Goal: Task Accomplishment & Management: Manage account settings

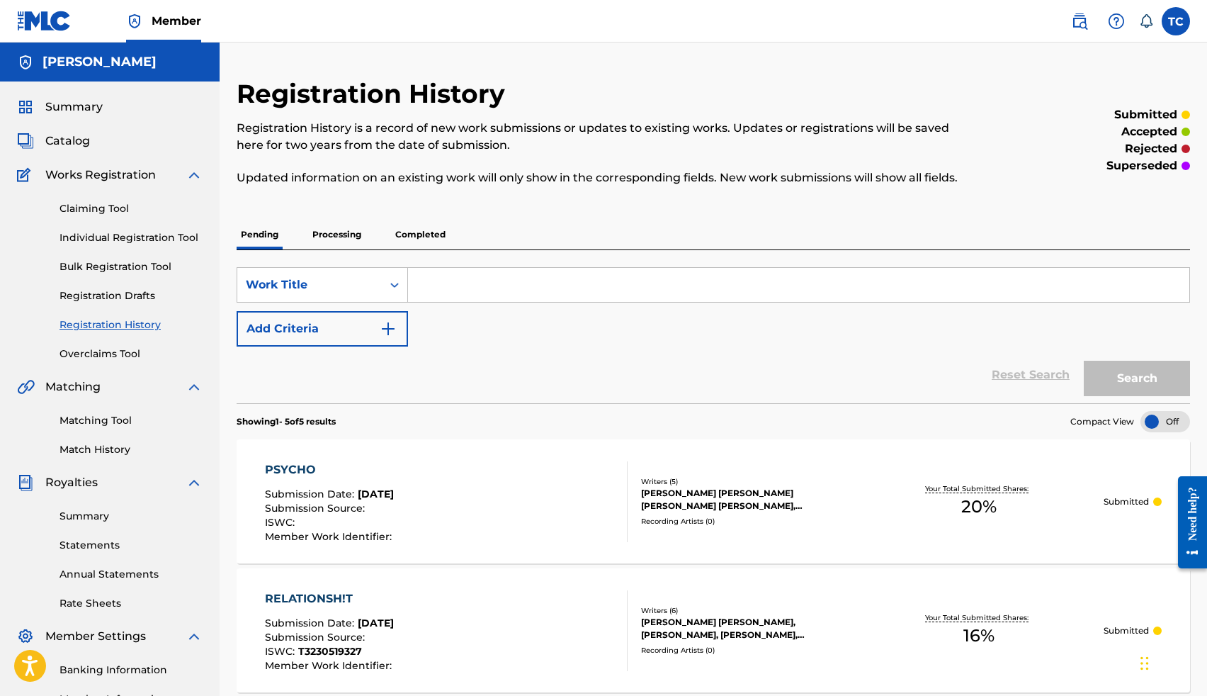
click at [95, 208] on link "Claiming Tool" at bounding box center [131, 208] width 143 height 15
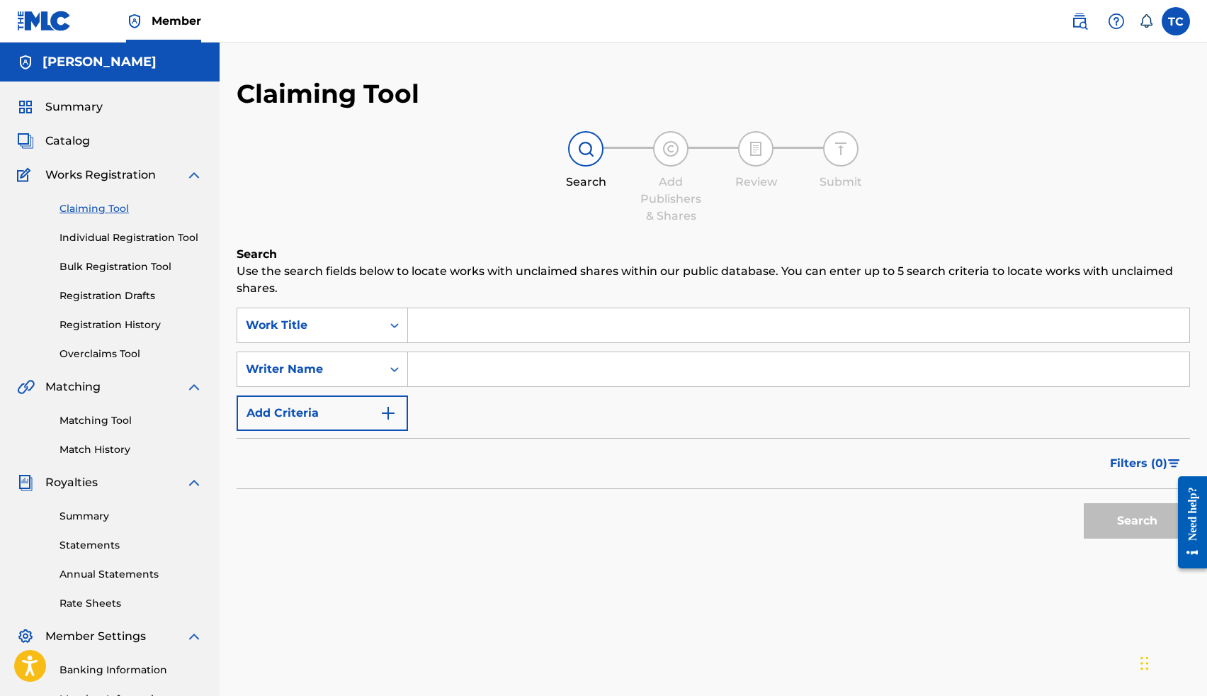
click at [448, 334] on input "Search Form" at bounding box center [798, 325] width 781 height 34
type input "lie"
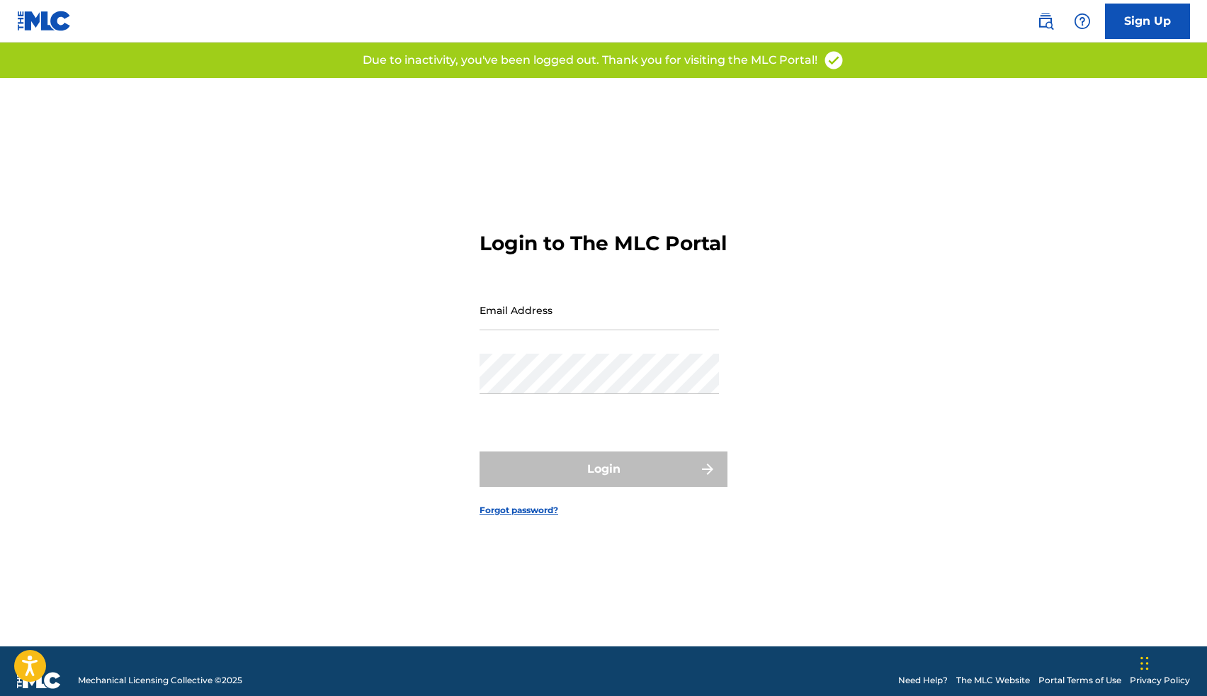
scroll to position [18, 0]
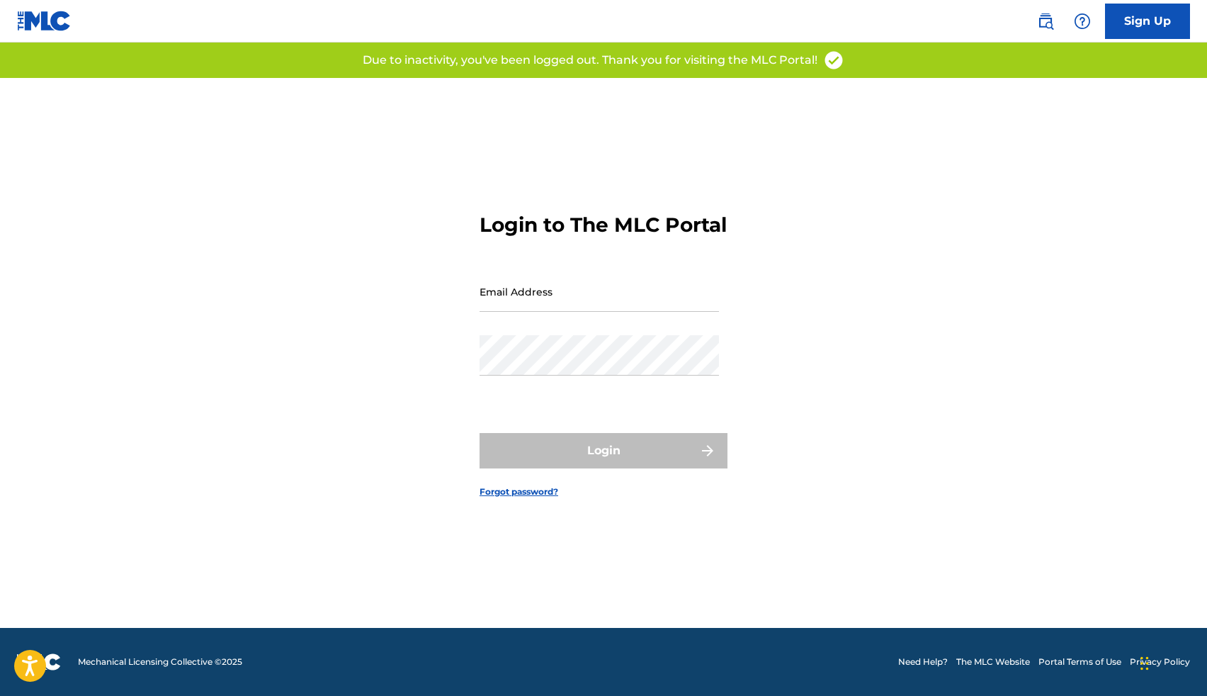
click at [511, 312] on input "Email Address" at bounding box center [599, 291] width 239 height 40
type input "[EMAIL_ADDRESS][DOMAIN_NAME]"
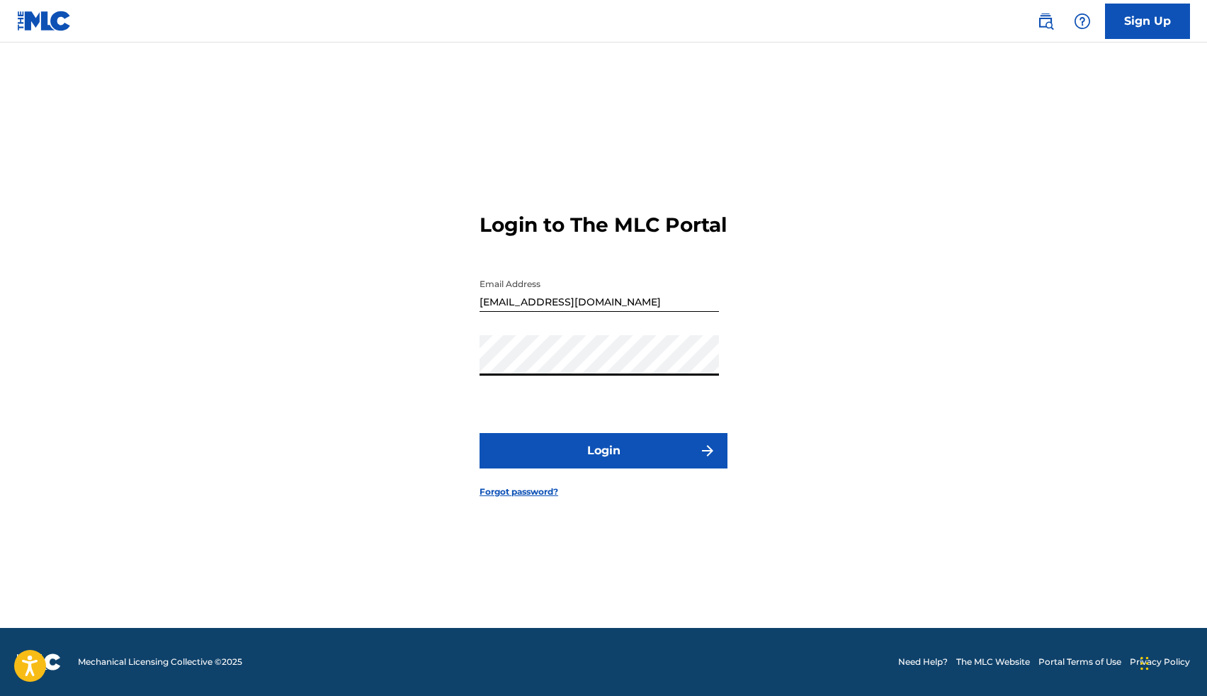
click at [604, 455] on button "Login" at bounding box center [604, 450] width 248 height 35
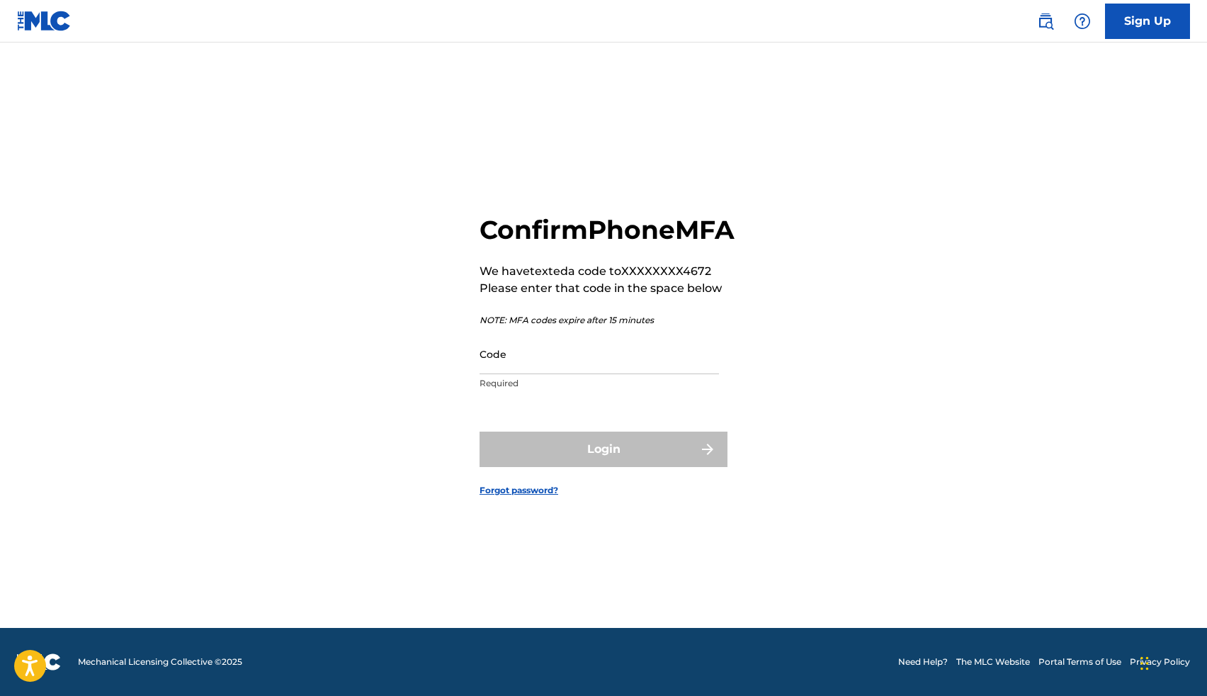
click at [586, 374] on input "Code" at bounding box center [599, 354] width 239 height 40
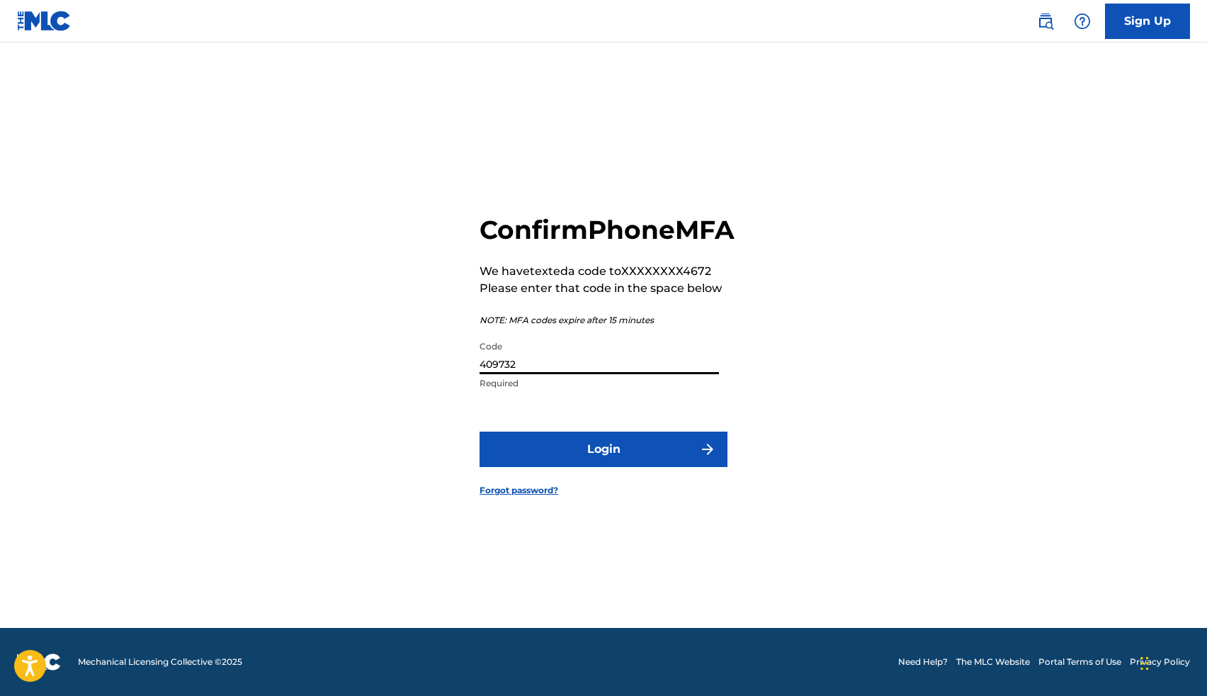
type input "409732"
click at [612, 462] on button "Login" at bounding box center [604, 448] width 248 height 35
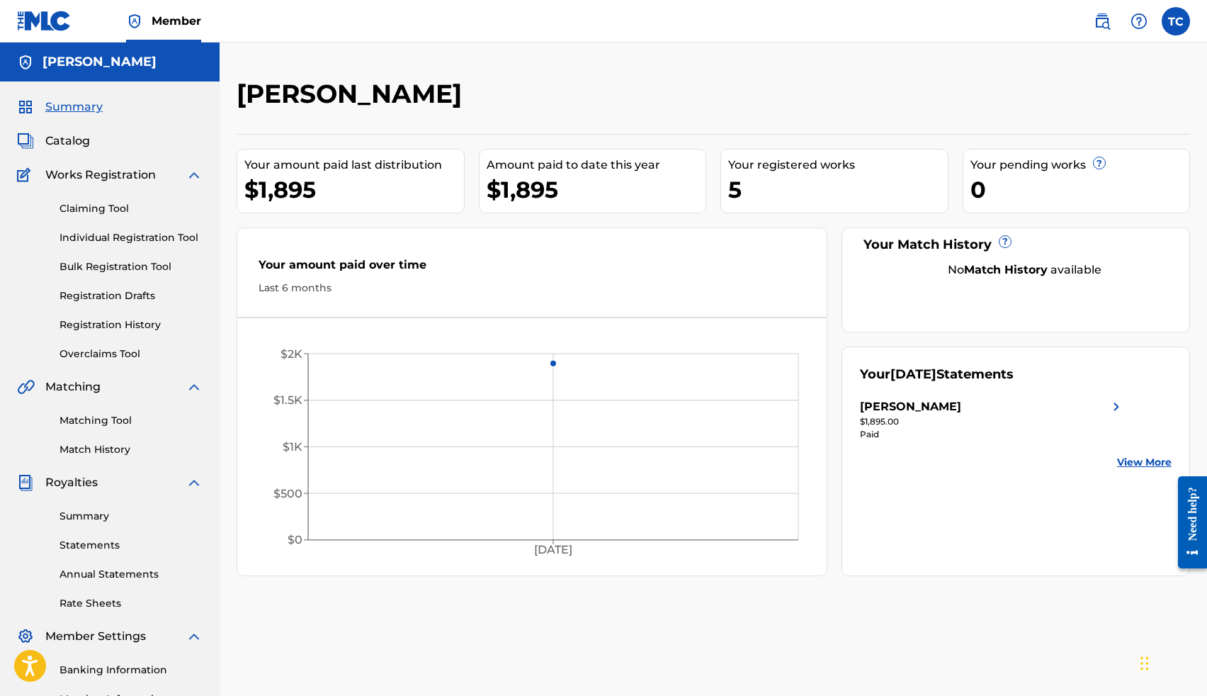
click at [118, 209] on link "Claiming Tool" at bounding box center [131, 208] width 143 height 15
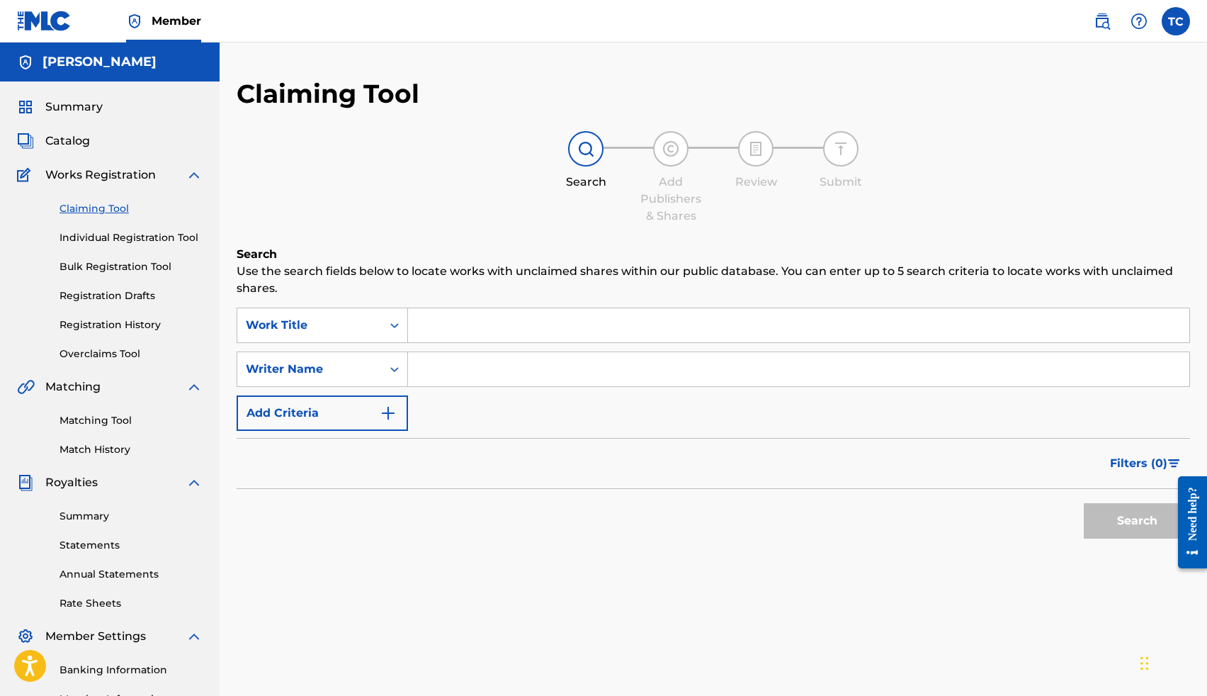
click at [532, 327] on input "Search Form" at bounding box center [798, 325] width 781 height 34
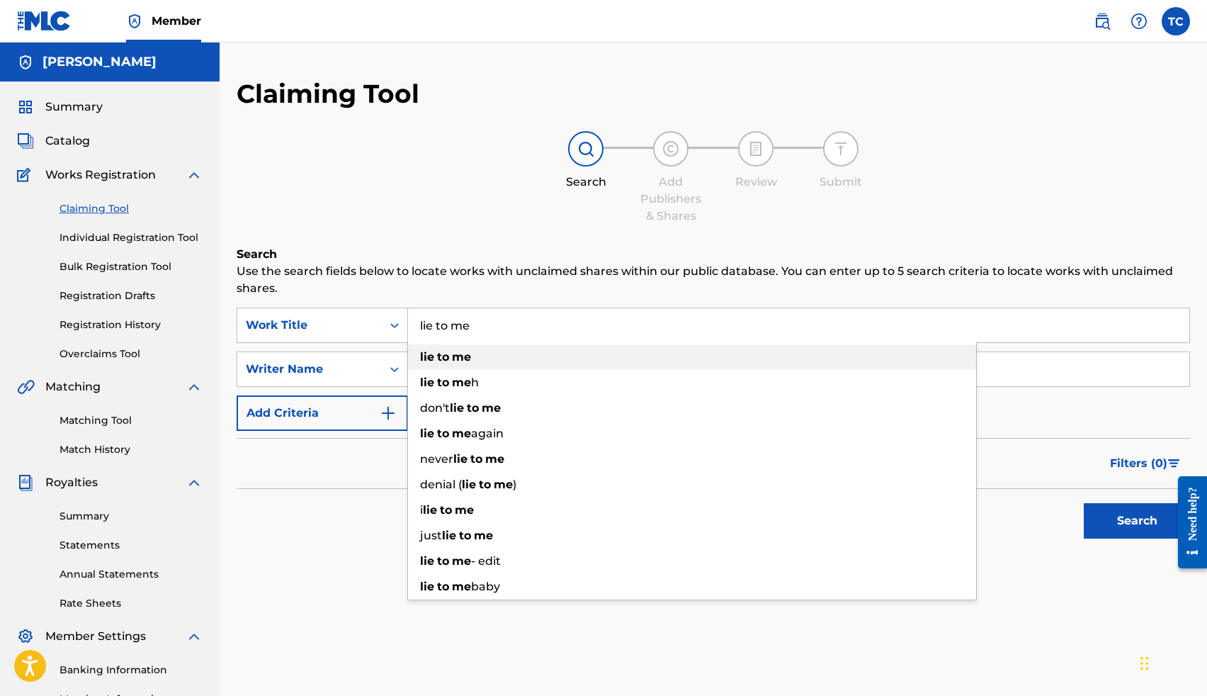
type input "lie to me"
click at [514, 353] on div "lie to me" at bounding box center [692, 357] width 568 height 26
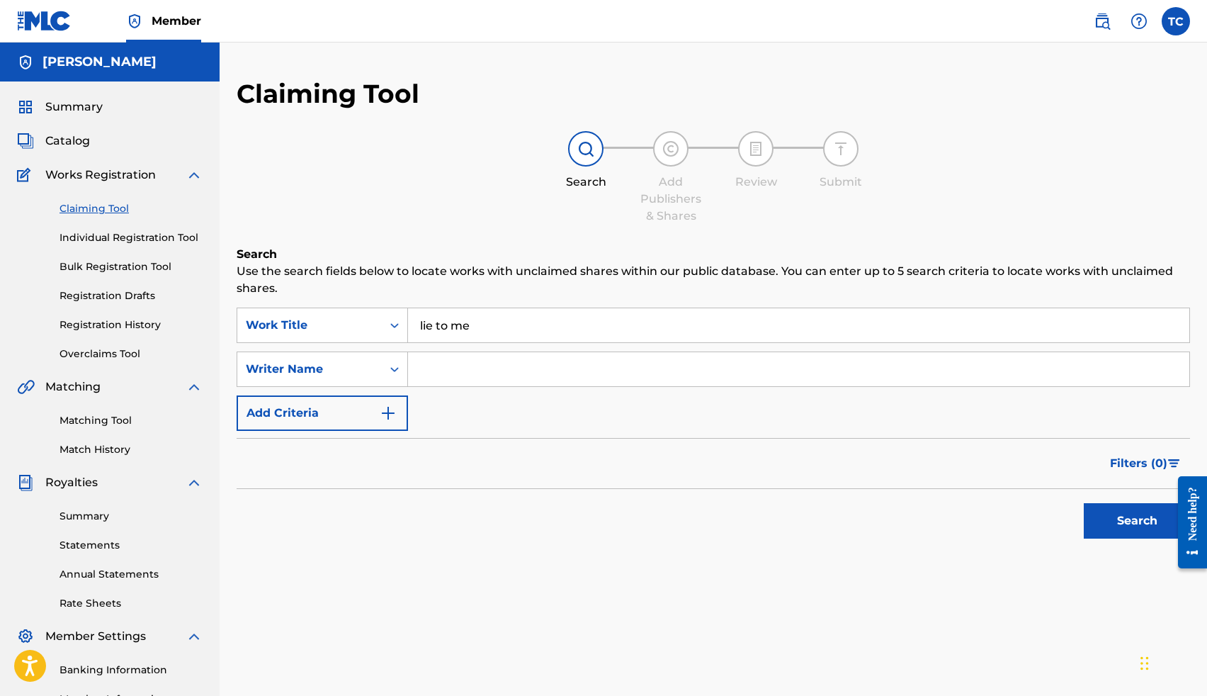
click at [488, 359] on input "Search Form" at bounding box center [798, 369] width 781 height 34
click at [1143, 531] on button "Search" at bounding box center [1137, 520] width 106 height 35
click at [677, 367] on input "Tj Crockrom" at bounding box center [798, 369] width 781 height 34
type input "T"
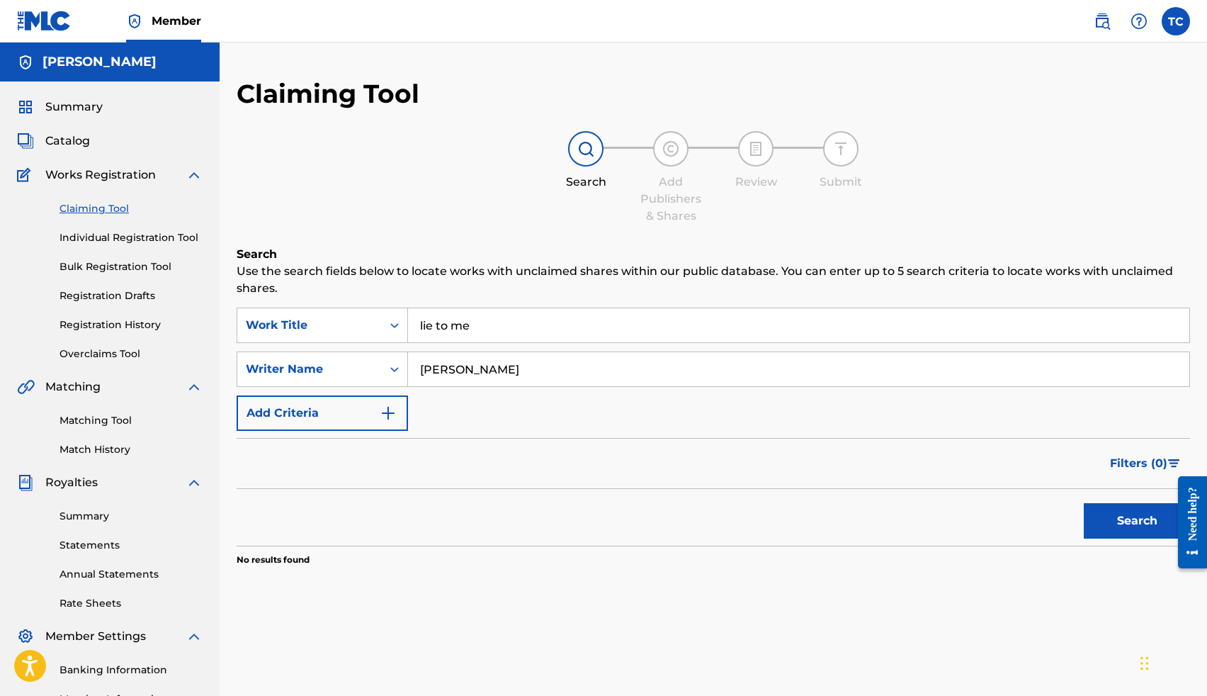
click at [1097, 536] on button "Search" at bounding box center [1137, 520] width 106 height 35
click at [611, 375] on input "Thomas Lee Crockrom Jr" at bounding box center [798, 369] width 781 height 34
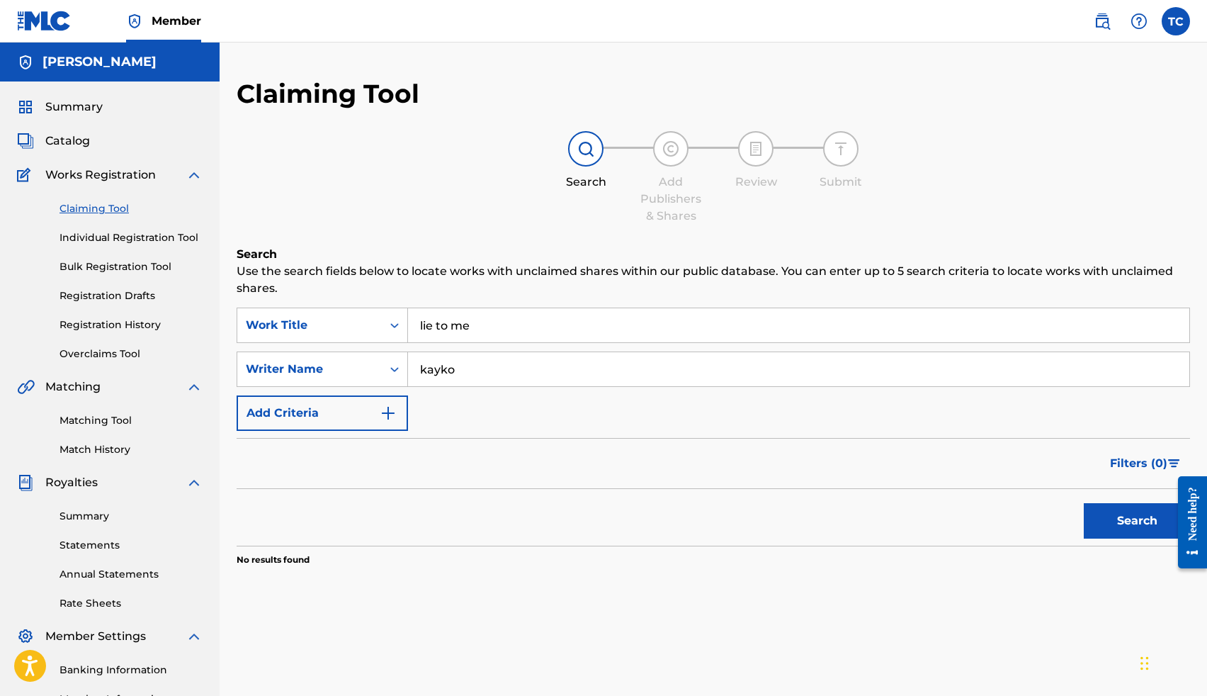
click at [1084, 503] on button "Search" at bounding box center [1137, 520] width 106 height 35
click at [475, 375] on input "kayko" at bounding box center [798, 369] width 781 height 34
type input "rober sewell"
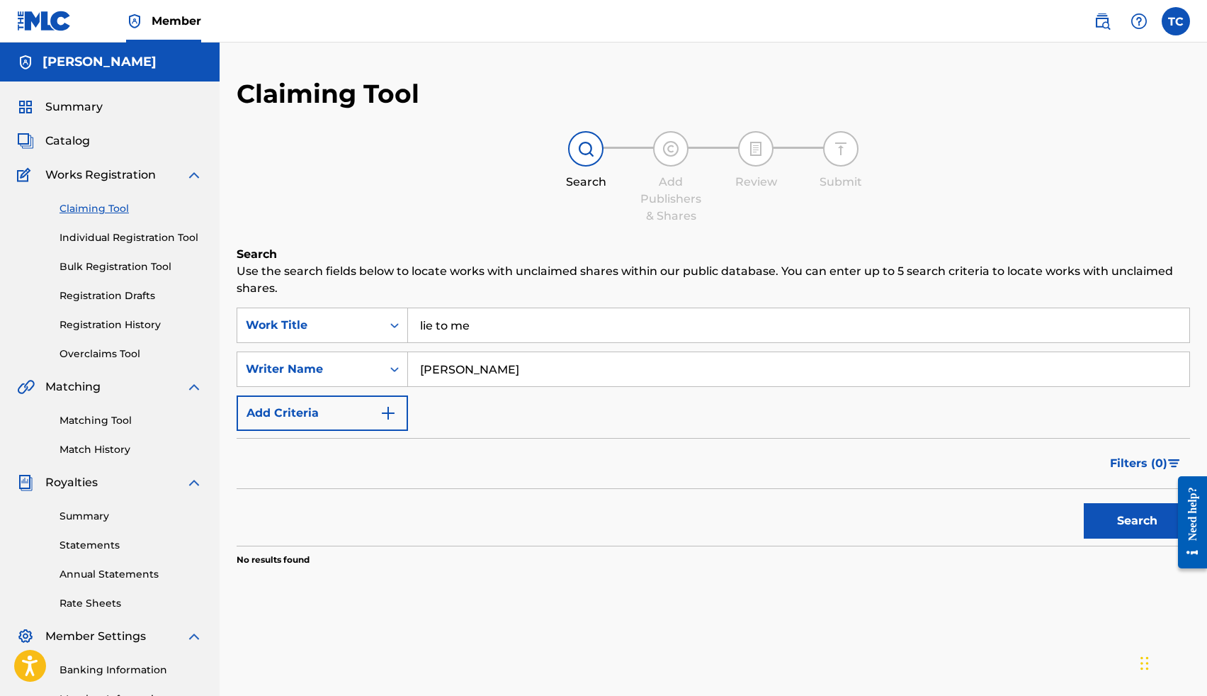
click at [1084, 503] on button "Search" at bounding box center [1137, 520] width 106 height 35
click at [509, 371] on input "rober sewell" at bounding box center [798, 369] width 781 height 34
click at [487, 374] on input "Search Form" at bounding box center [798, 369] width 781 height 34
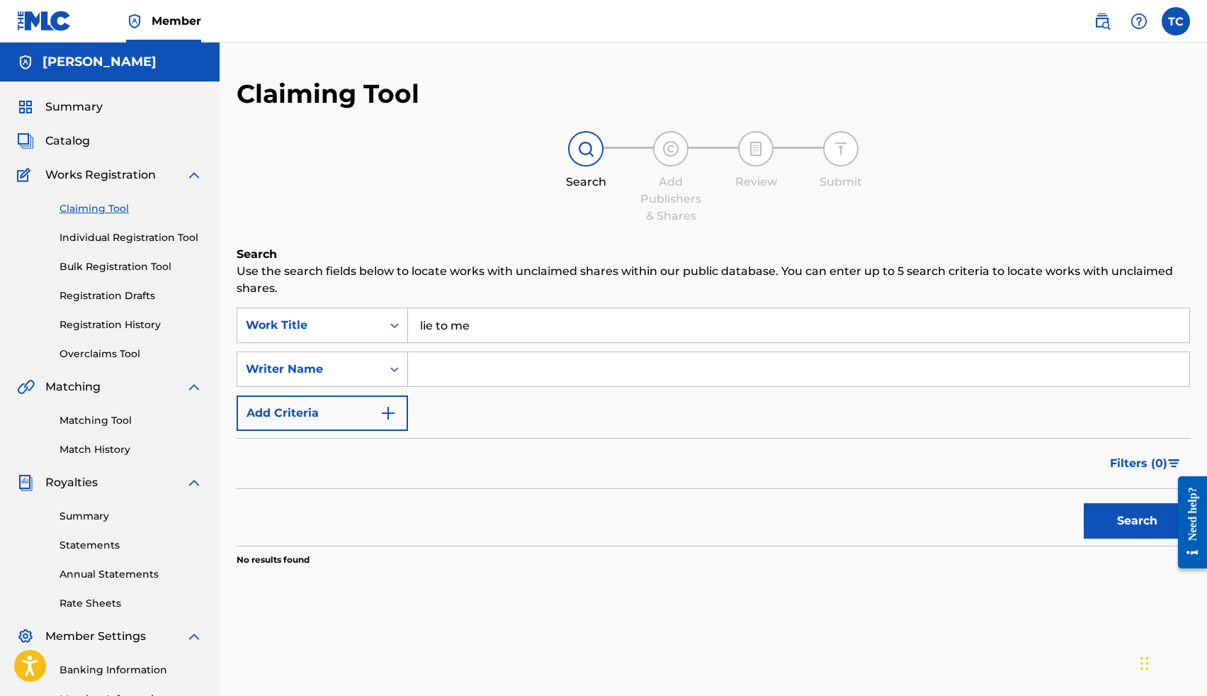
type input "Thomas Crockrom"
click at [1132, 521] on button "Search" at bounding box center [1137, 520] width 106 height 35
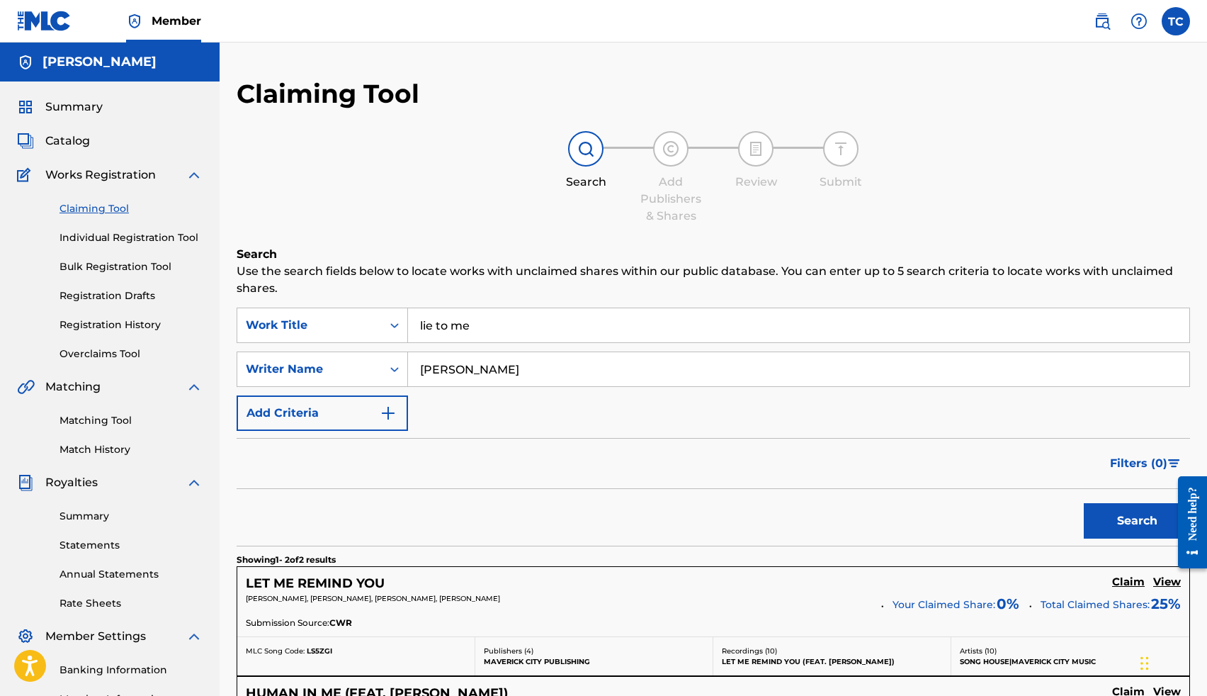
click at [86, 115] on span "Summary" at bounding box center [73, 106] width 57 height 17
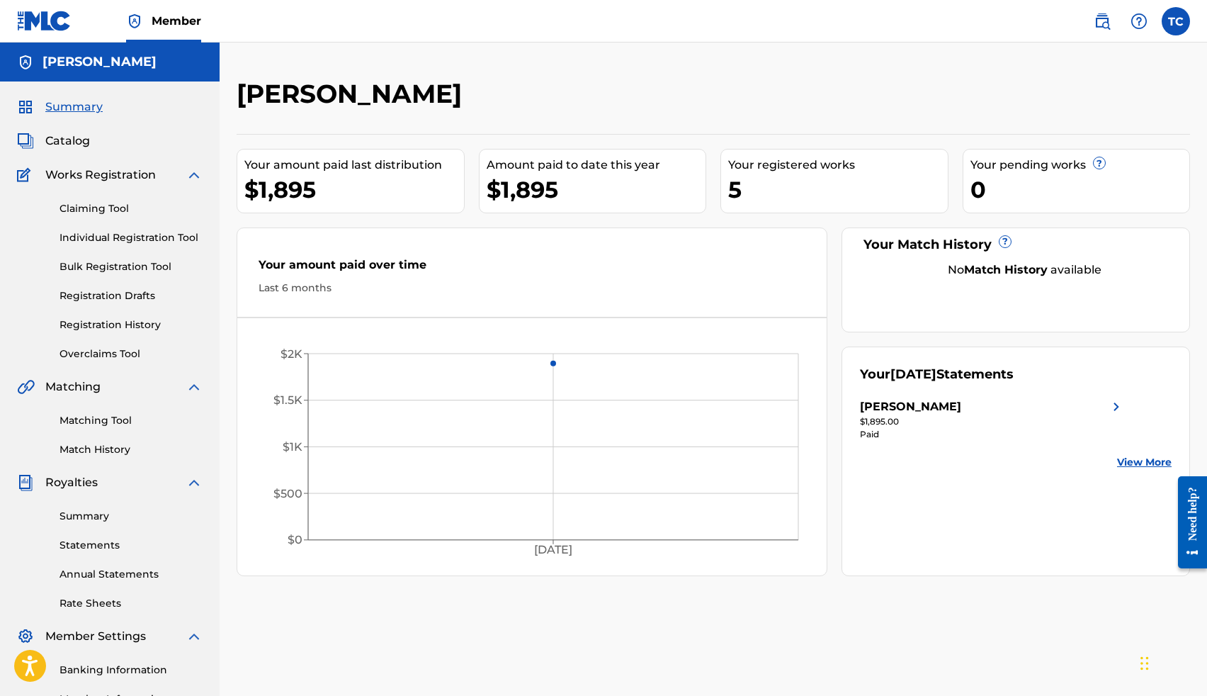
click at [112, 318] on link "Registration History" at bounding box center [131, 324] width 143 height 15
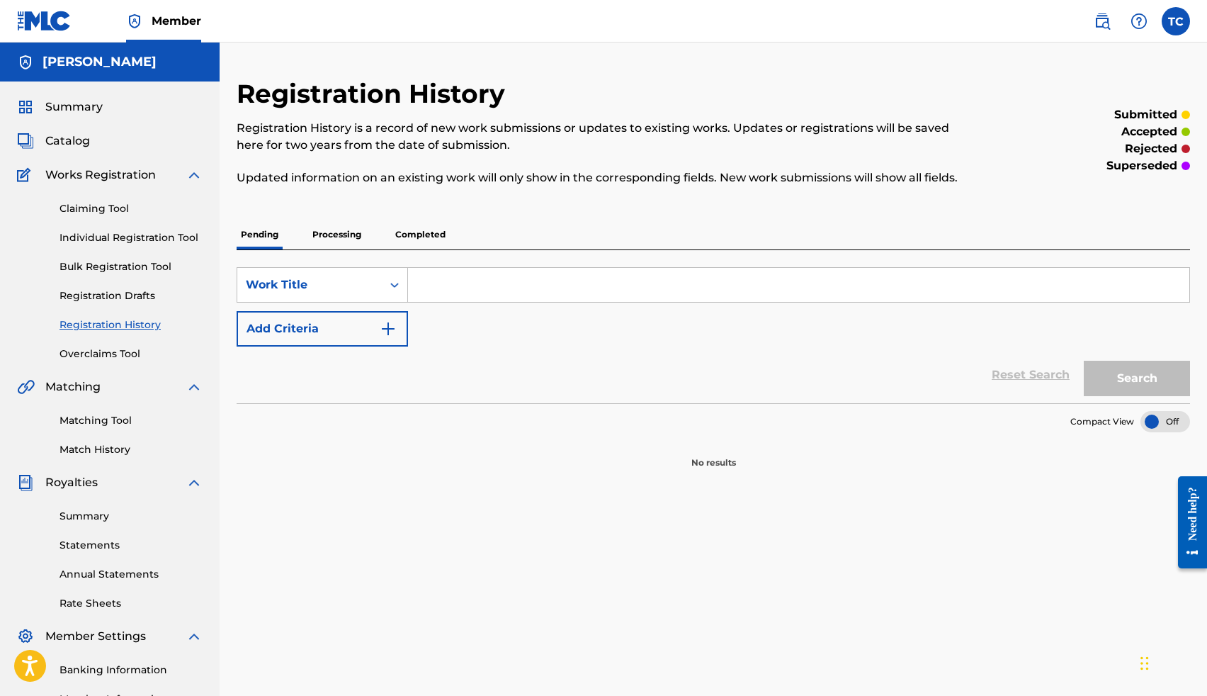
click at [338, 239] on p "Processing" at bounding box center [336, 235] width 57 height 30
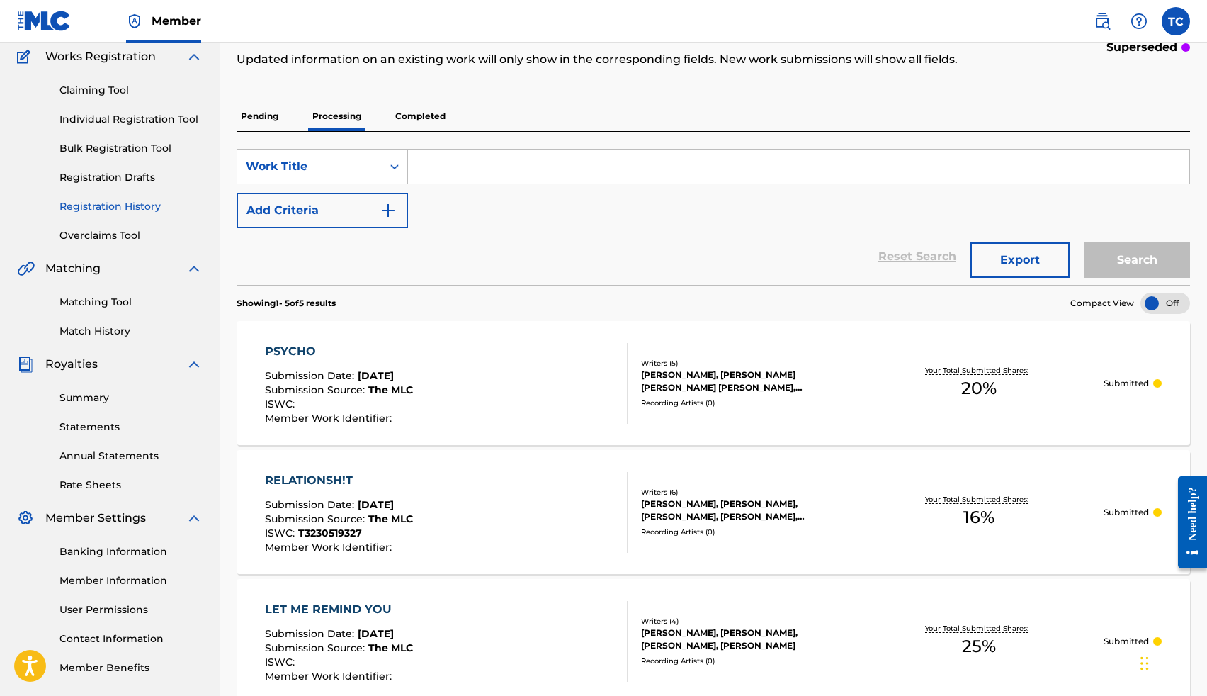
scroll to position [113, 0]
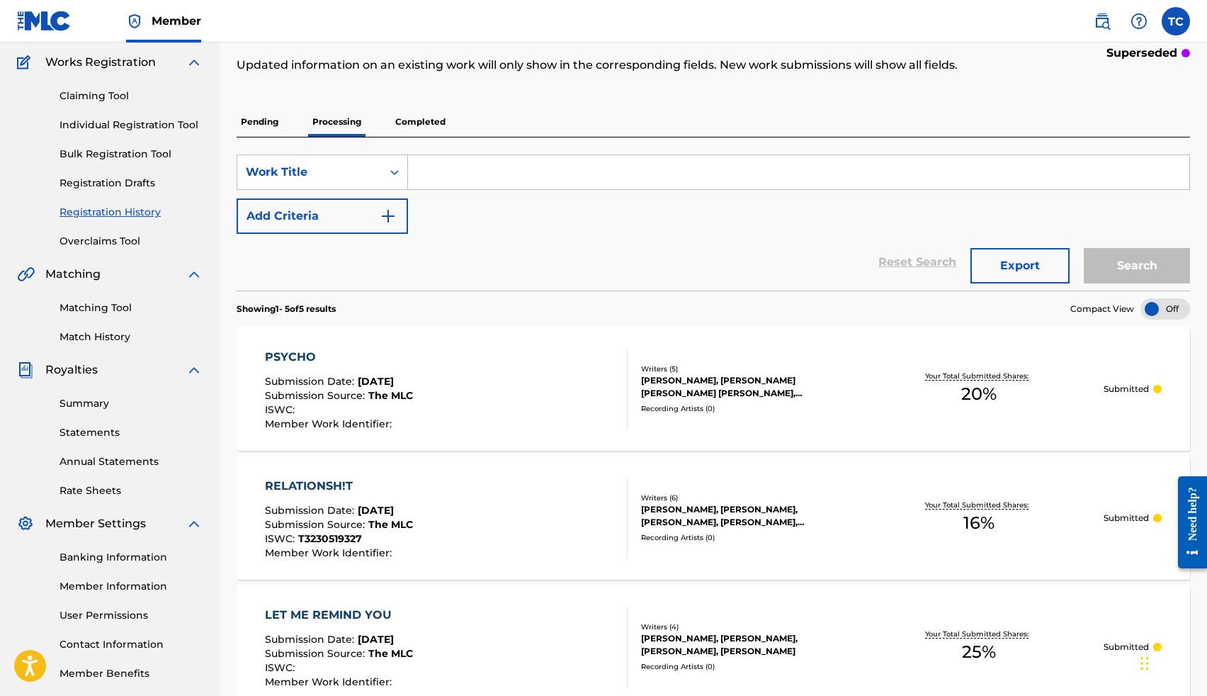
click at [123, 92] on link "Claiming Tool" at bounding box center [131, 96] width 143 height 15
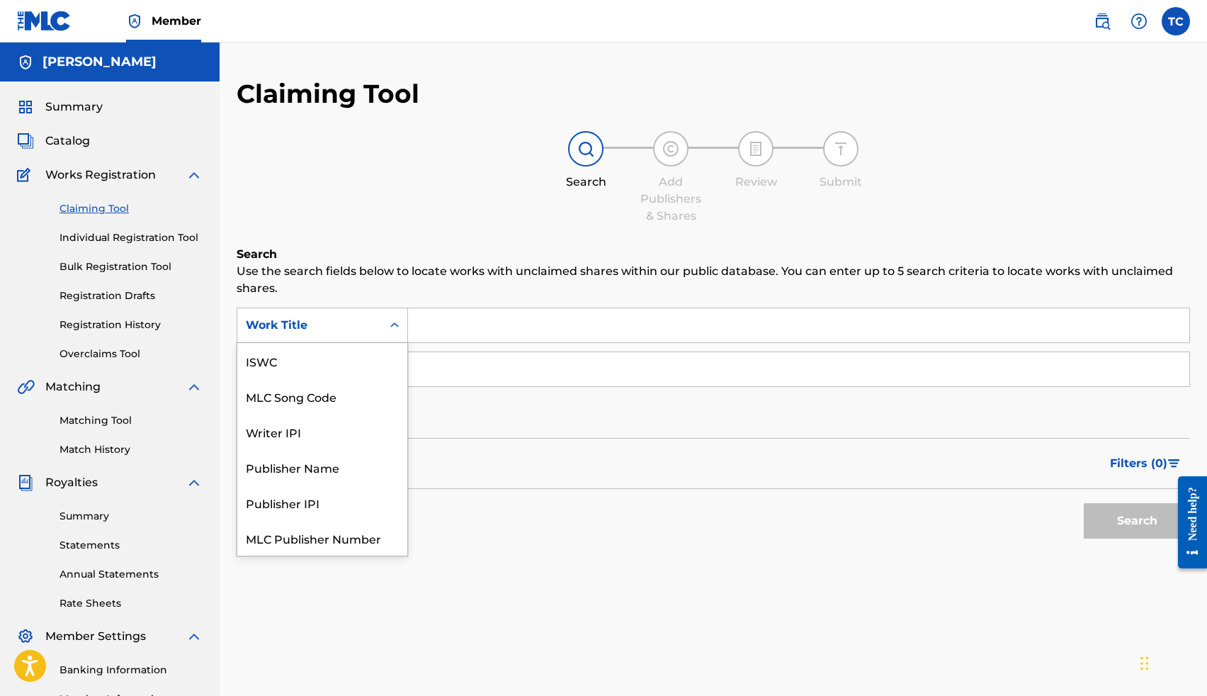
click at [395, 325] on icon "Search Form" at bounding box center [394, 325] width 14 height 14
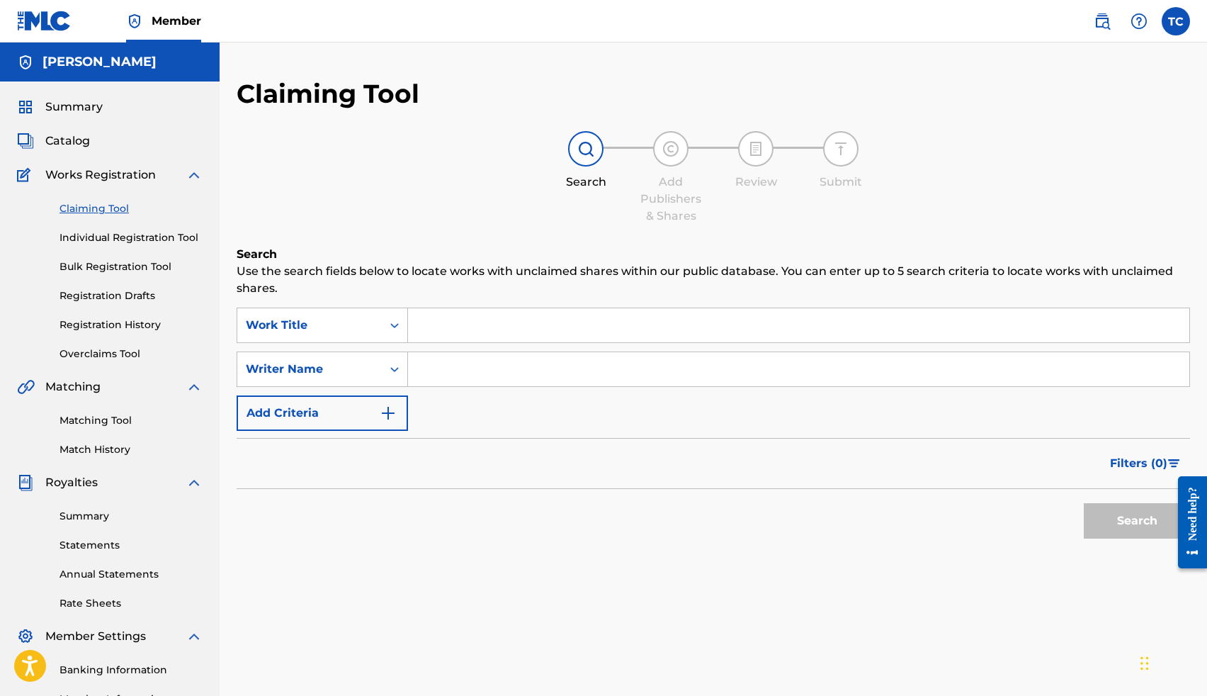
click at [446, 331] on input "Search Form" at bounding box center [798, 325] width 781 height 34
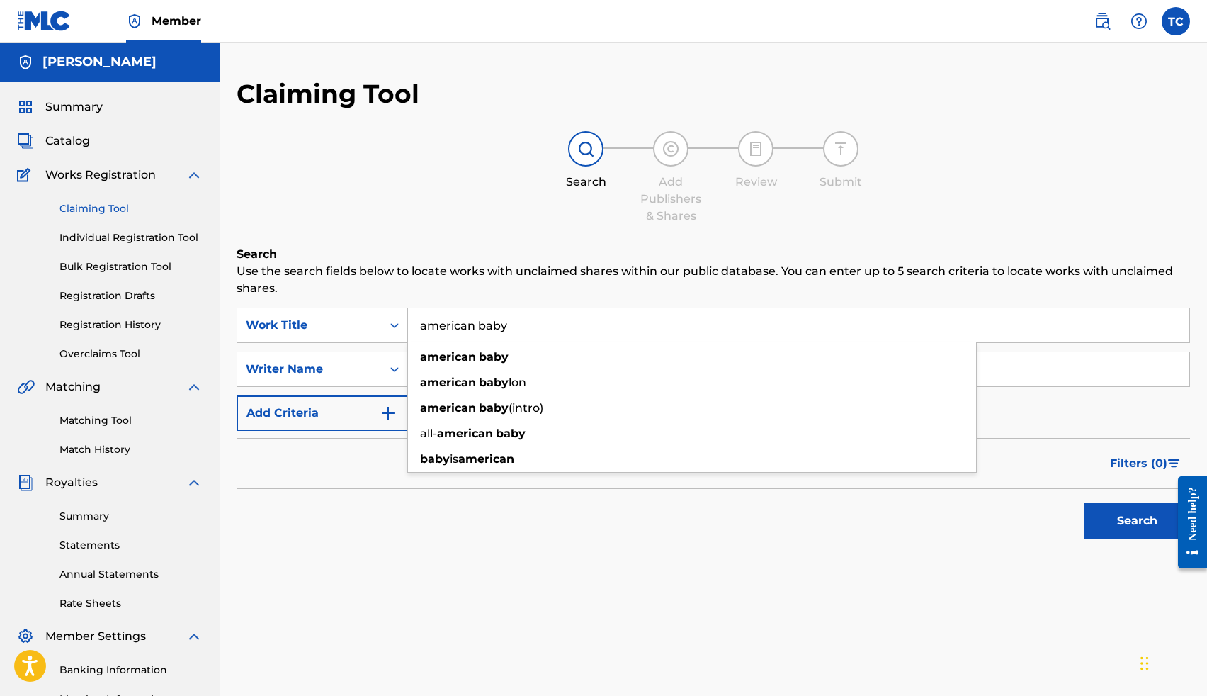
type input "american baby"
click at [1084, 503] on button "Search" at bounding box center [1137, 520] width 106 height 35
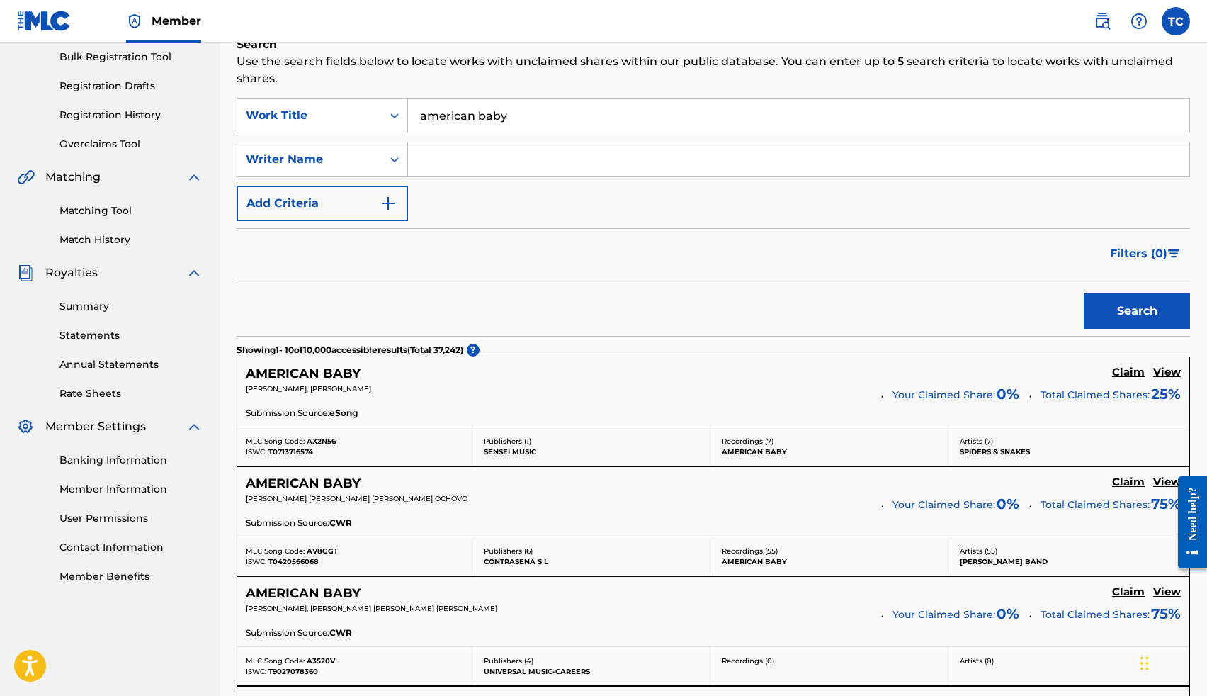
scroll to position [114, 0]
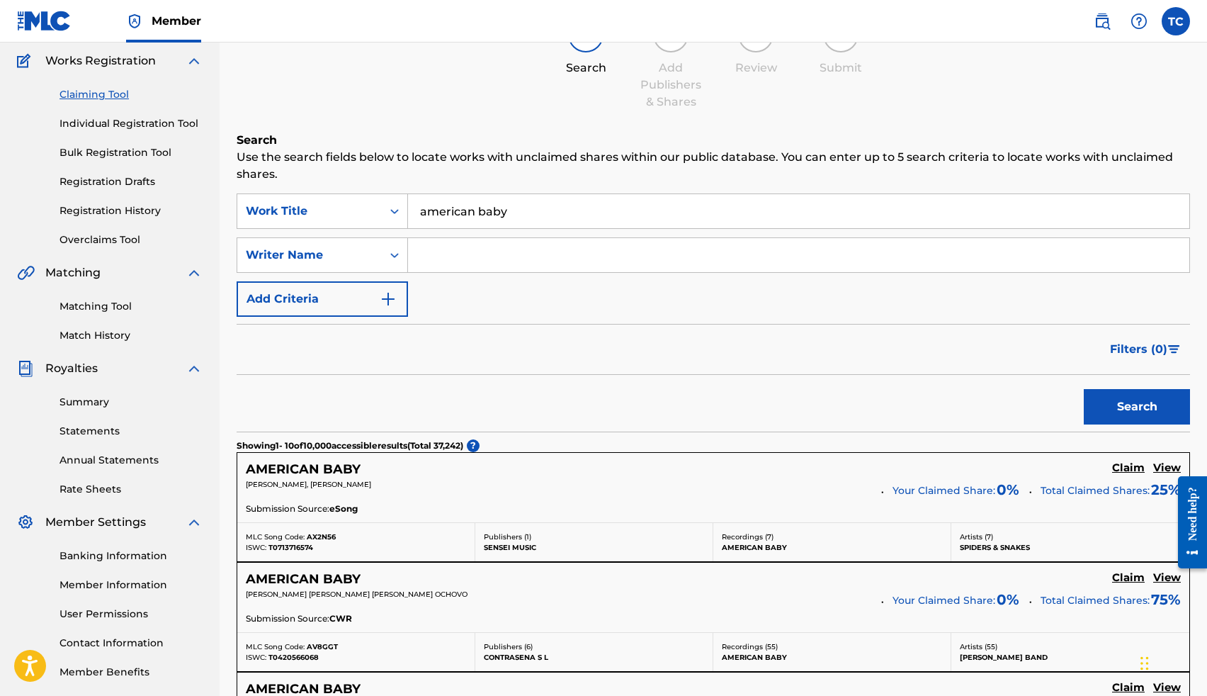
click at [460, 250] on input "Search Form" at bounding box center [798, 255] width 781 height 34
click at [1084, 389] on button "Search" at bounding box center [1137, 406] width 106 height 35
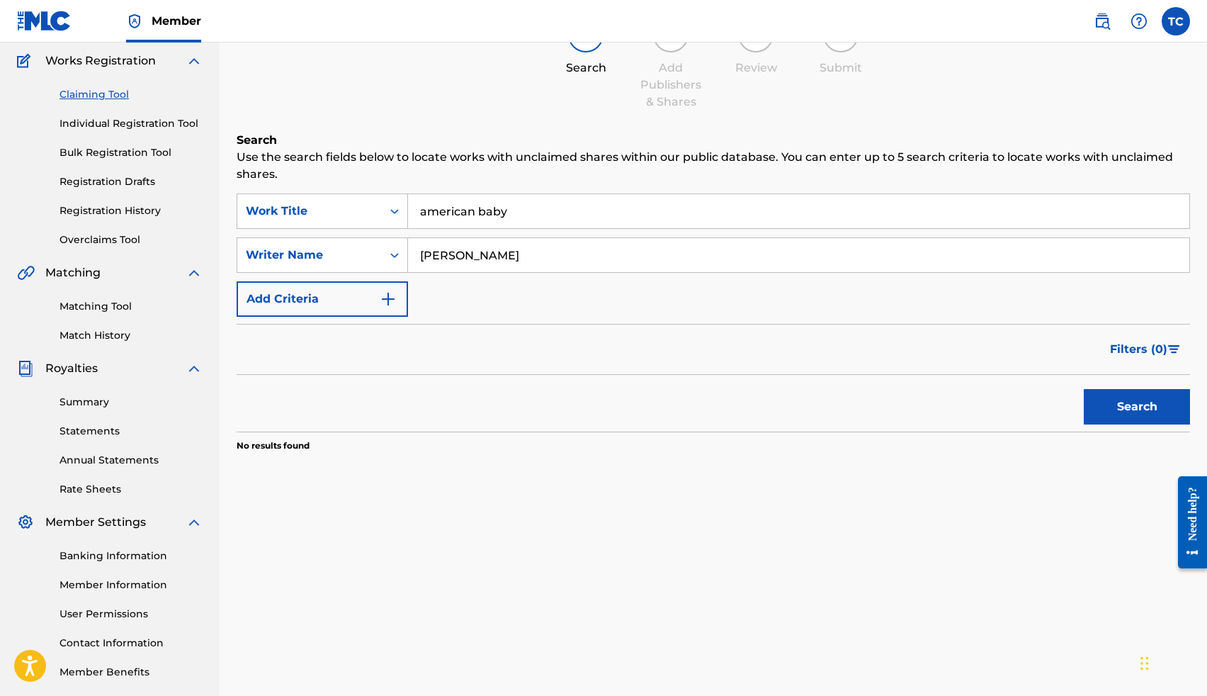
click at [1084, 389] on button "Search" at bounding box center [1137, 406] width 106 height 35
click at [483, 261] on input "Tyler ward" at bounding box center [798, 255] width 781 height 34
type input "Tyler"
click at [1084, 389] on button "Search" at bounding box center [1137, 406] width 106 height 35
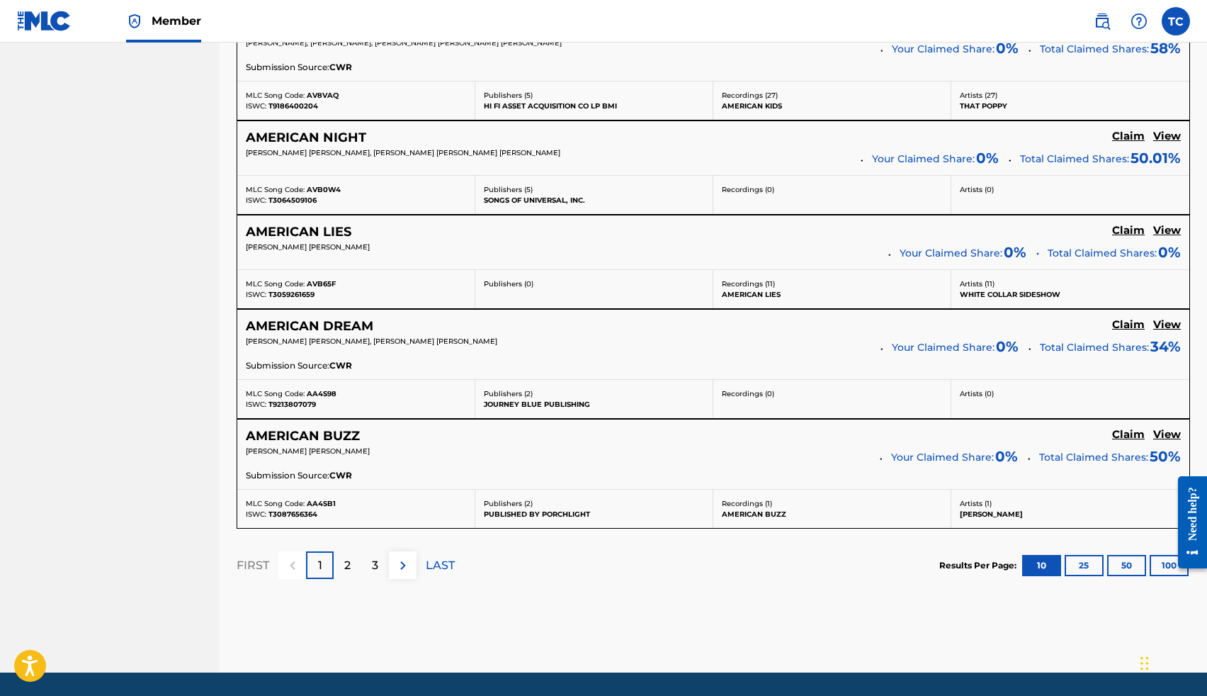
scroll to position [1149, 0]
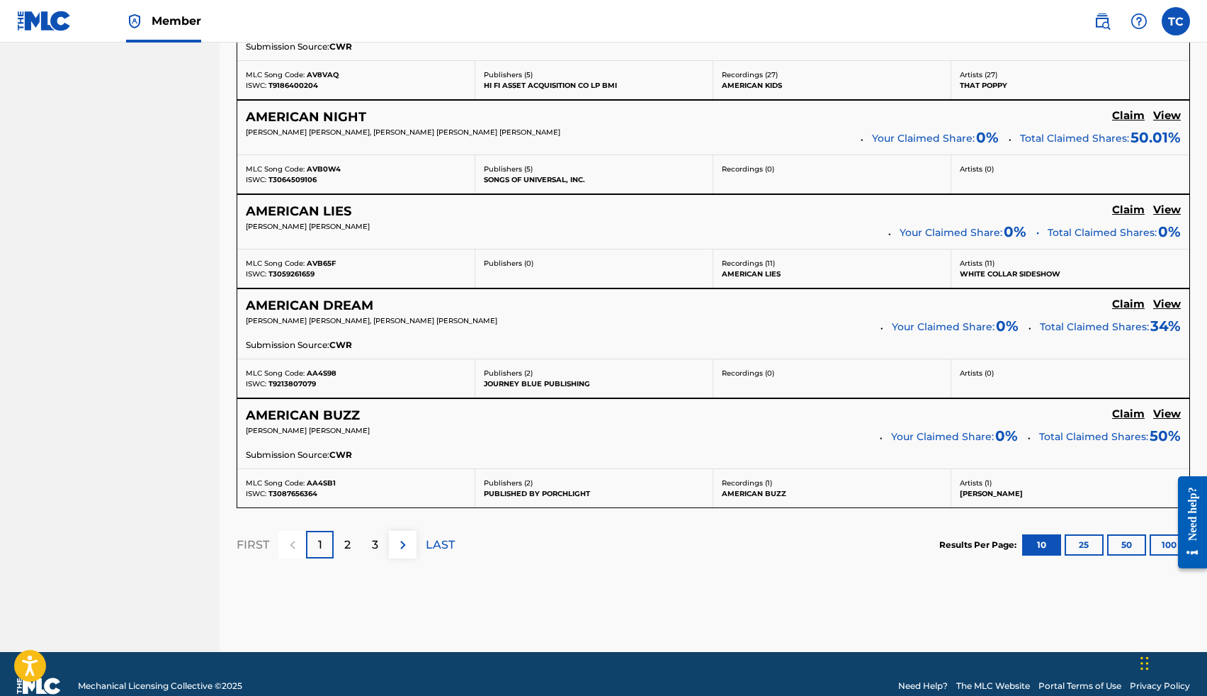
scroll to position [113, 0]
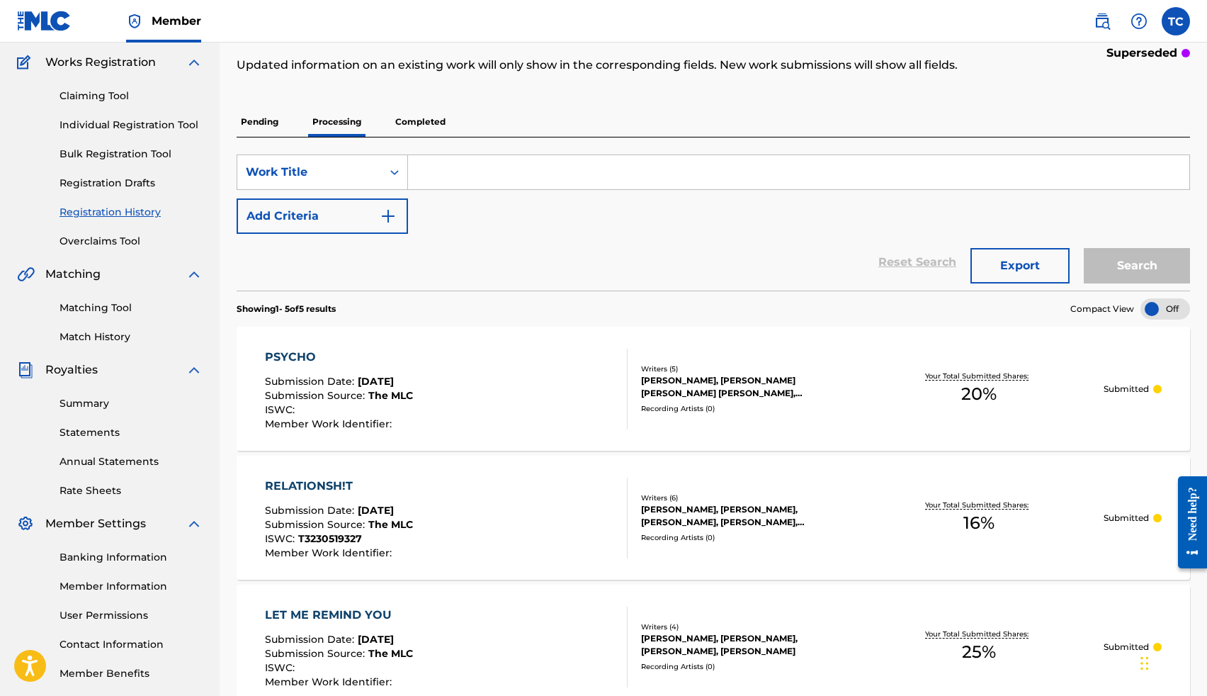
click at [123, 99] on link "Claiming Tool" at bounding box center [131, 96] width 143 height 15
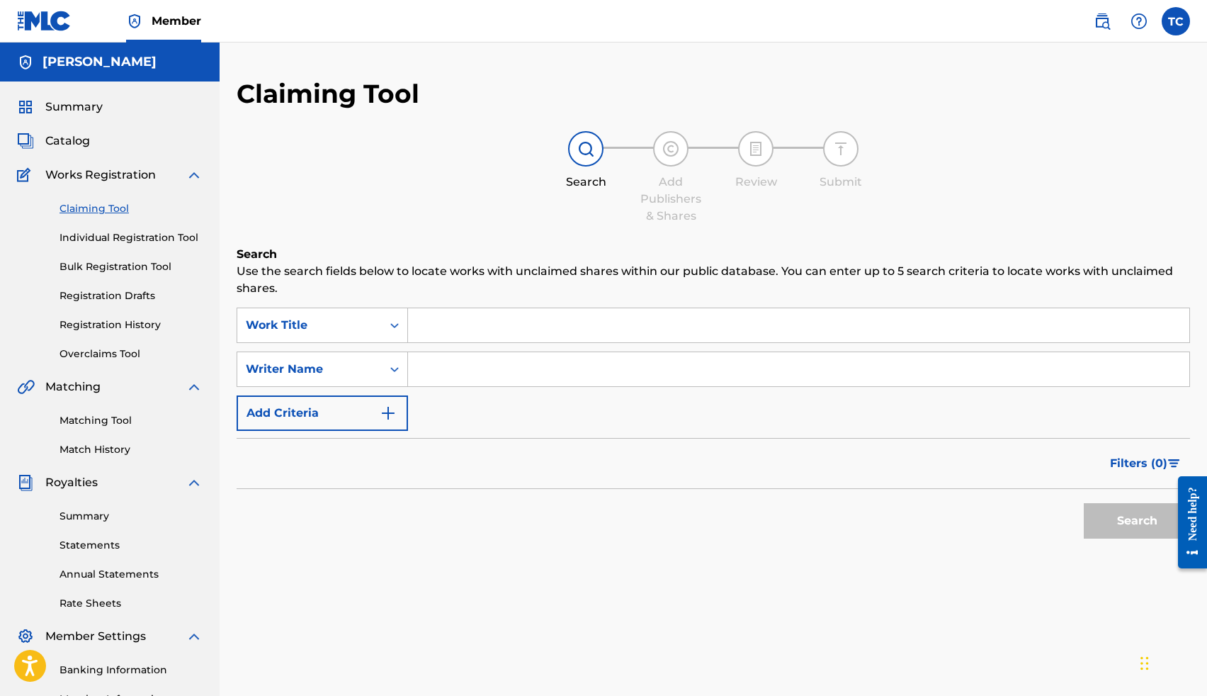
click at [429, 332] on input "Search Form" at bounding box center [798, 325] width 781 height 34
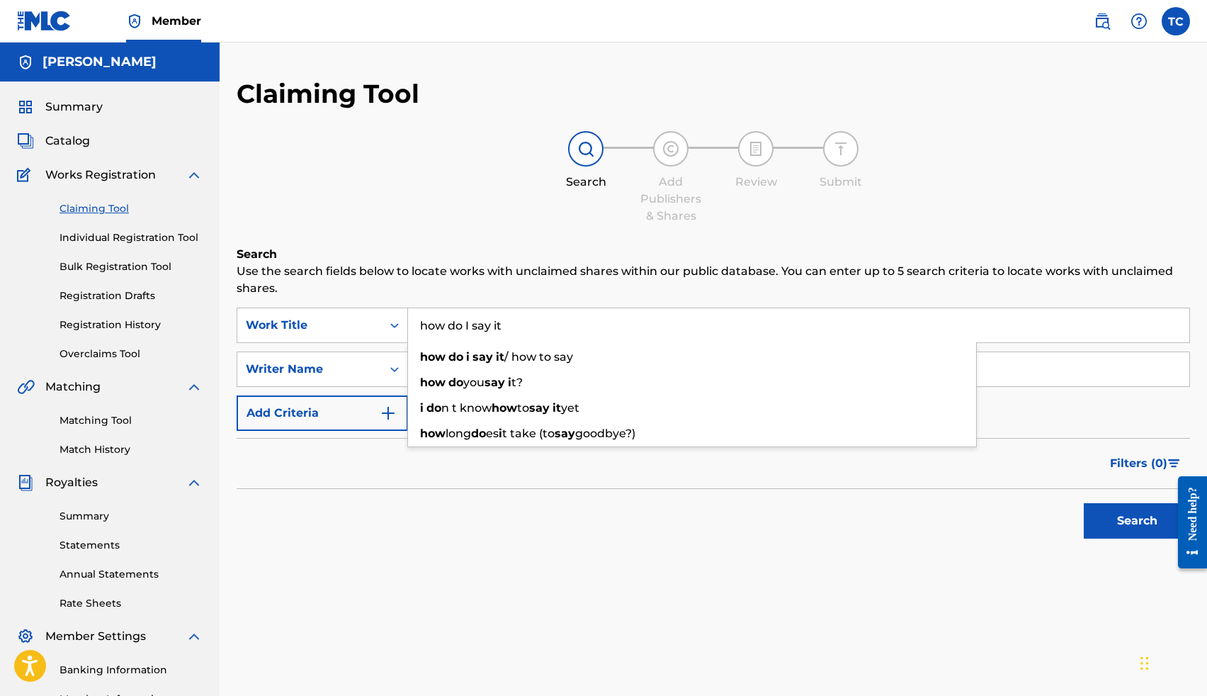
type input "how do I say it"
click at [504, 557] on div "Search Use the search fields below to locate works with unclaimed shares within…" at bounding box center [713, 431] width 953 height 370
click at [465, 378] on input "Search Form" at bounding box center [798, 369] width 781 height 34
click at [473, 368] on input "Thomas Crockrom" at bounding box center [798, 369] width 781 height 34
click at [469, 368] on input "Thomas Crockrom" at bounding box center [798, 369] width 781 height 34
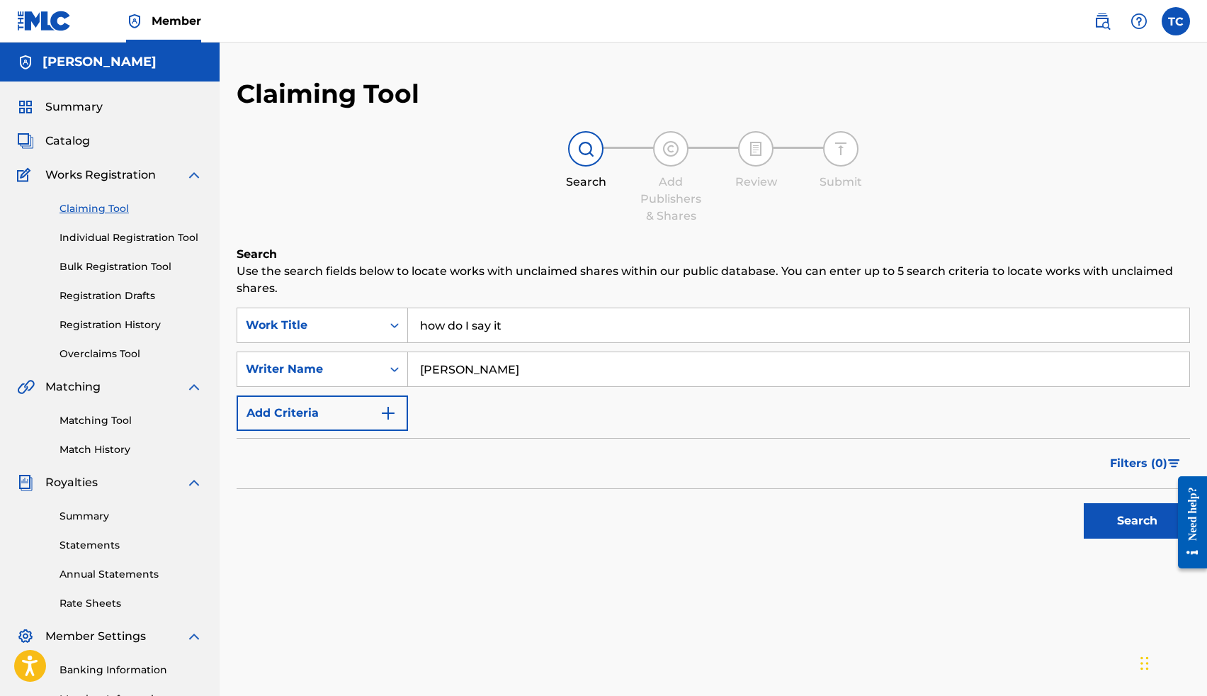
click at [1084, 503] on button "Search" at bounding box center [1137, 520] width 106 height 35
click at [527, 325] on input "how do I say it" at bounding box center [798, 325] width 781 height 34
click at [528, 327] on input "how do I say it" at bounding box center [798, 325] width 781 height 34
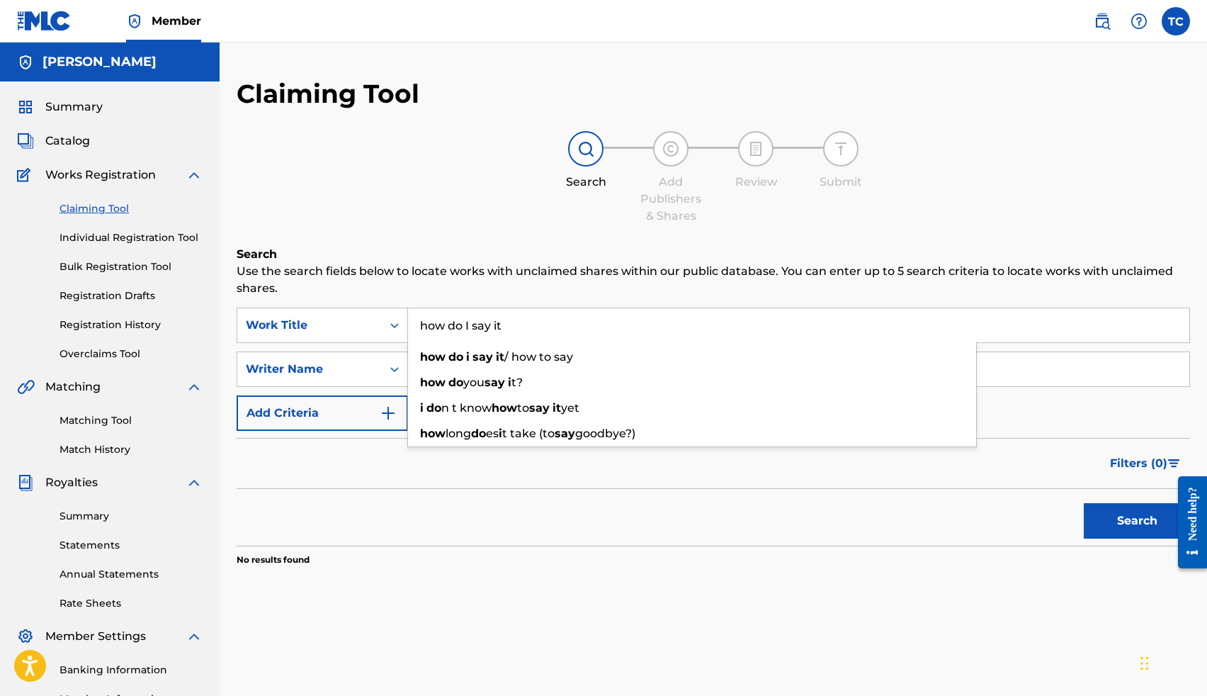
click at [472, 335] on input "how do I say it" at bounding box center [798, 325] width 781 height 34
click at [499, 262] on h6 "Search" at bounding box center [713, 254] width 953 height 17
click at [561, 373] on input "Thomas lee Crockrom" at bounding box center [798, 369] width 781 height 34
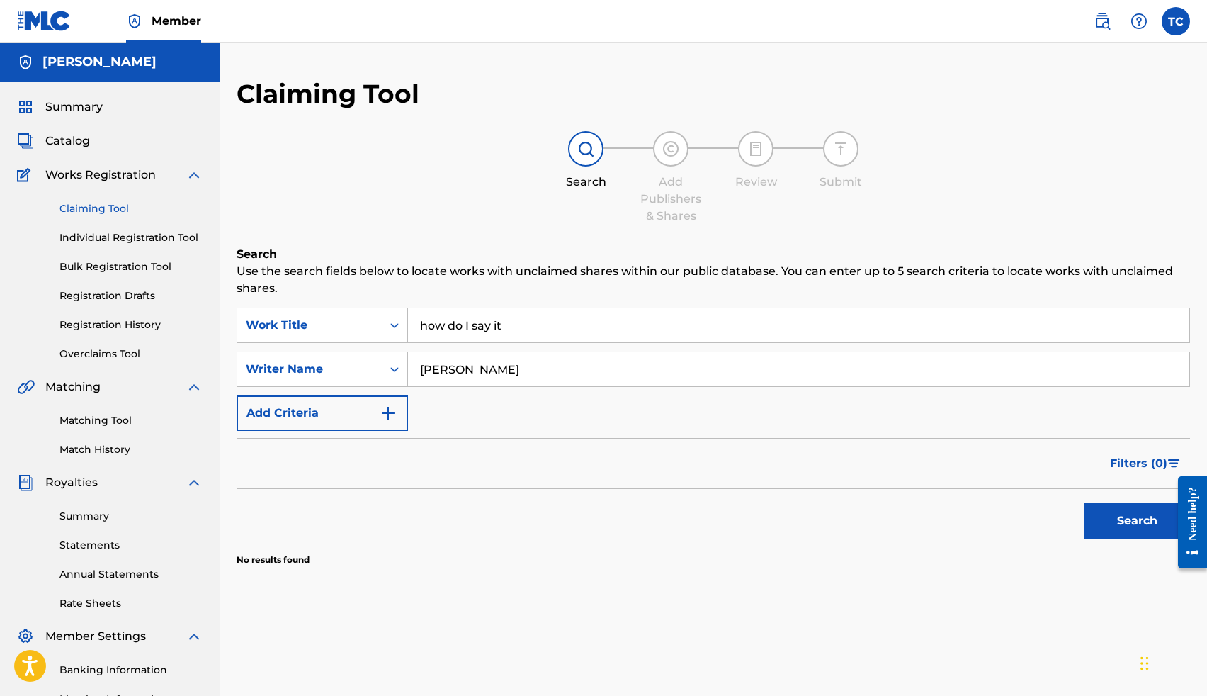
click at [561, 373] on input "Thomas lee Crockrom" at bounding box center [798, 369] width 781 height 34
type input "caye"
click at [1084, 503] on button "Search" at bounding box center [1137, 520] width 106 height 35
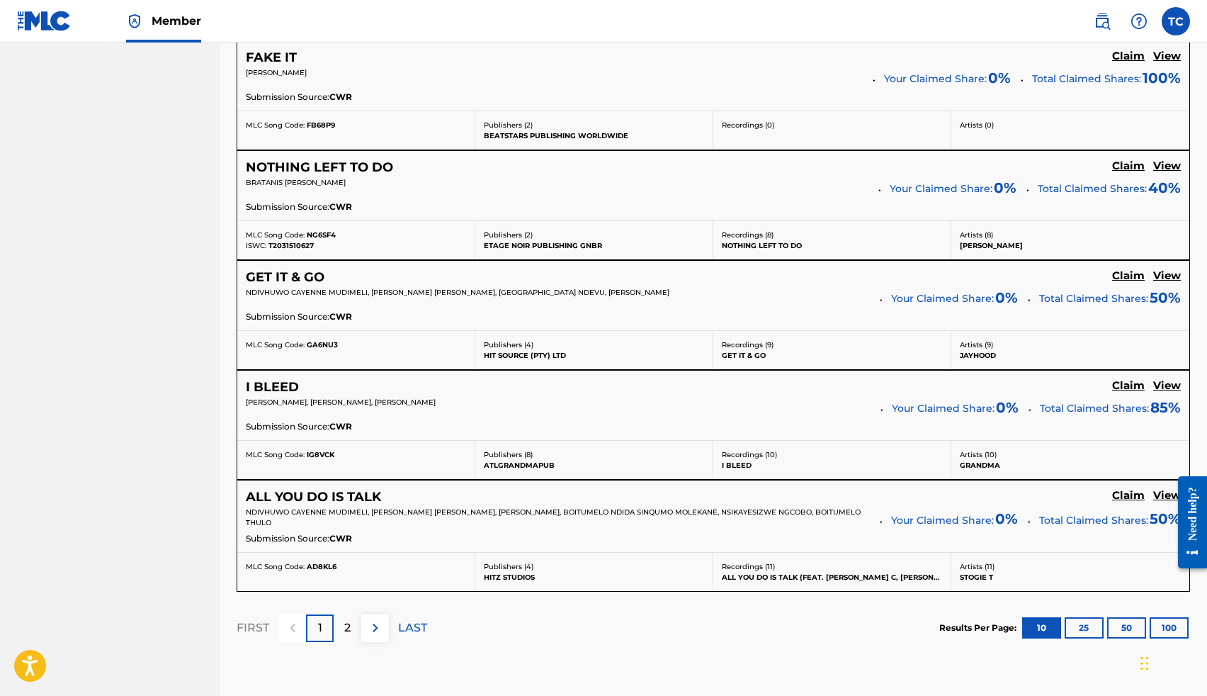
scroll to position [1182, 0]
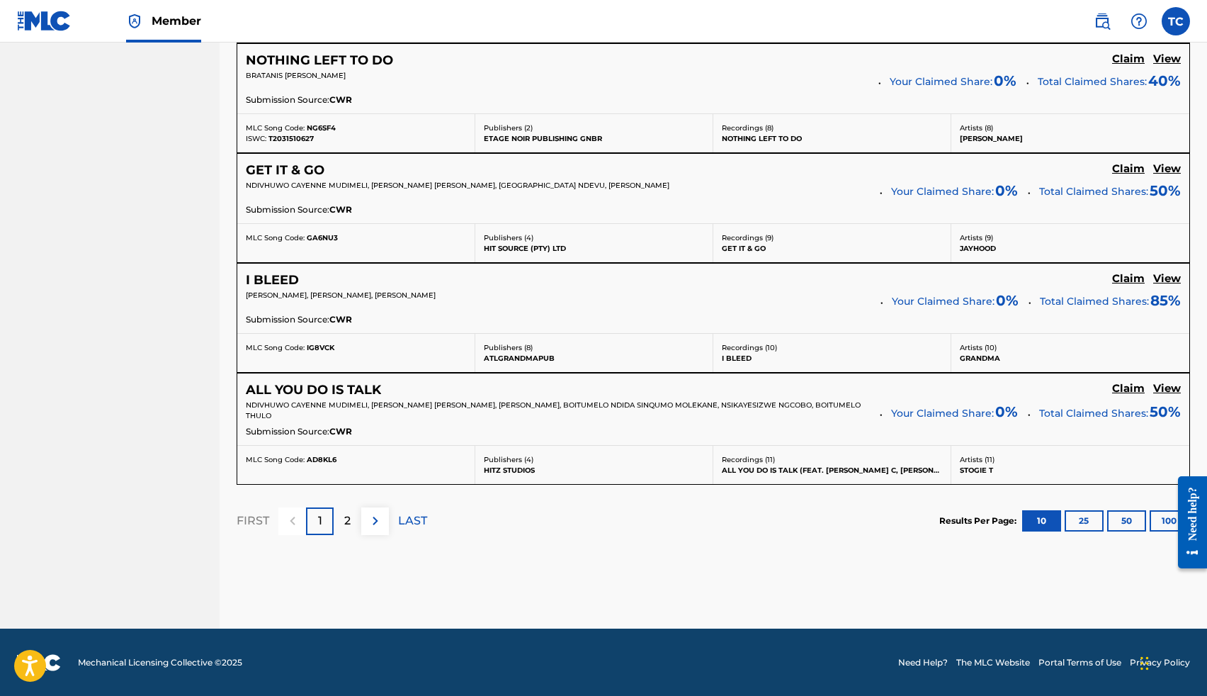
click at [345, 519] on p "2" at bounding box center [347, 520] width 6 height 17
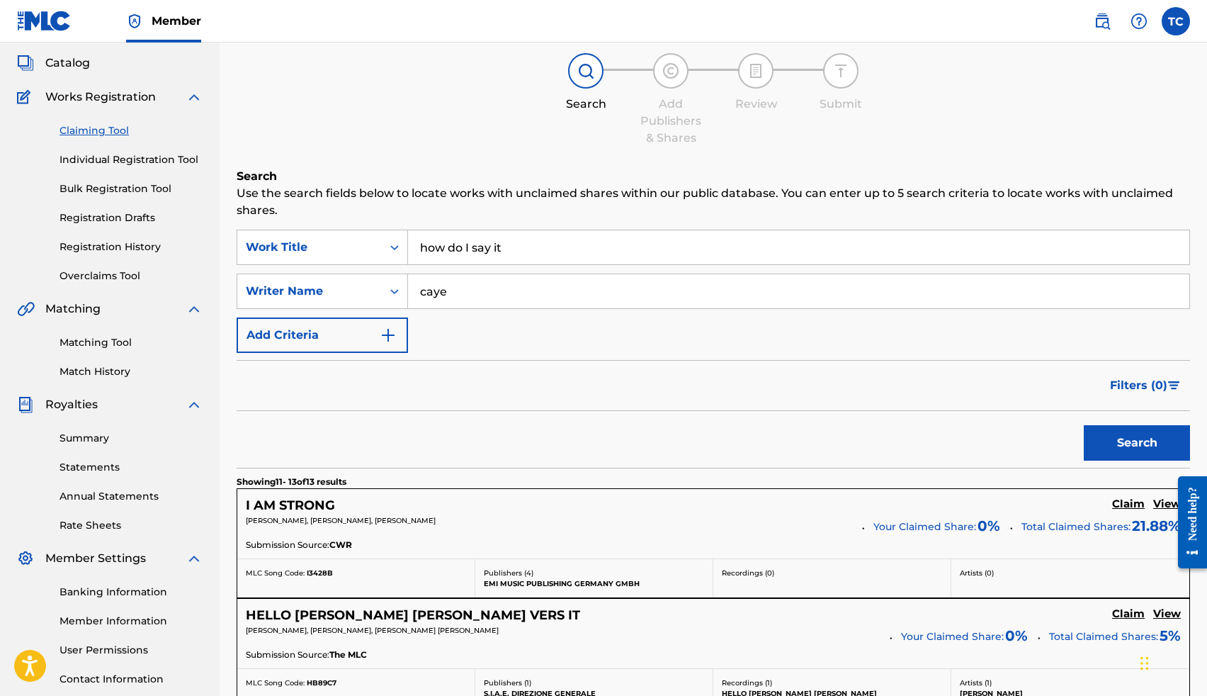
scroll to position [45, 0]
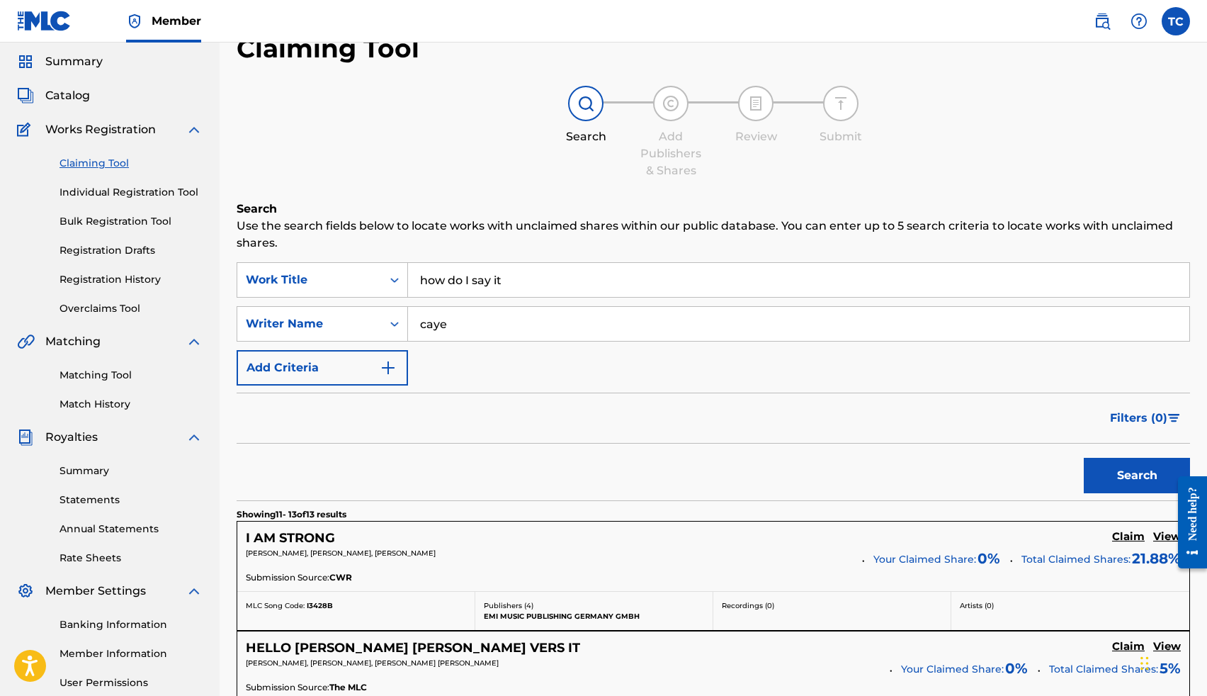
click at [532, 281] on input "how do I say it" at bounding box center [798, 280] width 781 height 34
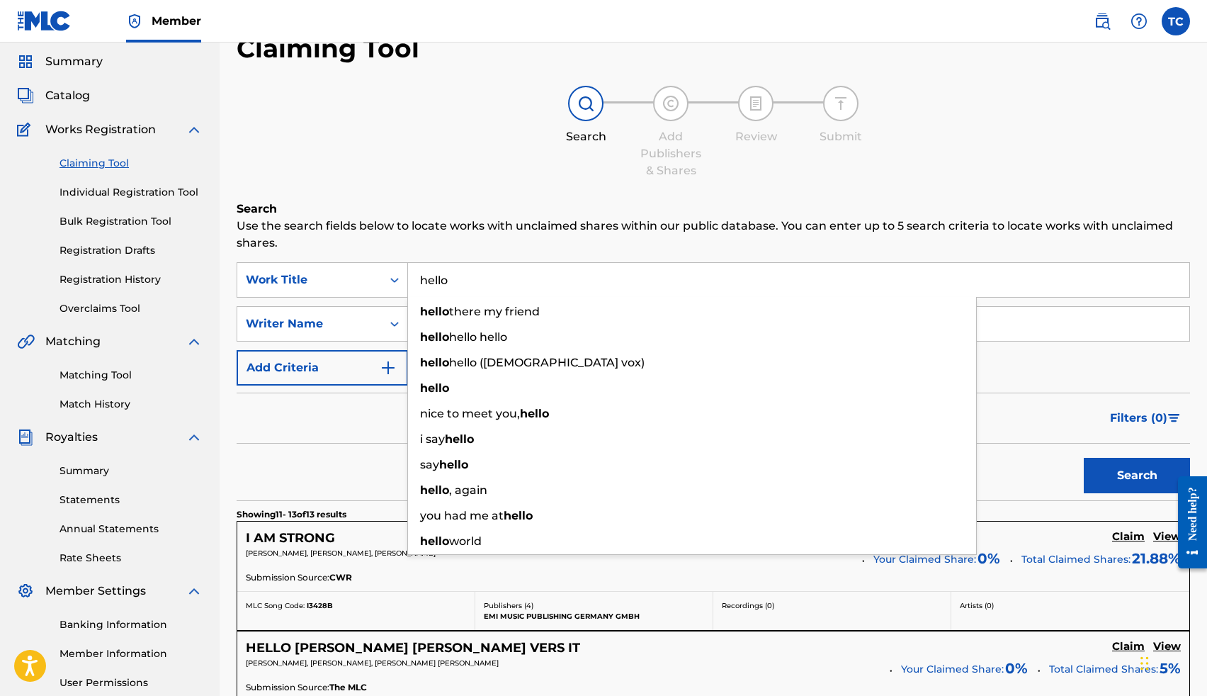
type input "hello"
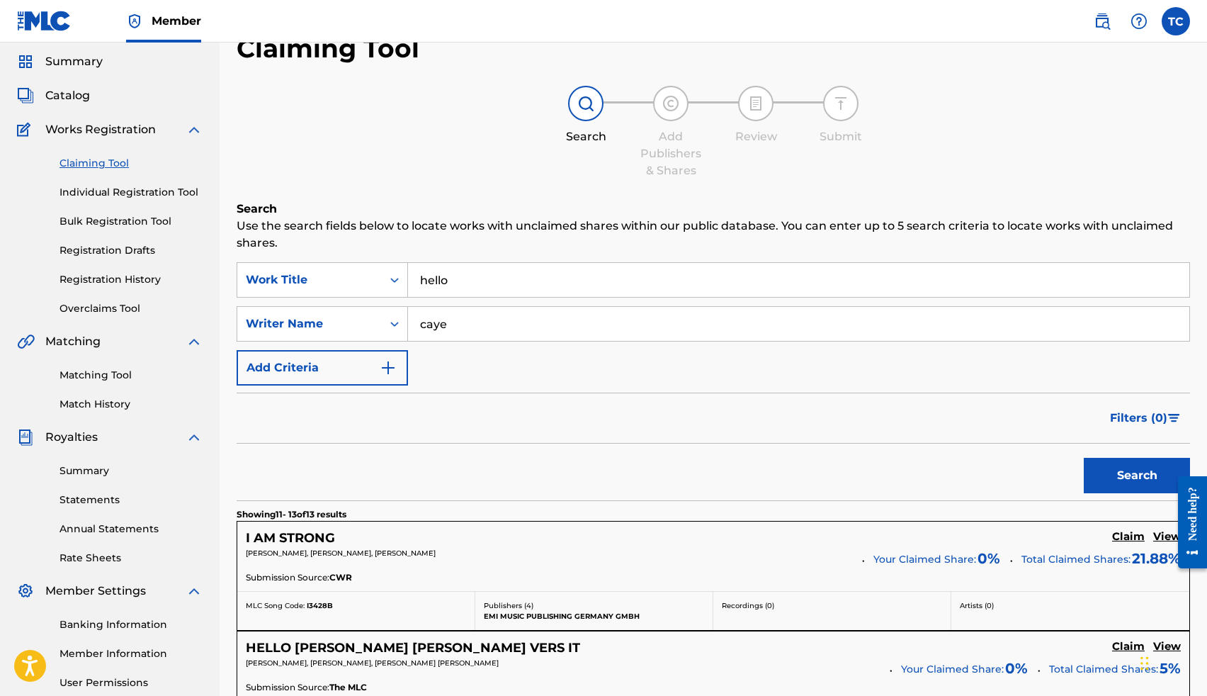
click at [511, 242] on p "Use the search fields below to locate works with unclaimed shares within our pu…" at bounding box center [713, 234] width 953 height 34
click at [481, 332] on input "caye" at bounding box center [798, 324] width 781 height 34
click at [1084, 458] on button "Search" at bounding box center [1137, 475] width 106 height 35
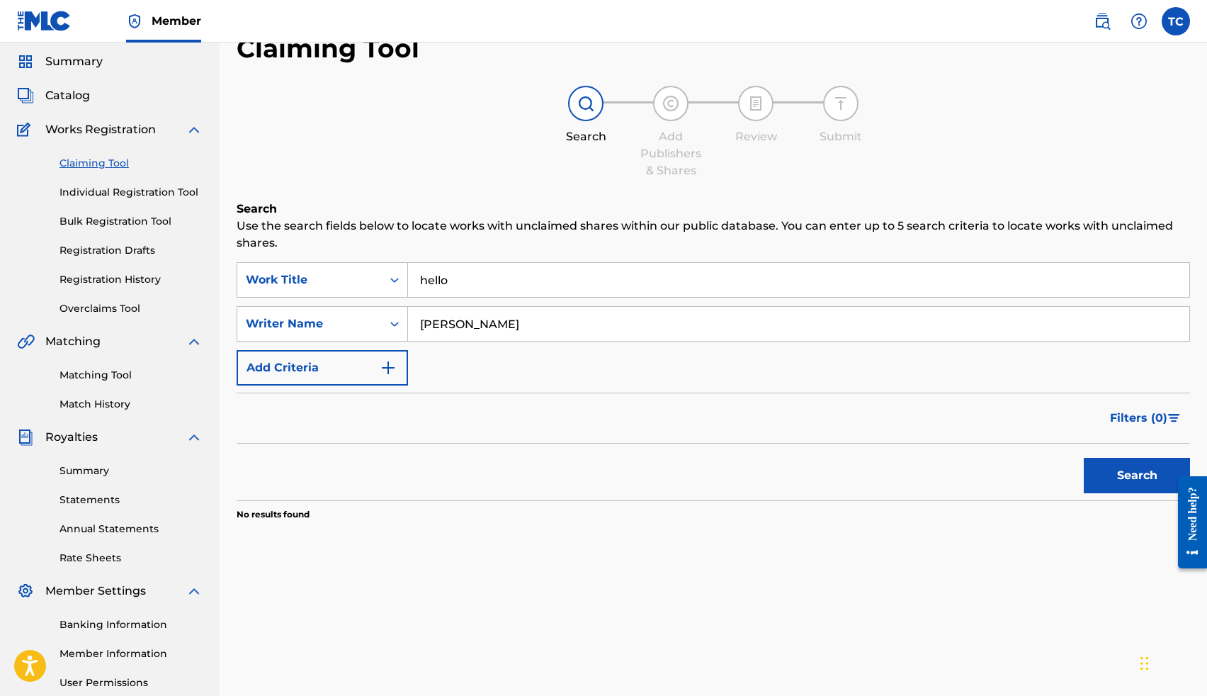
click at [1084, 458] on button "Search" at bounding box center [1137, 475] width 106 height 35
type input "m"
click at [460, 276] on input "hello" at bounding box center [798, 280] width 781 height 34
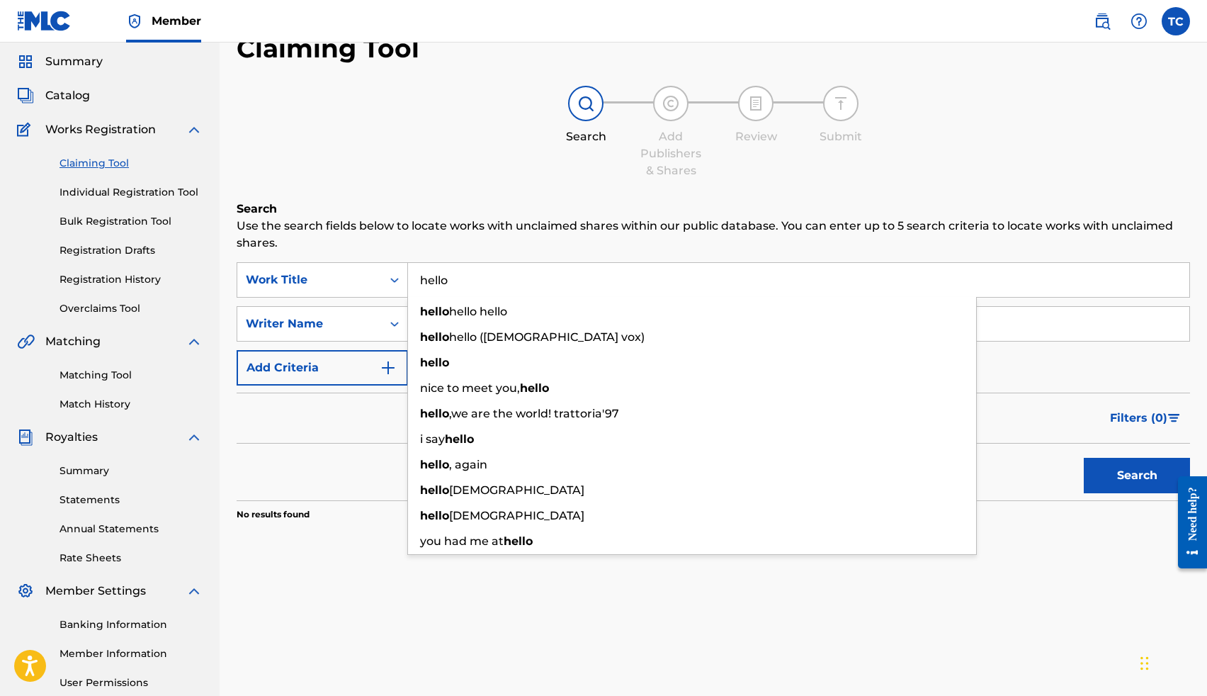
click at [460, 276] on input "hello" at bounding box center [798, 280] width 781 height 34
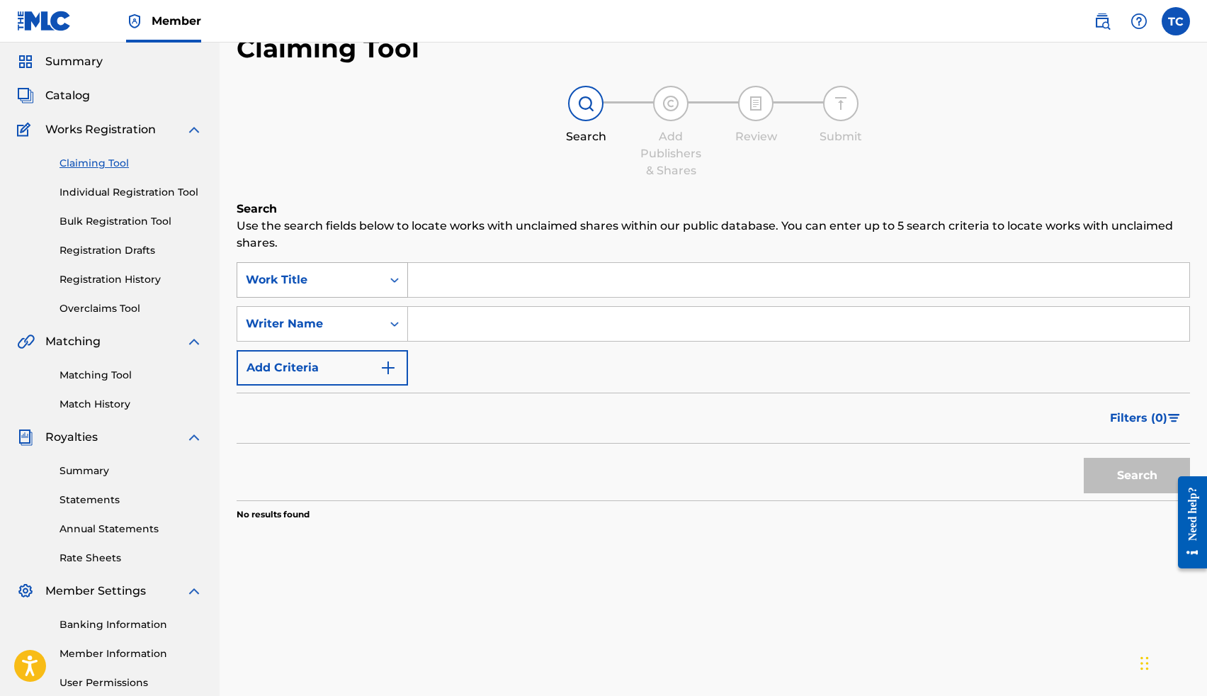
click at [402, 280] on div "Search Form" at bounding box center [395, 280] width 26 height 26
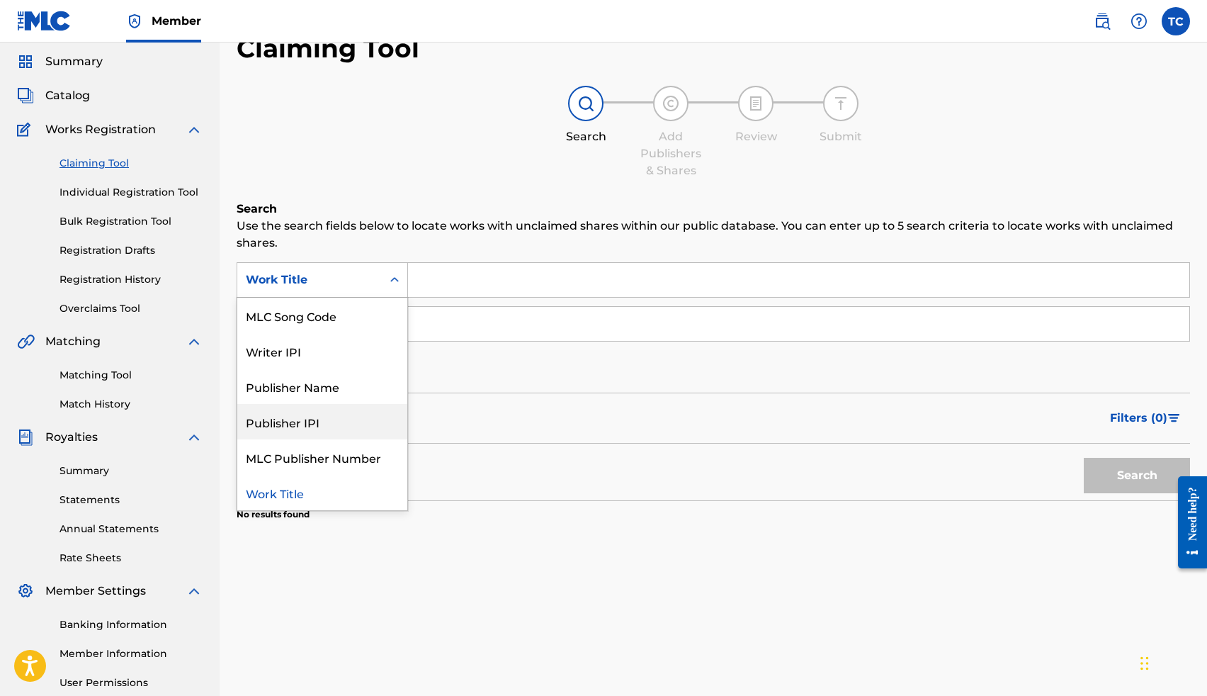
scroll to position [0, 0]
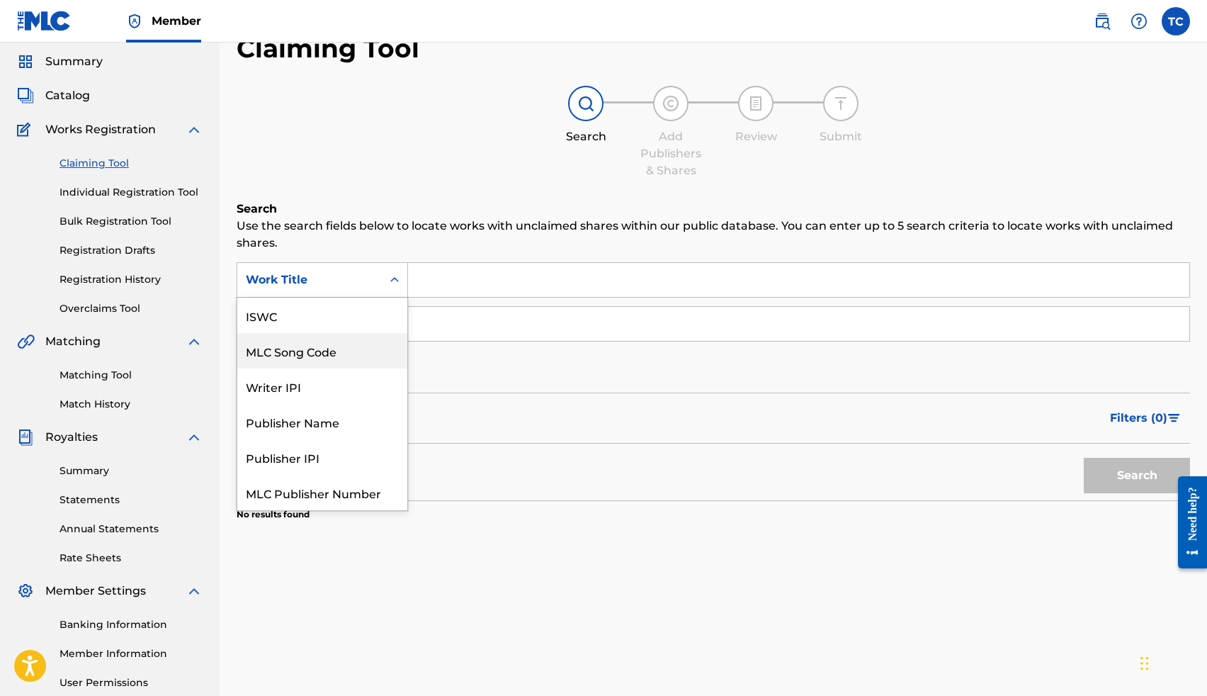
click at [450, 285] on input "Search Form" at bounding box center [798, 280] width 781 height 34
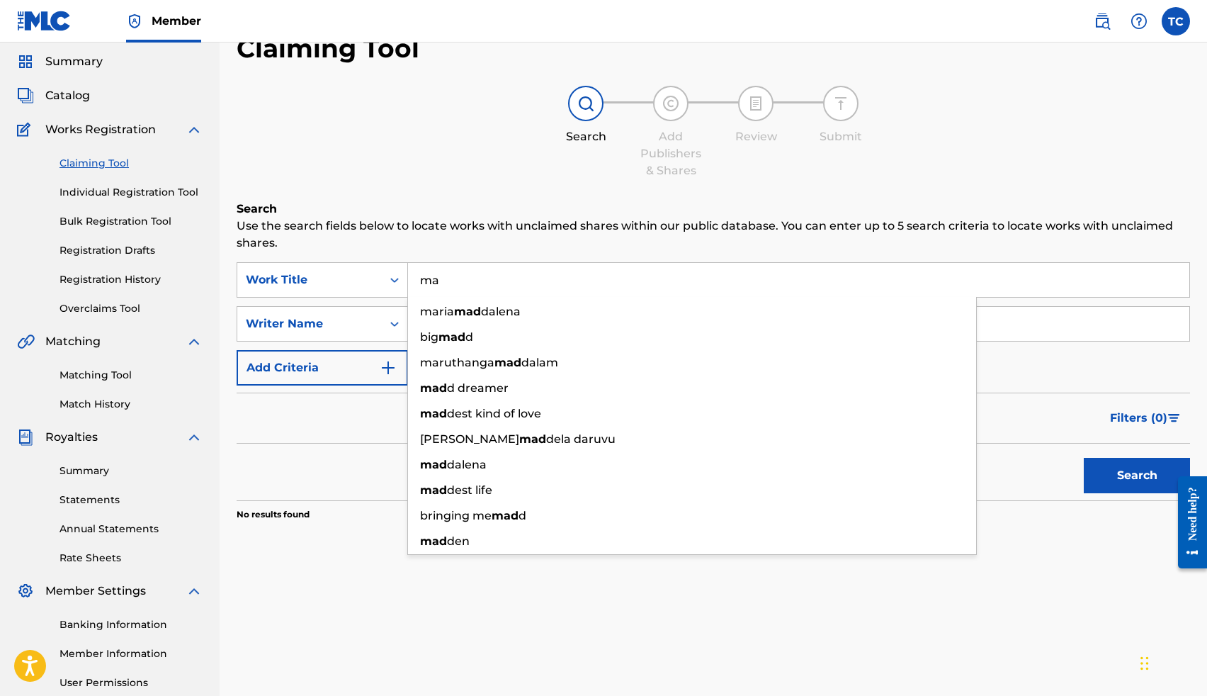
type input "m"
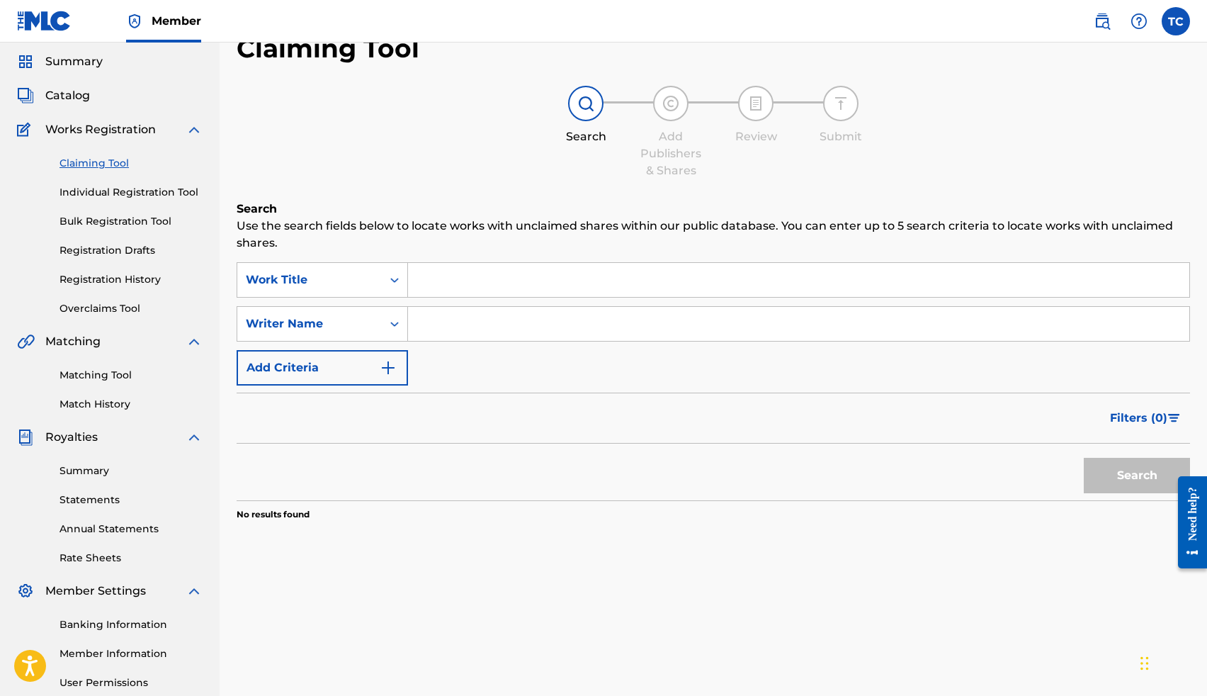
click at [79, 99] on span "Catalog" at bounding box center [67, 95] width 45 height 17
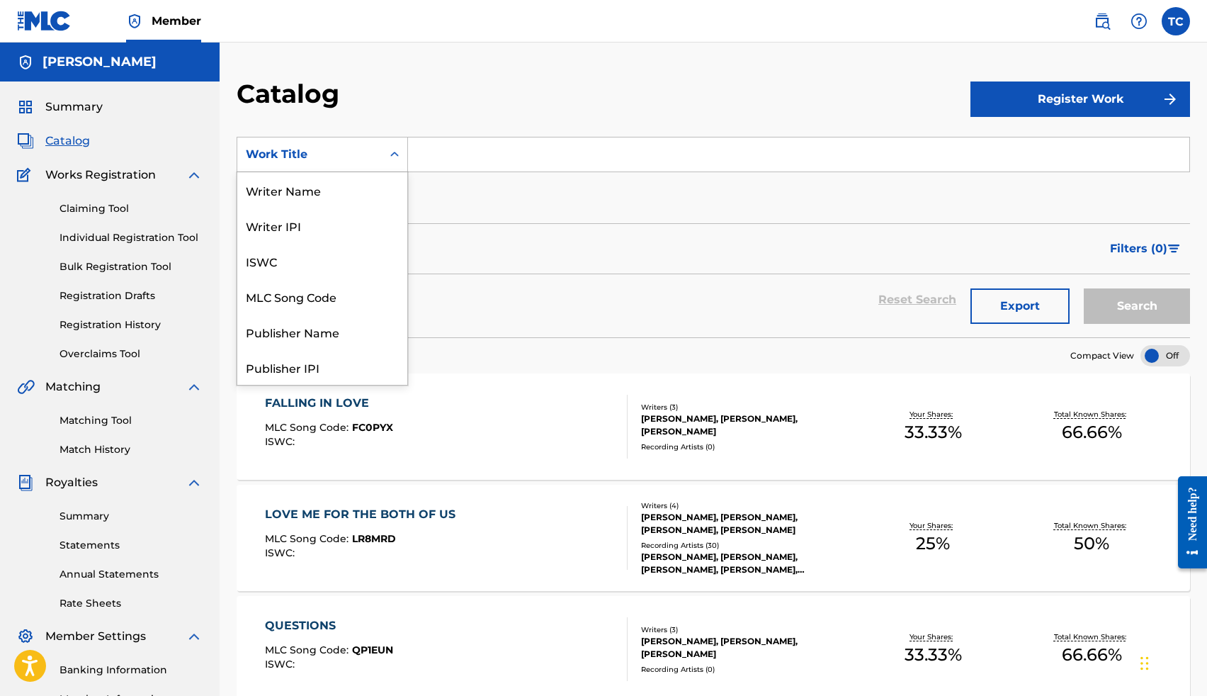
click at [395, 148] on icon "Search Form" at bounding box center [394, 154] width 14 height 14
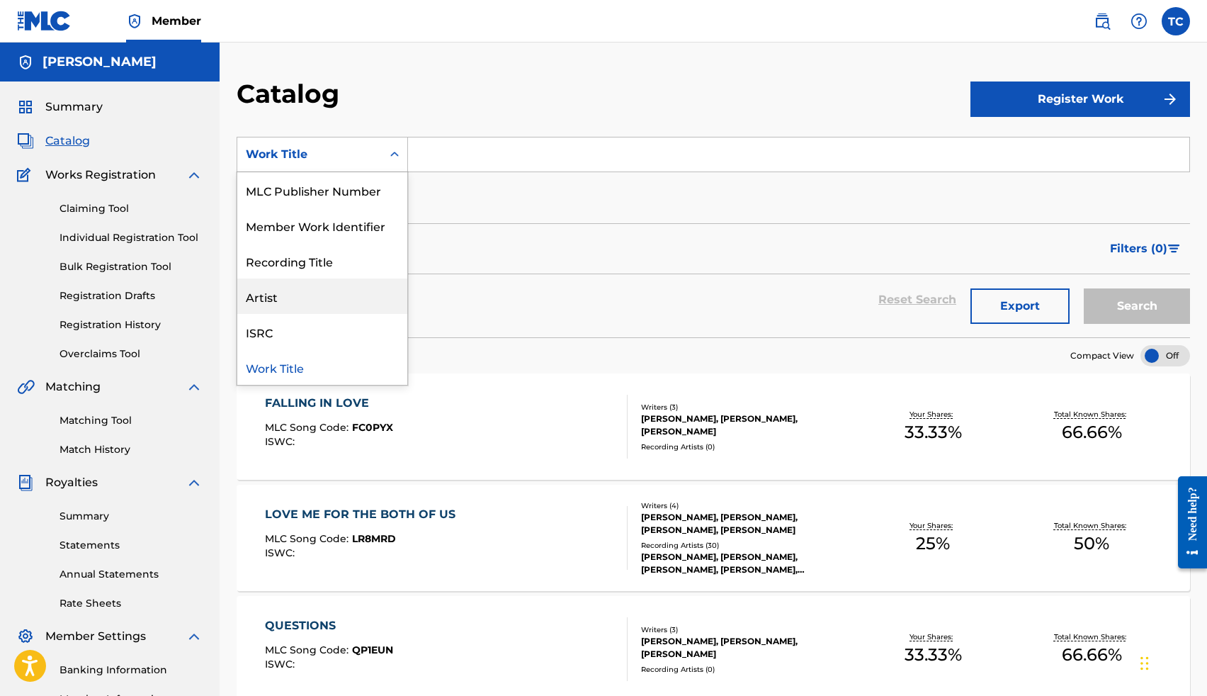
click at [346, 302] on div "Artist" at bounding box center [322, 295] width 170 height 35
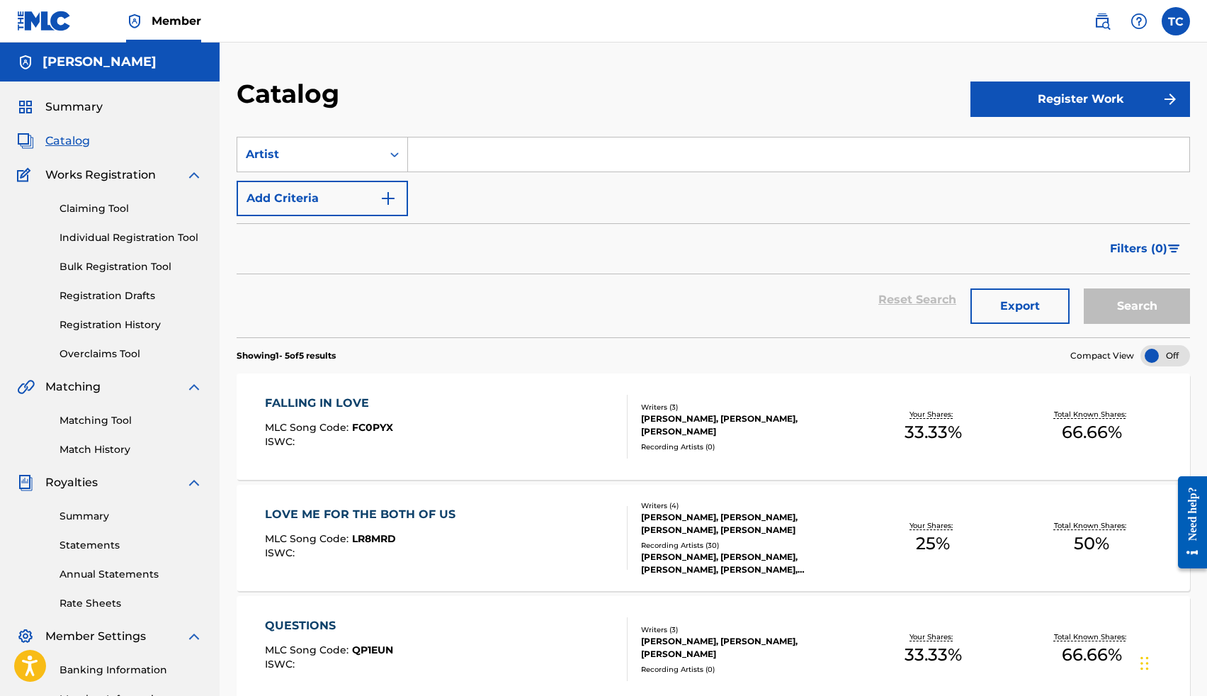
click at [472, 147] on input "Search Form" at bounding box center [798, 154] width 781 height 34
type input "maddi jane"
click at [1084, 288] on button "Search" at bounding box center [1137, 305] width 106 height 35
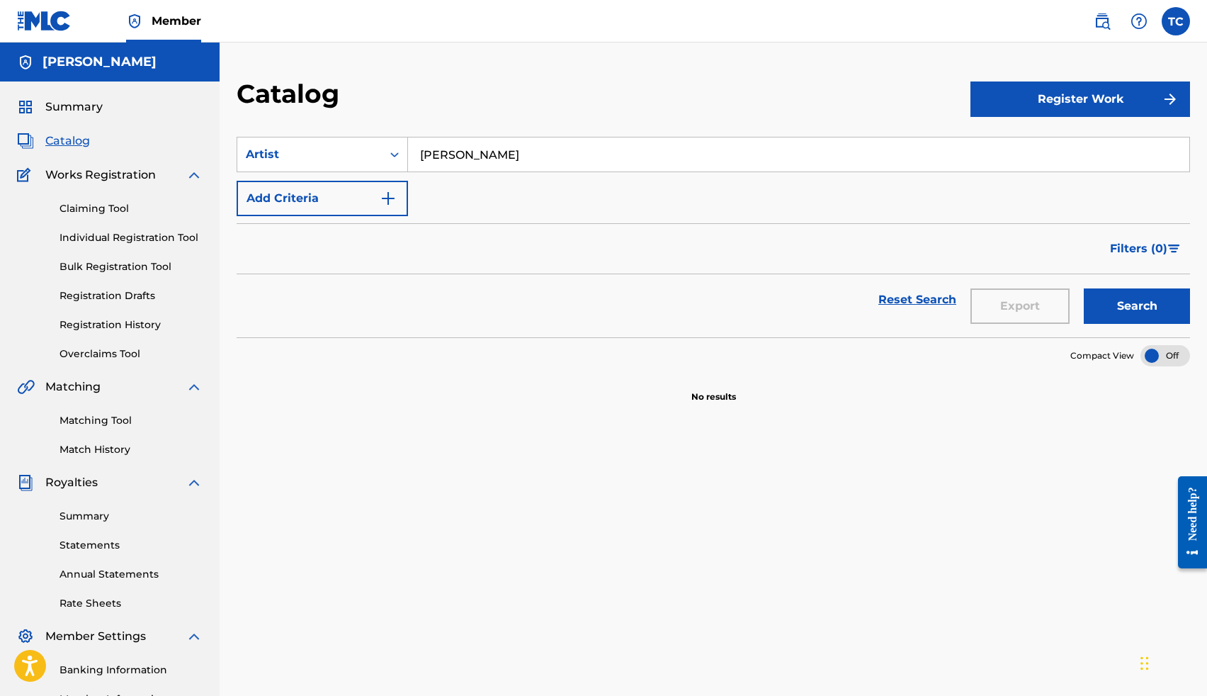
click at [495, 164] on input "maddi jane" at bounding box center [798, 154] width 781 height 34
click at [1084, 288] on button "Search" at bounding box center [1137, 305] width 106 height 35
type input "d"
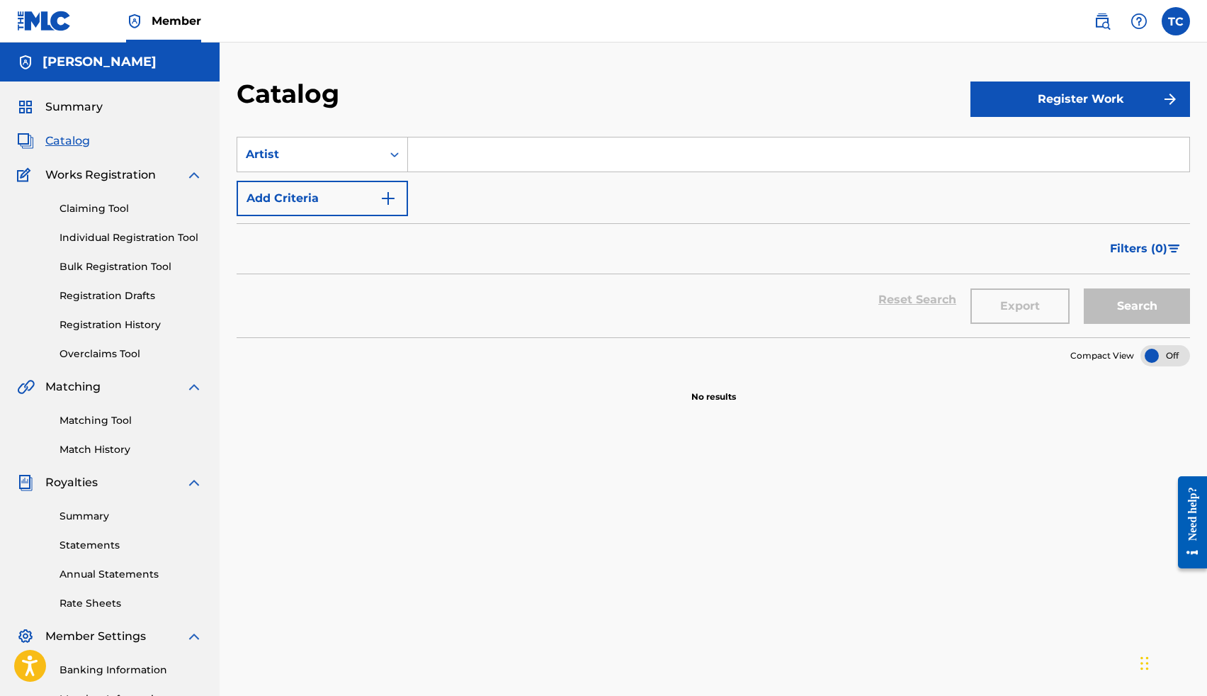
click at [120, 210] on link "Claiming Tool" at bounding box center [131, 208] width 143 height 15
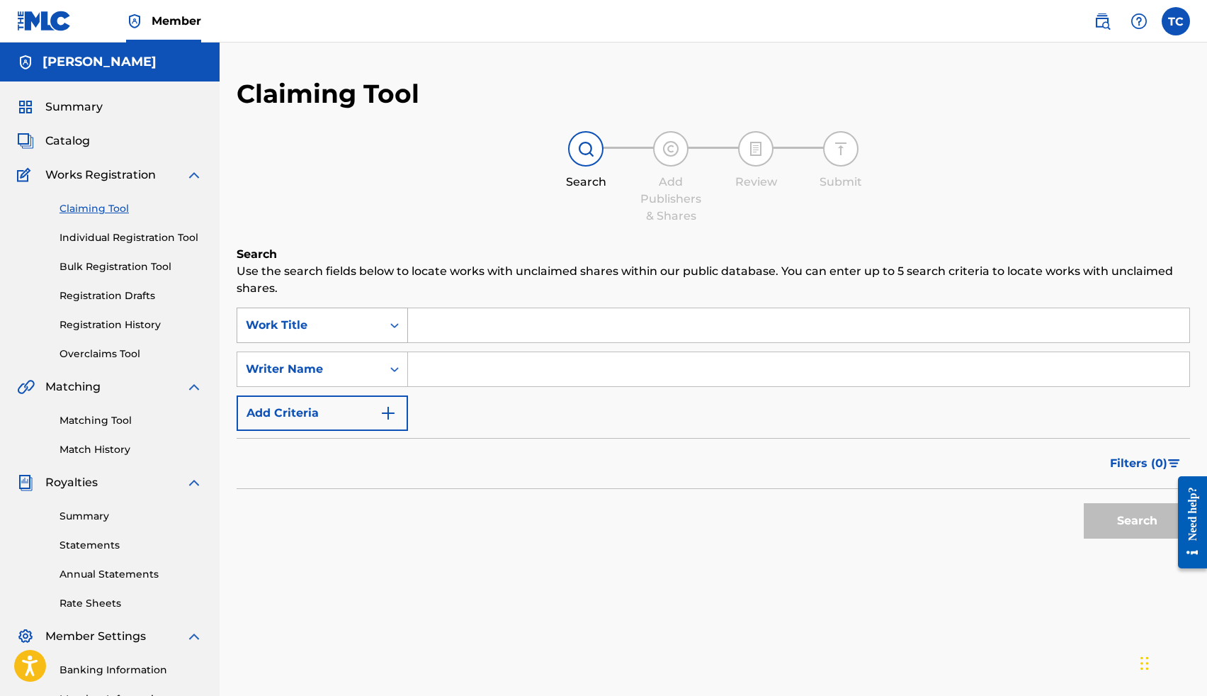
click at [344, 329] on div "Work Title" at bounding box center [310, 325] width 128 height 17
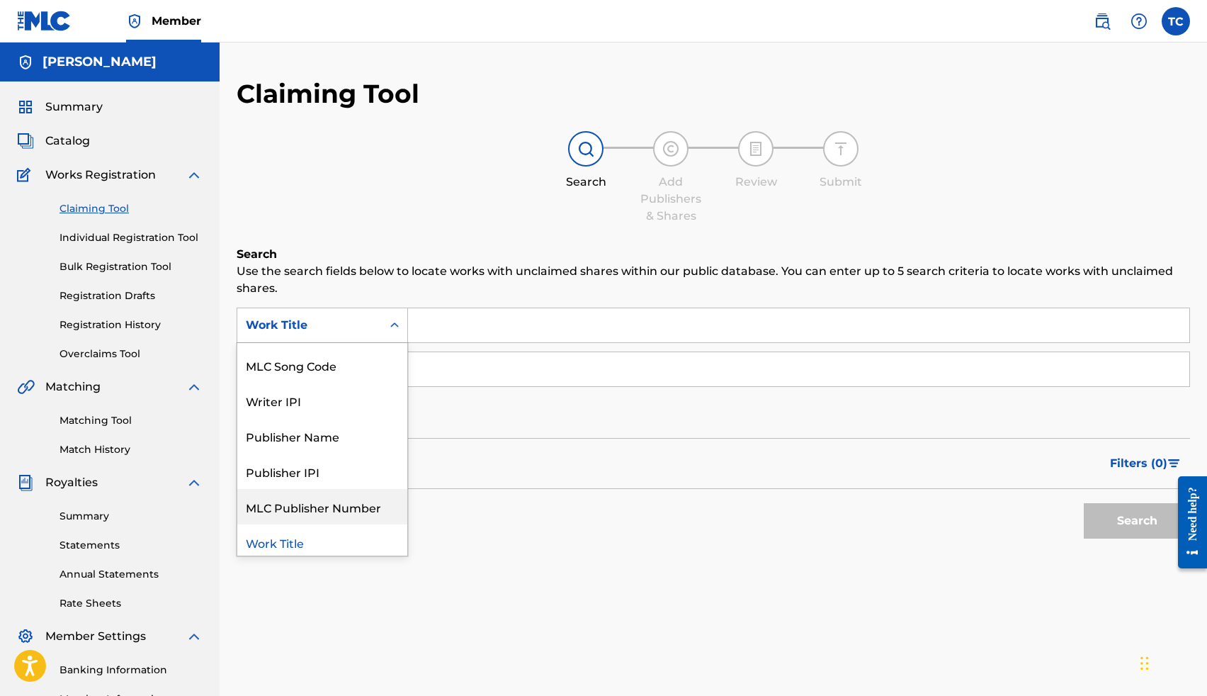
scroll to position [35, 0]
click at [321, 536] on div "Work Title" at bounding box center [322, 537] width 170 height 35
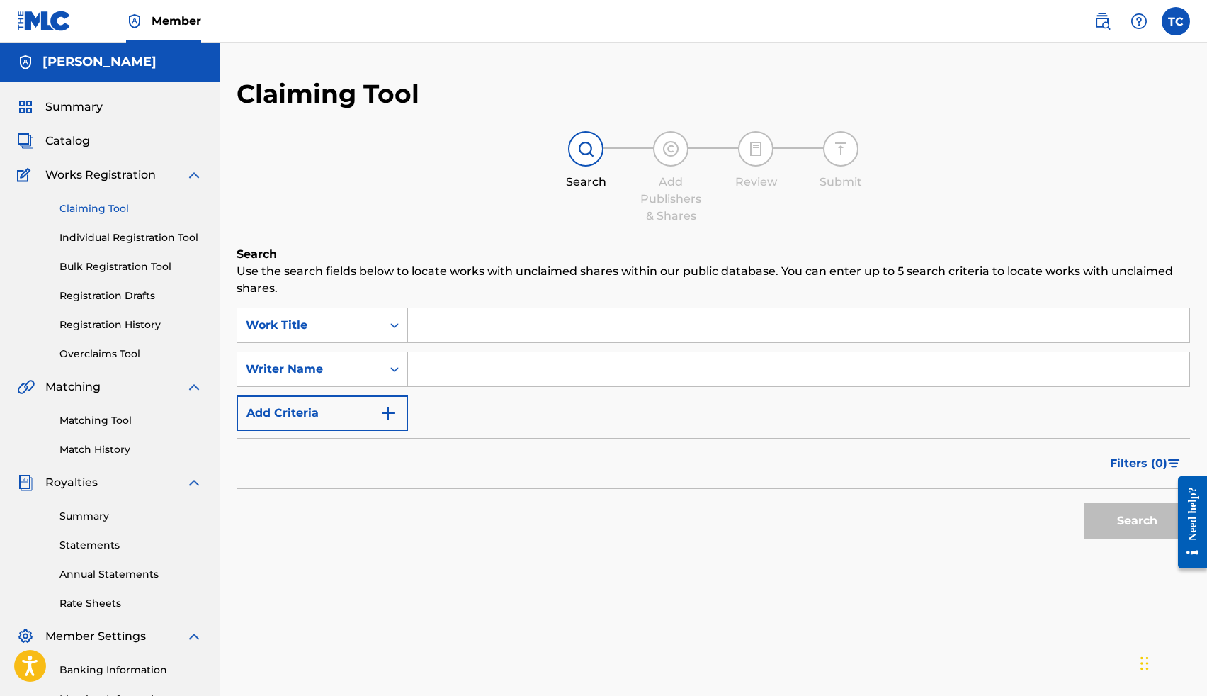
click at [143, 422] on link "Matching Tool" at bounding box center [131, 420] width 143 height 15
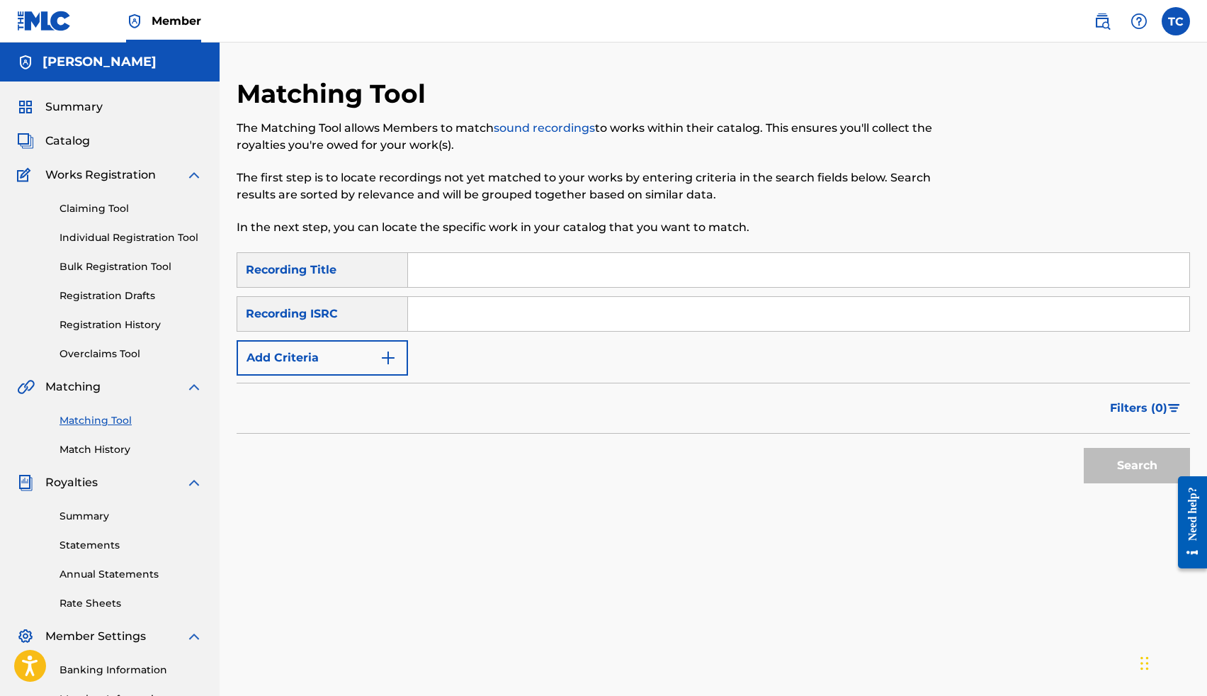
click at [432, 277] on input "Search Form" at bounding box center [798, 270] width 781 height 34
type input "lie to me"
click at [1084, 448] on button "Search" at bounding box center [1137, 465] width 106 height 35
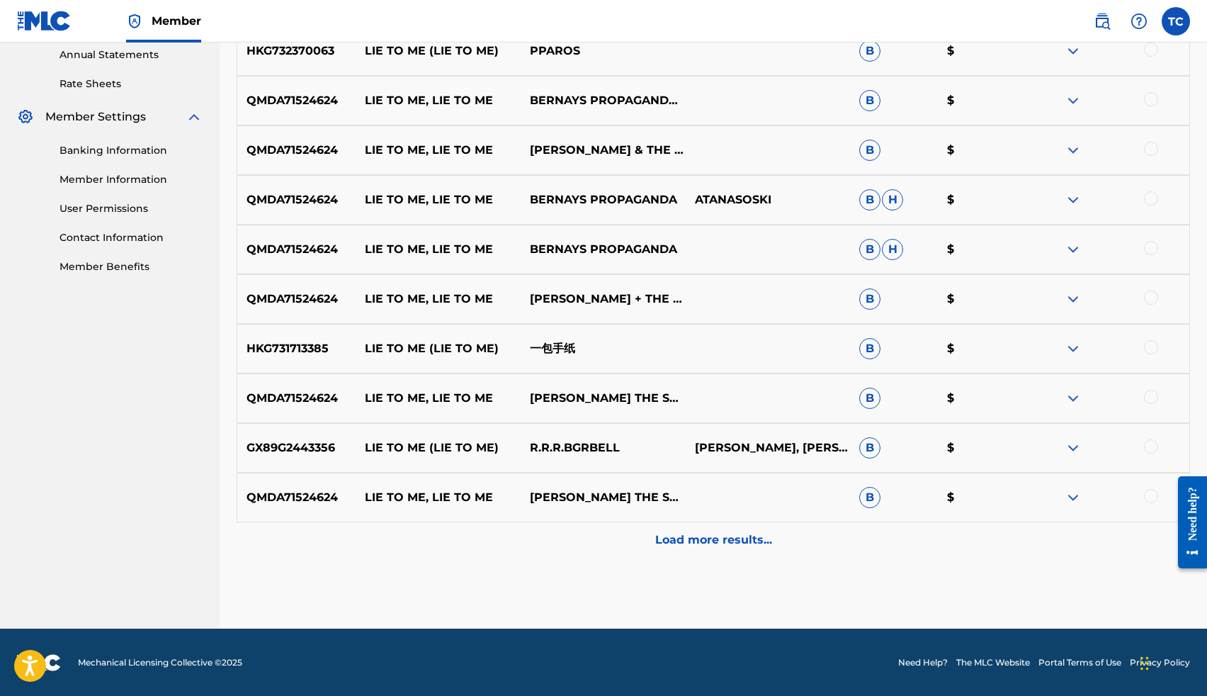
scroll to position [520, 0]
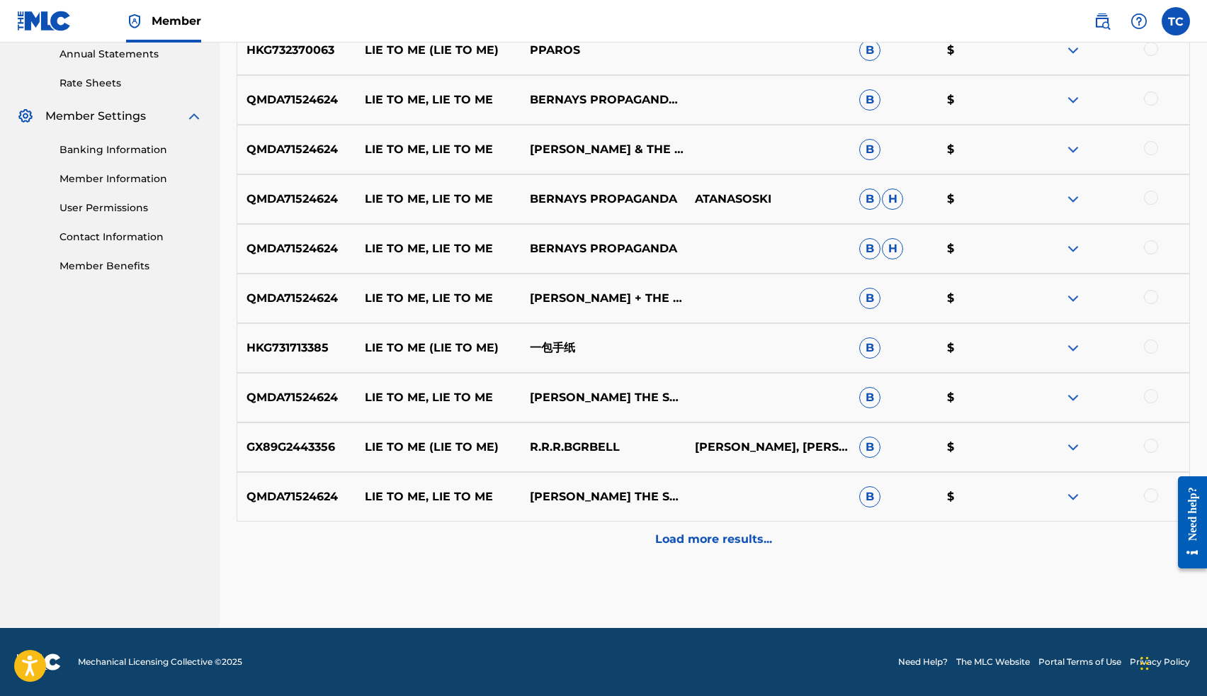
click at [700, 535] on p "Load more results..." at bounding box center [713, 539] width 117 height 17
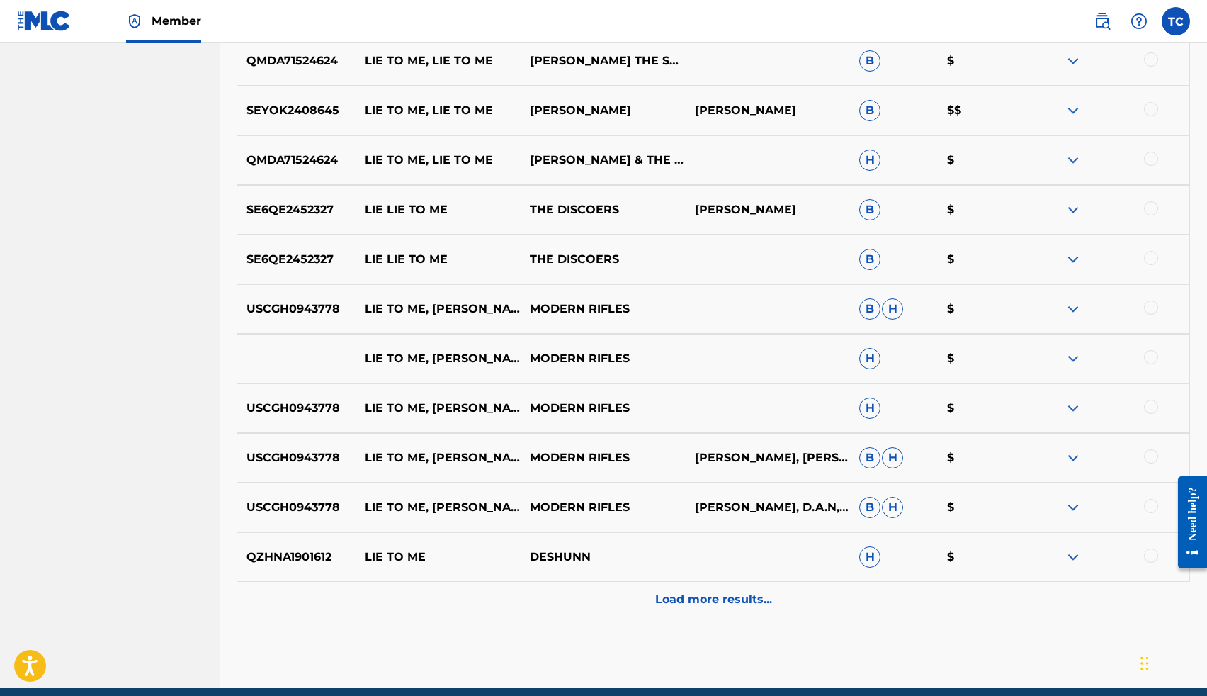
scroll to position [1016, 0]
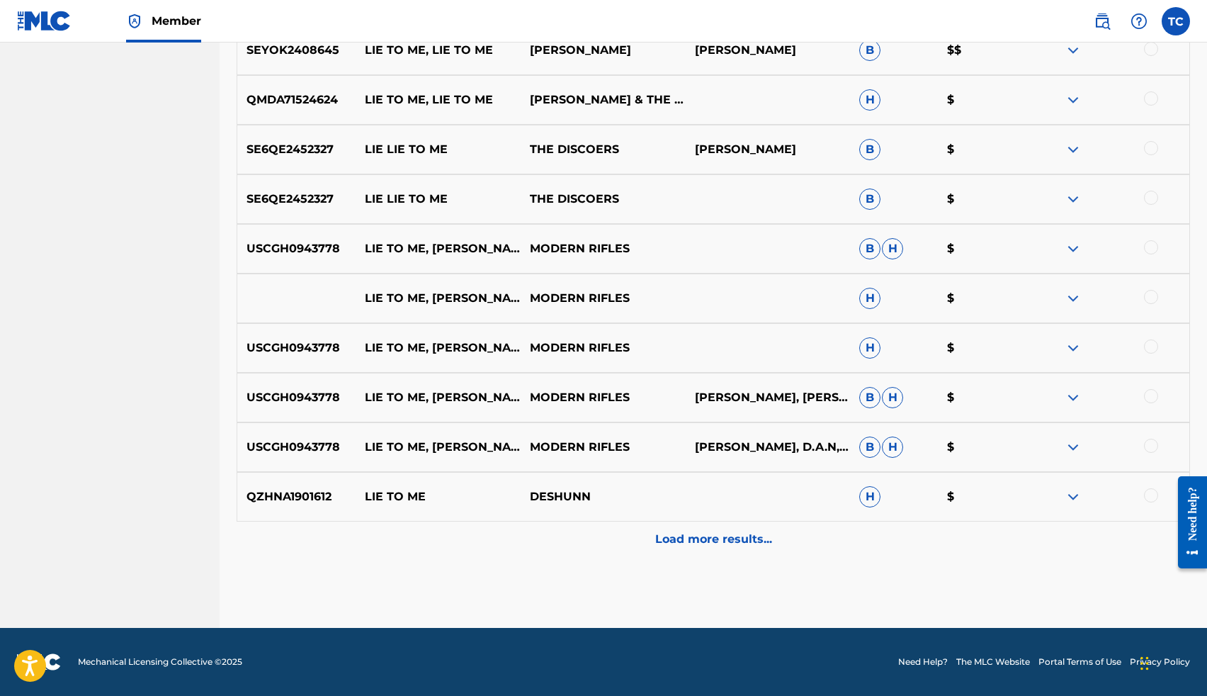
click at [703, 543] on p "Load more results..." at bounding box center [713, 539] width 117 height 17
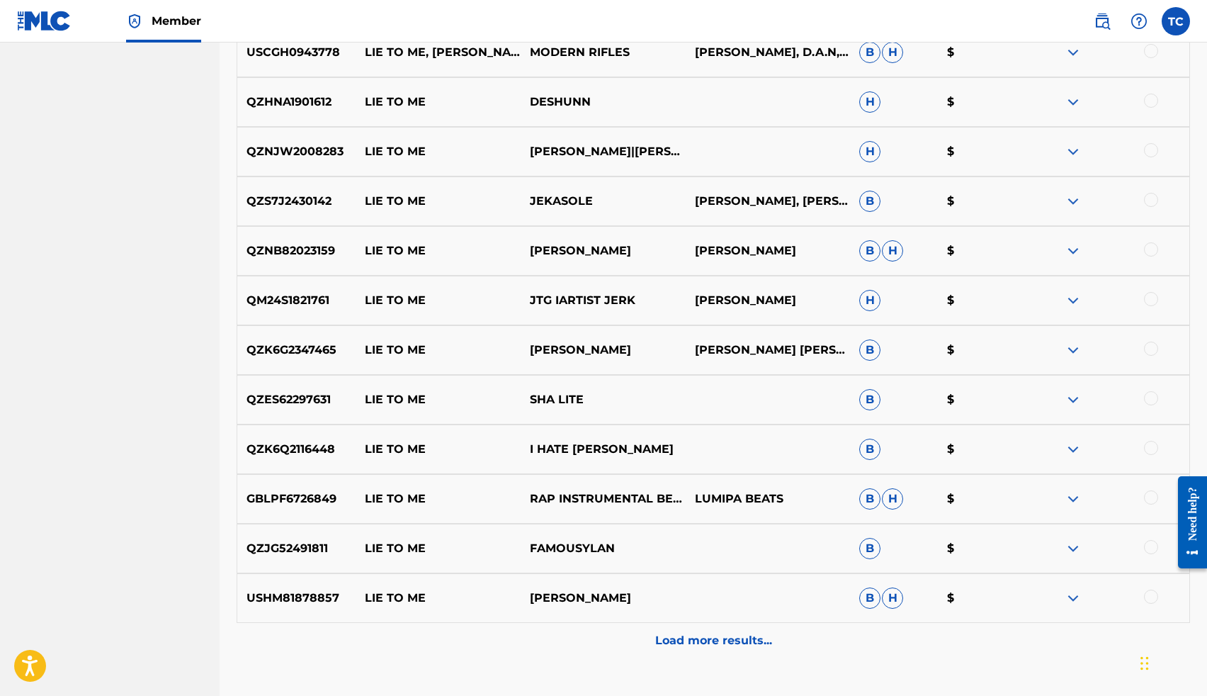
scroll to position [1512, 0]
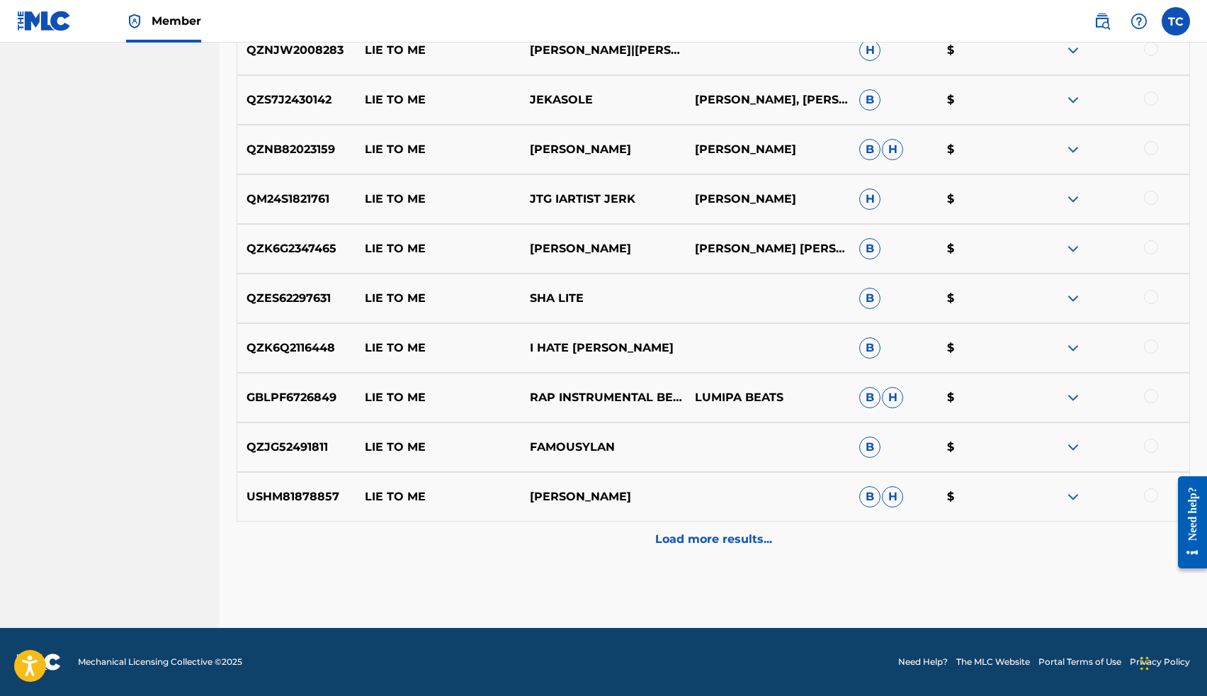
click at [701, 554] on div "Load more results..." at bounding box center [713, 538] width 953 height 35
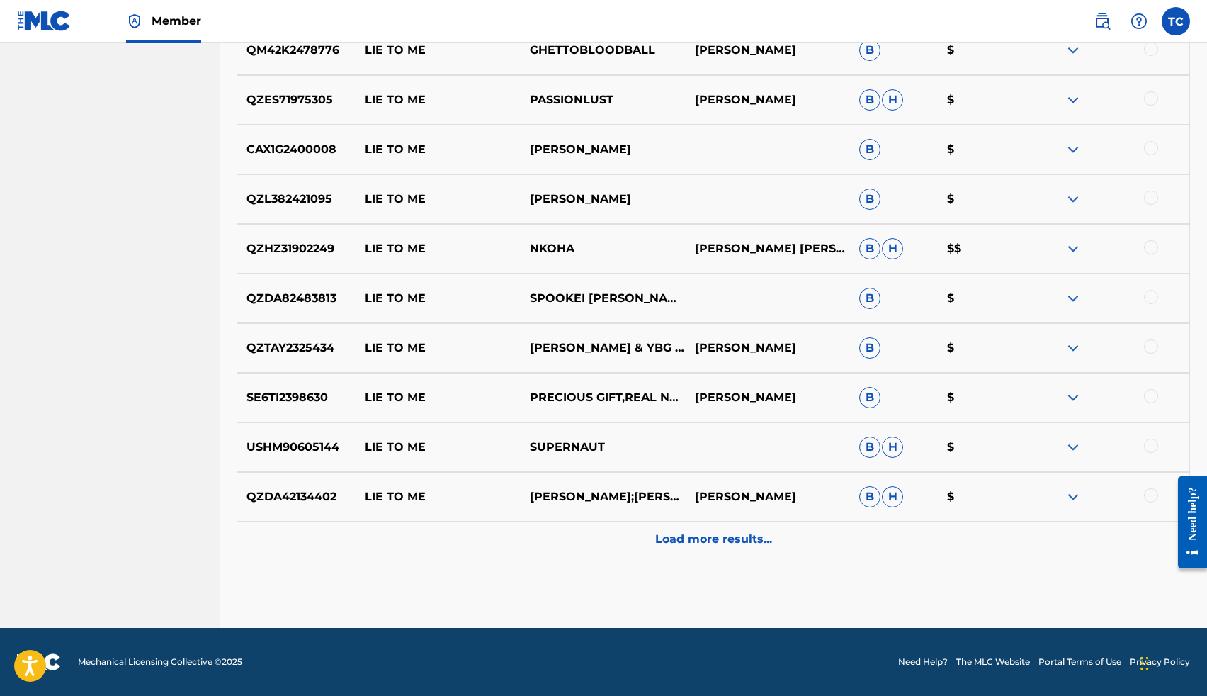
click at [703, 540] on p "Load more results..." at bounding box center [713, 539] width 117 height 17
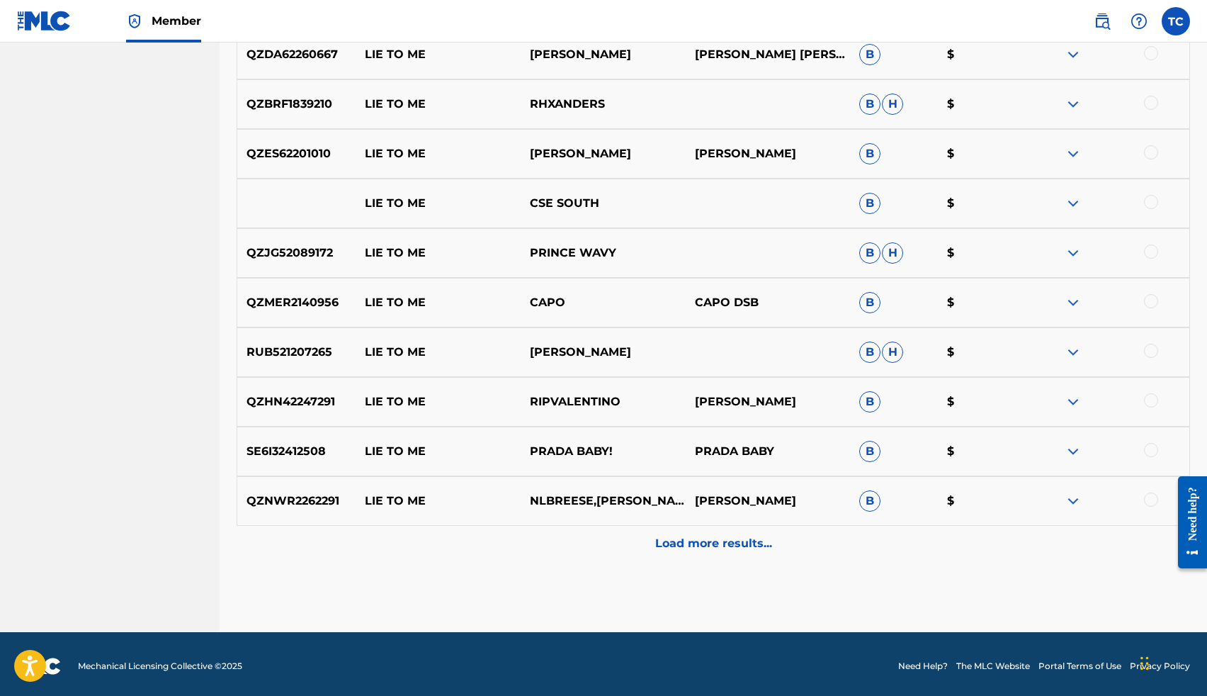
scroll to position [2503, 0]
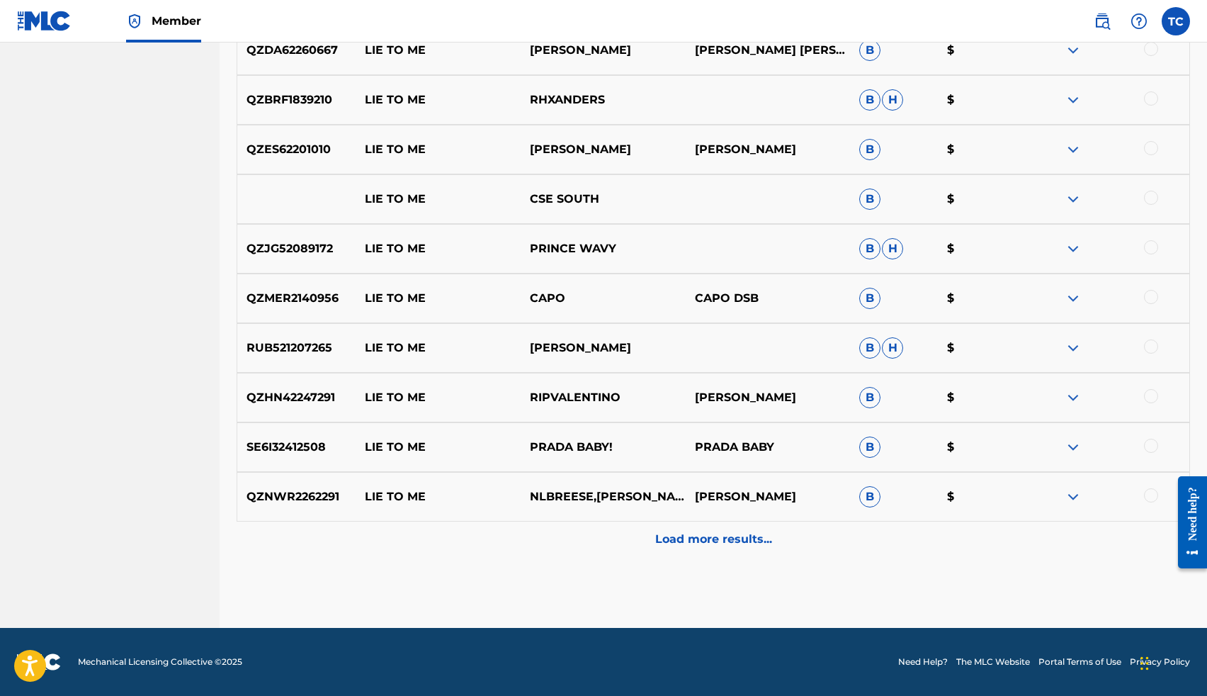
click at [728, 545] on p "Load more results..." at bounding box center [713, 539] width 117 height 17
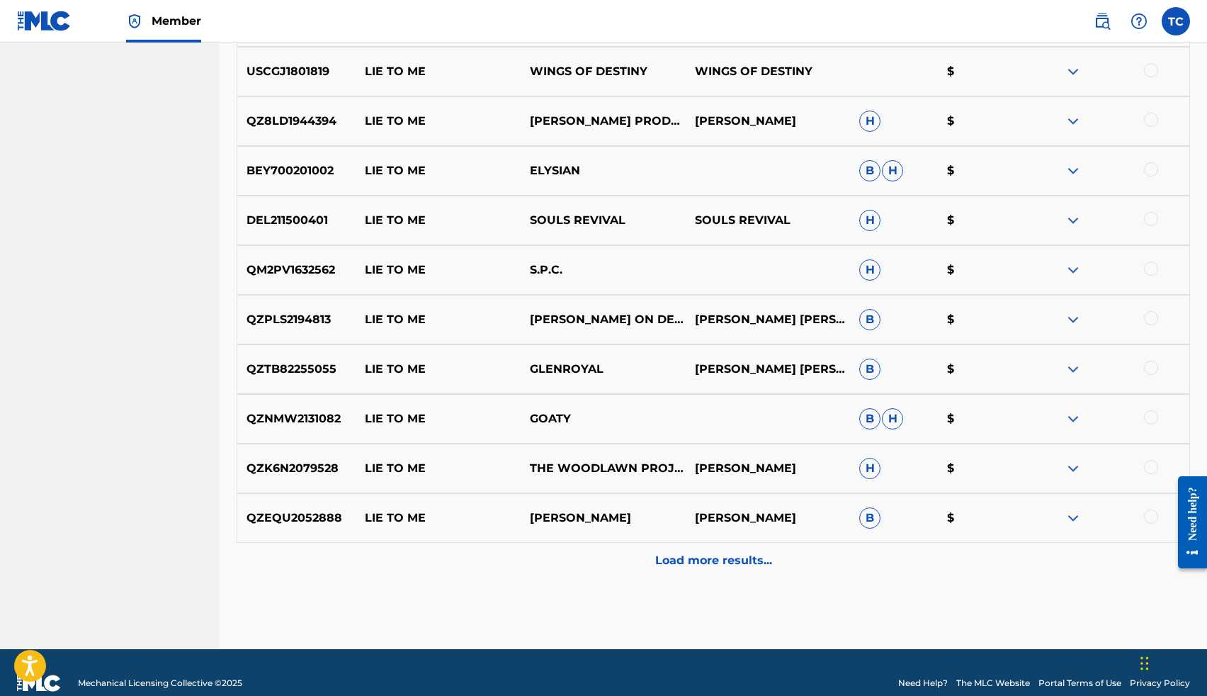
scroll to position [2999, 0]
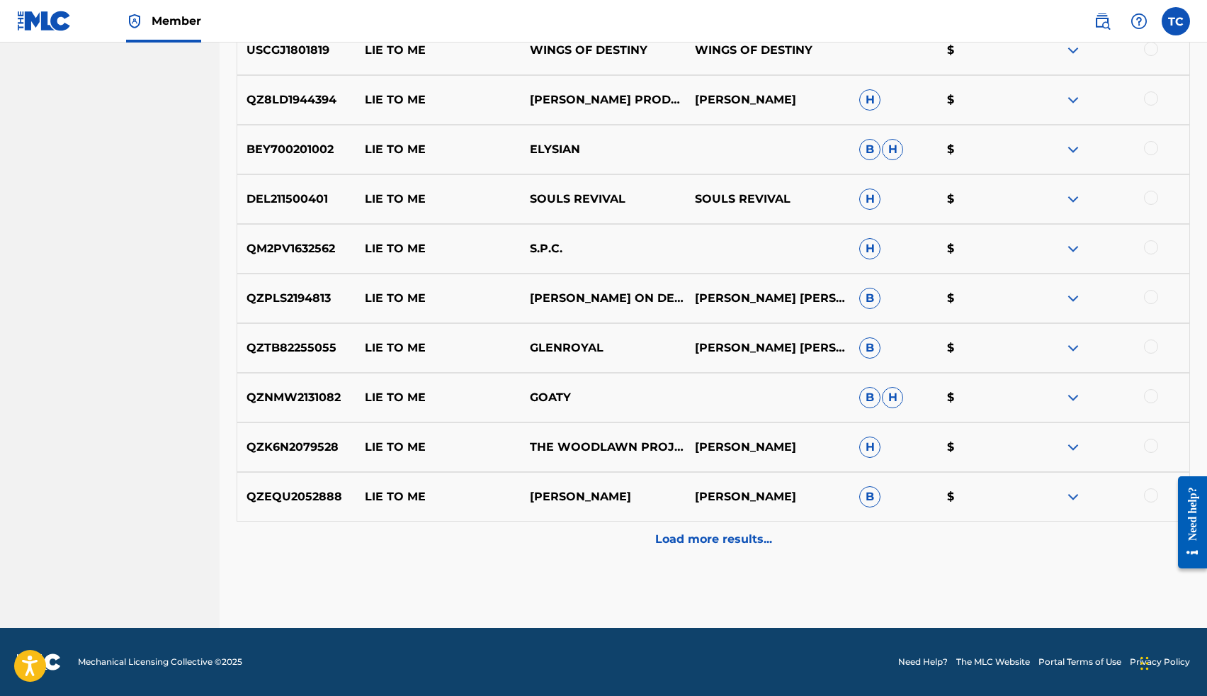
click at [730, 550] on div "Load more results..." at bounding box center [713, 538] width 953 height 35
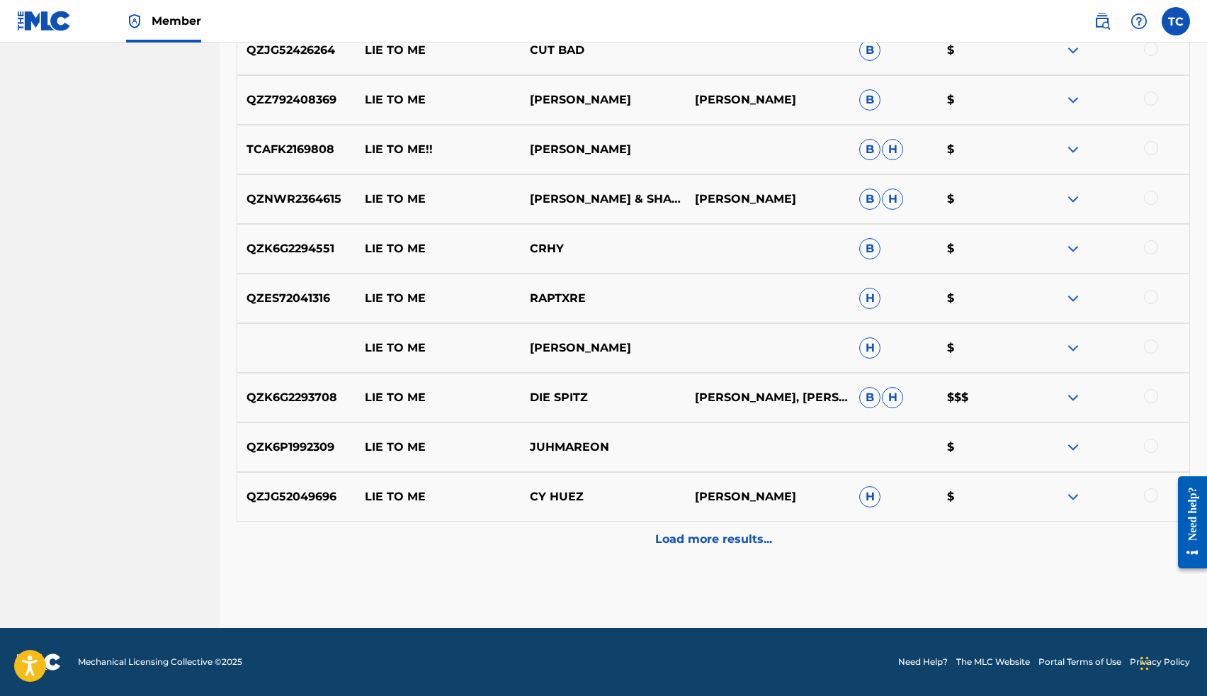
click at [731, 543] on p "Load more results..." at bounding box center [713, 539] width 117 height 17
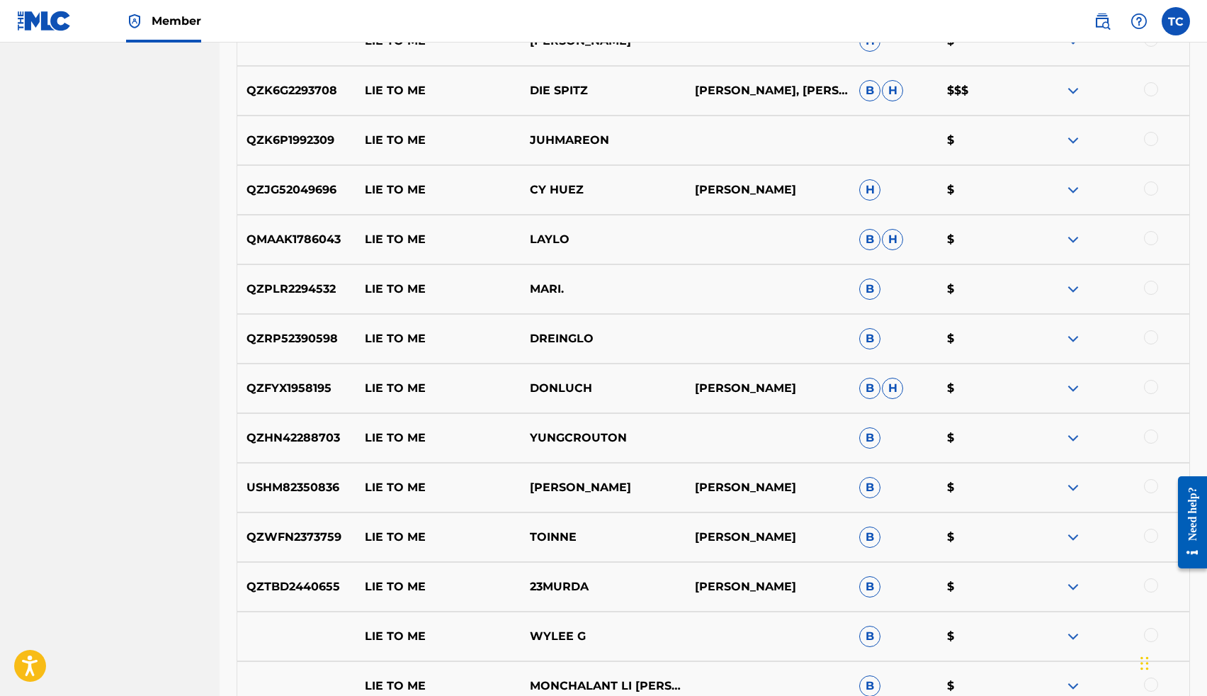
scroll to position [3991, 0]
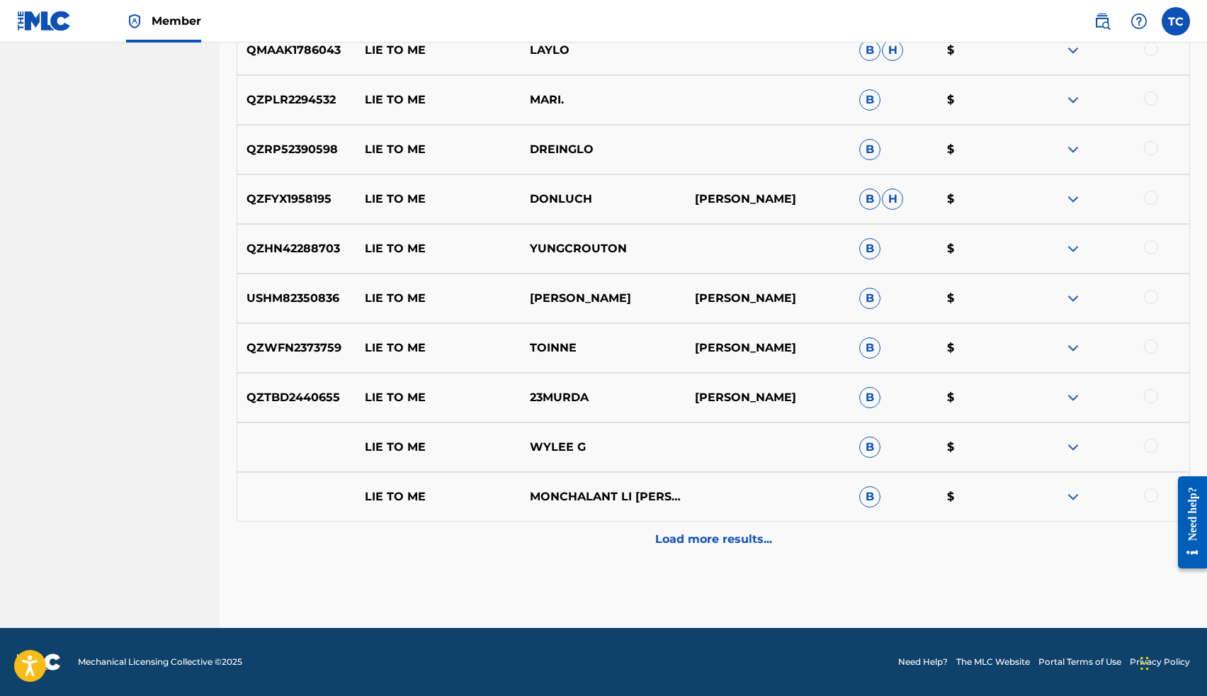
click at [729, 541] on p "Load more results..." at bounding box center [713, 539] width 117 height 17
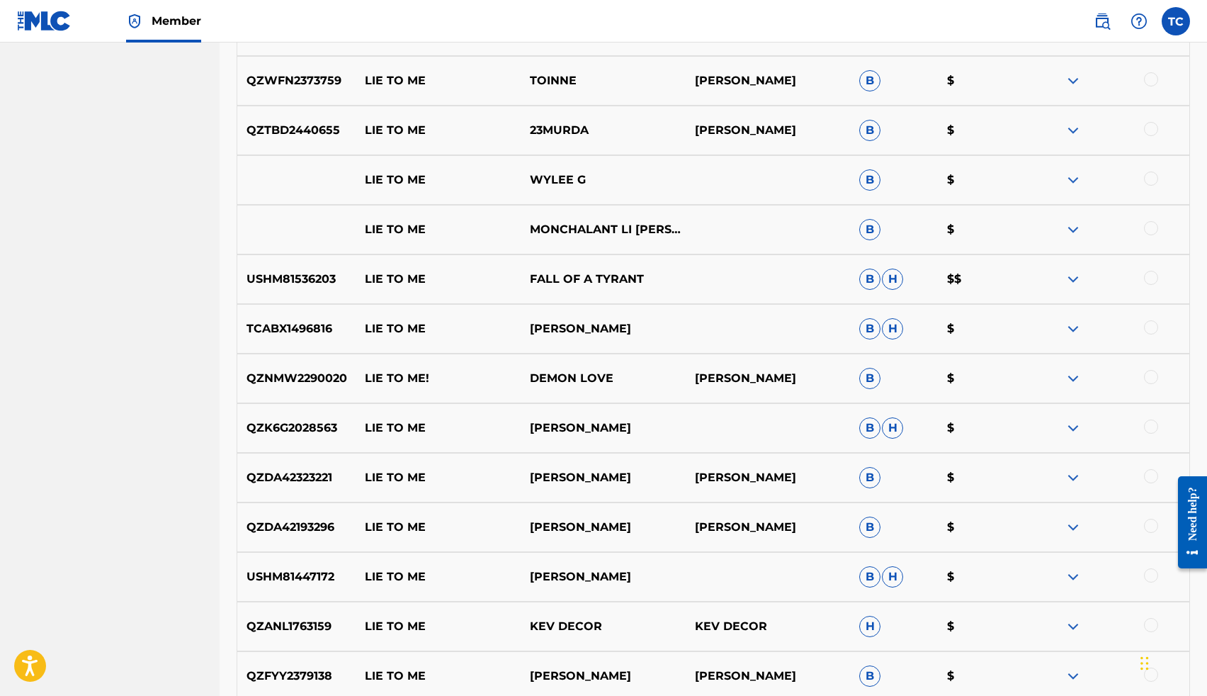
scroll to position [4487, 0]
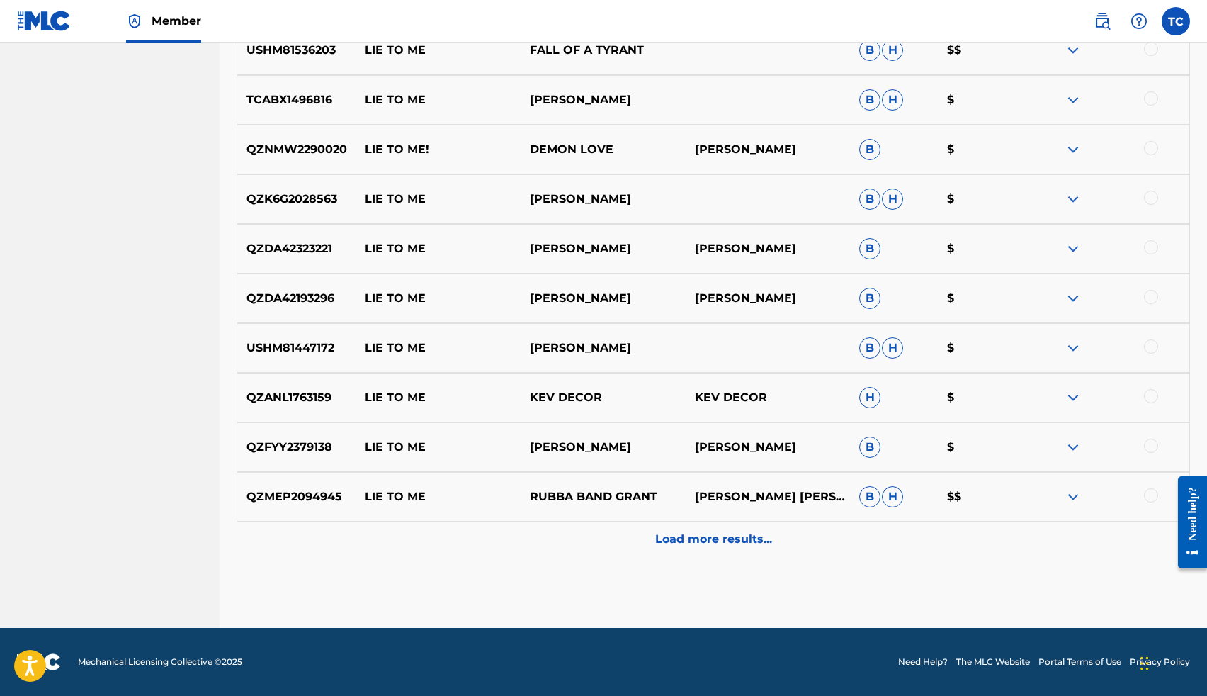
click at [727, 540] on p "Load more results..." at bounding box center [713, 539] width 117 height 17
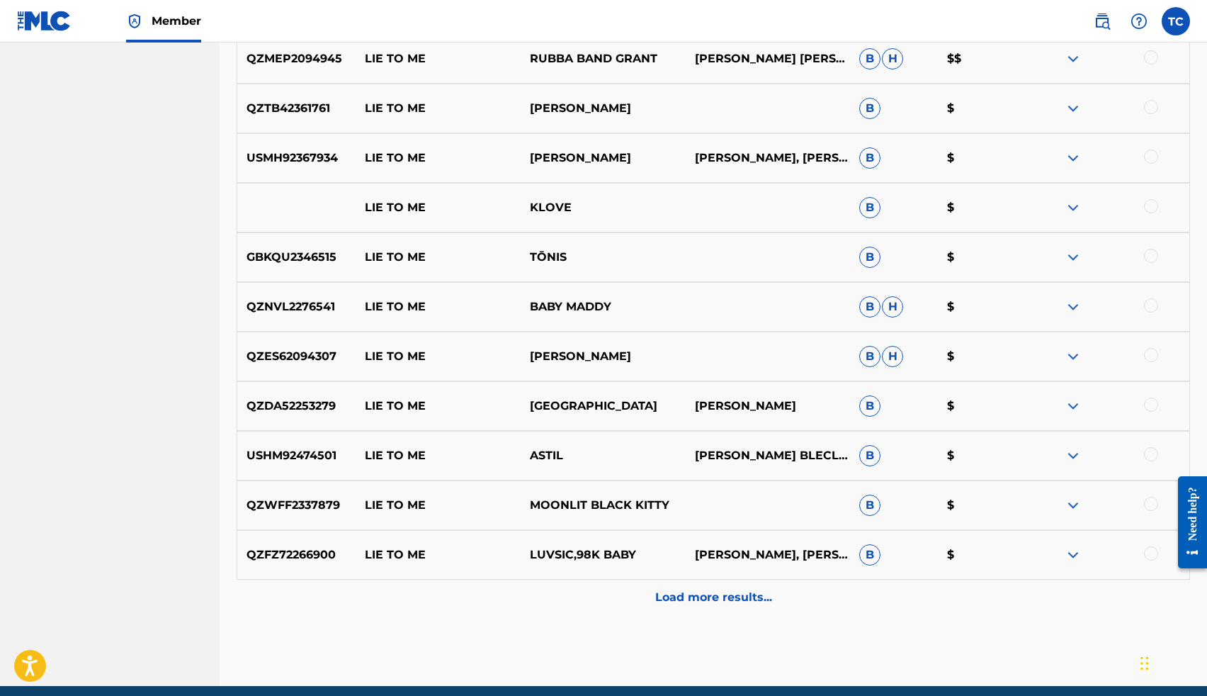
scroll to position [4982, 0]
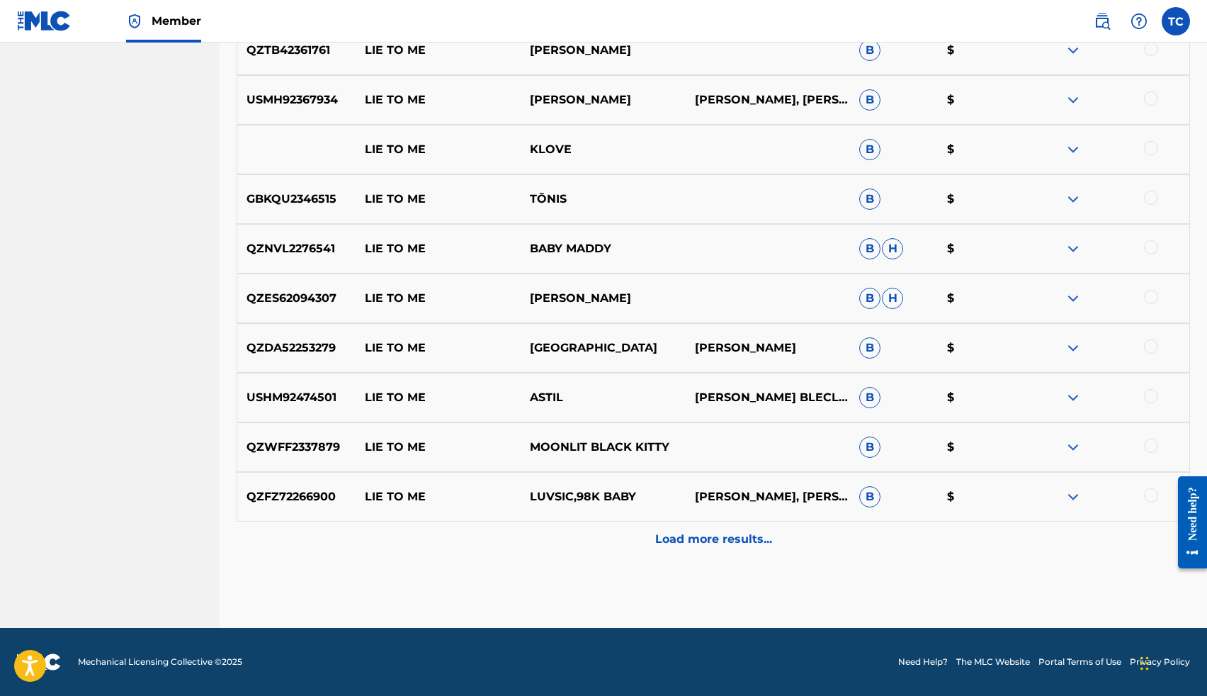
click at [701, 540] on p "Load more results..." at bounding box center [713, 539] width 117 height 17
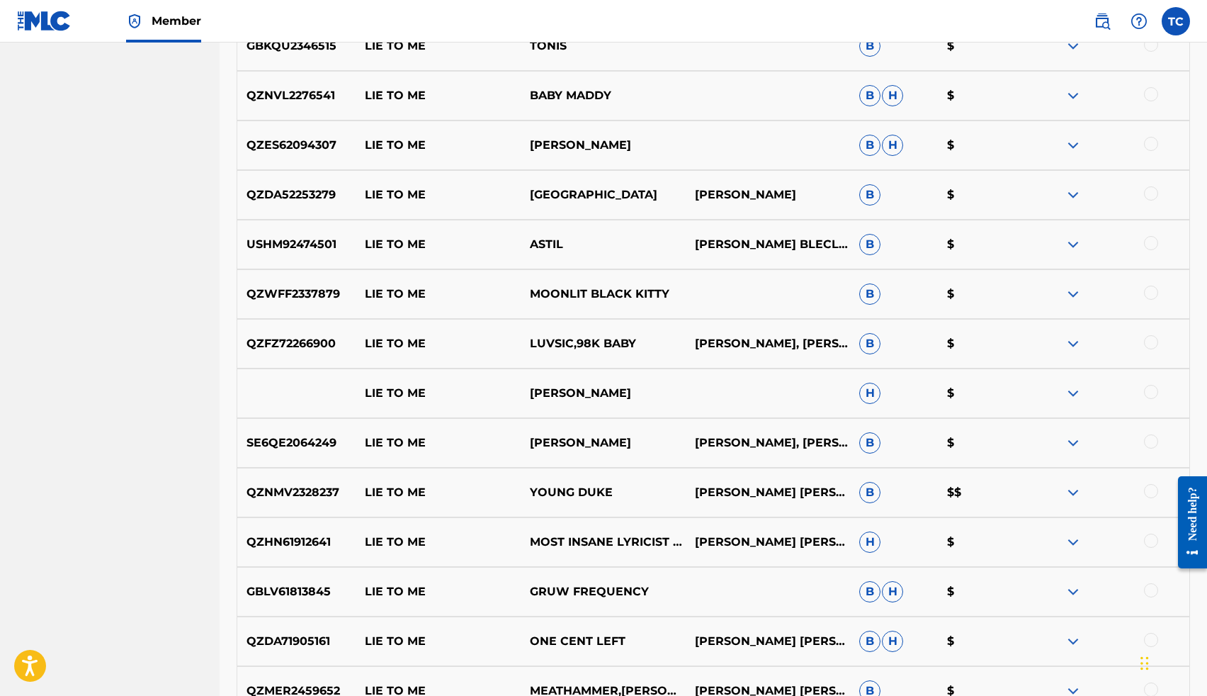
scroll to position [5478, 0]
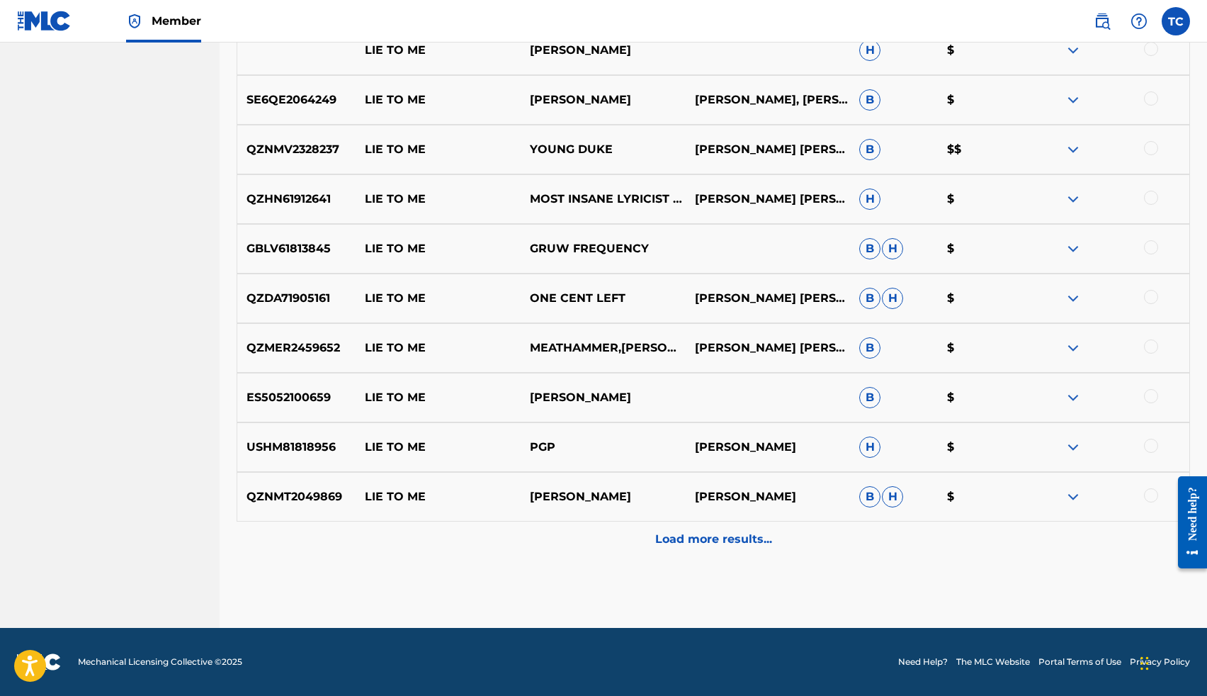
click at [702, 543] on p "Load more results..." at bounding box center [713, 539] width 117 height 17
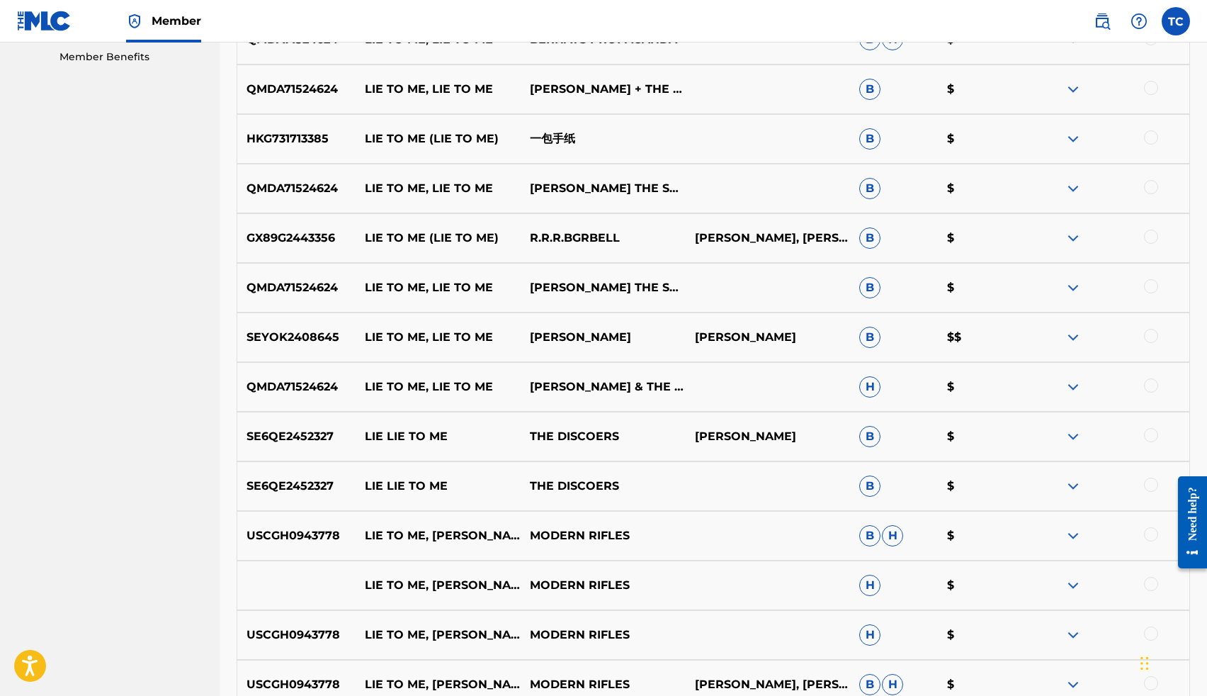
scroll to position [0, 0]
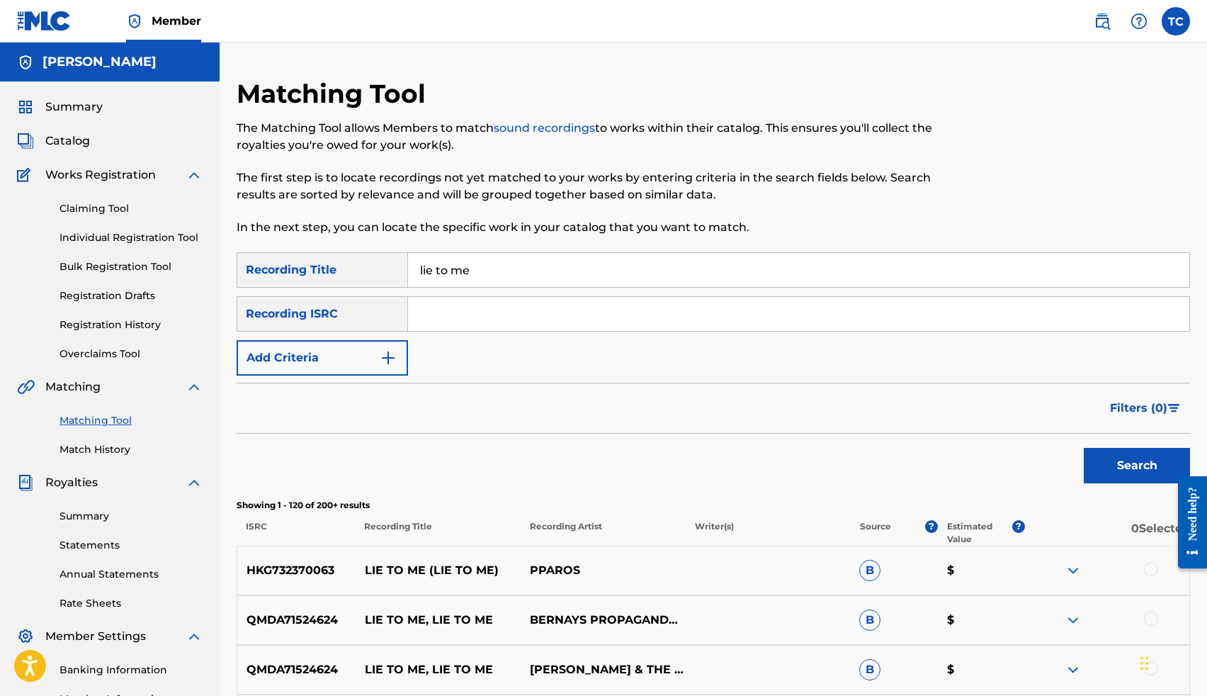
click at [388, 351] on img "Search Form" at bounding box center [388, 357] width 17 height 17
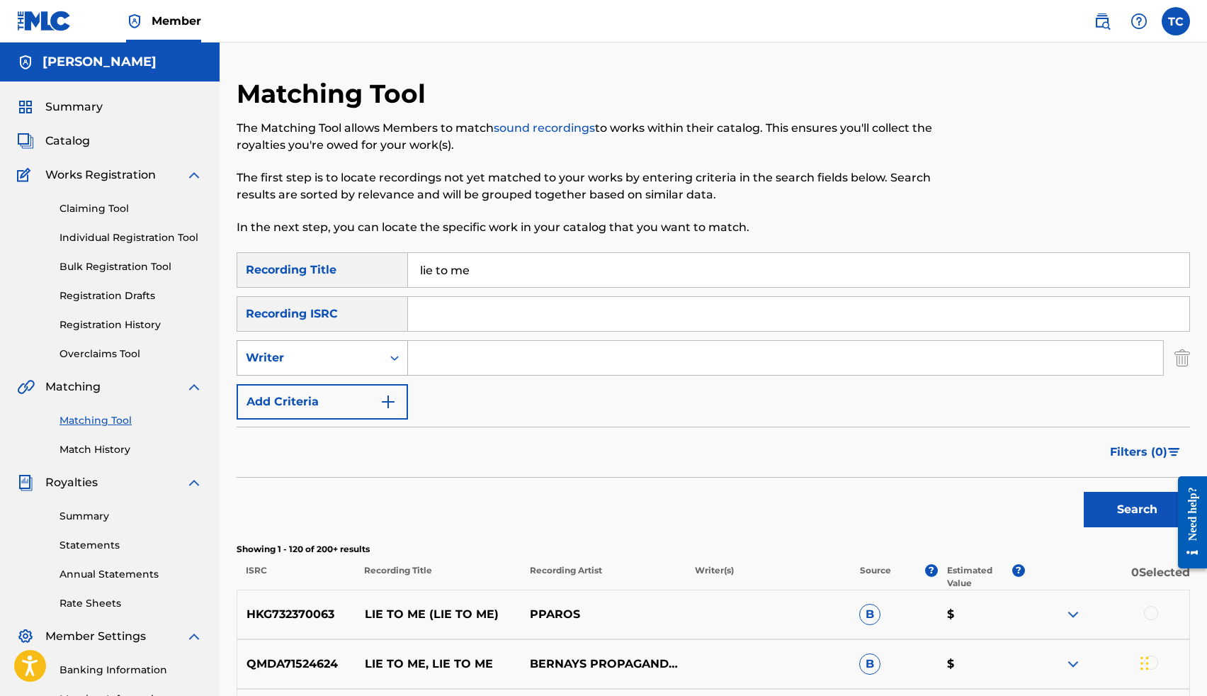
click at [366, 358] on div "Writer" at bounding box center [310, 357] width 128 height 17
click at [349, 391] on div "Recording Artist" at bounding box center [322, 392] width 170 height 35
click at [428, 356] on input "Search Form" at bounding box center [785, 358] width 755 height 34
type input "kayko"
click at [1084, 492] on button "Search" at bounding box center [1137, 509] width 106 height 35
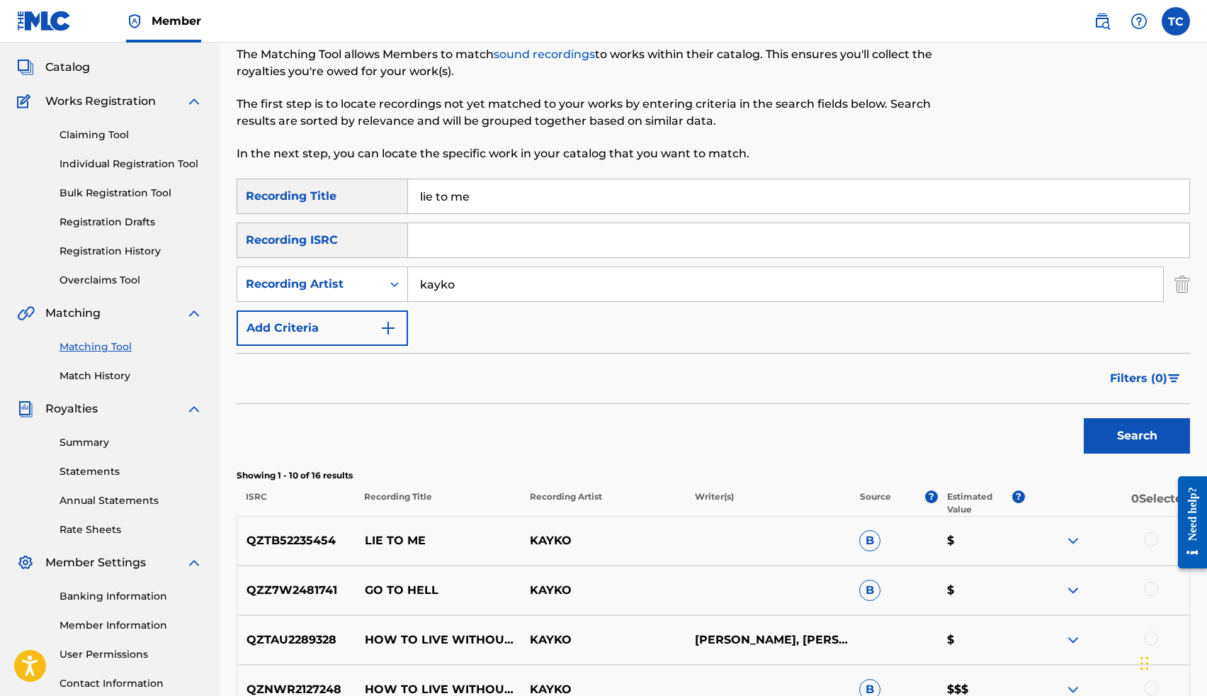
scroll to position [93, 0]
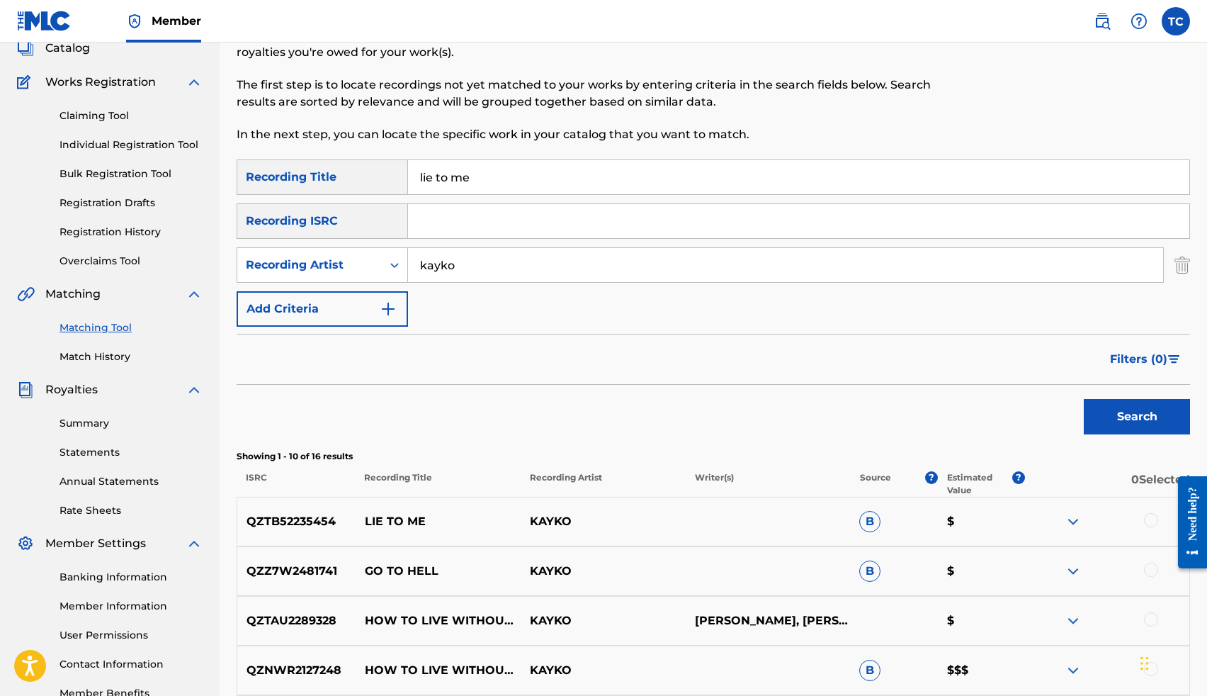
click at [632, 521] on p "KAYKO" at bounding box center [603, 521] width 165 height 17
click at [545, 525] on p "KAYKO" at bounding box center [603, 521] width 165 height 17
click at [340, 494] on p "ISRC" at bounding box center [296, 484] width 118 height 26
click at [287, 530] on div "QZTB52235454 LIE TO ME KAYKO B $" at bounding box center [713, 522] width 953 height 50
click at [951, 521] on p "$" at bounding box center [980, 521] width 87 height 17
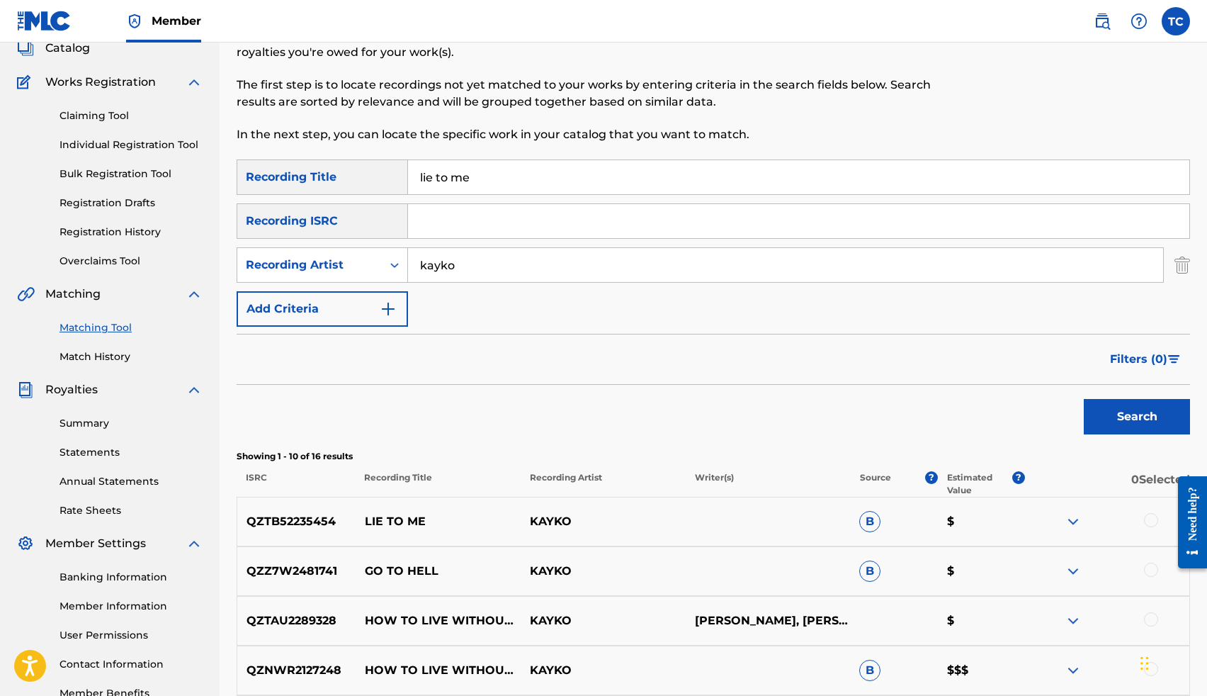
click at [1077, 519] on img at bounding box center [1073, 521] width 17 height 17
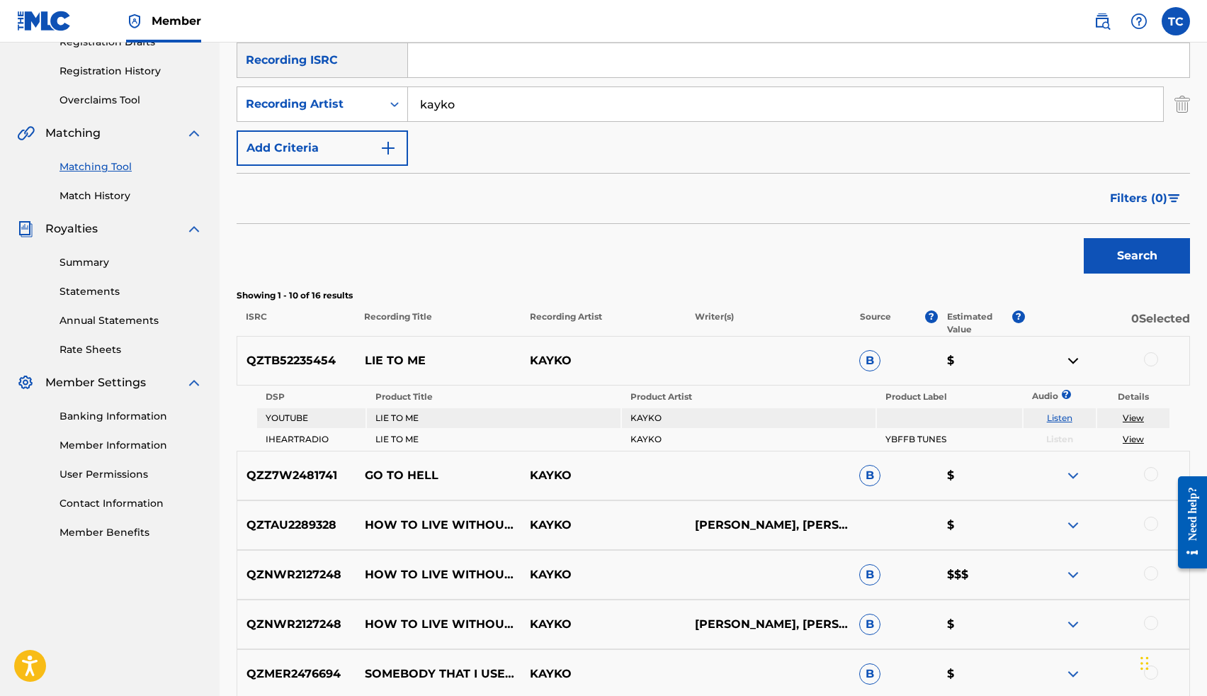
scroll to position [256, 0]
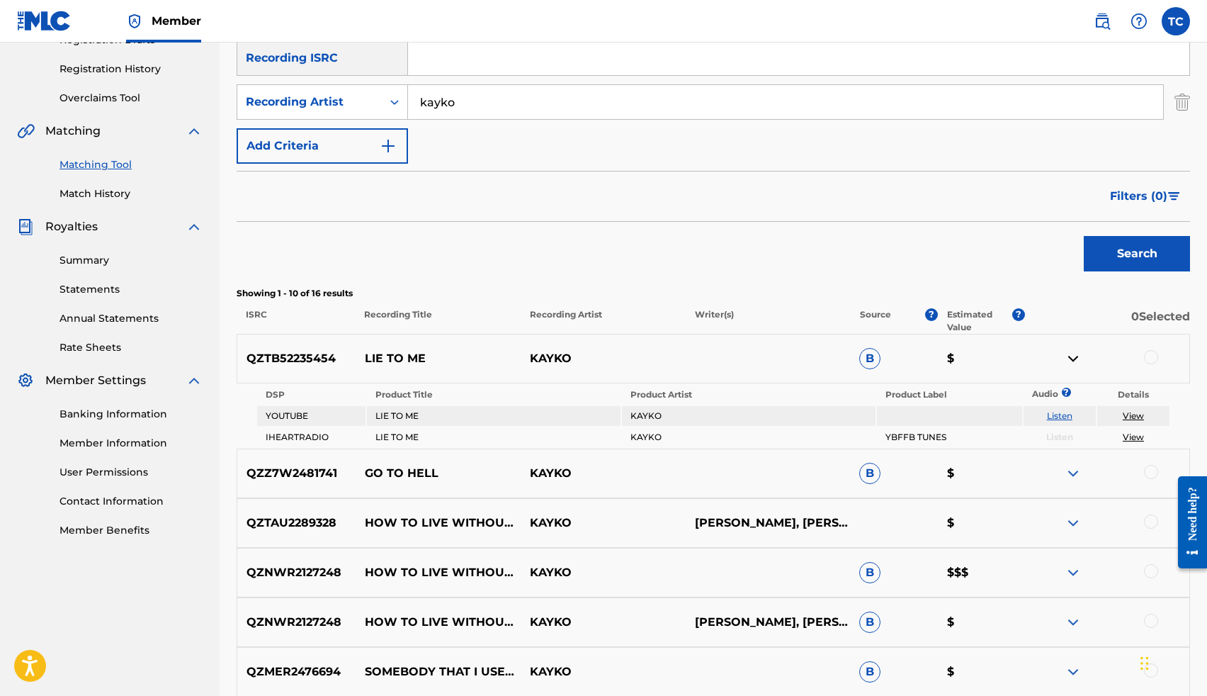
click at [1139, 417] on link "View" at bounding box center [1133, 415] width 21 height 11
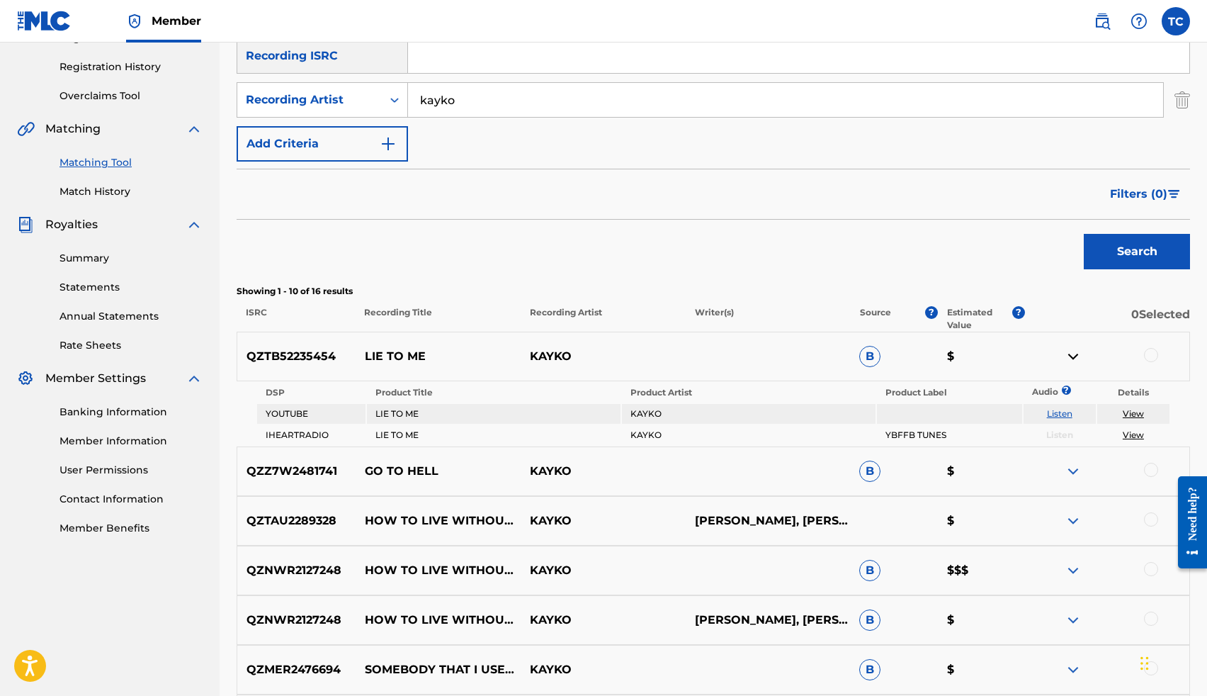
scroll to position [262, 0]
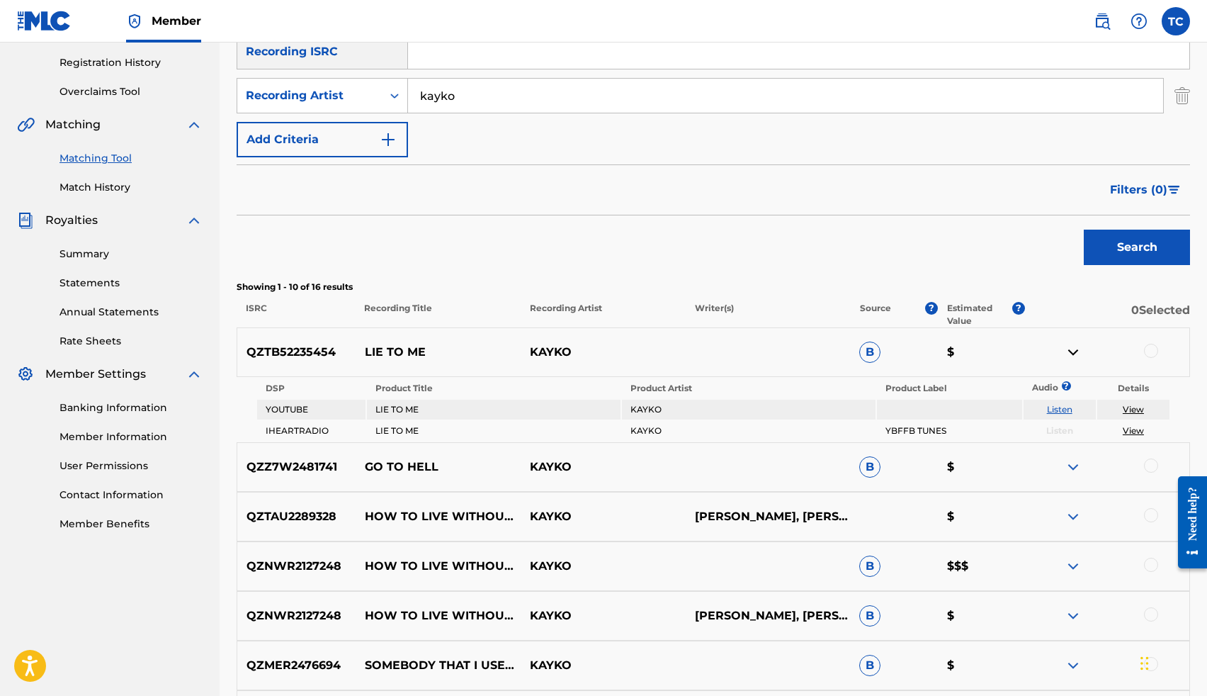
click at [870, 358] on span "B" at bounding box center [869, 351] width 21 height 21
click at [958, 351] on p "$" at bounding box center [980, 352] width 87 height 17
click at [1153, 353] on div at bounding box center [1151, 351] width 14 height 14
click at [1007, 574] on button "Match 1 Group" at bounding box center [995, 579] width 157 height 35
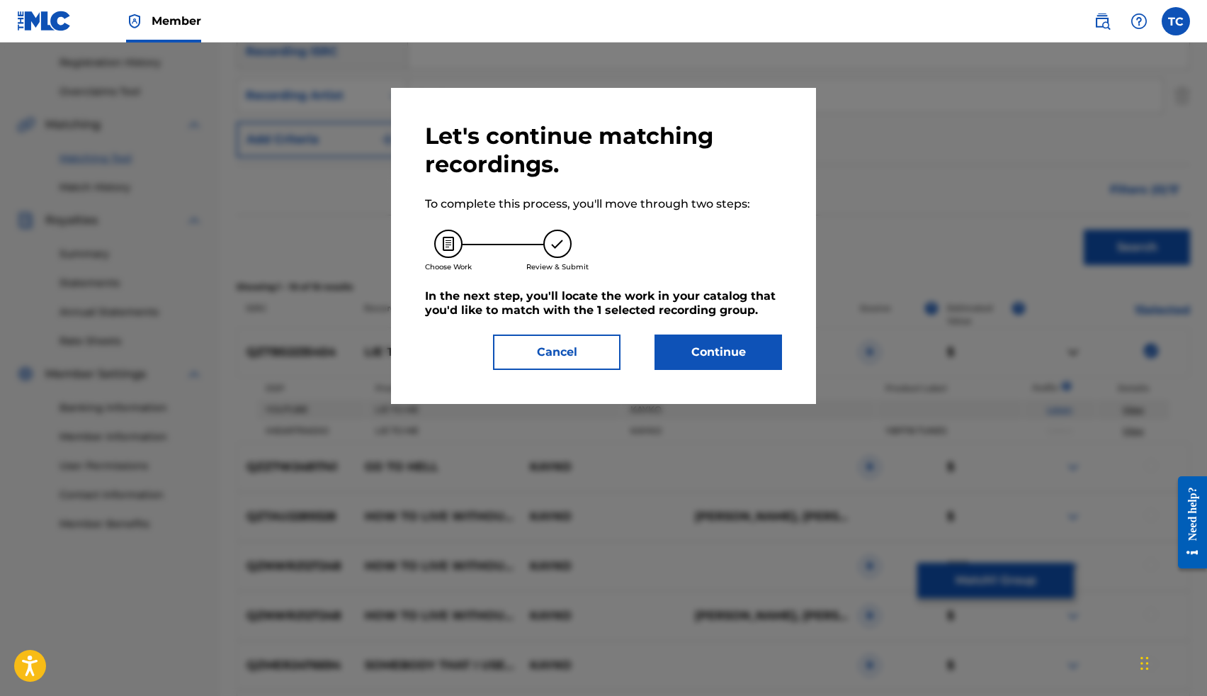
click at [709, 356] on button "Continue" at bounding box center [719, 351] width 128 height 35
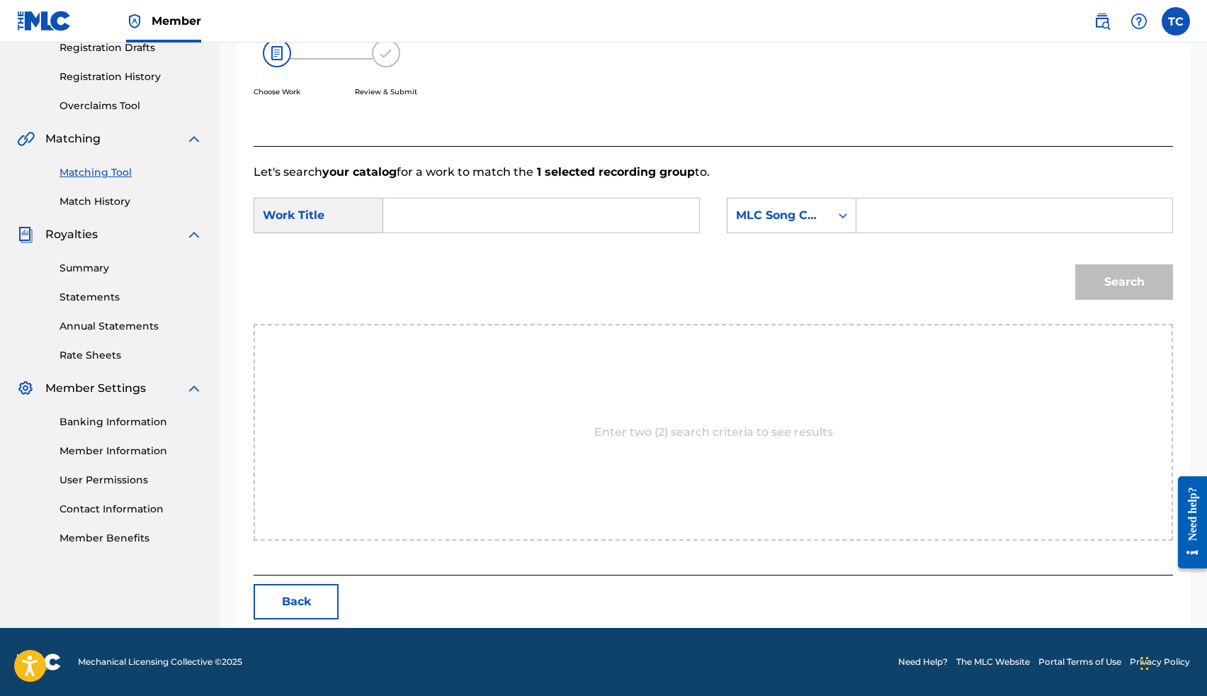
scroll to position [248, 0]
click at [545, 213] on input "Search Form" at bounding box center [541, 215] width 292 height 34
type input "Lie To Me"
click at [764, 215] on div "MLC Song Code" at bounding box center [779, 215] width 86 height 17
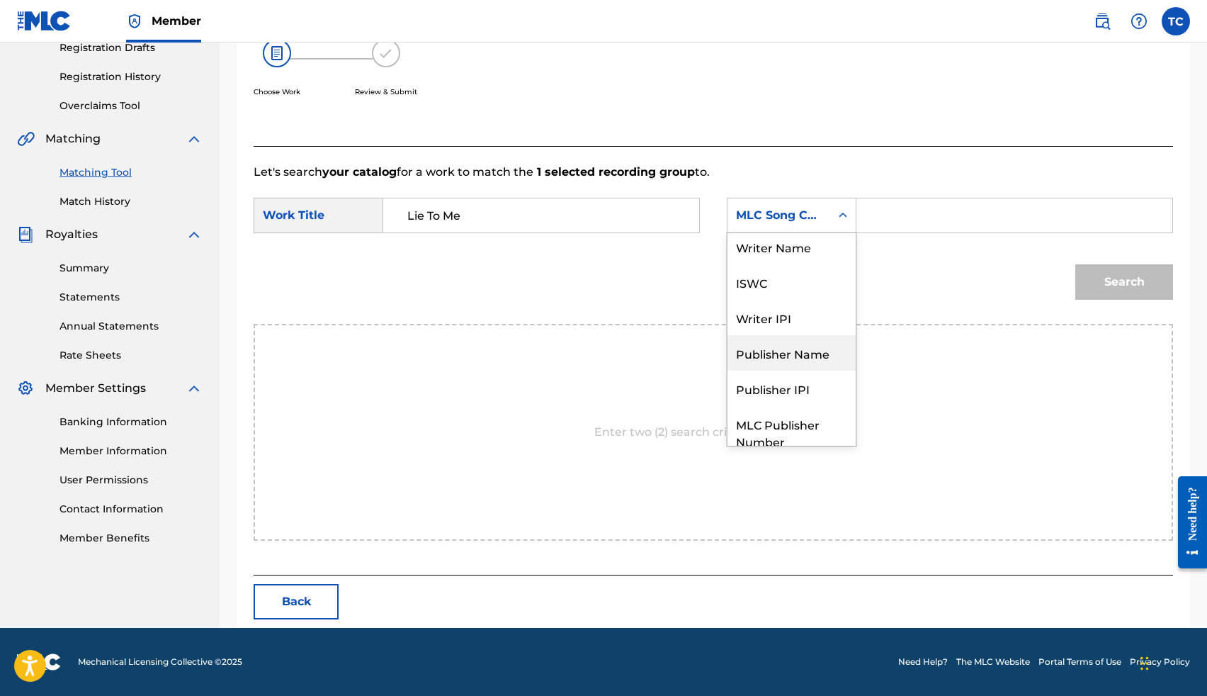
scroll to position [0, 0]
click at [777, 258] on div "Writer Name" at bounding box center [791, 250] width 128 height 35
click at [876, 214] on input "Search Form" at bounding box center [1014, 215] width 292 height 34
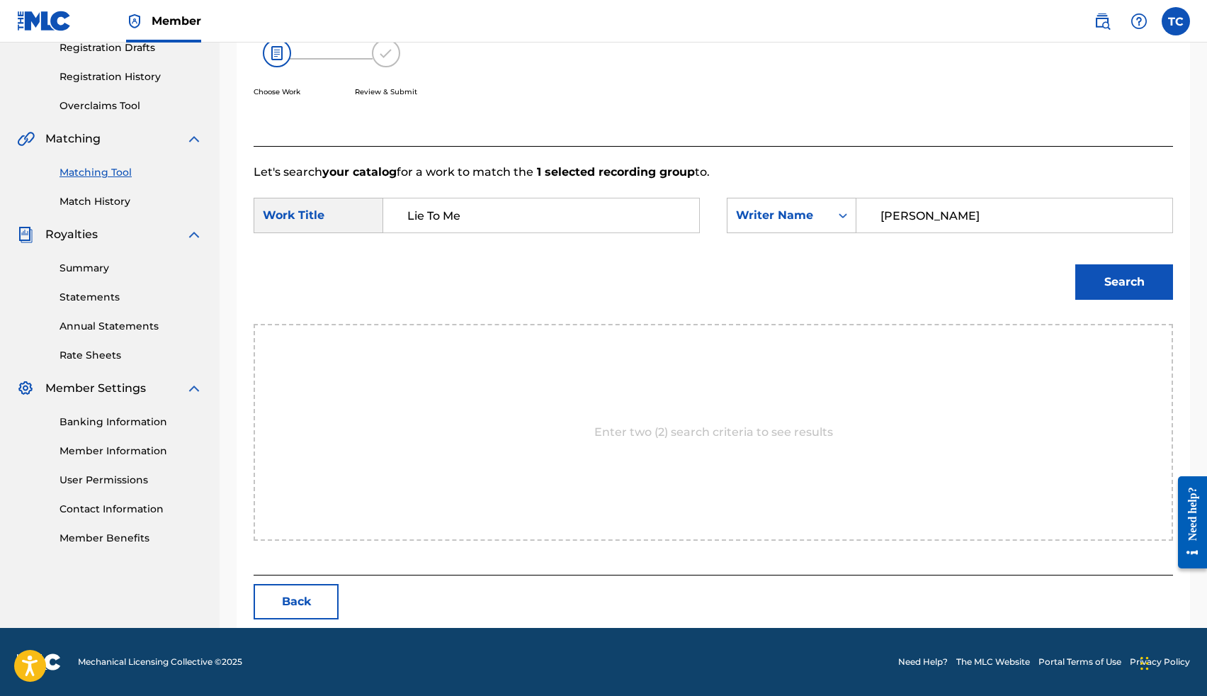
type input "Thomas Lee Crockrom Jr"
click at [1102, 283] on button "Search" at bounding box center [1124, 281] width 98 height 35
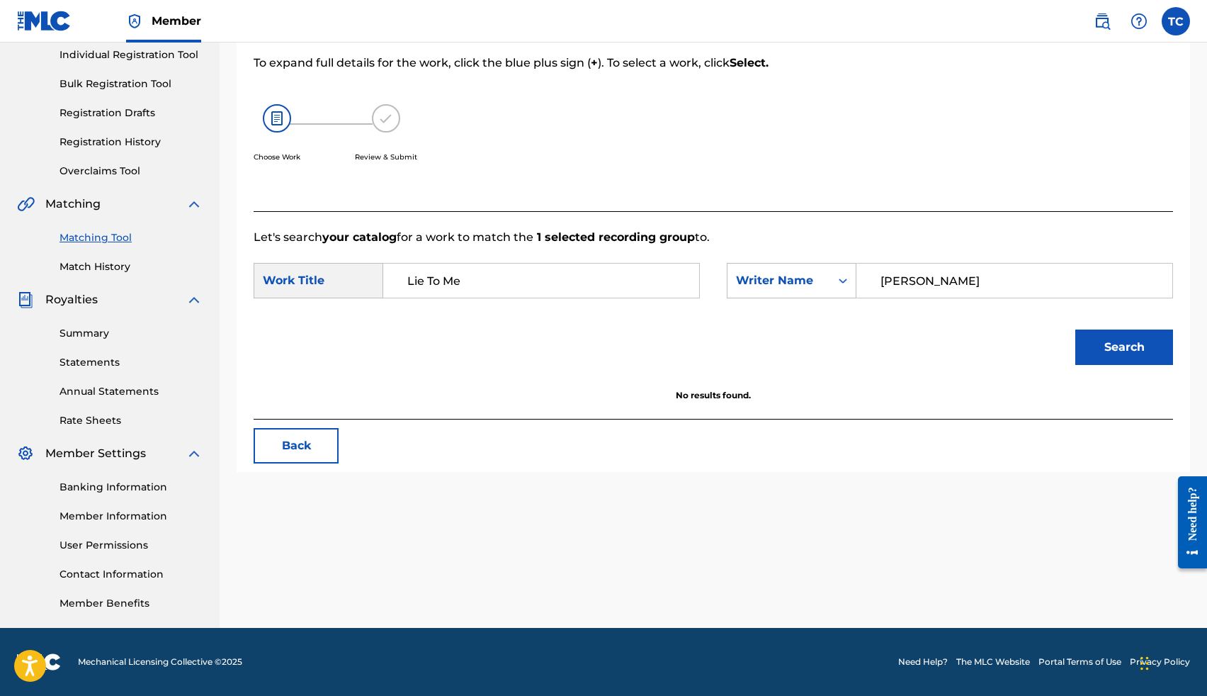
click at [314, 453] on button "Back" at bounding box center [296, 445] width 85 height 35
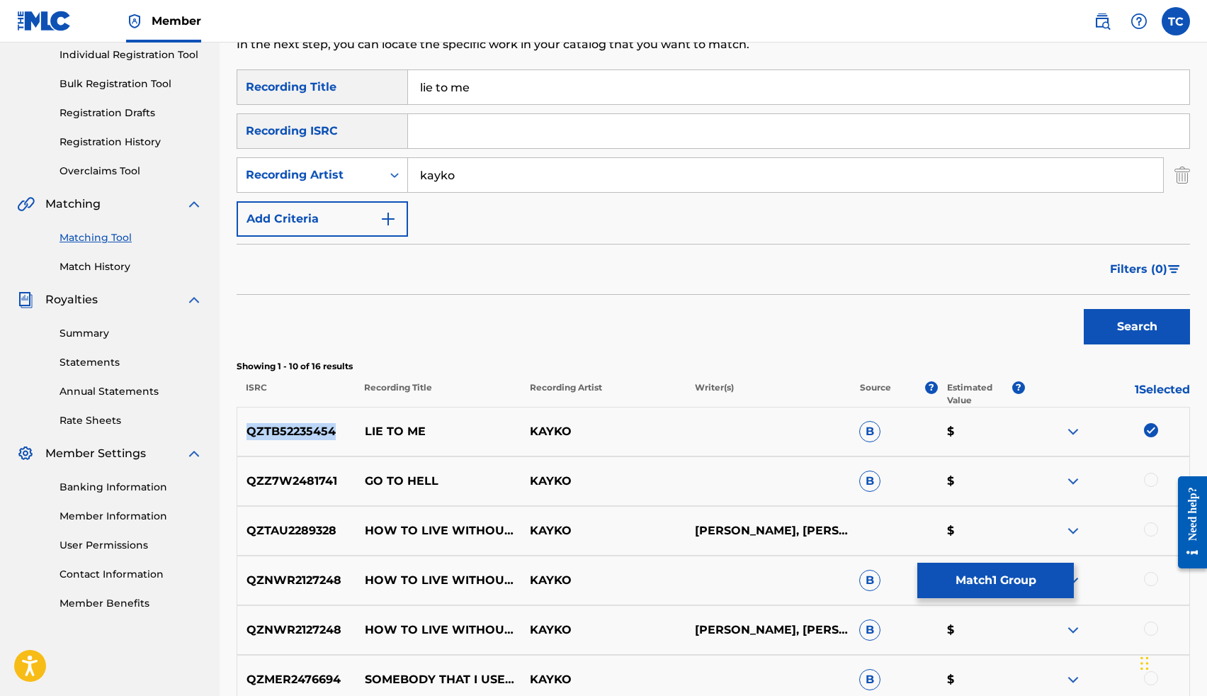
drag, startPoint x: 338, startPoint y: 430, endPoint x: 237, endPoint y: 429, distance: 100.6
click at [237, 429] on p "QZTB52235454" at bounding box center [296, 431] width 118 height 17
copy p "QZTB52235454"
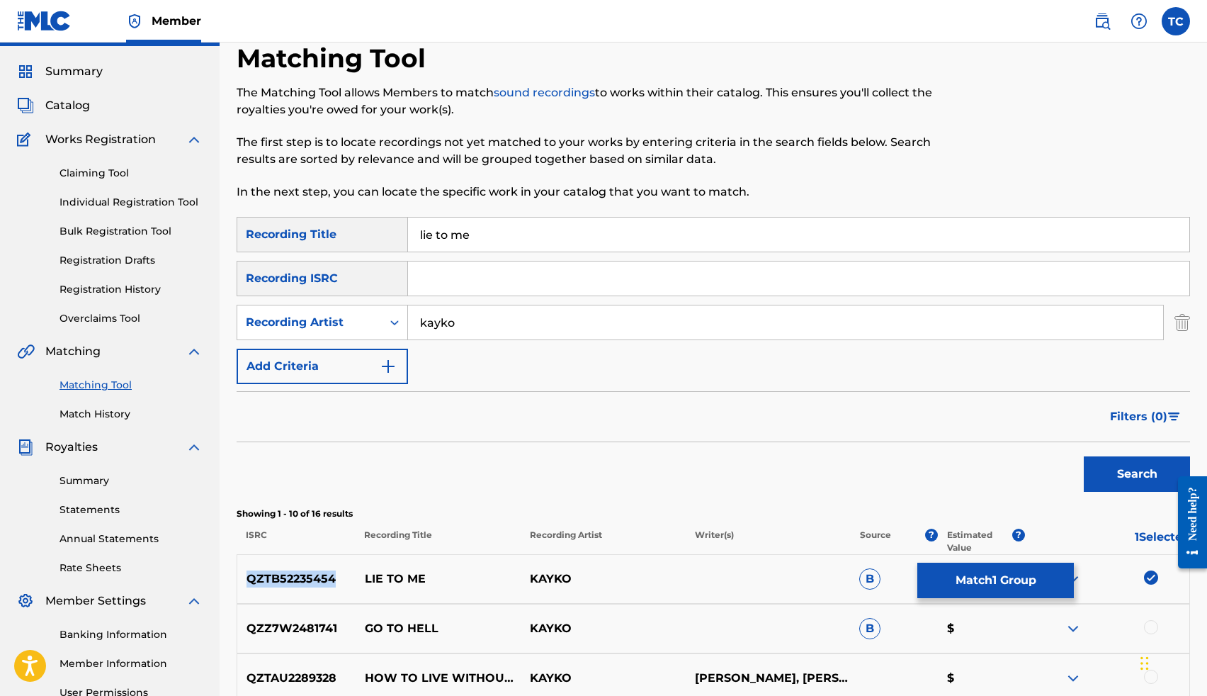
scroll to position [0, 0]
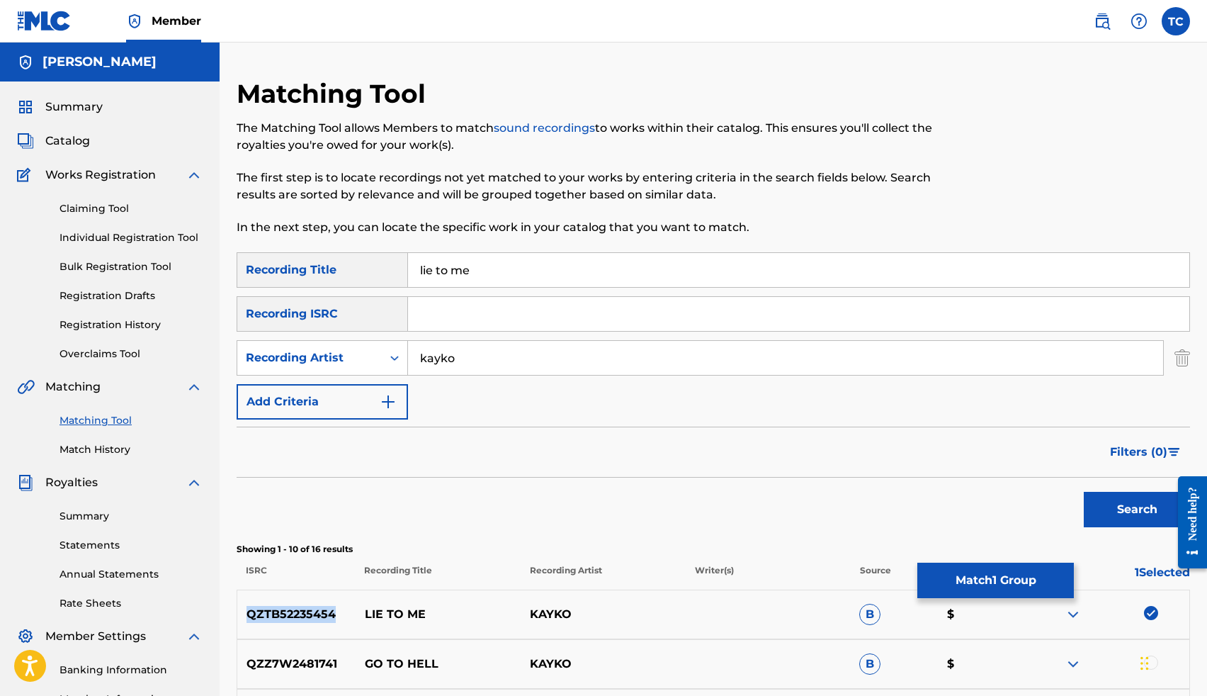
click at [112, 205] on link "Claiming Tool" at bounding box center [131, 208] width 143 height 15
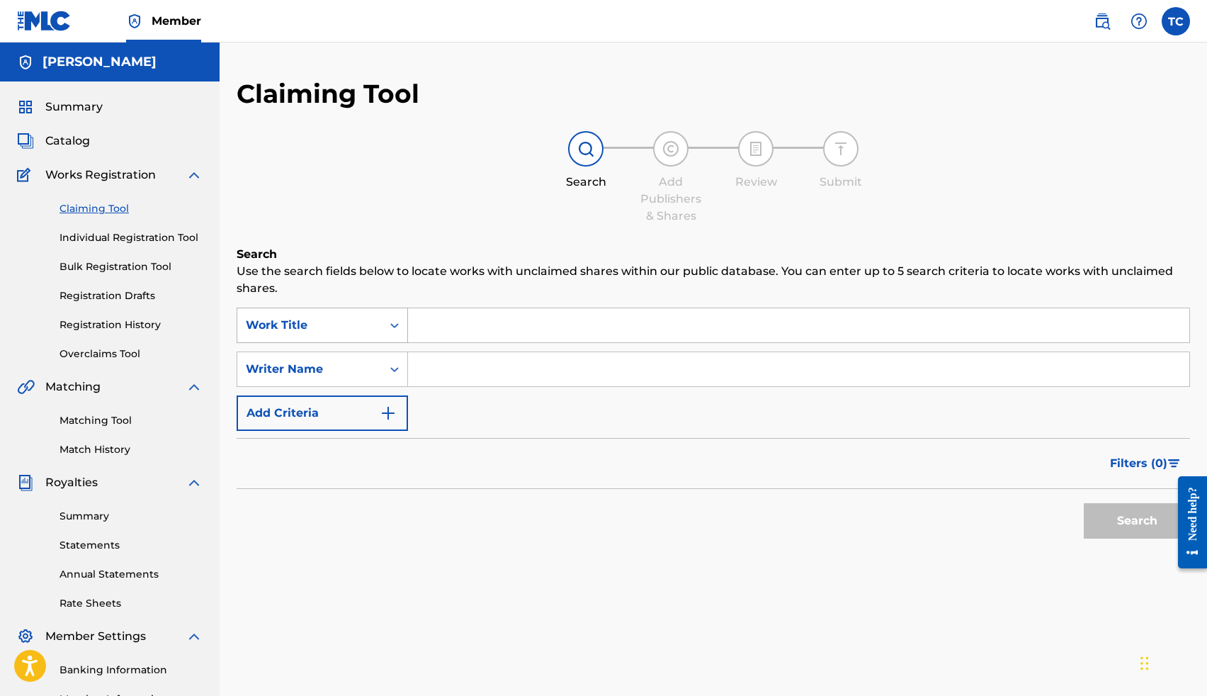
click at [383, 326] on div "Search Form" at bounding box center [395, 325] width 26 height 26
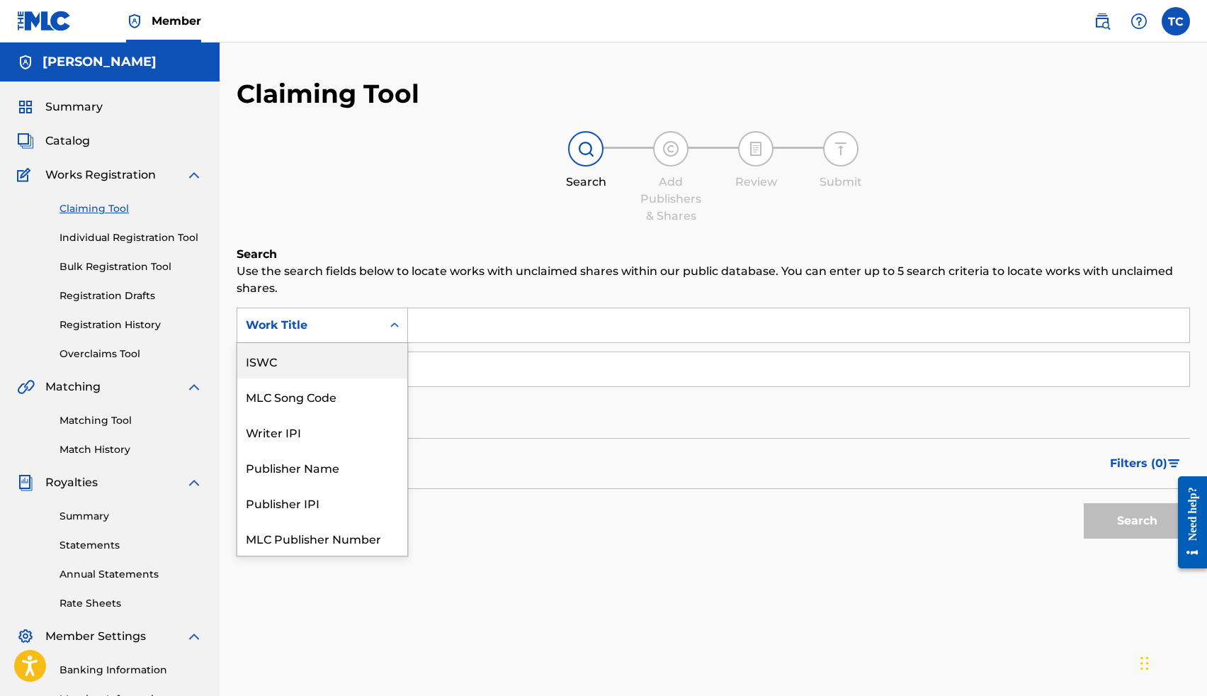
click at [314, 367] on div "ISWC" at bounding box center [322, 360] width 170 height 35
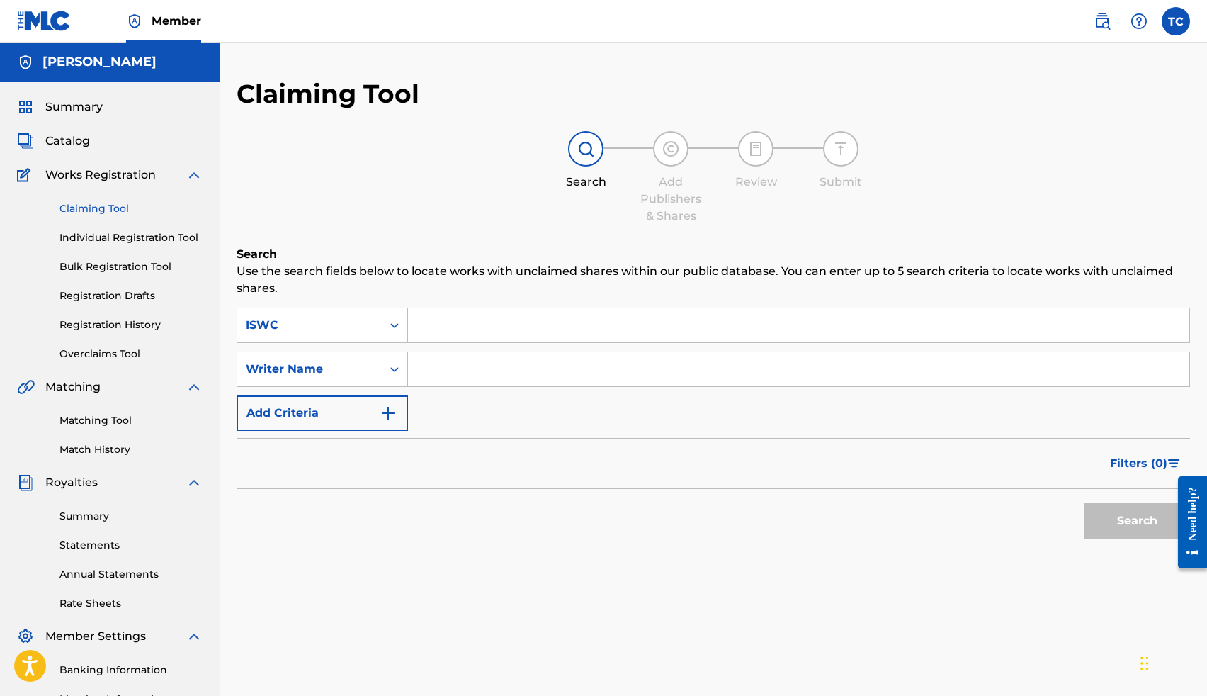
click at [455, 329] on input "Search Form" at bounding box center [798, 325] width 781 height 34
paste input "QZTB52235454"
type input "QZTB52235454"
click at [1100, 528] on button "Search" at bounding box center [1137, 520] width 106 height 35
click at [396, 324] on icon "Search Form" at bounding box center [394, 325] width 14 height 14
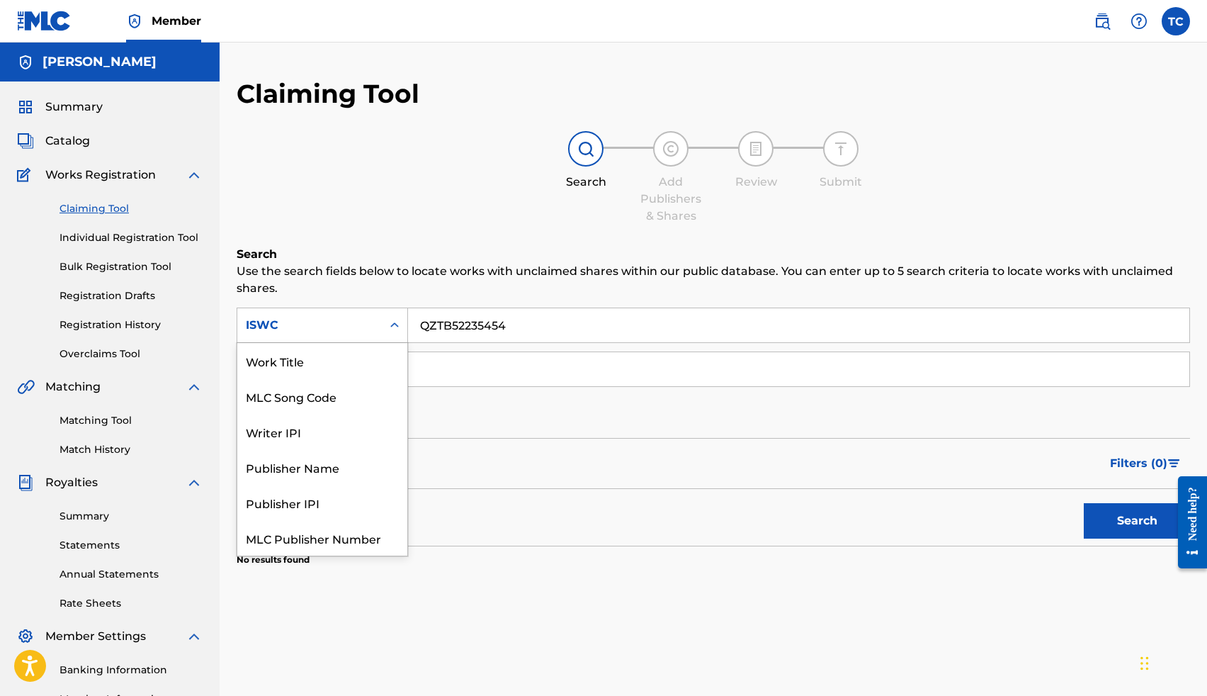
scroll to position [35, 0]
click at [344, 368] on div "MLC Song Code" at bounding box center [322, 360] width 170 height 35
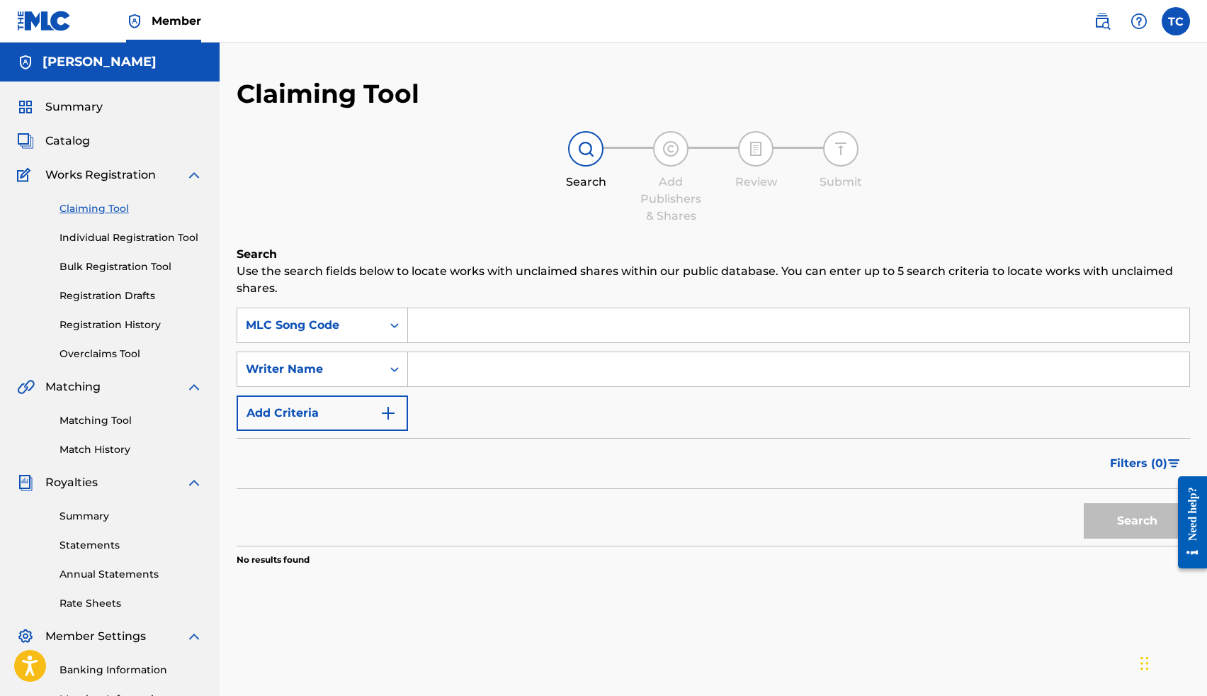
click at [447, 325] on input "Search Form" at bounding box center [798, 325] width 781 height 34
paste input "QZTB52235454"
type input "QZTB52235454"
click at [1114, 516] on button "Search" at bounding box center [1137, 520] width 106 height 35
click at [378, 340] on div "MLC Song Code" at bounding box center [322, 324] width 171 height 35
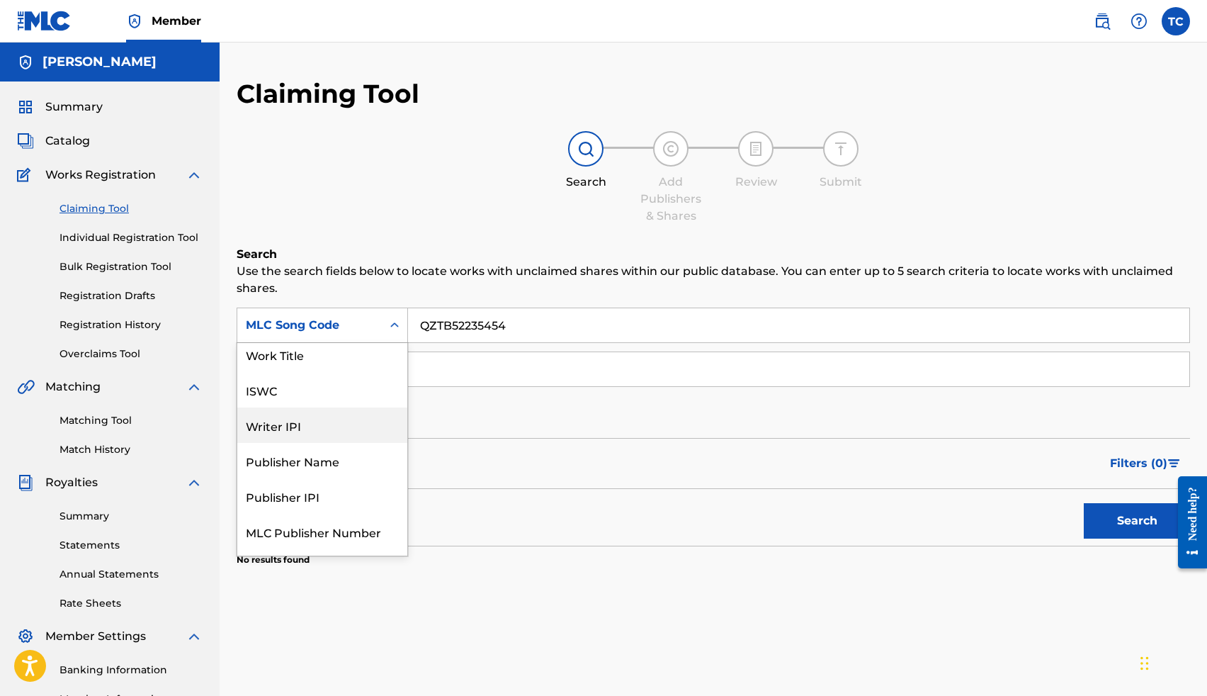
scroll to position [0, 0]
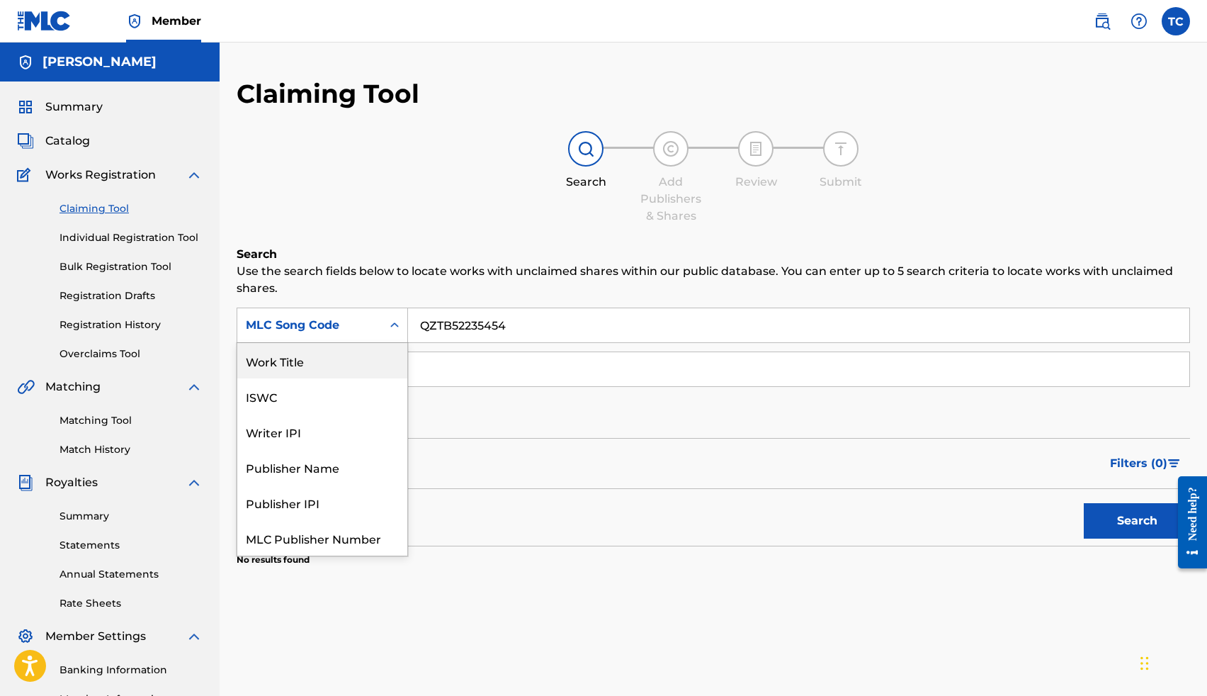
click at [352, 358] on div "Work Title" at bounding box center [322, 360] width 170 height 35
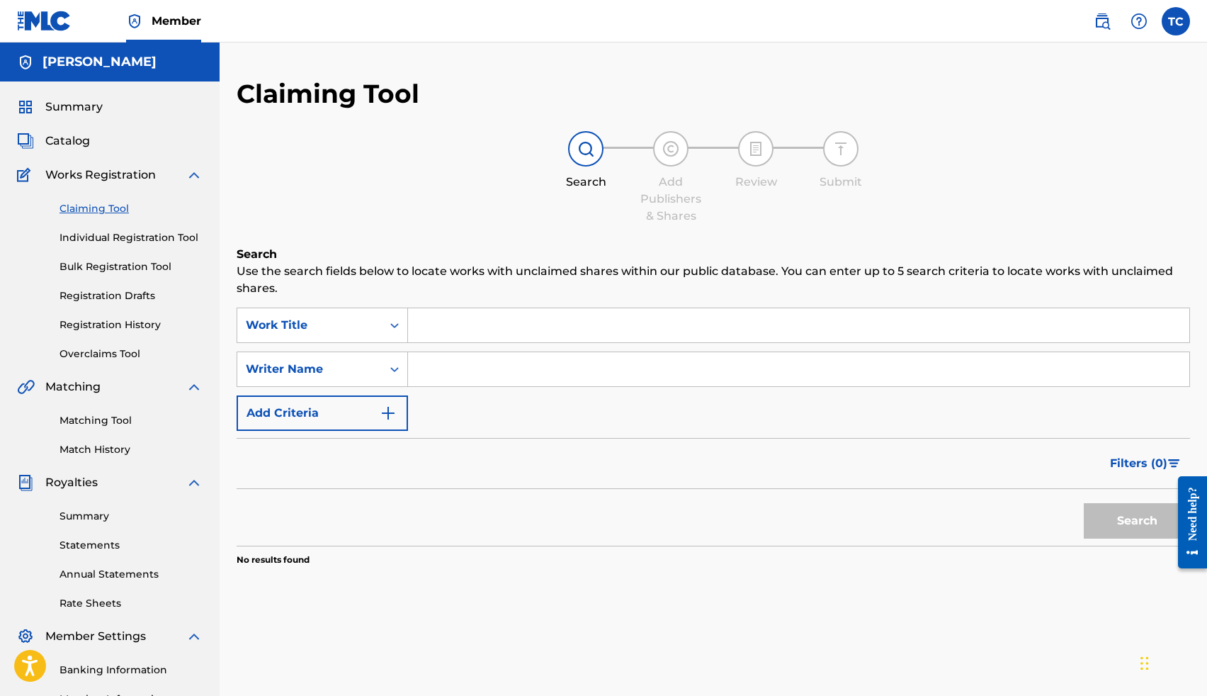
click at [438, 325] on input "Search Form" at bounding box center [798, 325] width 781 height 34
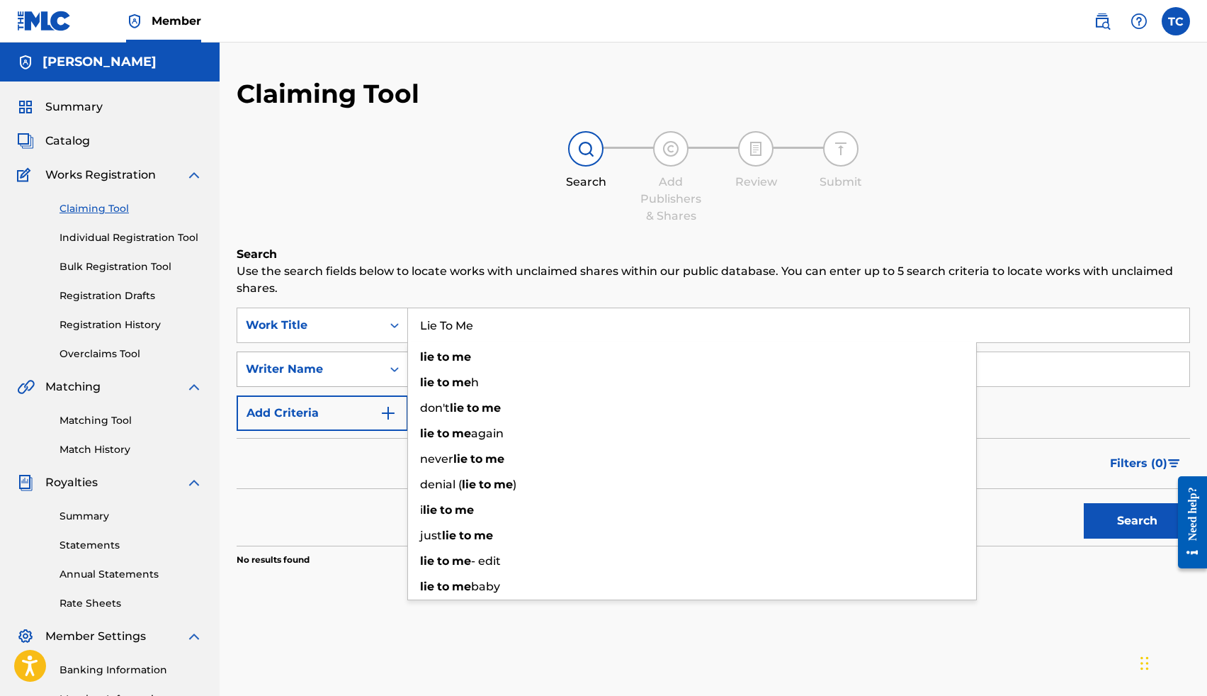
type input "Lie To Me"
click at [351, 371] on div "Writer Name" at bounding box center [310, 369] width 128 height 17
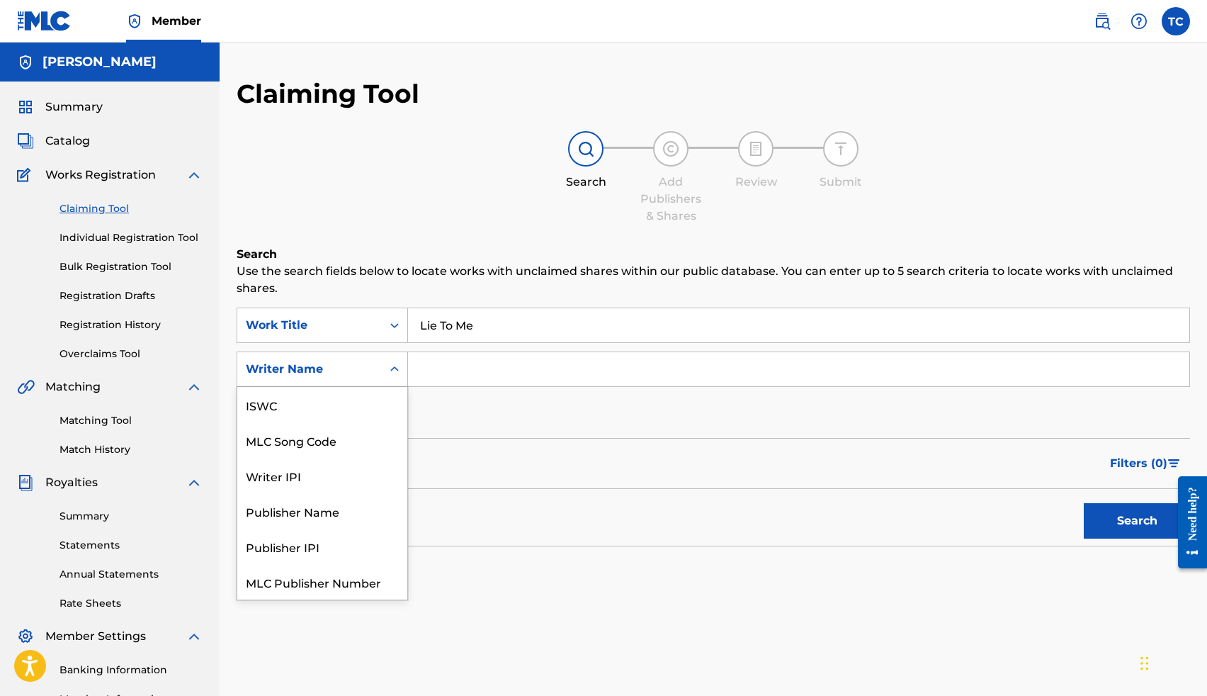
scroll to position [35, 0]
click at [450, 370] on input "Search Form" at bounding box center [798, 369] width 781 height 34
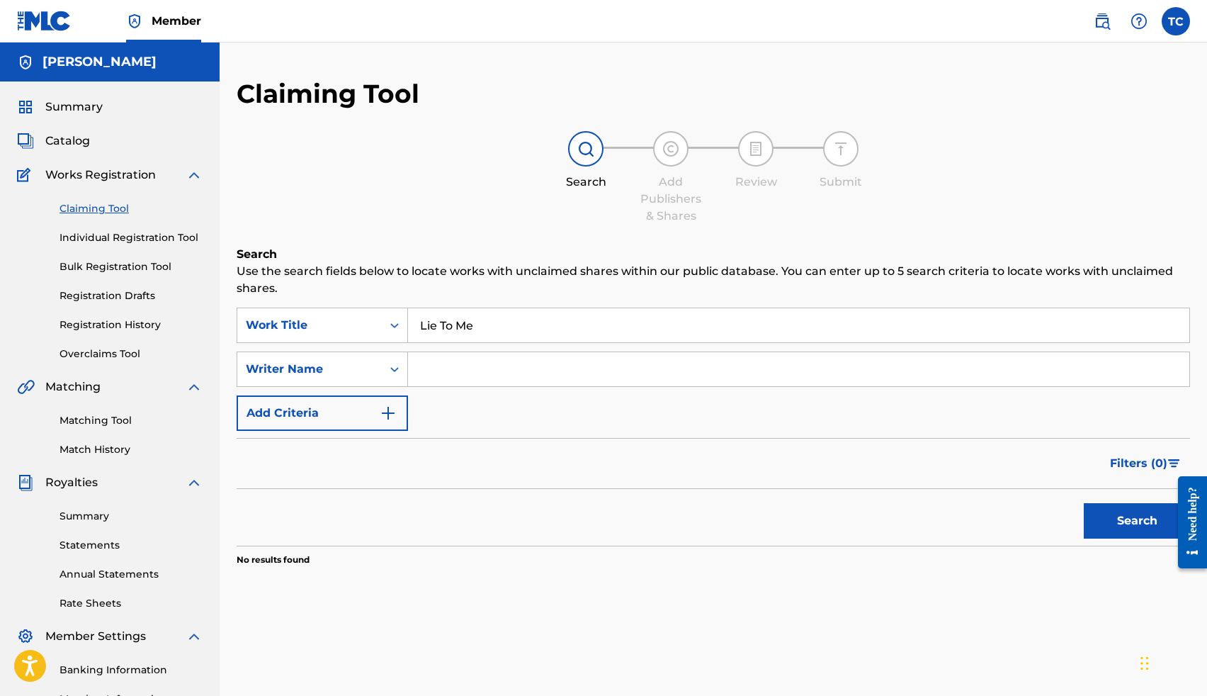
click at [397, 407] on button "Add Criteria" at bounding box center [322, 412] width 171 height 35
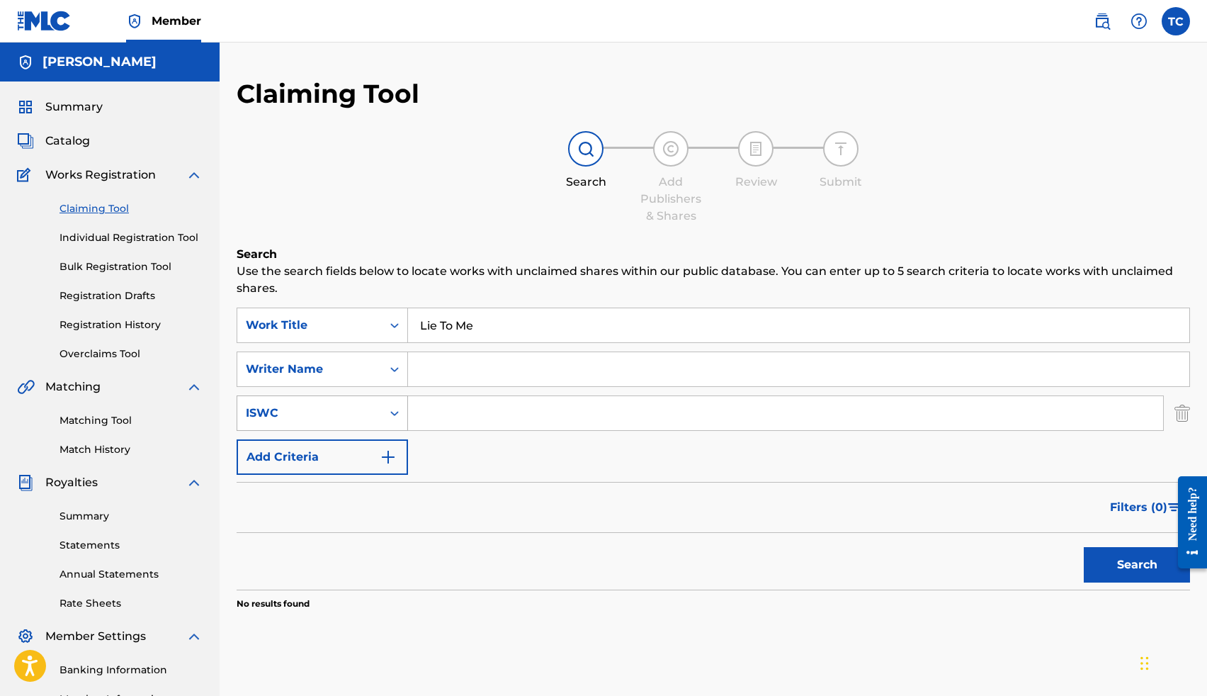
click at [392, 418] on icon "Search Form" at bounding box center [394, 413] width 14 height 14
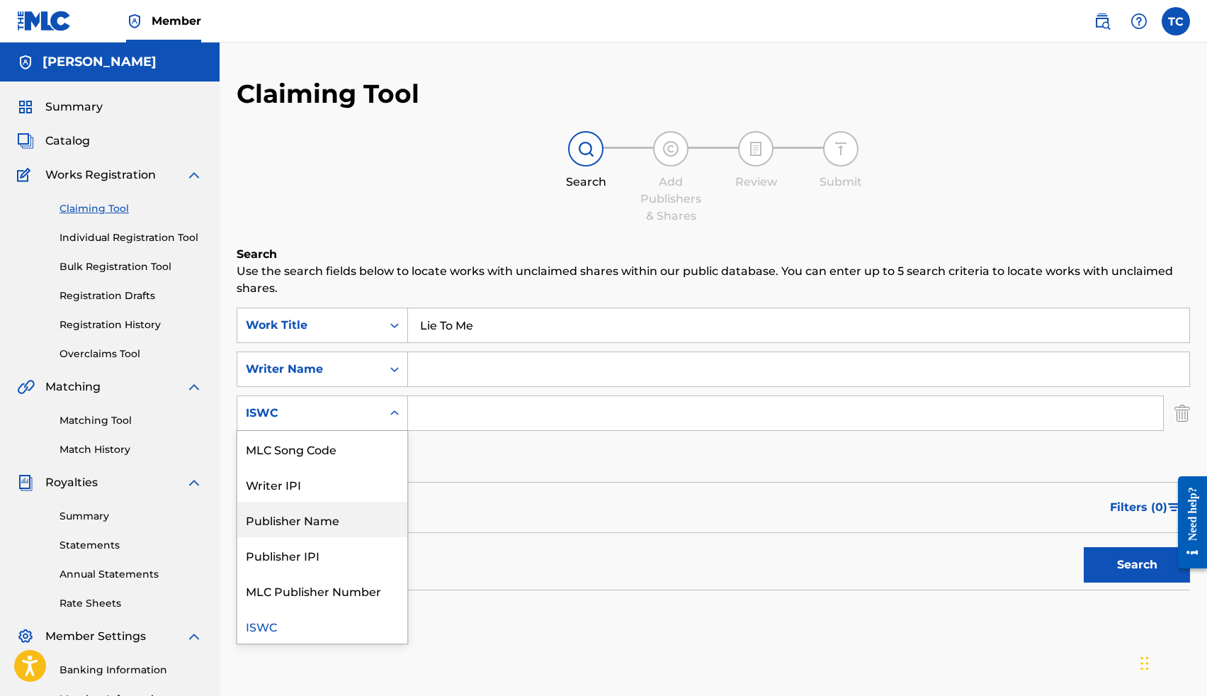
click at [318, 525] on div "Publisher Name" at bounding box center [322, 519] width 170 height 35
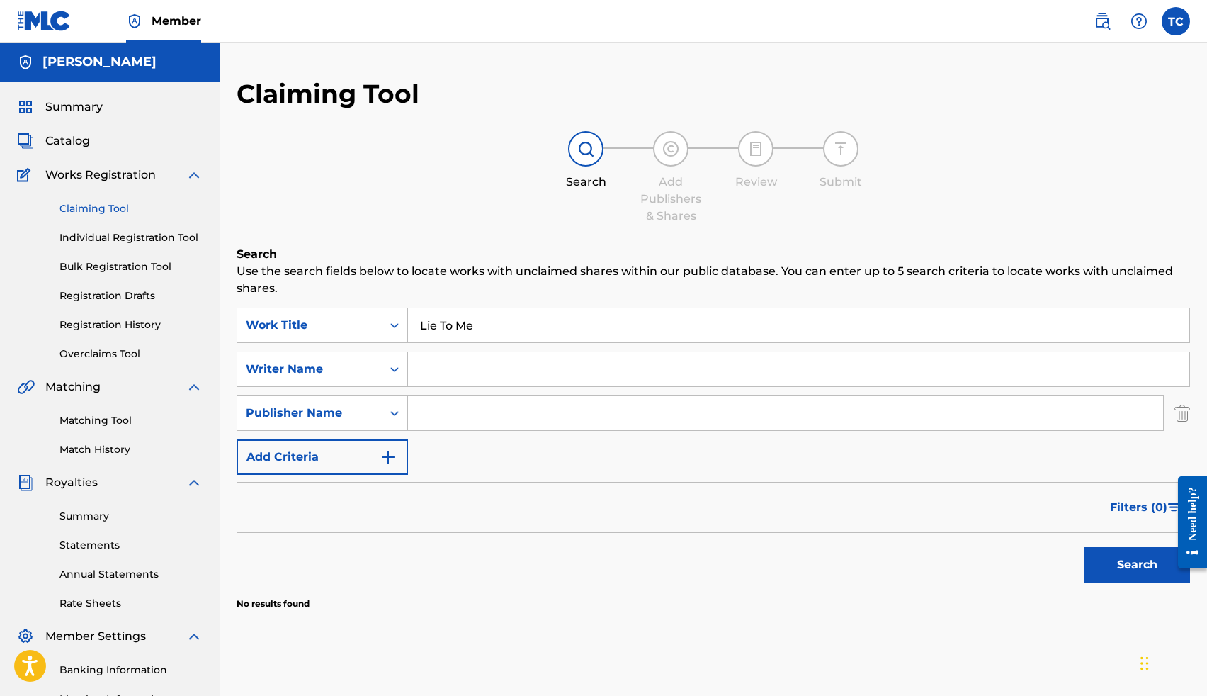
click at [436, 415] on input "Search Form" at bounding box center [785, 413] width 755 height 34
type input "Ybffbtunes"
click at [1084, 547] on button "Search" at bounding box center [1137, 564] width 106 height 35
click at [334, 375] on div "Writer Name" at bounding box center [310, 369] width 128 height 17
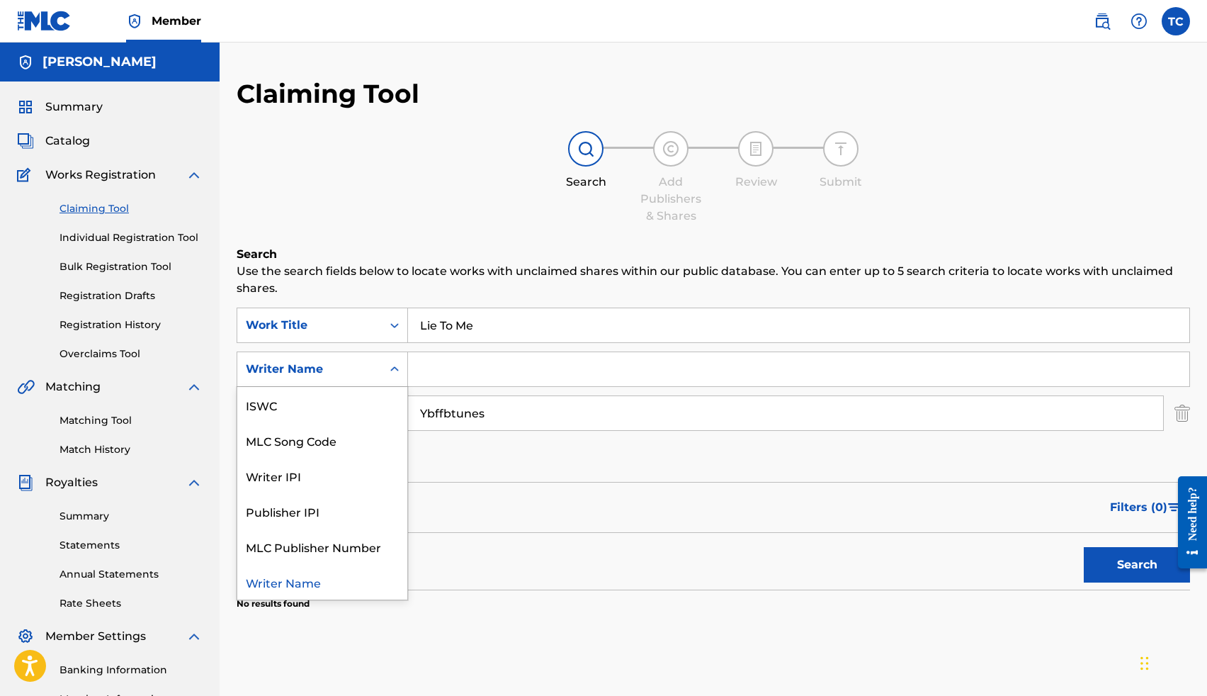
click at [310, 582] on div "Writer Name" at bounding box center [322, 581] width 170 height 35
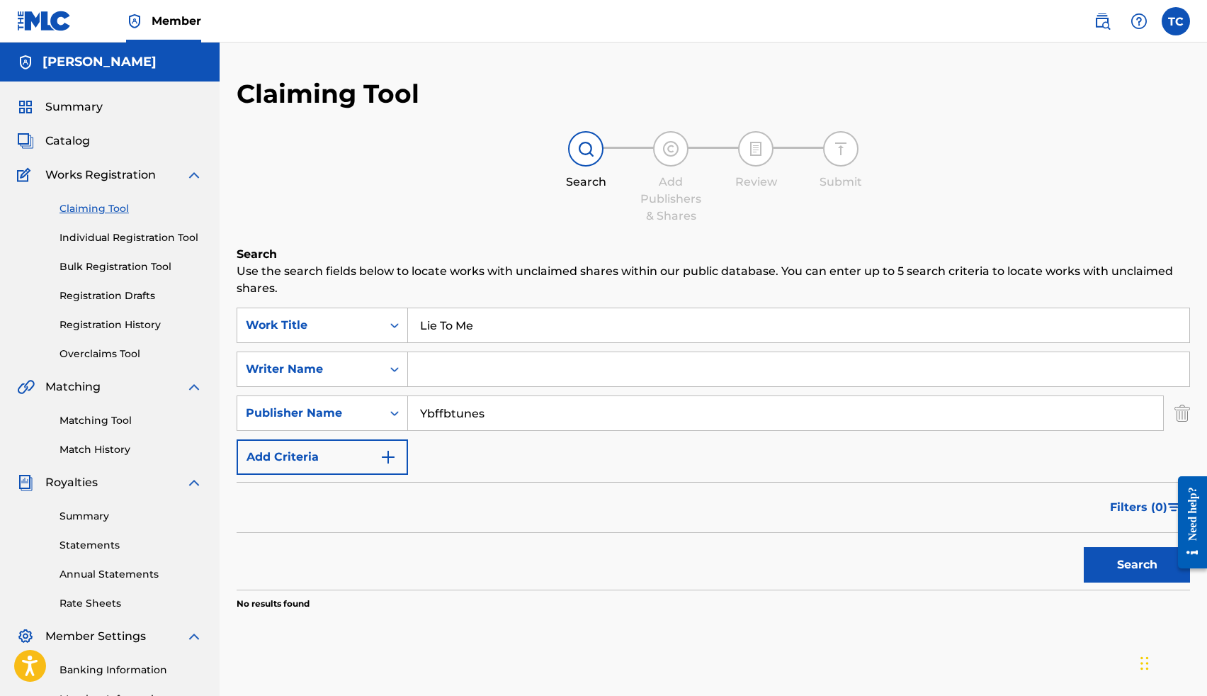
click at [442, 373] on input "Search Form" at bounding box center [798, 369] width 781 height 34
type input "Thomas Crockrom"
click at [1148, 545] on div "Search" at bounding box center [1133, 561] width 113 height 57
click at [1140, 557] on button "Search" at bounding box center [1137, 564] width 106 height 35
click at [98, 327] on link "Registration History" at bounding box center [131, 324] width 143 height 15
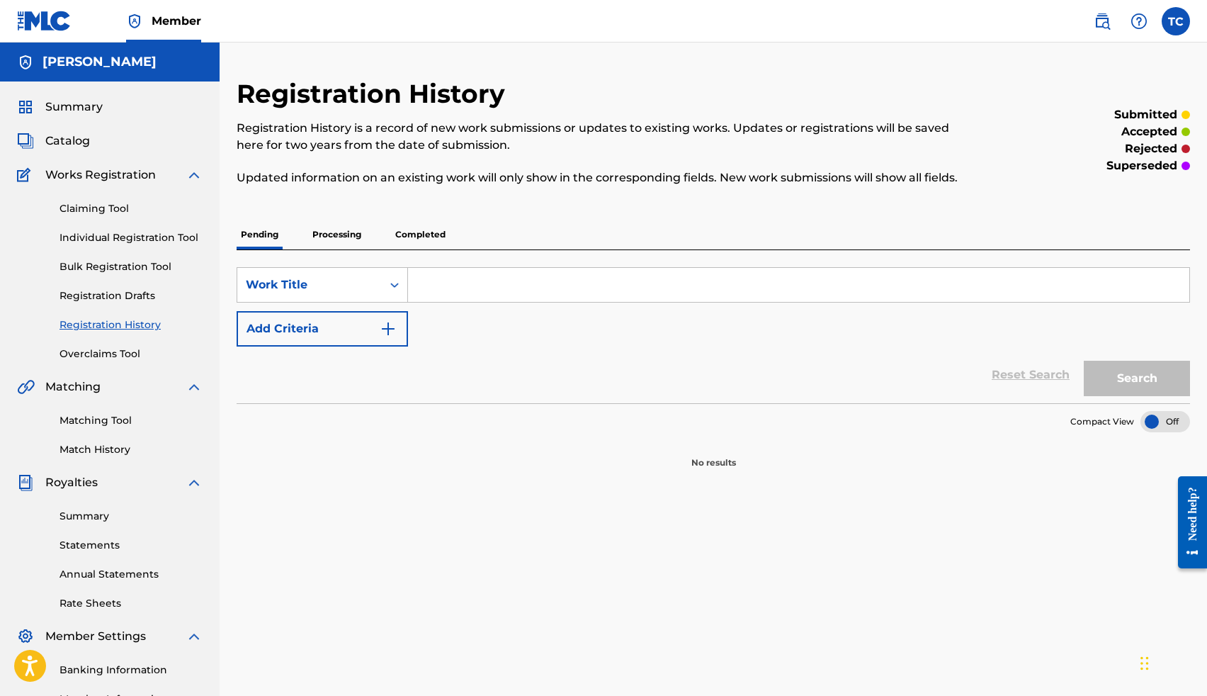
click at [142, 299] on link "Registration Drafts" at bounding box center [131, 295] width 143 height 15
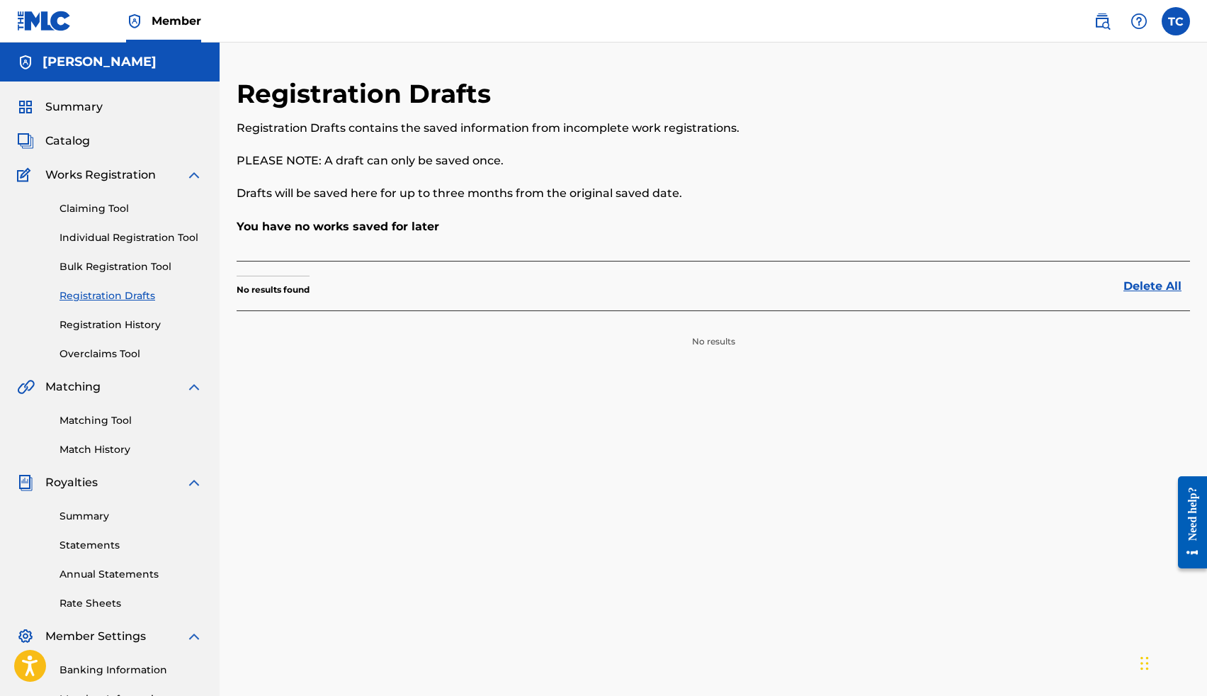
click at [160, 266] on link "Bulk Registration Tool" at bounding box center [131, 266] width 143 height 15
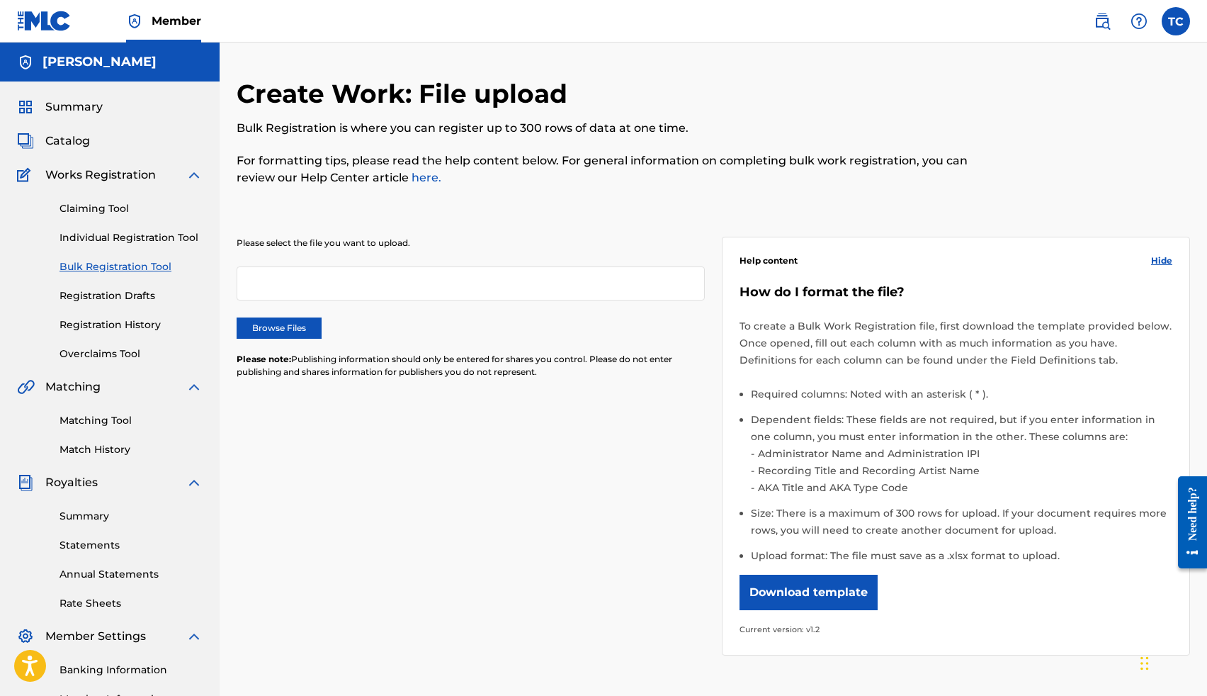
click at [298, 332] on label "Browse Files" at bounding box center [279, 327] width 85 height 21
click at [0, 0] on input "Browse Files" at bounding box center [0, 0] width 0 height 0
click at [80, 516] on link "Summary" at bounding box center [131, 516] width 143 height 15
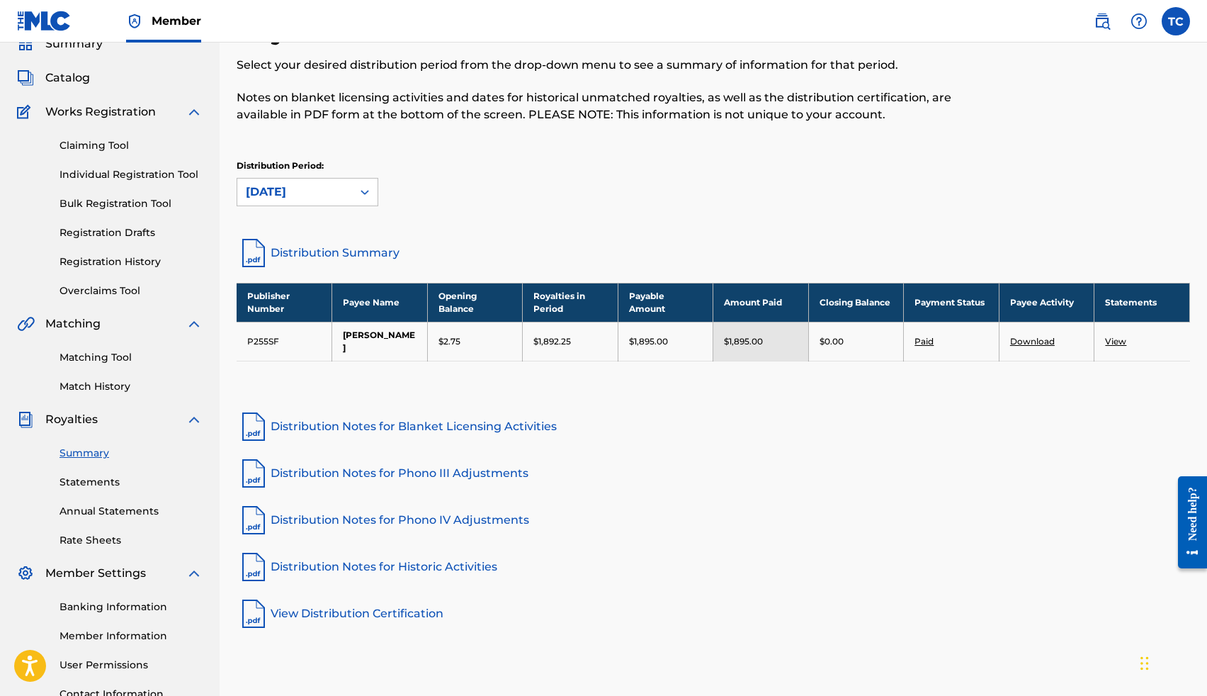
scroll to position [64, 0]
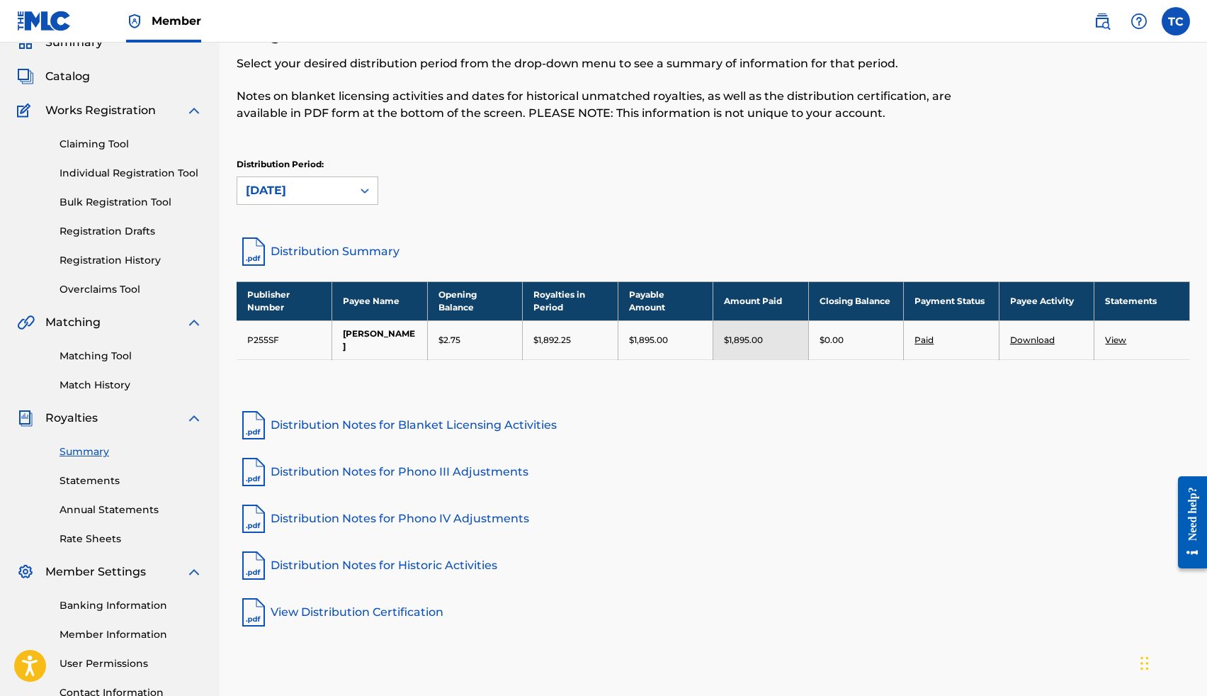
click at [100, 635] on link "Member Information" at bounding box center [131, 634] width 143 height 15
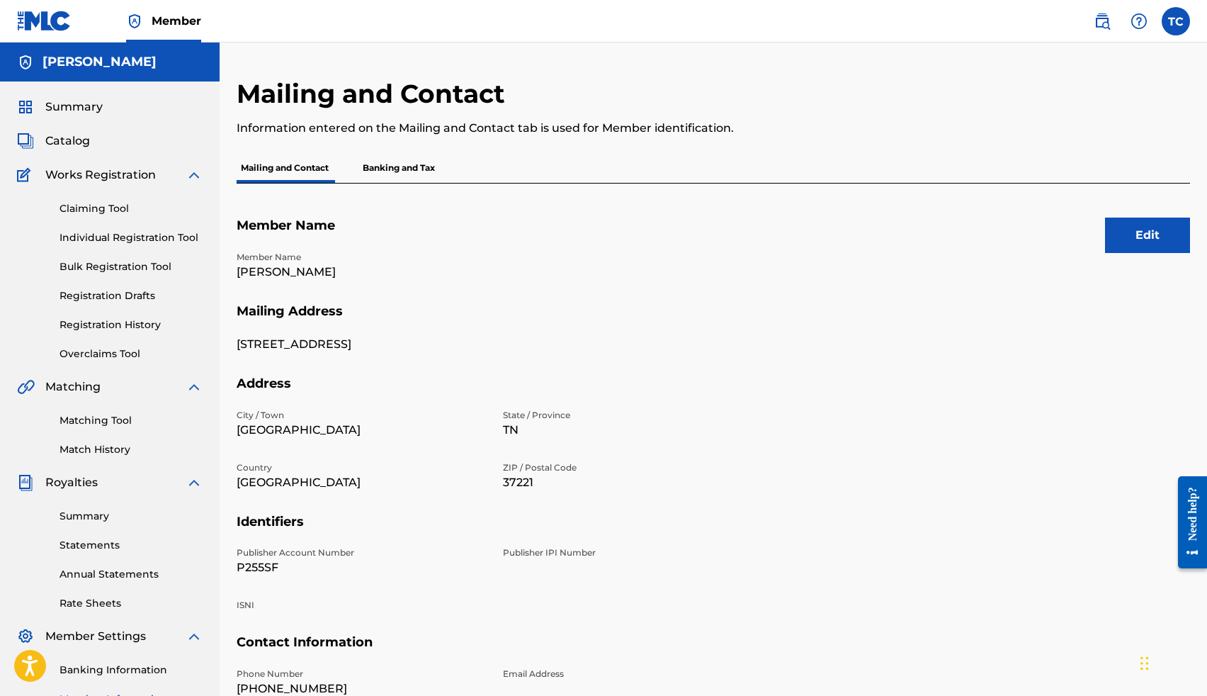
click at [100, 204] on link "Claiming Tool" at bounding box center [131, 208] width 143 height 15
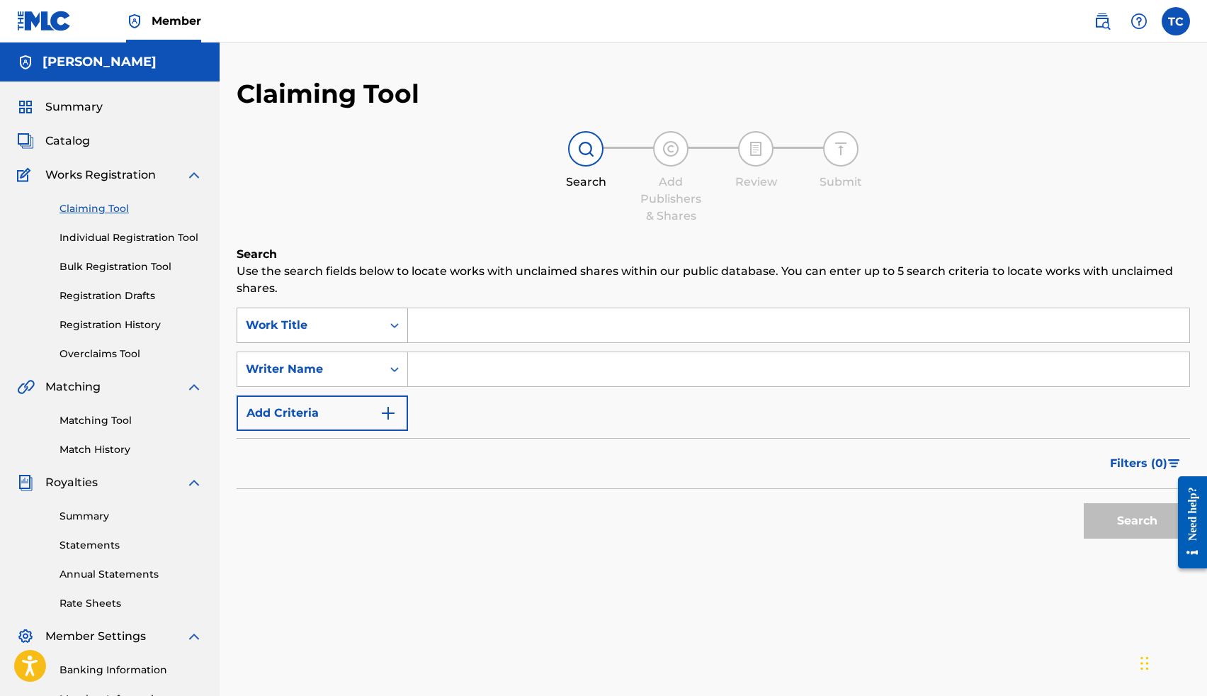
click at [386, 330] on div "Search Form" at bounding box center [395, 325] width 26 height 26
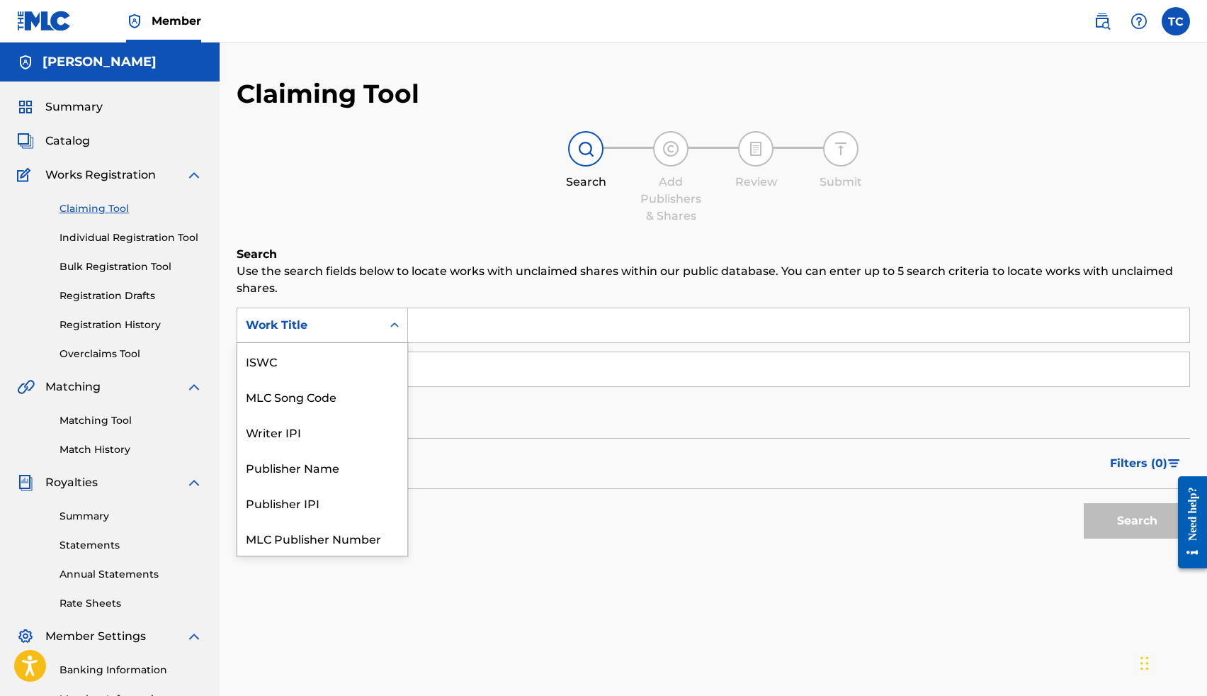
scroll to position [35, 0]
click at [323, 365] on div "MLC Song Code" at bounding box center [322, 360] width 170 height 35
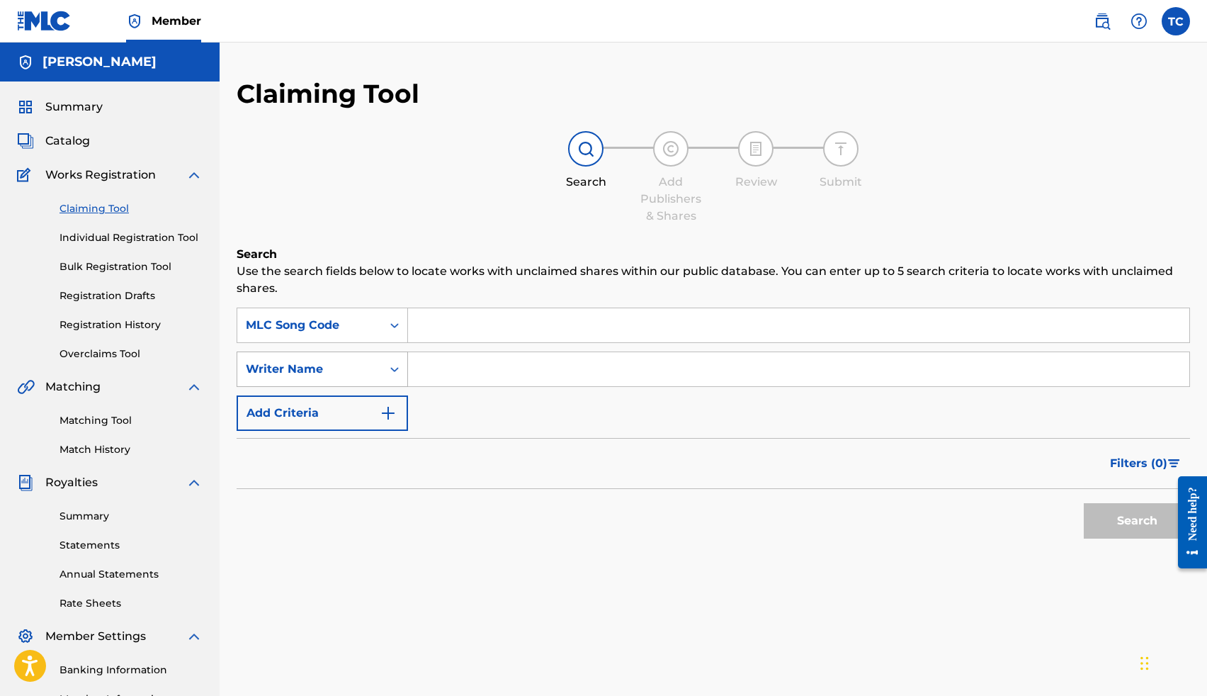
click at [352, 371] on div "Writer Name" at bounding box center [310, 369] width 128 height 17
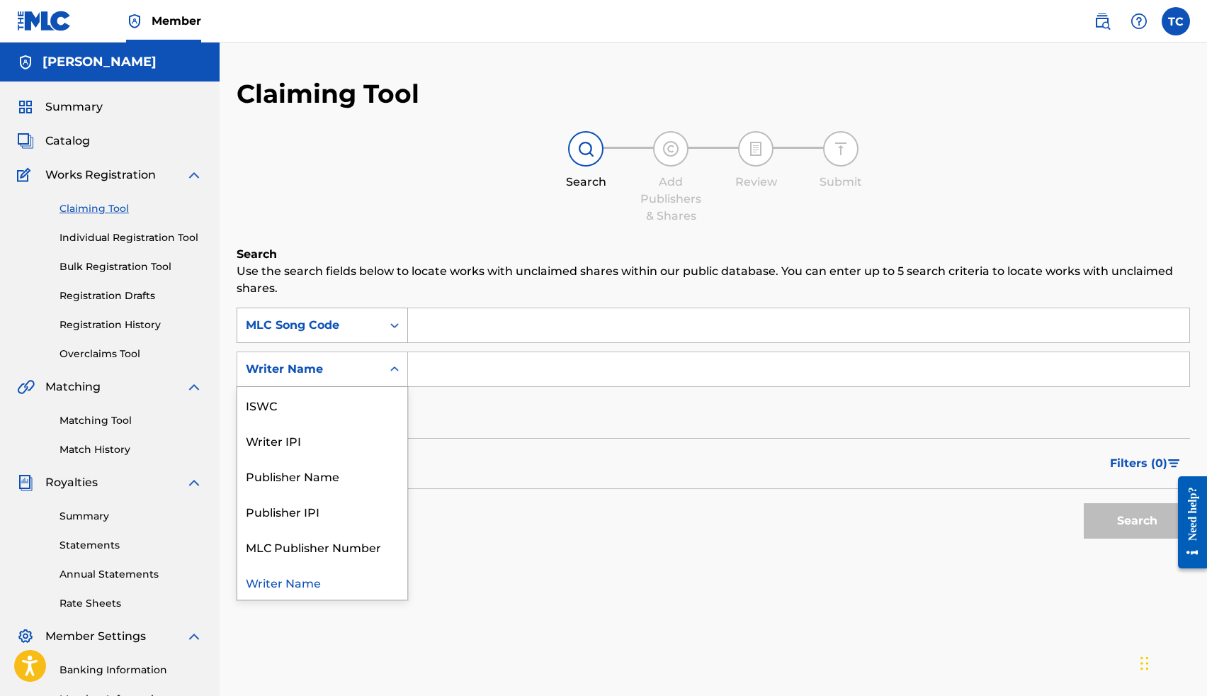
click at [350, 332] on div "MLC Song Code" at bounding box center [310, 325] width 128 height 17
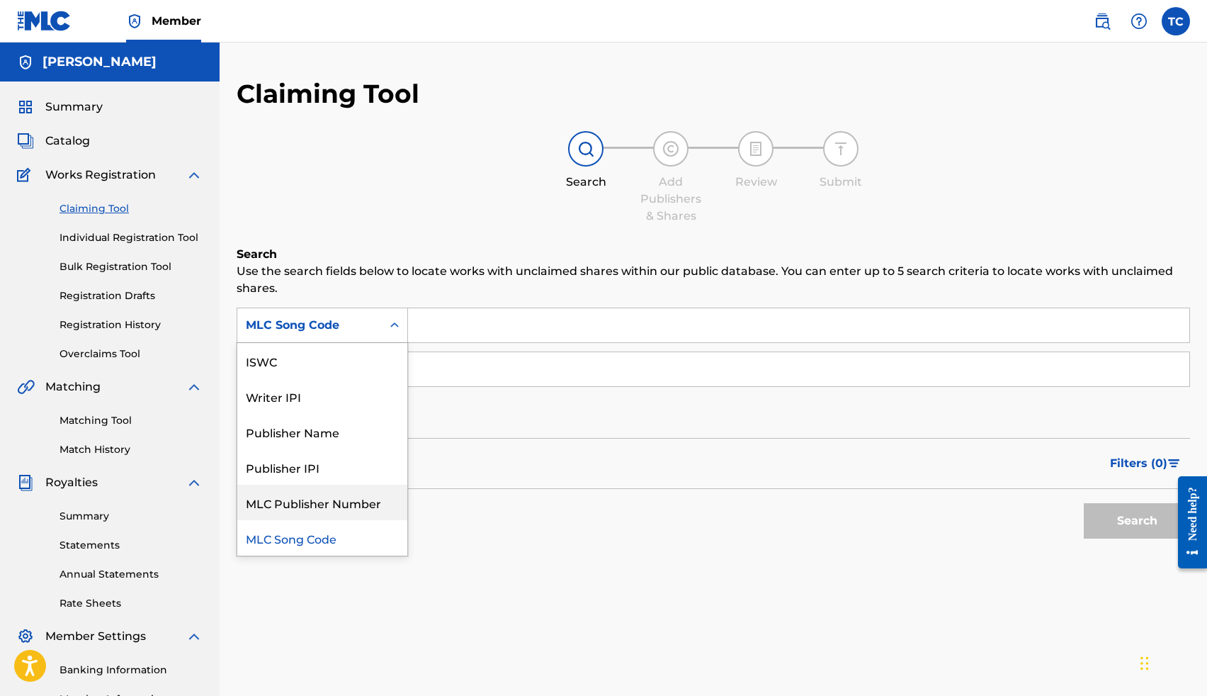
click at [349, 496] on div "MLC Publisher Number" at bounding box center [322, 502] width 170 height 35
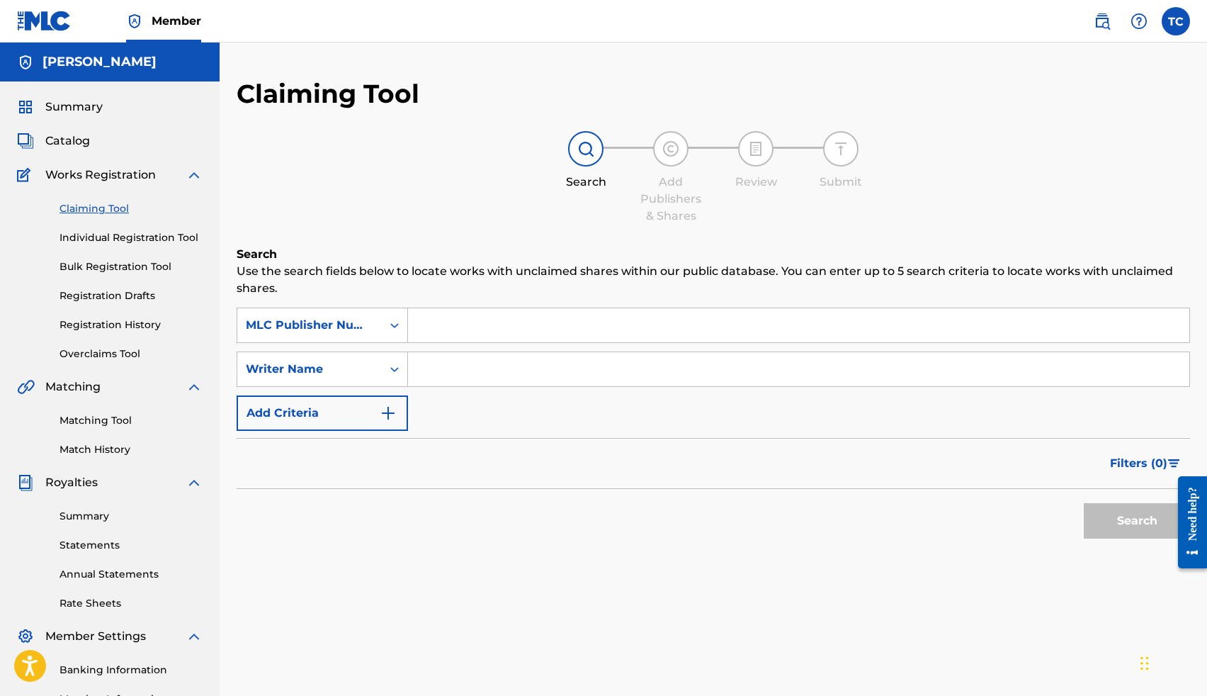
click at [417, 320] on input "Search Form" at bounding box center [798, 325] width 781 height 34
click at [392, 322] on icon "Search Form" at bounding box center [394, 325] width 14 height 14
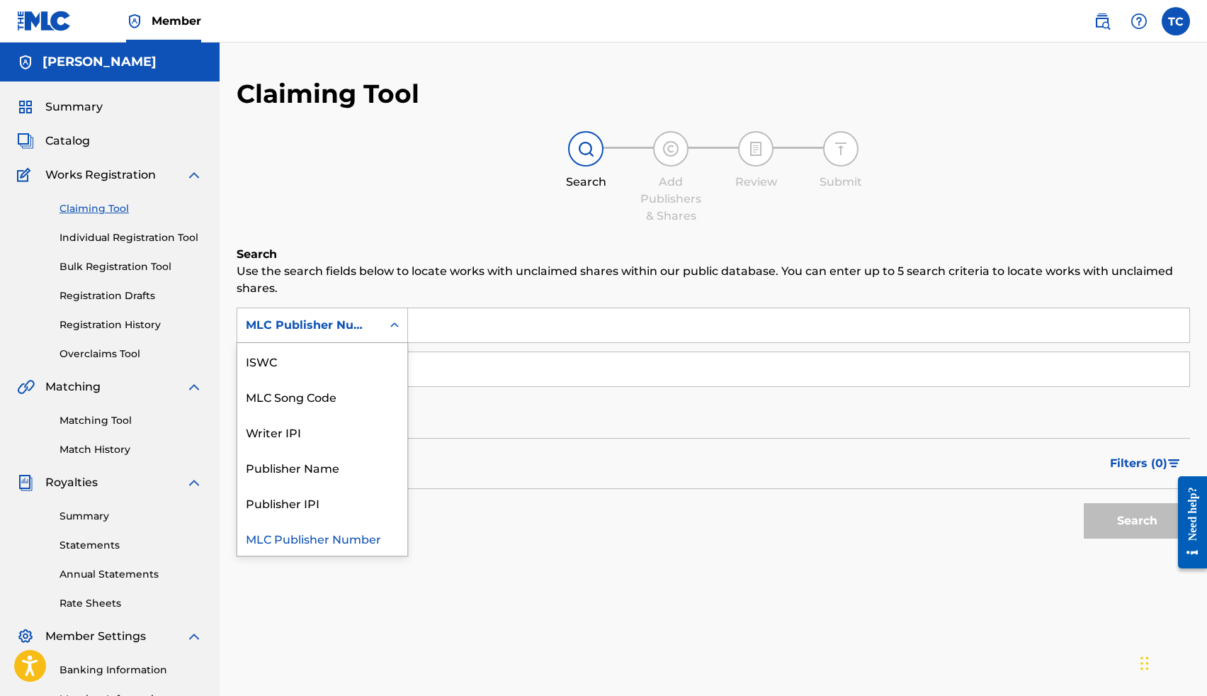
scroll to position [0, 0]
click at [323, 362] on div "Work Title" at bounding box center [322, 360] width 170 height 35
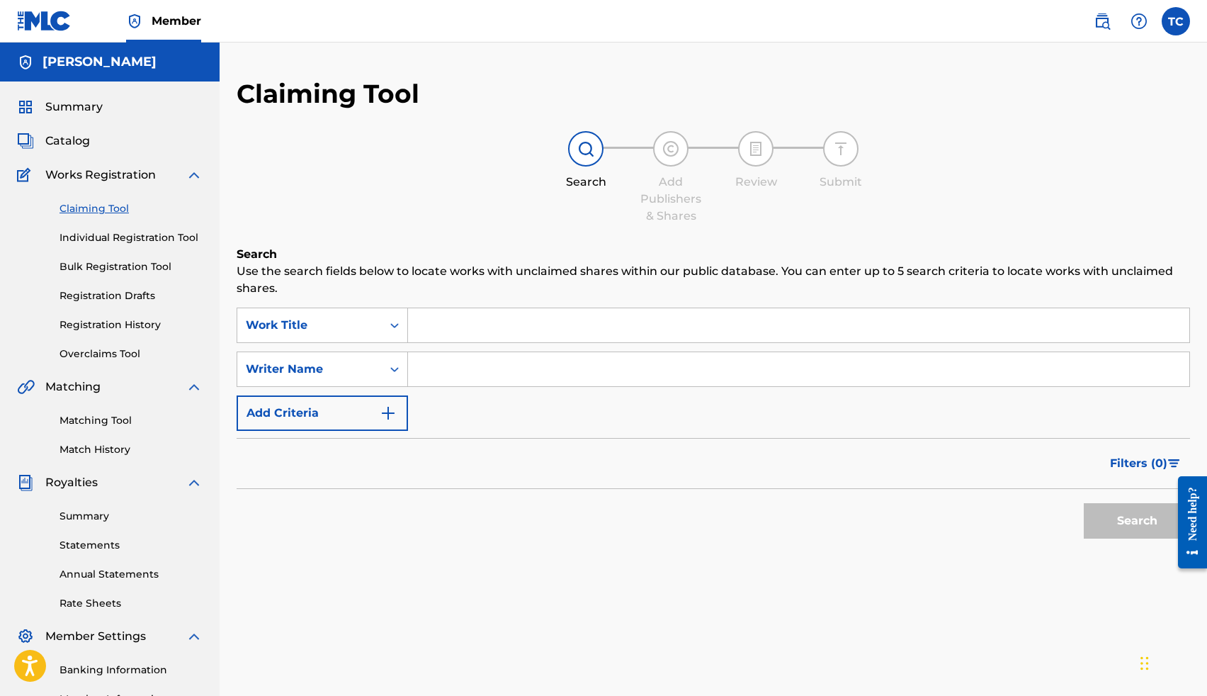
click at [448, 328] on input "Search Form" at bounding box center [798, 325] width 781 height 34
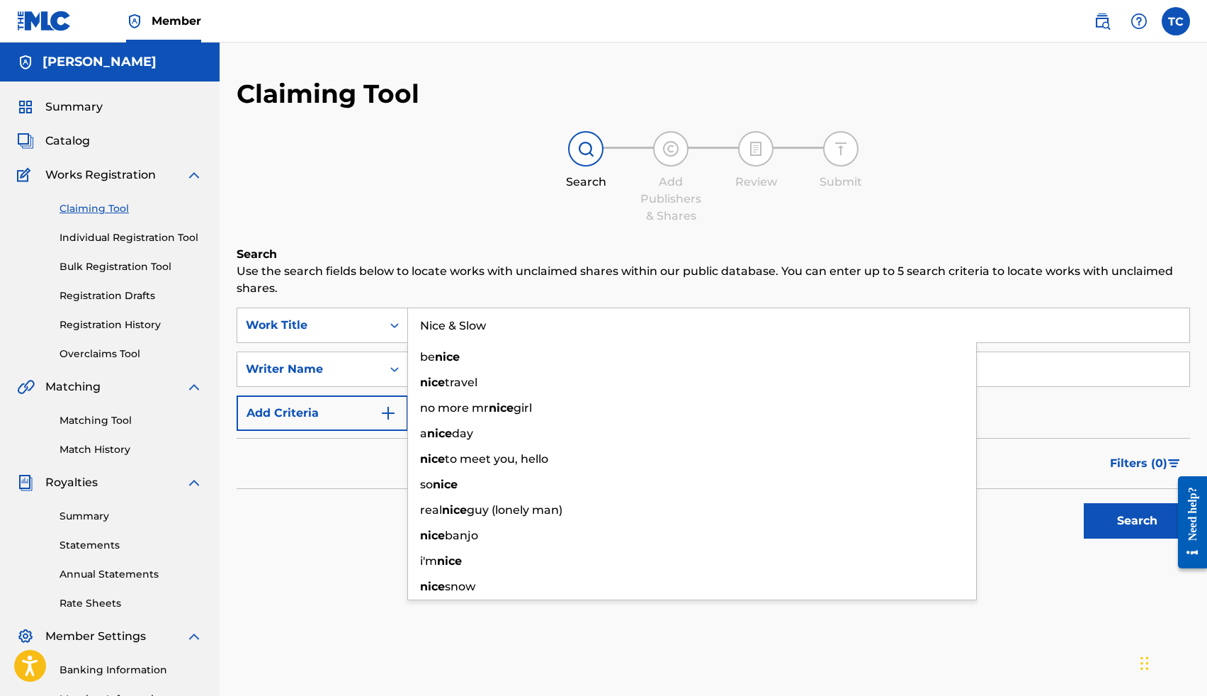
type input "Nice & Slow"
click at [1084, 503] on button "Search" at bounding box center [1137, 520] width 106 height 35
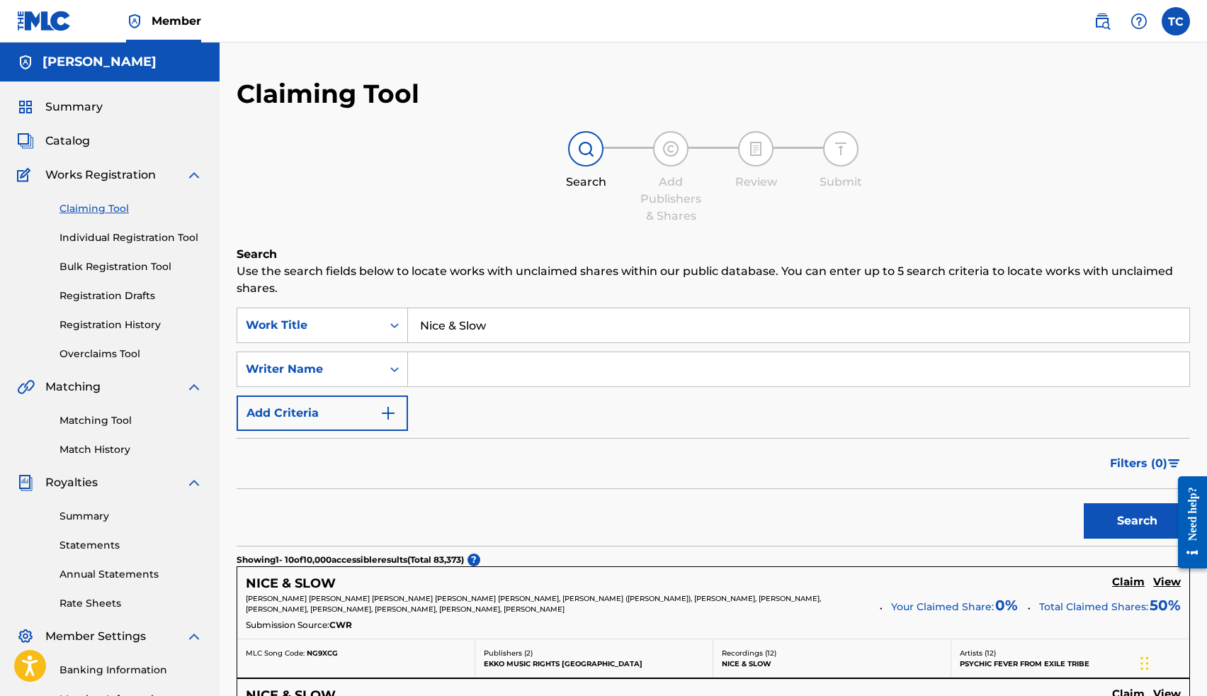
click at [451, 373] on input "Search Form" at bounding box center [798, 369] width 781 height 34
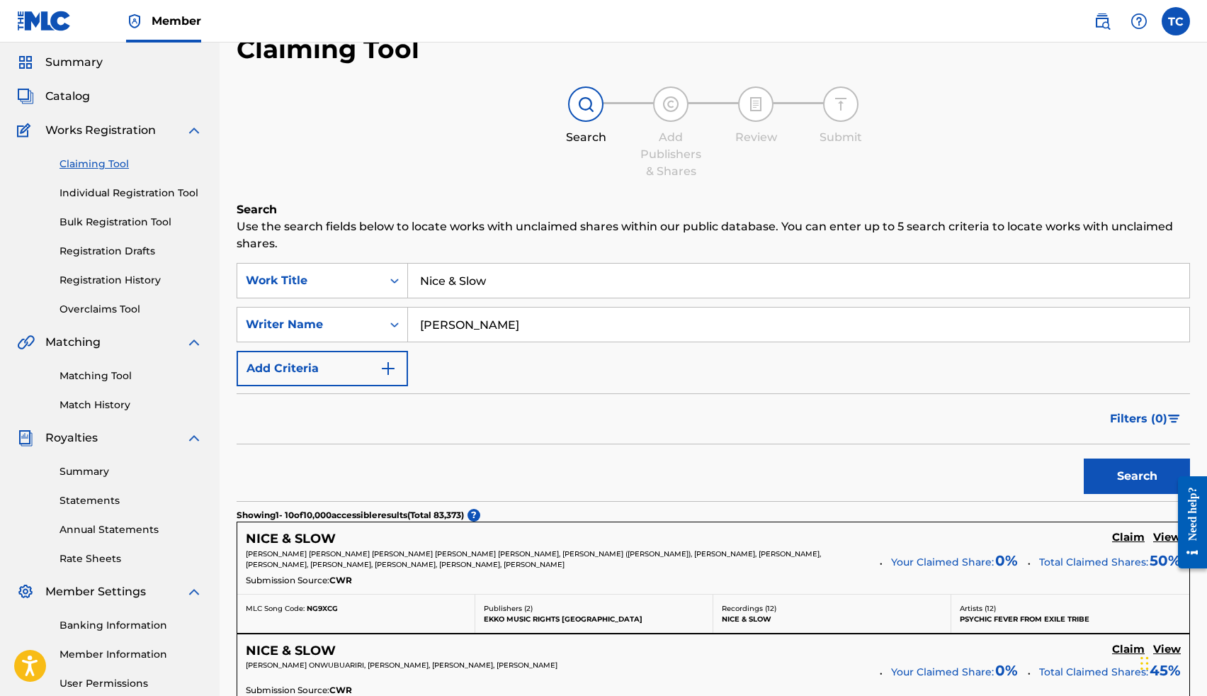
scroll to position [90, 0]
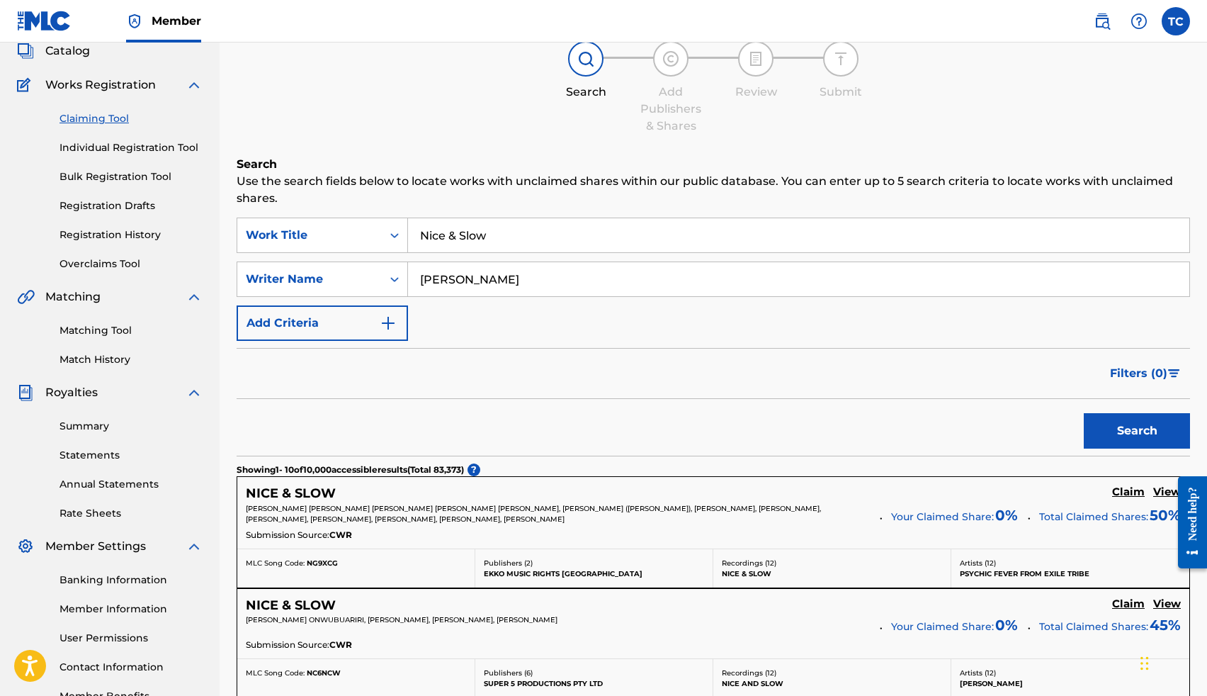
click at [1115, 453] on div "Search" at bounding box center [1133, 427] width 113 height 57
click at [1114, 425] on button "Search" at bounding box center [1137, 430] width 106 height 35
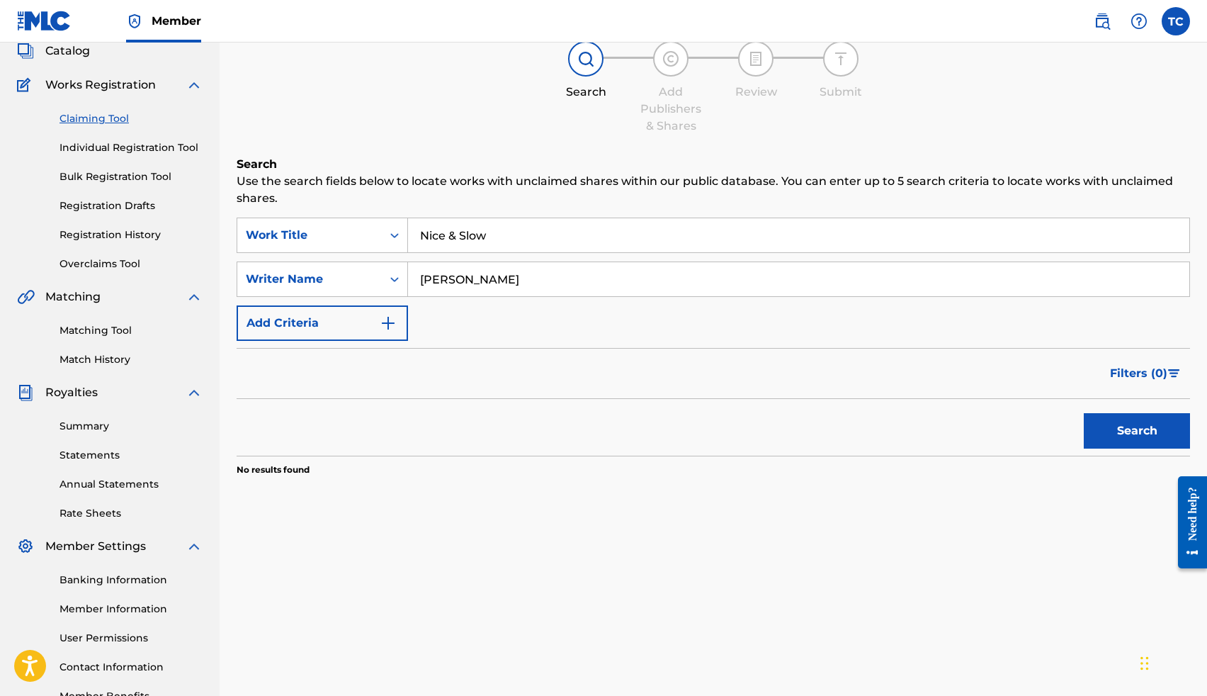
click at [801, 286] on input "Thomas Lee Crockrom Jr" at bounding box center [798, 279] width 781 height 34
click at [1084, 413] on button "Search" at bounding box center [1137, 430] width 106 height 35
drag, startPoint x: 487, startPoint y: 285, endPoint x: 453, endPoint y: 285, distance: 34.0
click at [453, 285] on input "Thomas Lee Crockrom" at bounding box center [798, 279] width 781 height 34
type input "Thomas Crockrom"
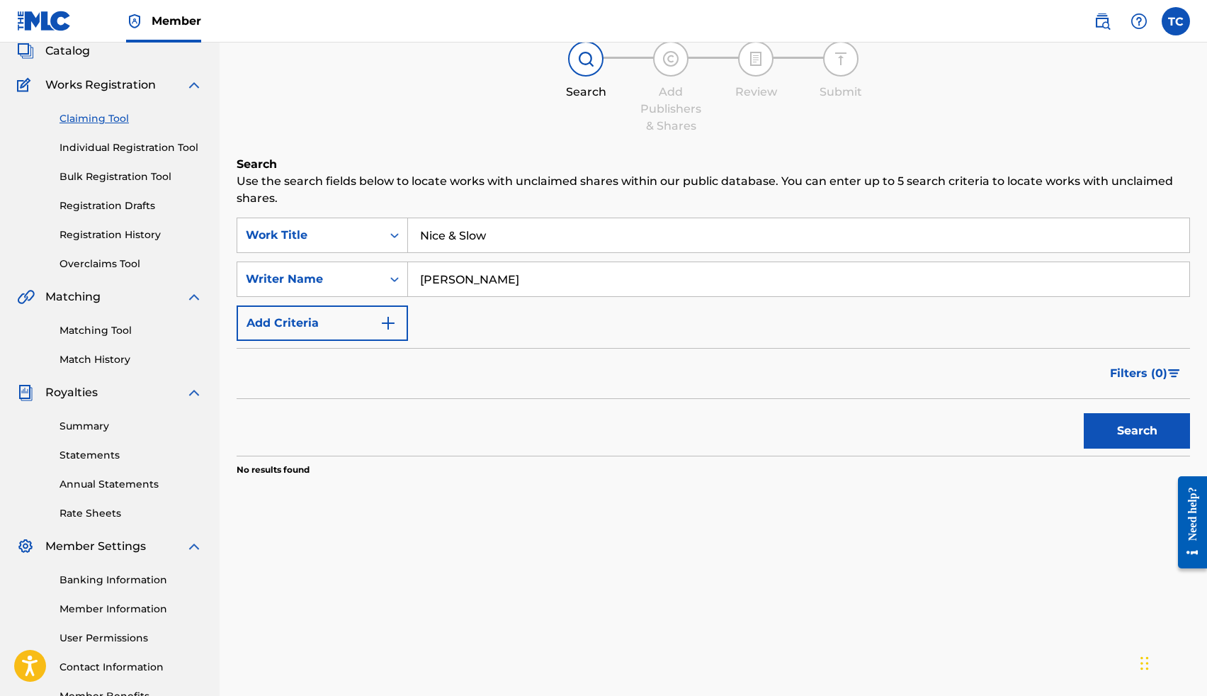
click at [1084, 413] on button "Search" at bounding box center [1137, 430] width 106 height 35
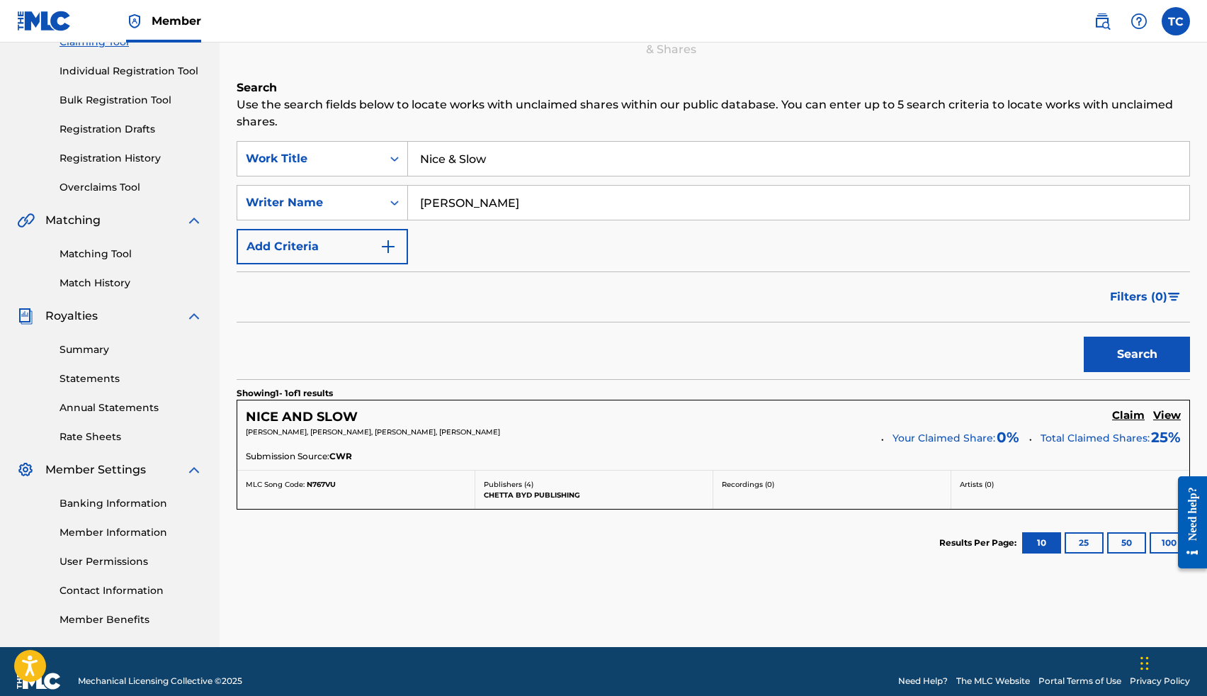
scroll to position [186, 0]
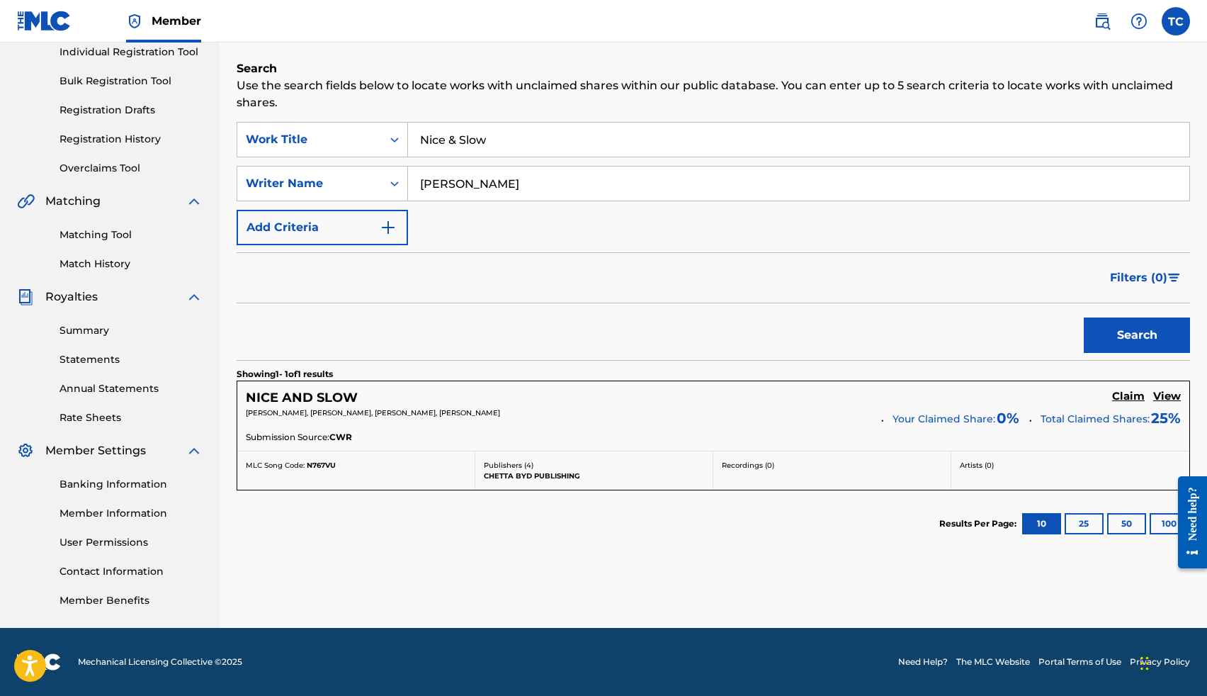
click at [1164, 395] on h5 "View" at bounding box center [1167, 396] width 28 height 13
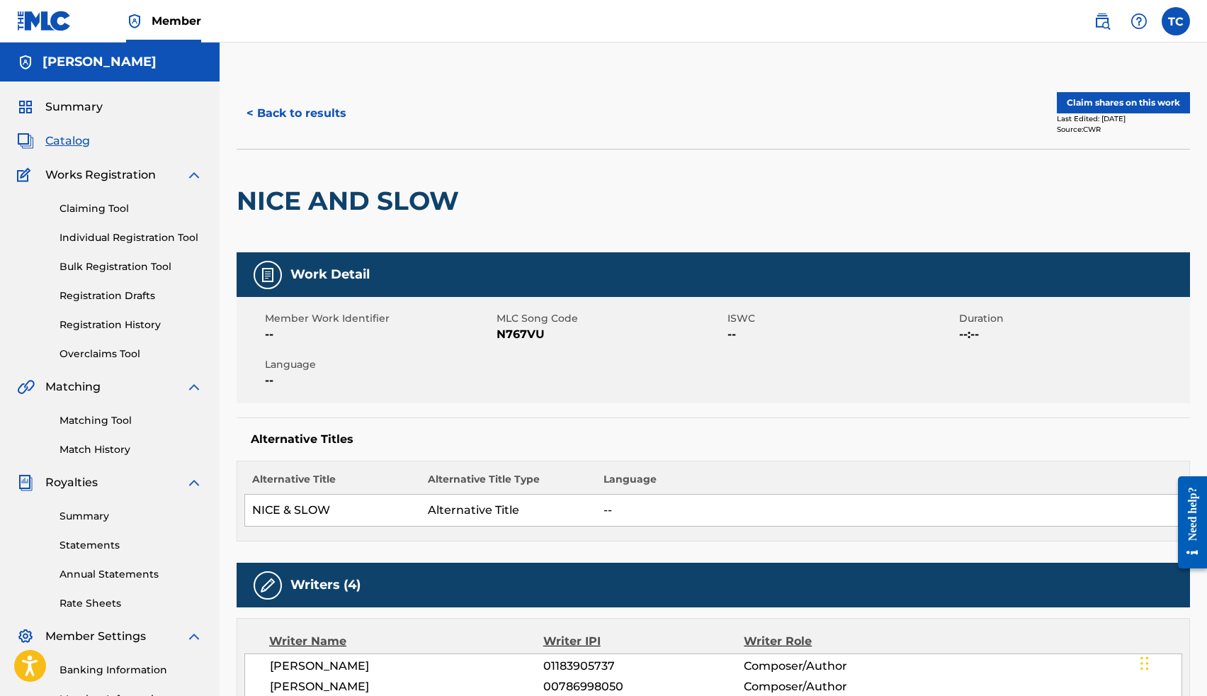
click at [298, 106] on button "< Back to results" at bounding box center [297, 113] width 120 height 35
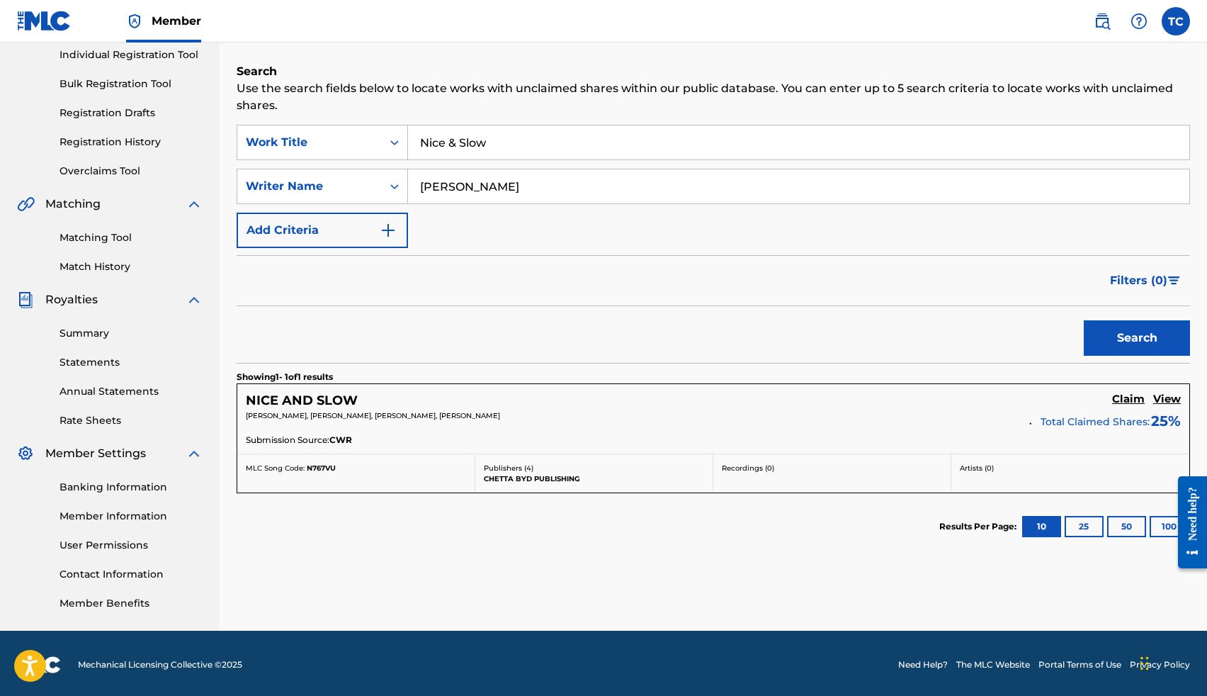
click at [505, 143] on input "Nice & Slow" at bounding box center [798, 142] width 781 height 34
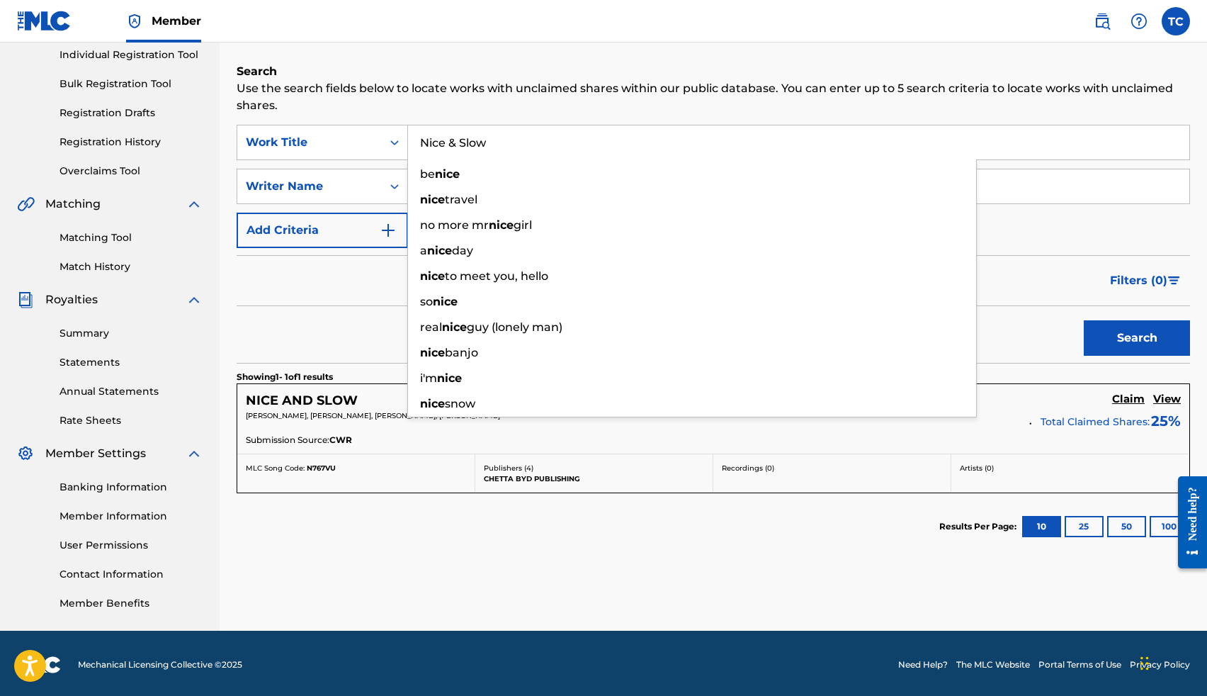
click at [505, 143] on input "Nice & Slow" at bounding box center [798, 142] width 781 height 34
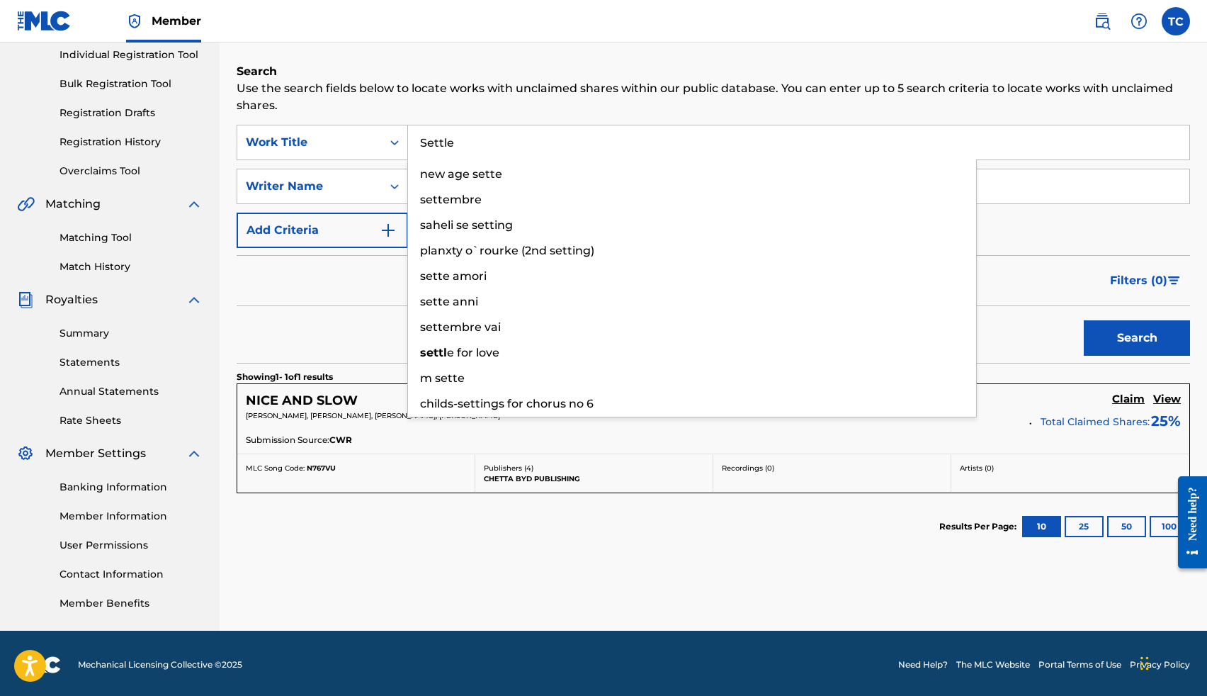
type input "Settle"
click at [1084, 320] on button "Search" at bounding box center [1137, 337] width 106 height 35
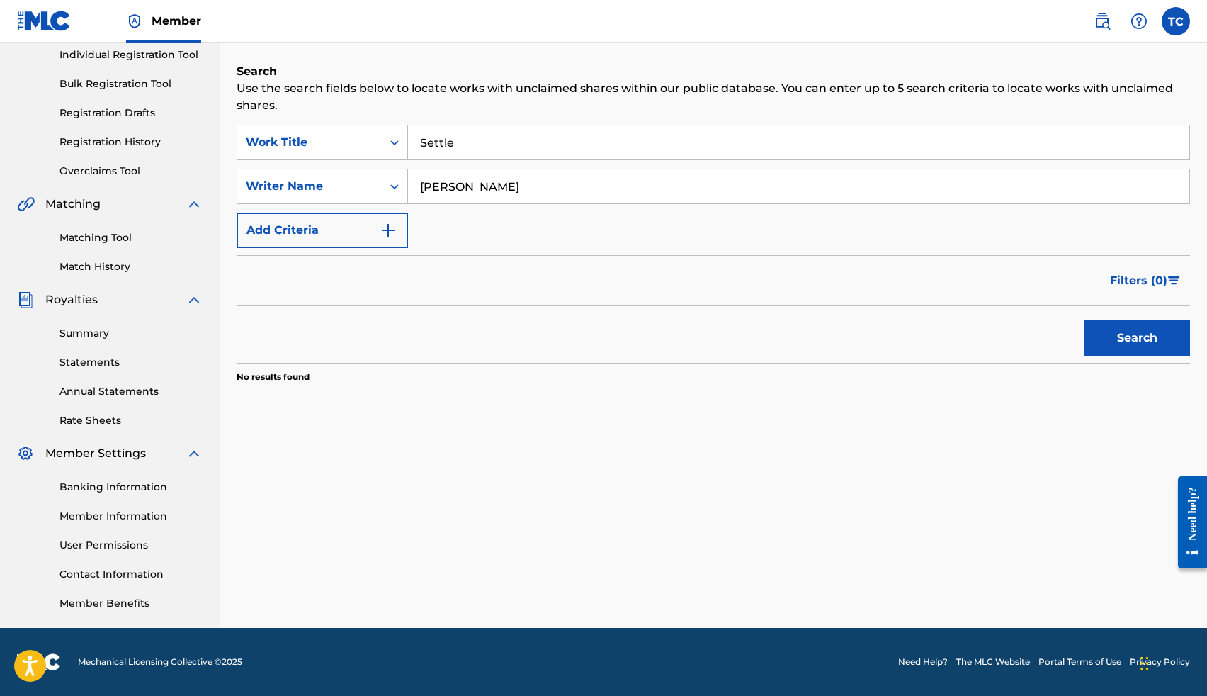
click at [463, 188] on input "Thomas Crockrom" at bounding box center [798, 186] width 781 height 34
click at [594, 188] on input "Thomas lee Crockrom" at bounding box center [798, 186] width 781 height 34
click at [1121, 332] on button "Search" at bounding box center [1137, 337] width 106 height 35
click at [573, 185] on input "Thomas Lee Crockrom Jr" at bounding box center [798, 186] width 781 height 34
click at [1084, 320] on button "Search" at bounding box center [1137, 337] width 106 height 35
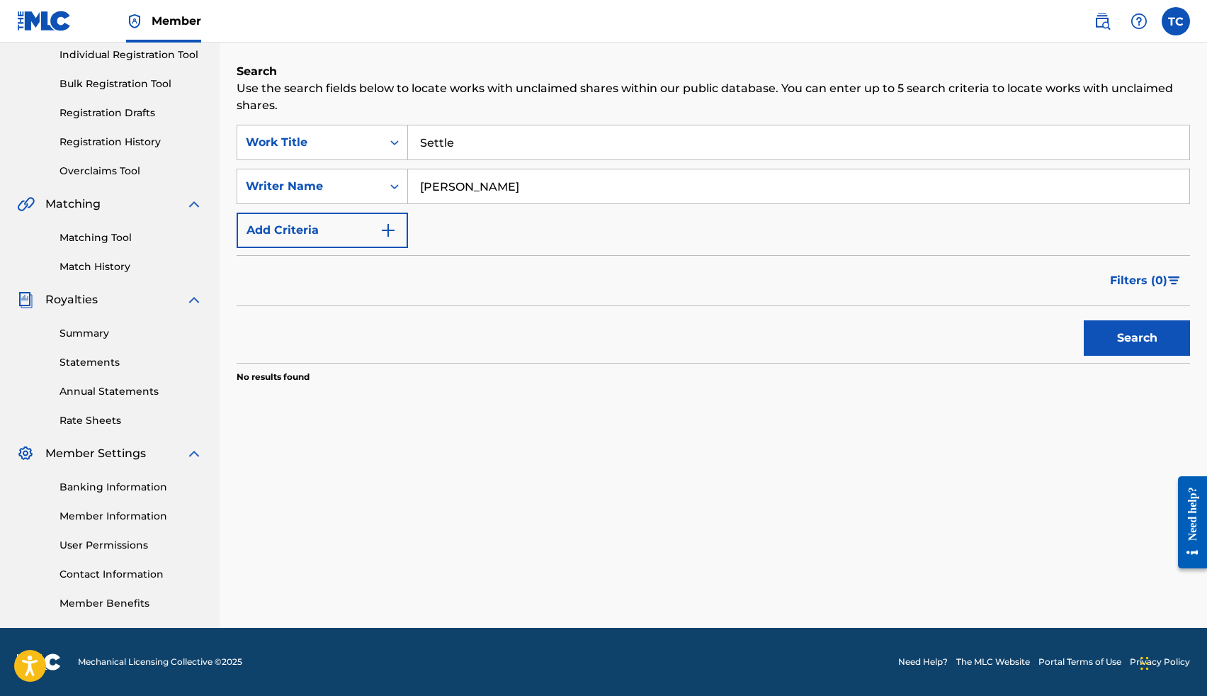
click at [565, 190] on input "Thomas Lee Crockrom" at bounding box center [798, 186] width 781 height 34
drag, startPoint x: 565, startPoint y: 190, endPoint x: 215, endPoint y: 196, distance: 350.0
click at [217, 199] on main "THOMAS CROCKROM Summary Catalog Works Registration Claiming Tool Individual Reg…" at bounding box center [603, 244] width 1207 height 768
drag, startPoint x: 487, startPoint y: 193, endPoint x: 411, endPoint y: 188, distance: 76.7
click at [412, 188] on input "Thomas Lee Crockrom" at bounding box center [798, 186] width 781 height 34
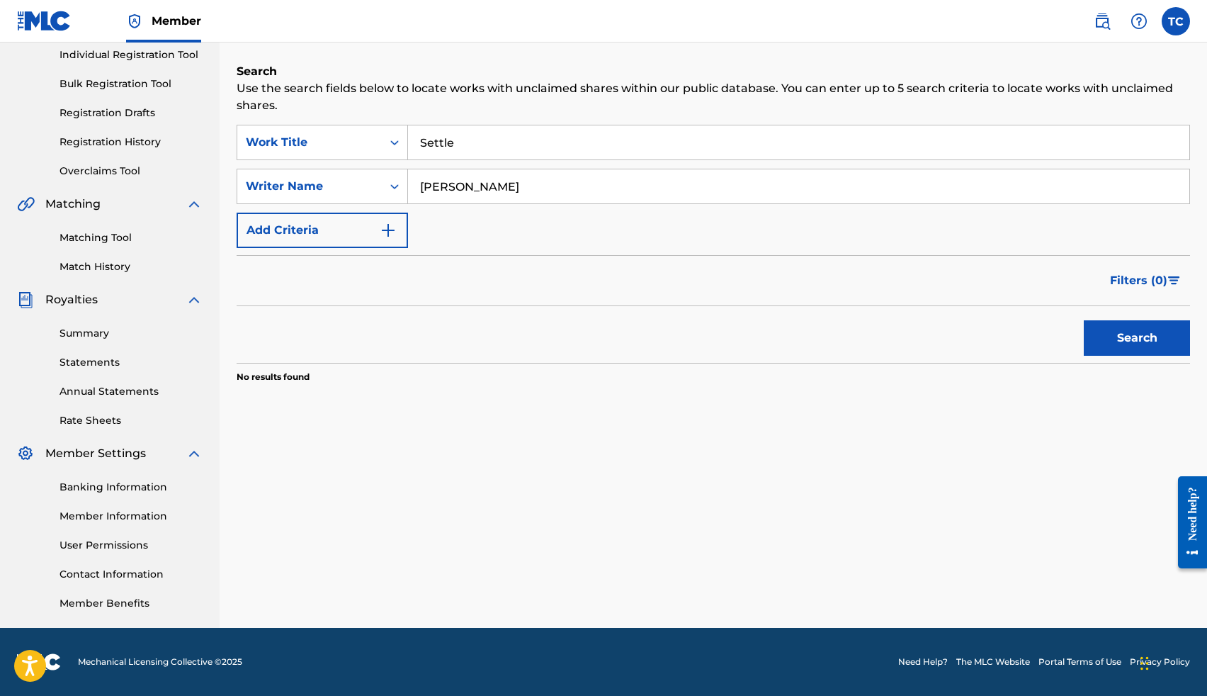
type input "Tj Crockrom"
click at [1084, 320] on button "Search" at bounding box center [1137, 337] width 106 height 35
drag, startPoint x: 508, startPoint y: 190, endPoint x: 410, endPoint y: 179, distance: 98.4
click at [410, 179] on input "Tj Crockrom" at bounding box center [798, 186] width 781 height 34
click at [513, 144] on input "Settle" at bounding box center [798, 142] width 781 height 34
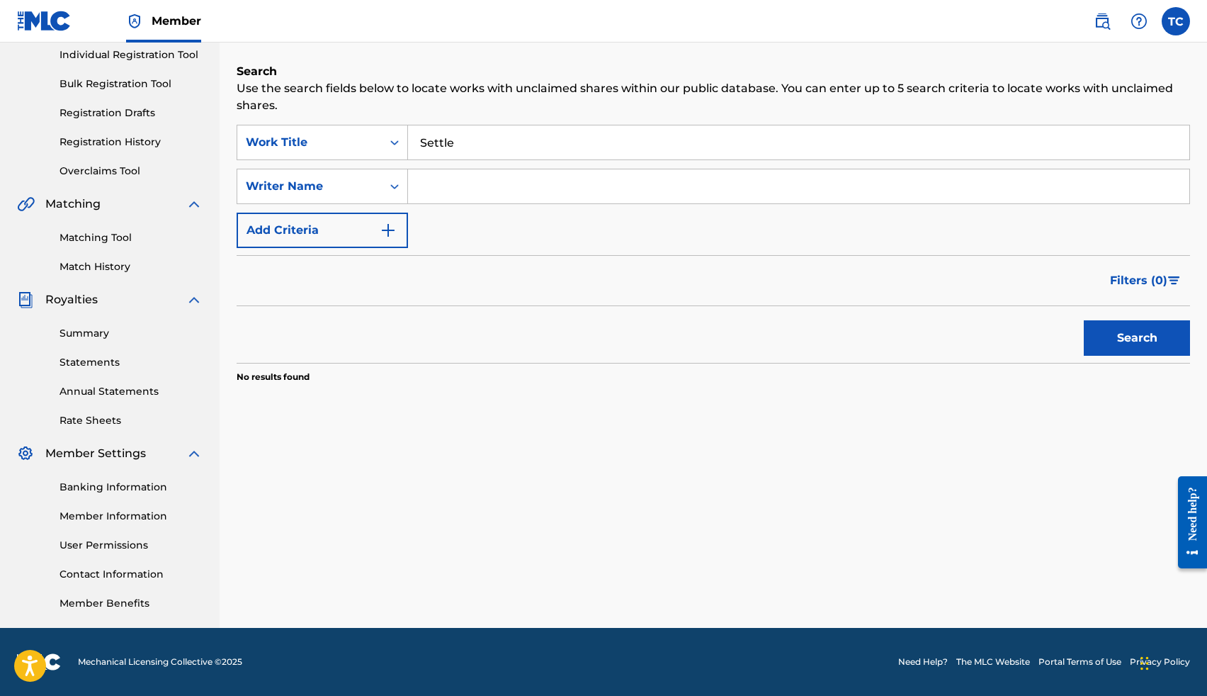
click at [513, 144] on input "Settle" at bounding box center [798, 142] width 781 height 34
type input "love me for the both of us"
click at [492, 190] on input "Search Form" at bounding box center [798, 186] width 781 height 34
type input "Thomas Lee Crockrom Jr"
click at [1084, 320] on button "Search" at bounding box center [1137, 337] width 106 height 35
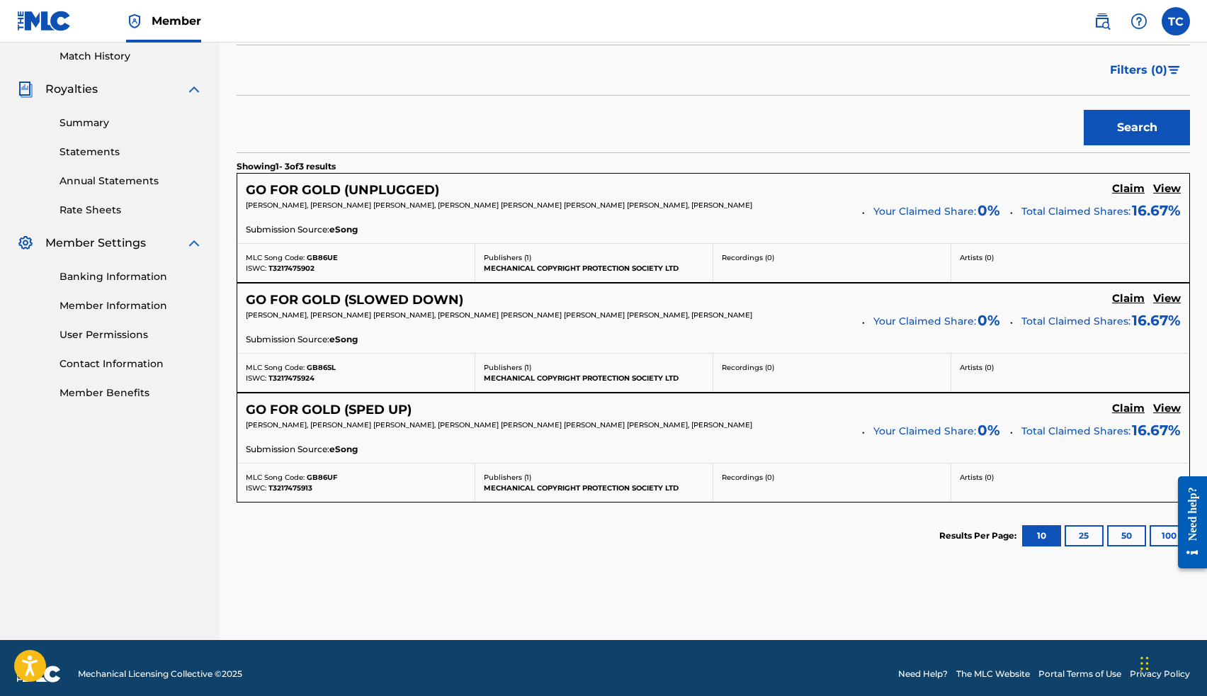
scroll to position [403, 0]
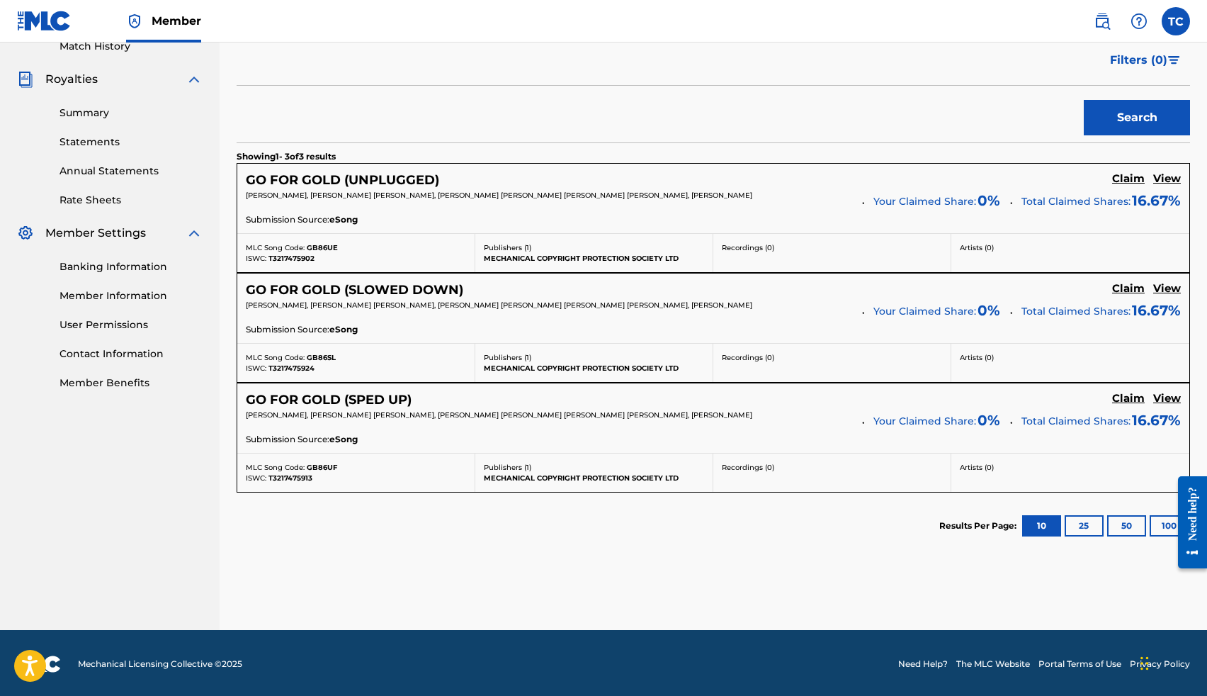
click at [1128, 180] on h5 "Claim" at bounding box center [1128, 178] width 33 height 13
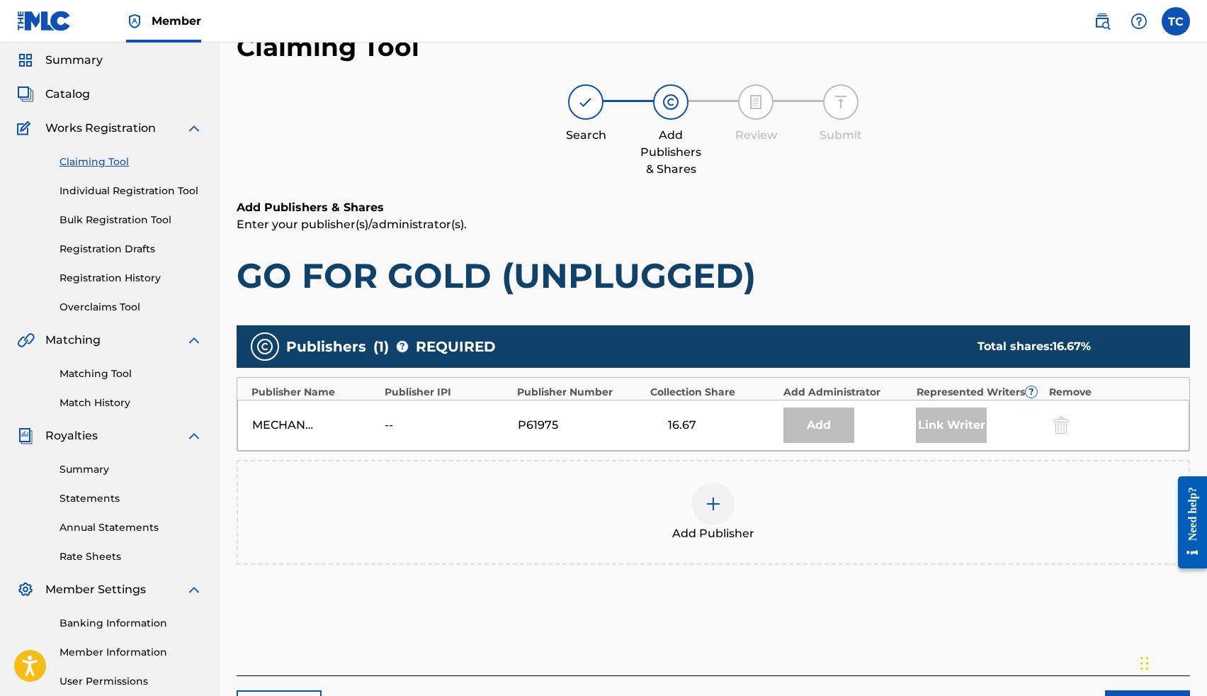
scroll to position [0, 0]
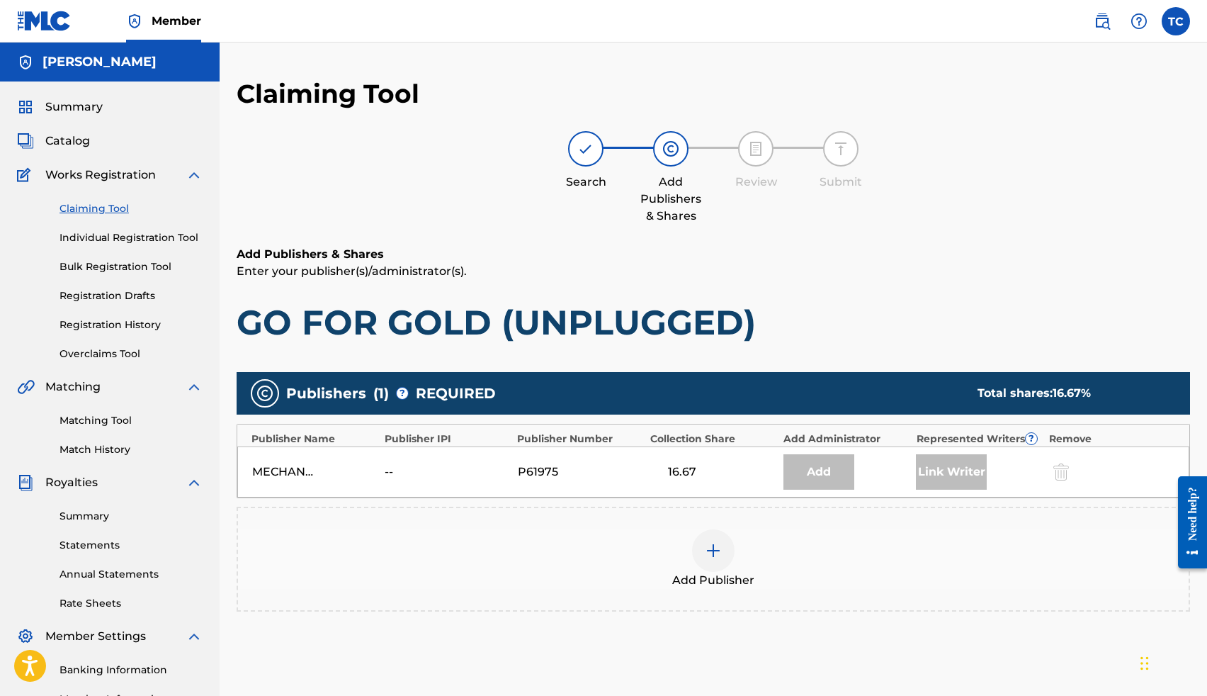
click at [709, 541] on div at bounding box center [713, 550] width 43 height 43
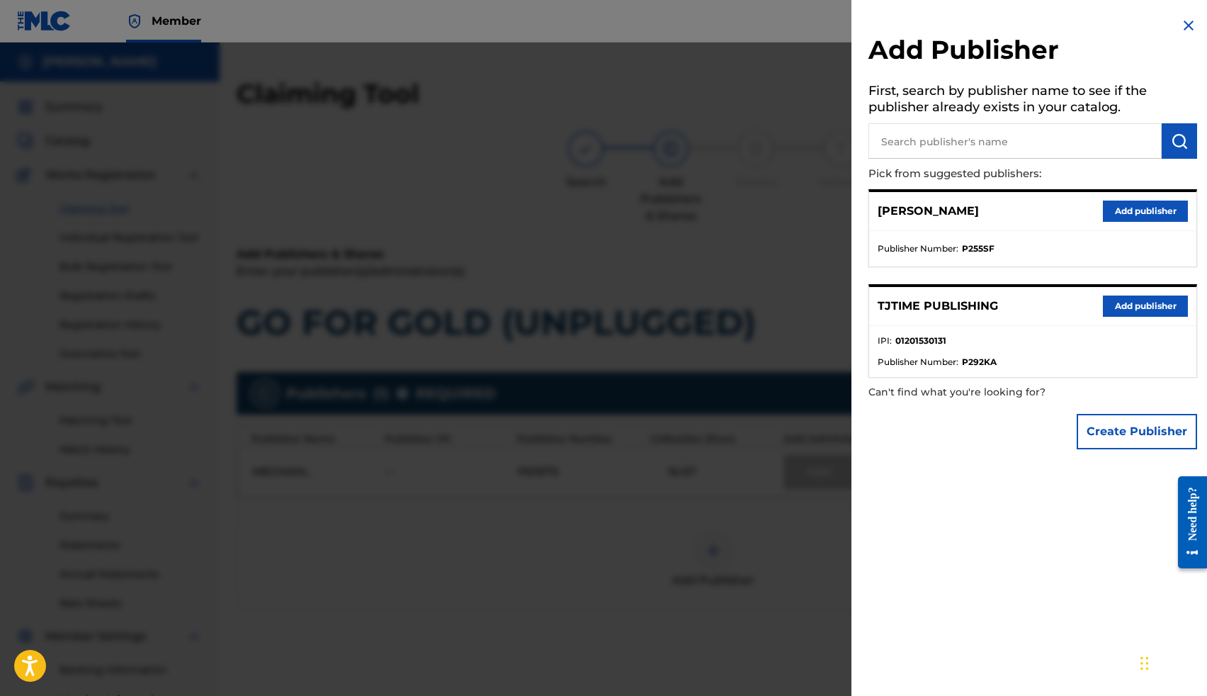
click at [1133, 308] on button "Add publisher" at bounding box center [1145, 305] width 85 height 21
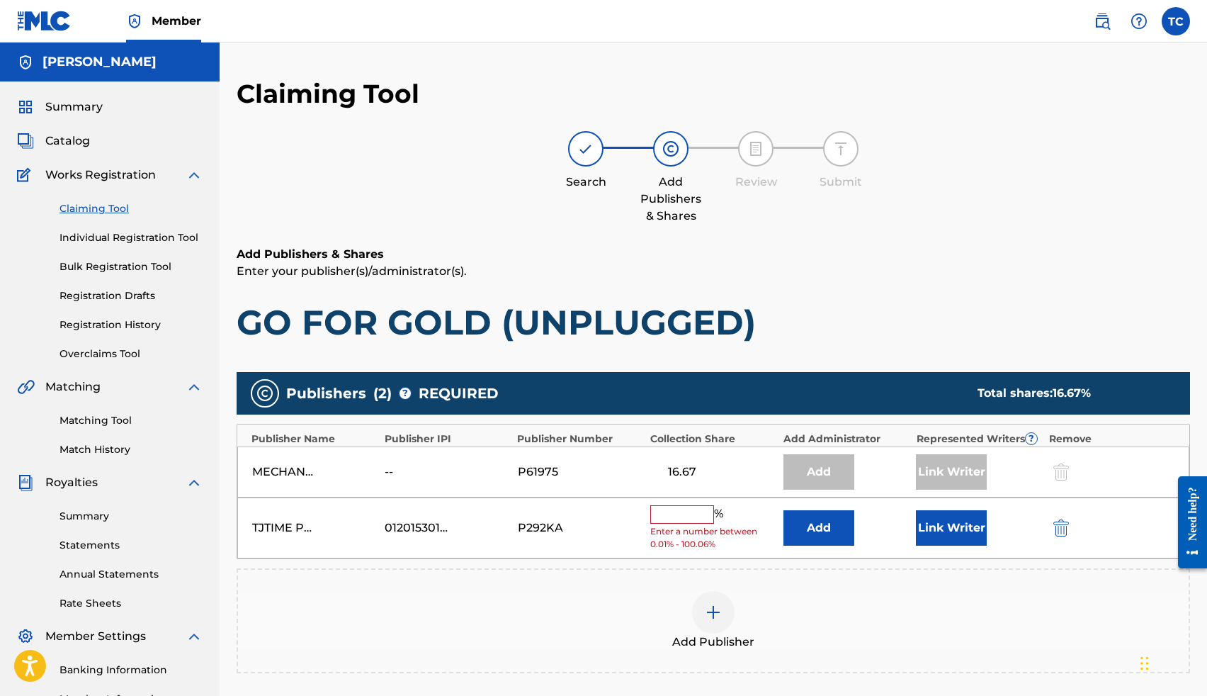
click at [701, 506] on input "text" at bounding box center [682, 514] width 64 height 18
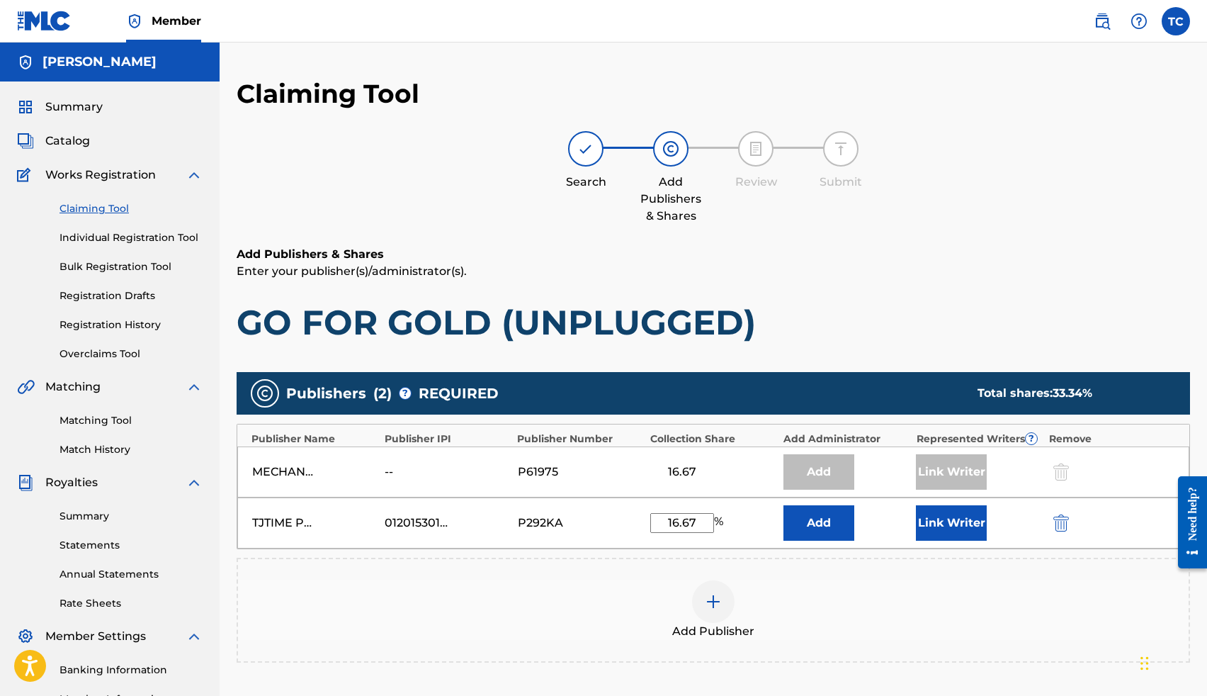
type input "16.67"
click at [839, 523] on button "Add" at bounding box center [818, 522] width 71 height 35
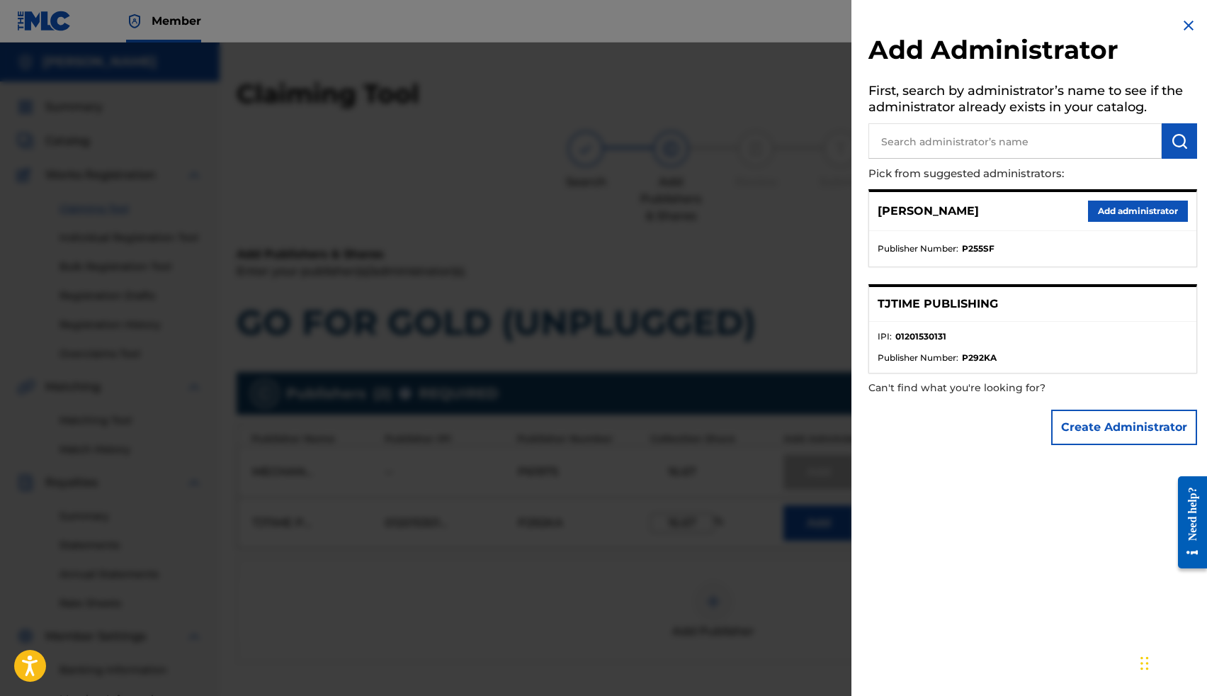
click at [1186, 22] on img at bounding box center [1188, 25] width 17 height 17
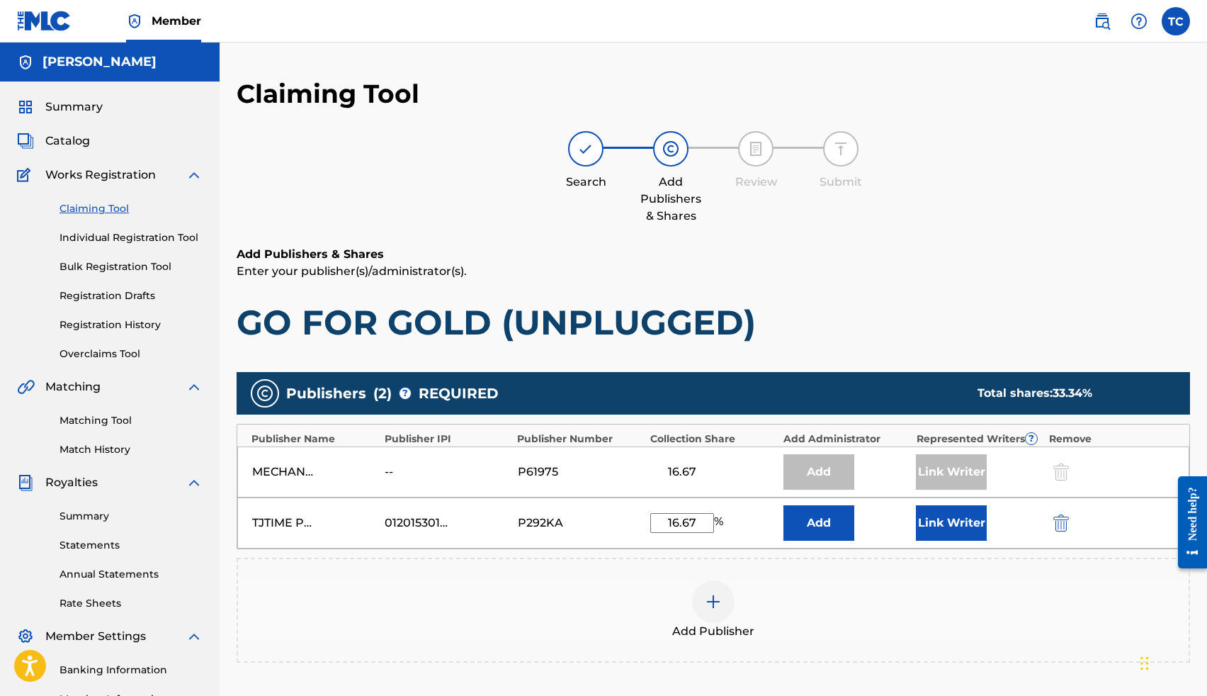
click at [849, 528] on button "Add" at bounding box center [818, 522] width 71 height 35
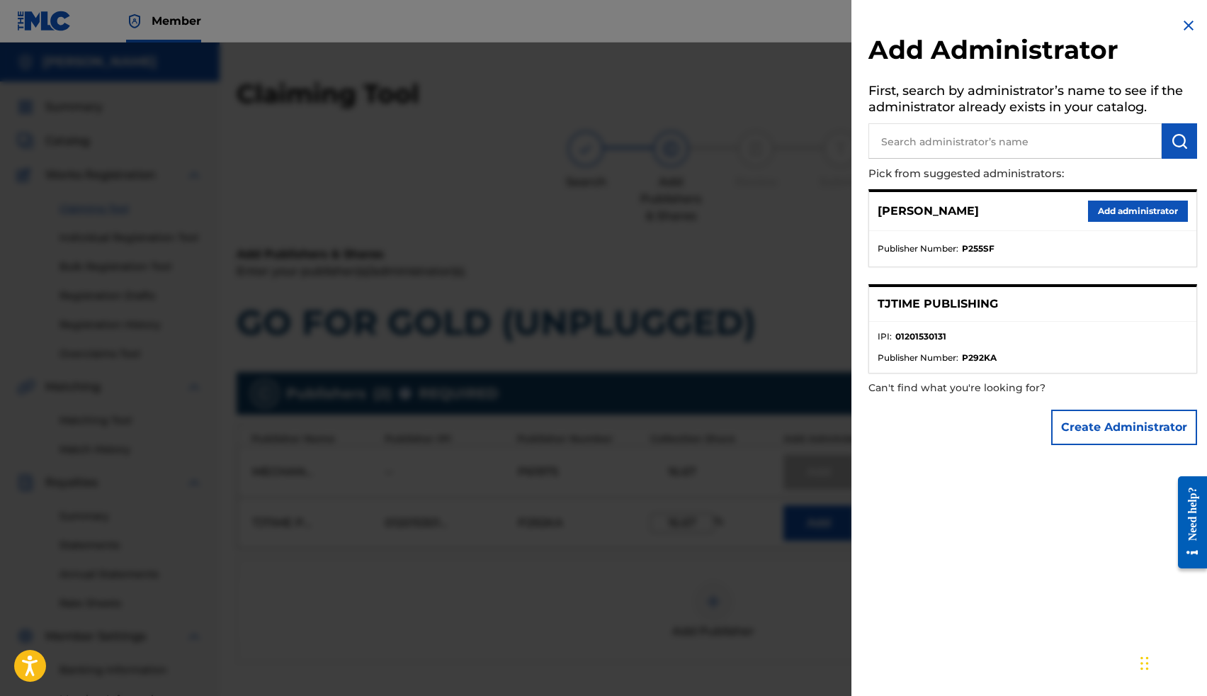
click at [1031, 315] on div "TJTIME PUBLISHING" at bounding box center [1032, 304] width 327 height 35
click at [1186, 18] on img at bounding box center [1188, 25] width 17 height 17
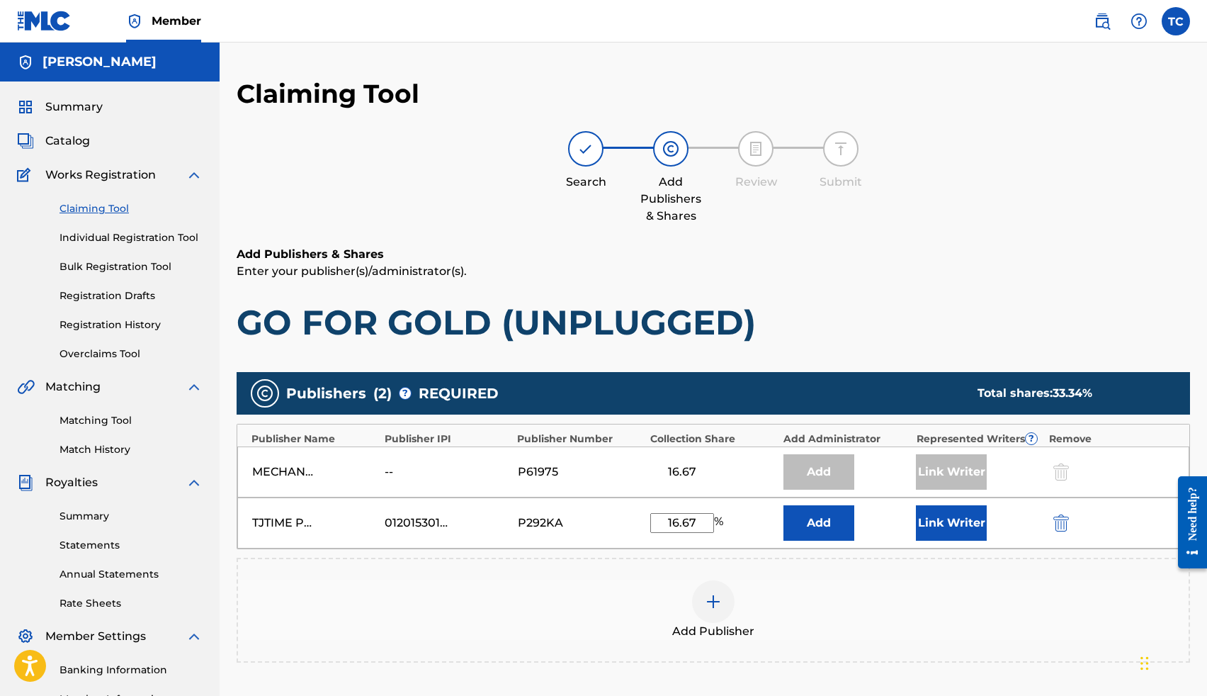
click at [946, 523] on button "Link Writer" at bounding box center [951, 522] width 71 height 35
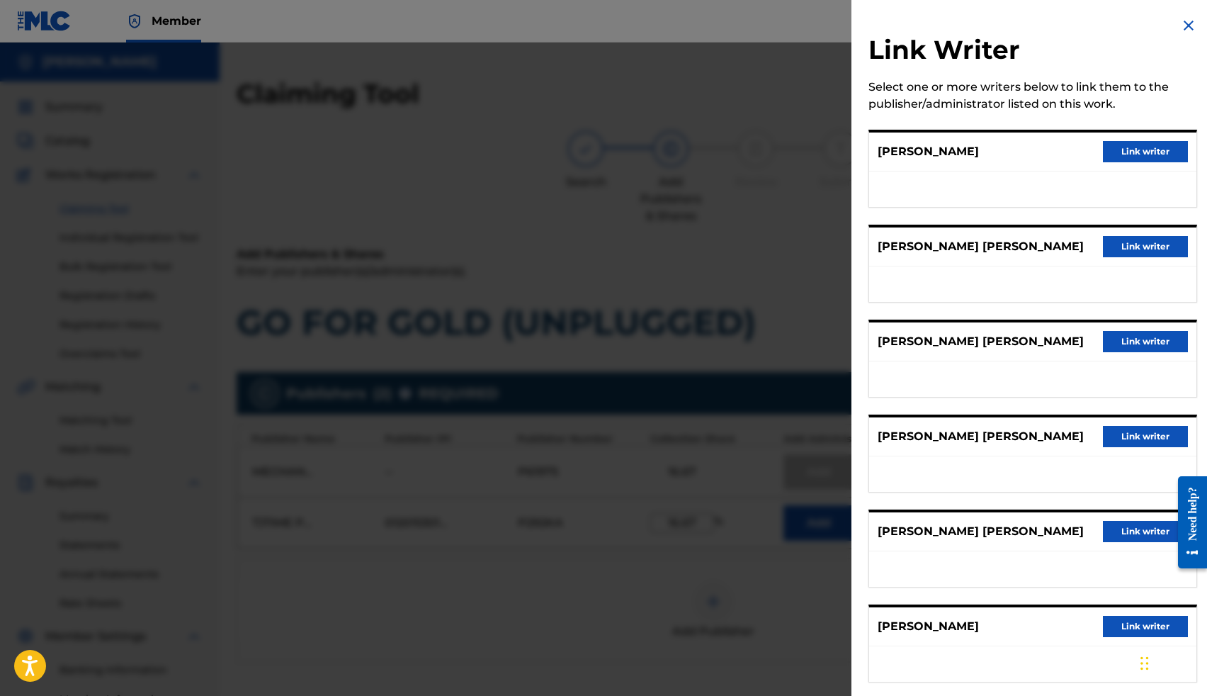
click at [1121, 344] on button "Link writer" at bounding box center [1145, 341] width 85 height 21
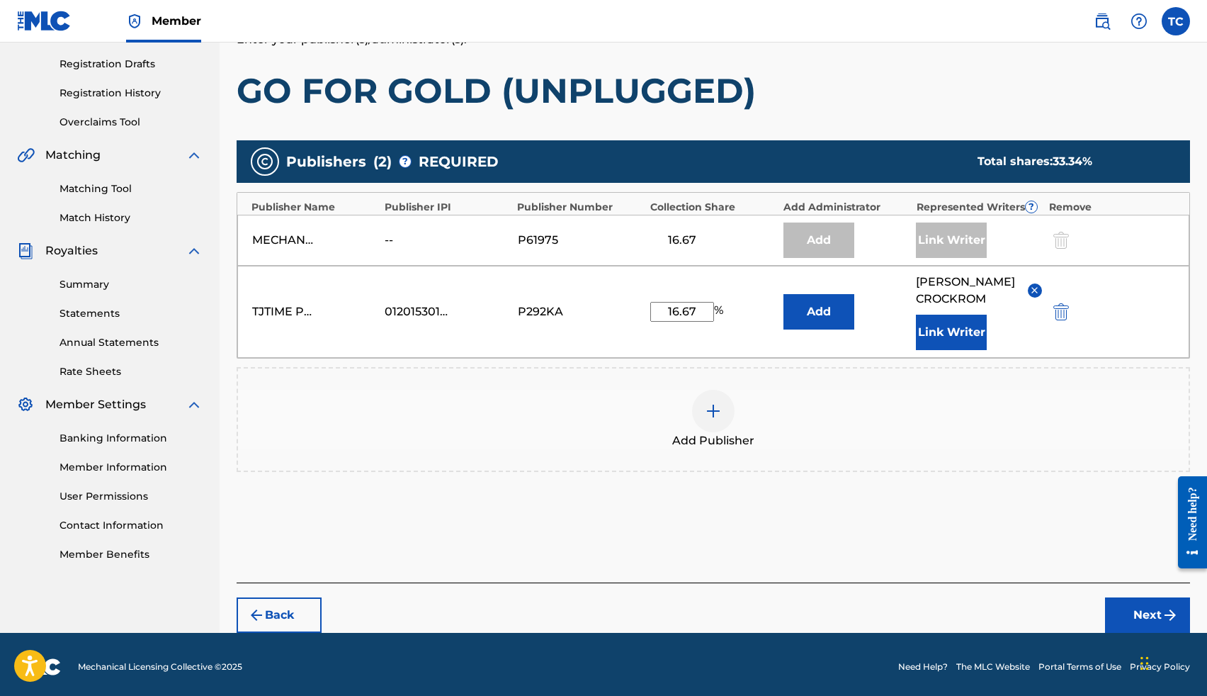
scroll to position [237, 0]
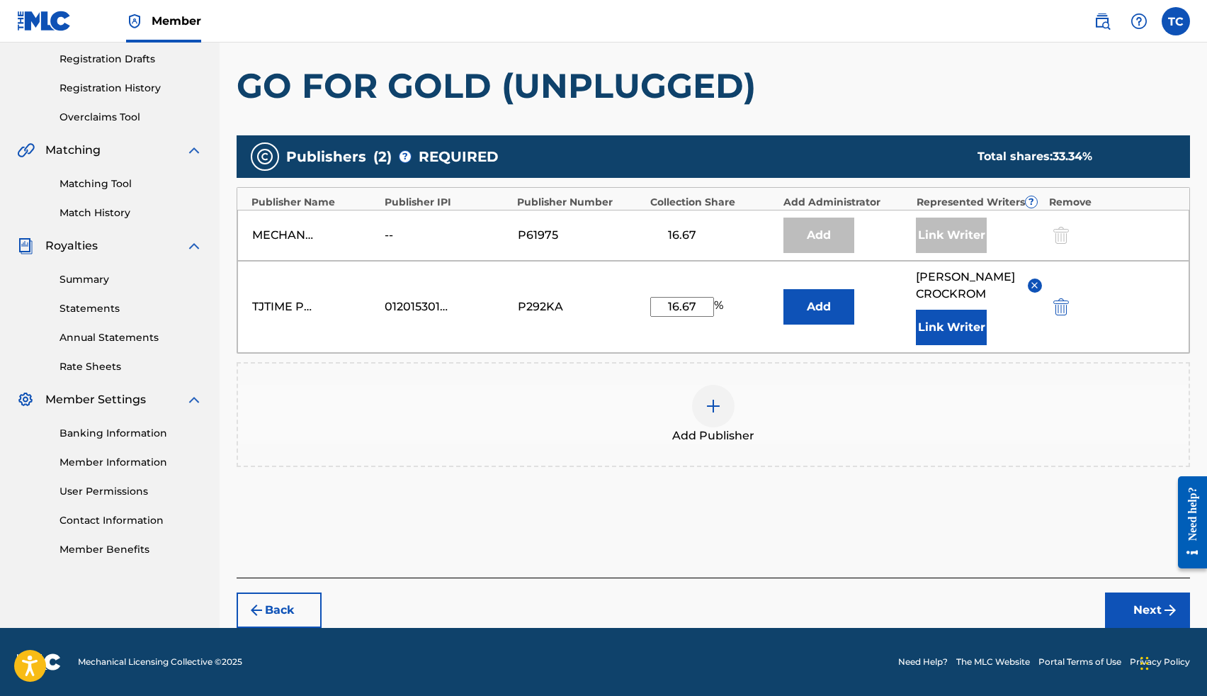
click at [1162, 613] on img "submit" at bounding box center [1170, 609] width 17 height 17
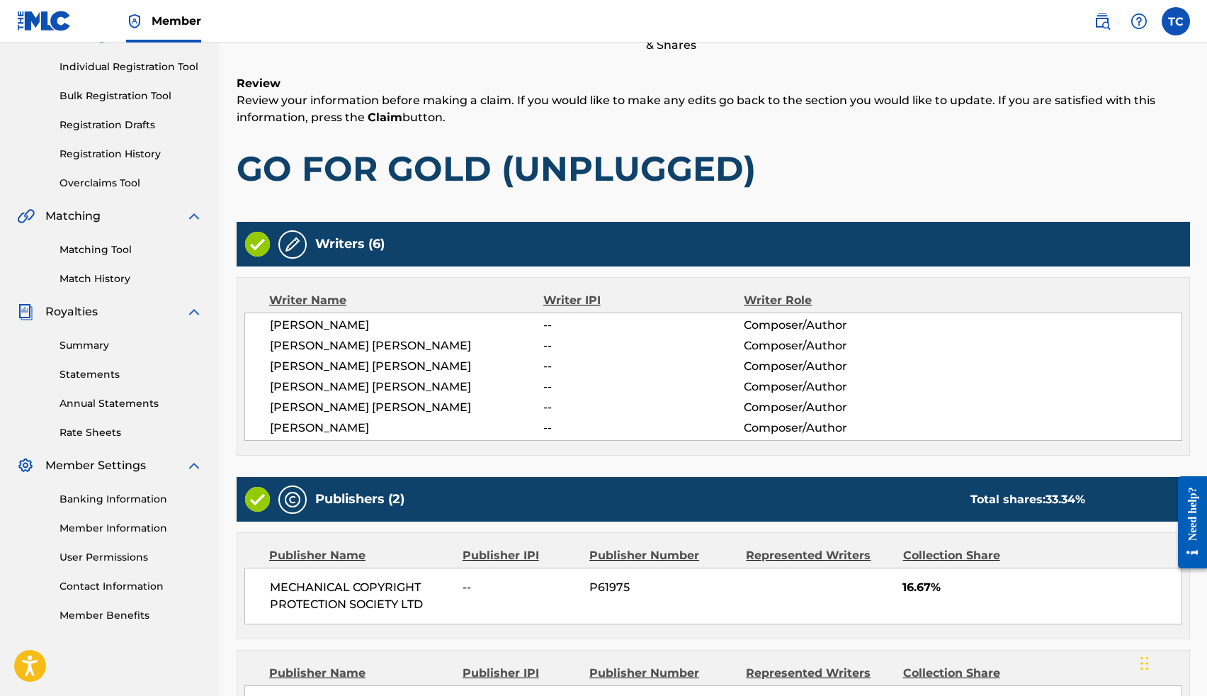
scroll to position [369, 0]
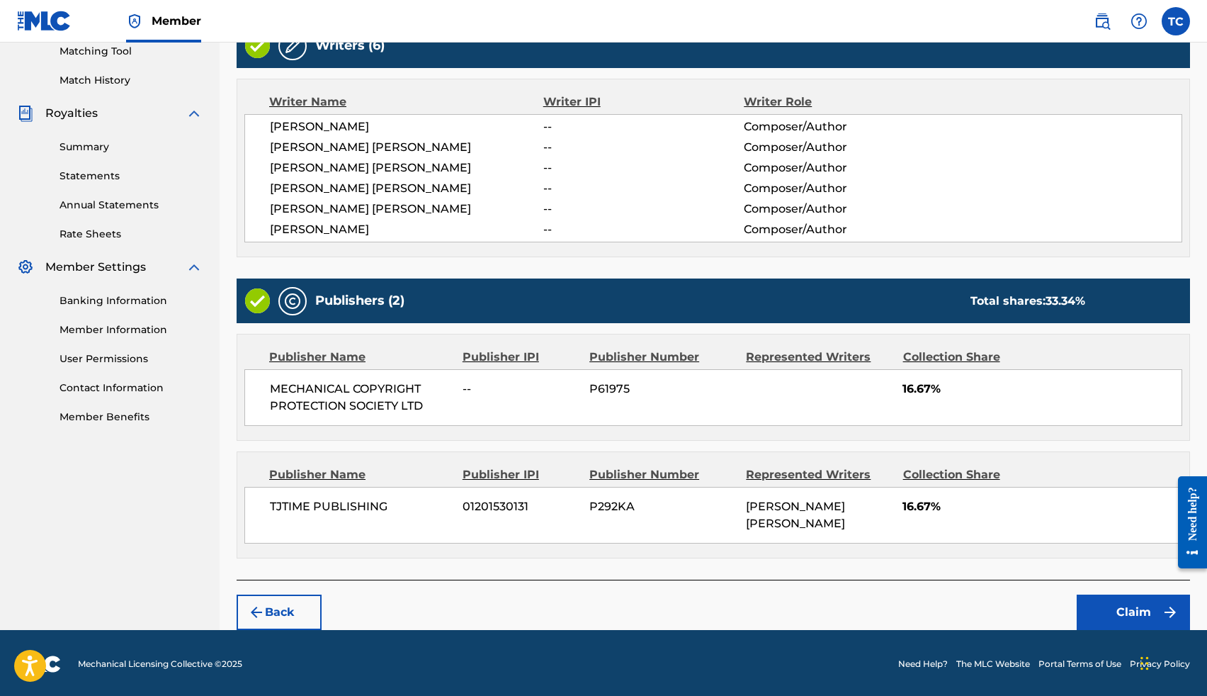
click at [1138, 608] on button "Claim" at bounding box center [1133, 611] width 113 height 35
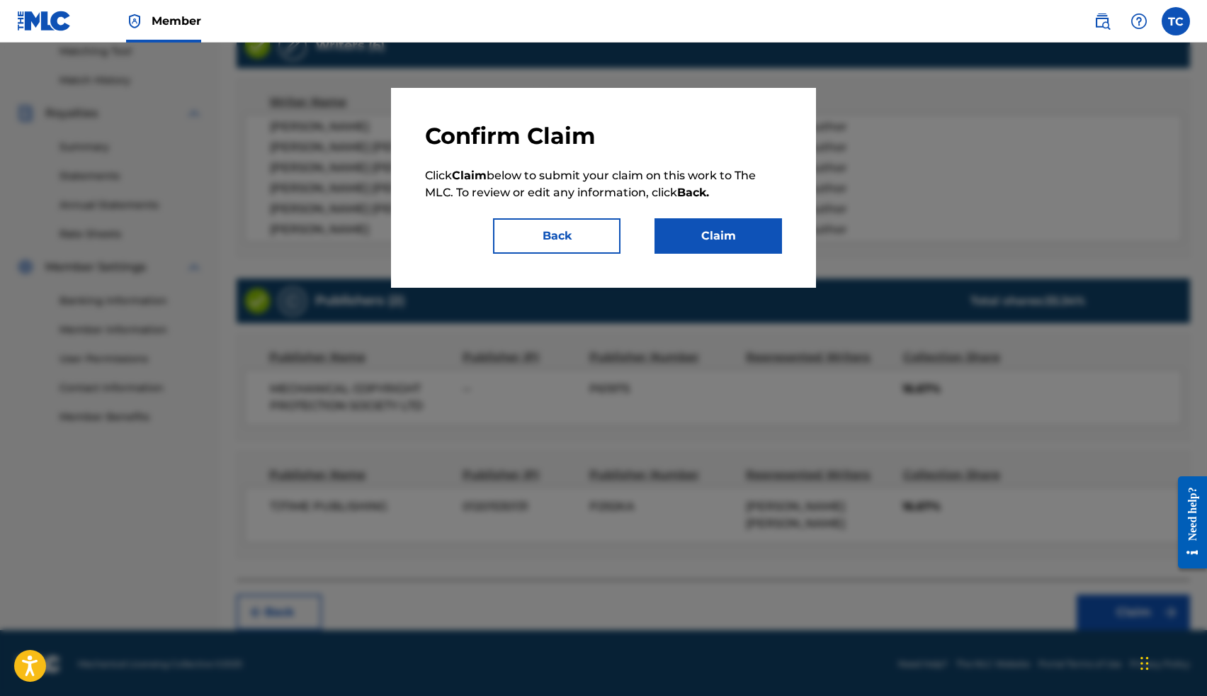
click at [684, 241] on button "Claim" at bounding box center [719, 235] width 128 height 35
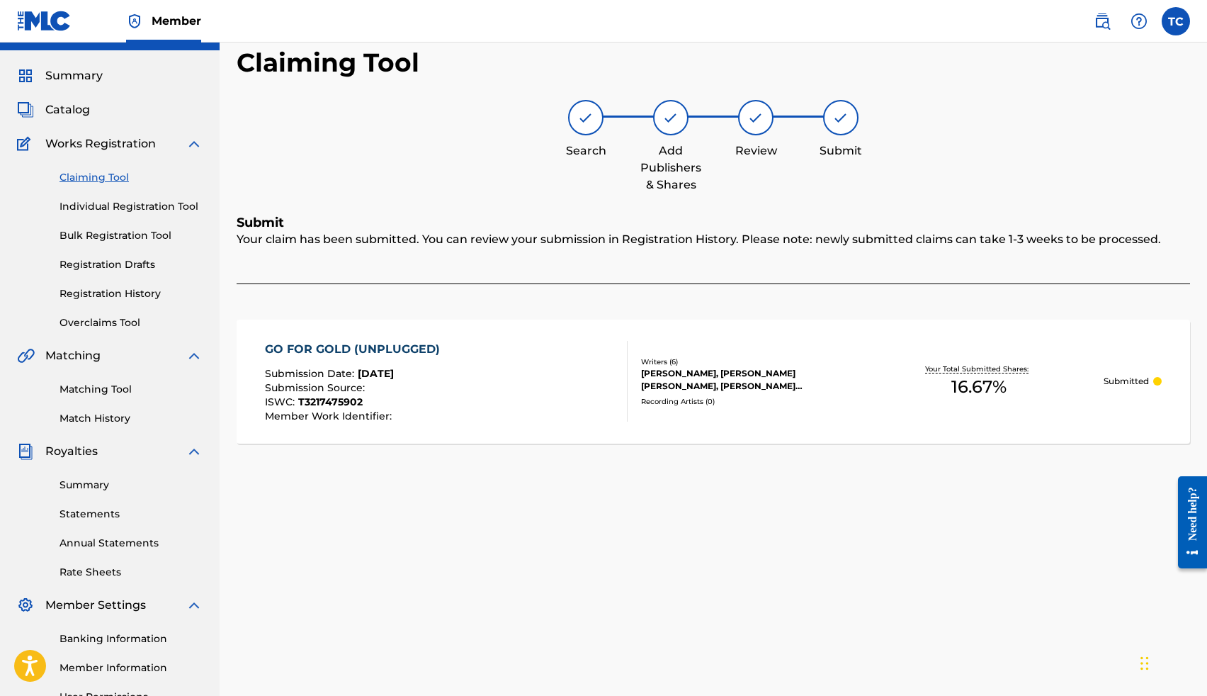
scroll to position [0, 0]
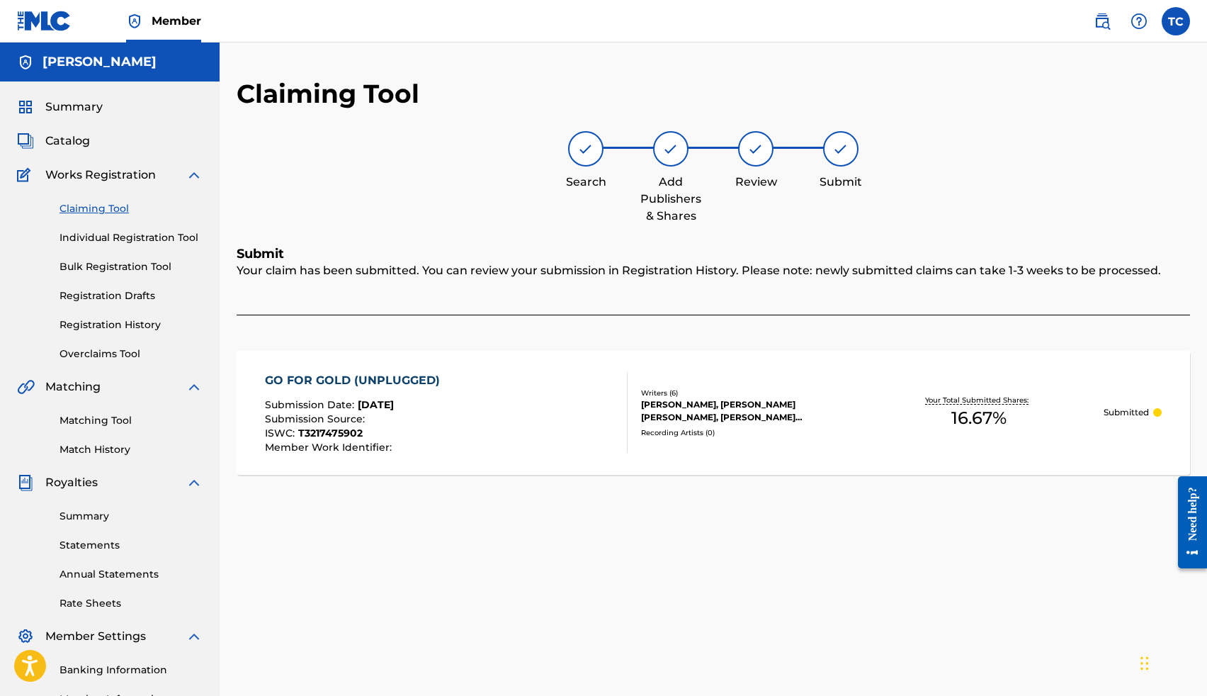
click at [117, 204] on link "Claiming Tool" at bounding box center [131, 208] width 143 height 15
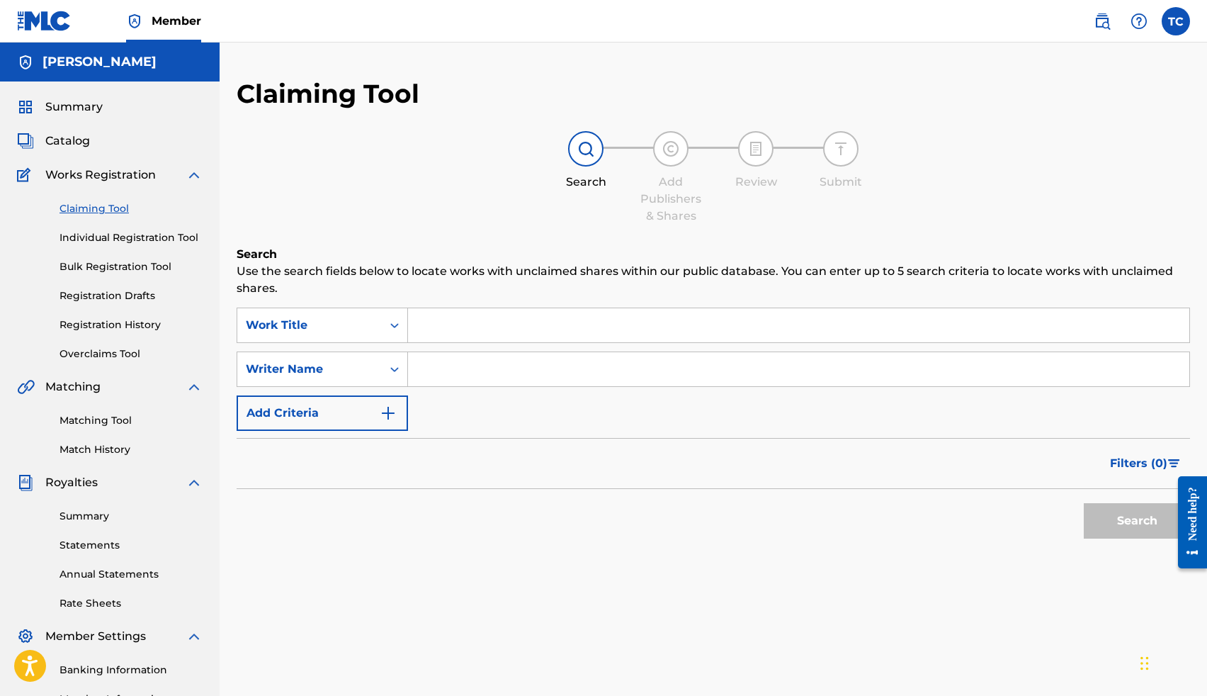
click at [455, 312] on input "Search Form" at bounding box center [798, 325] width 781 height 34
click at [471, 377] on input "Search Form" at bounding box center [798, 369] width 781 height 34
type input "Thomas Lee Crockrom Jr"
click at [1117, 519] on button "Search" at bounding box center [1137, 520] width 106 height 35
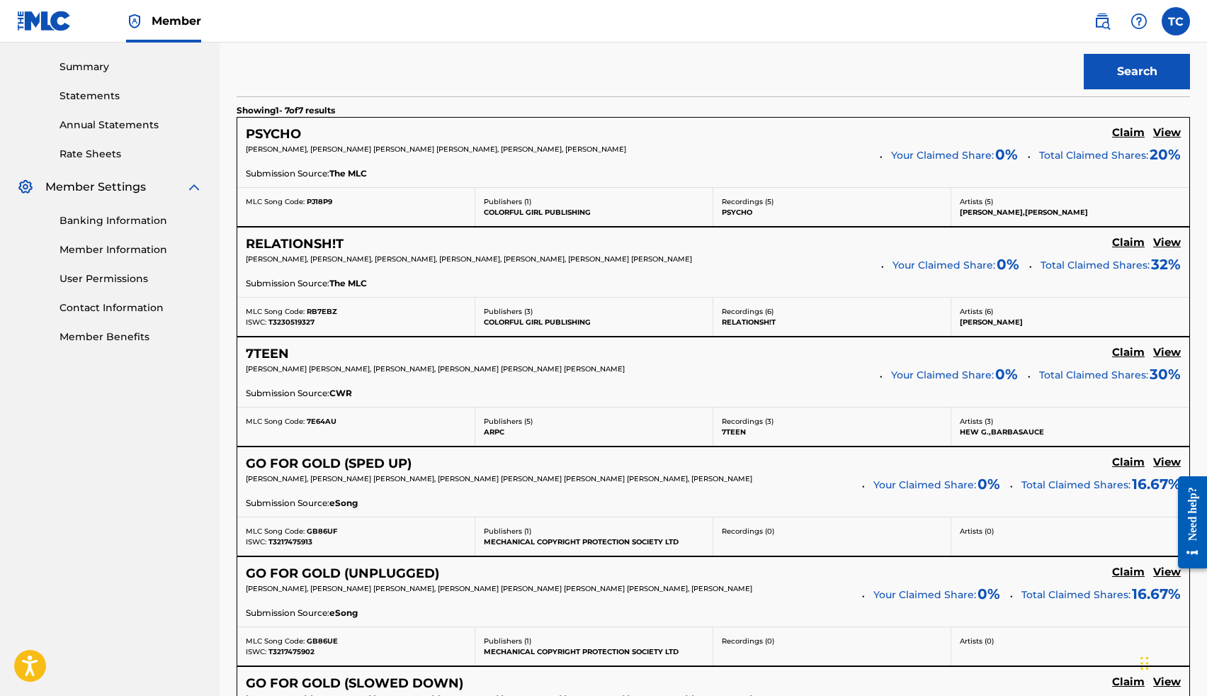
scroll to position [455, 0]
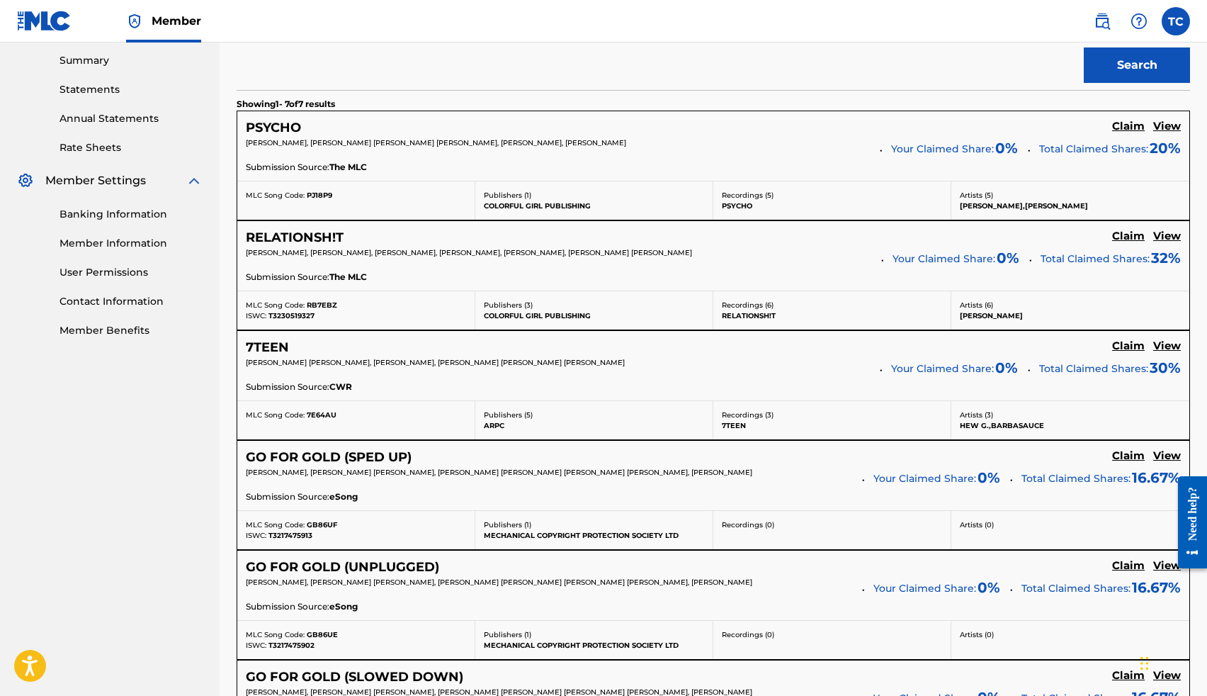
click at [1133, 133] on h5 "Claim" at bounding box center [1128, 126] width 33 height 13
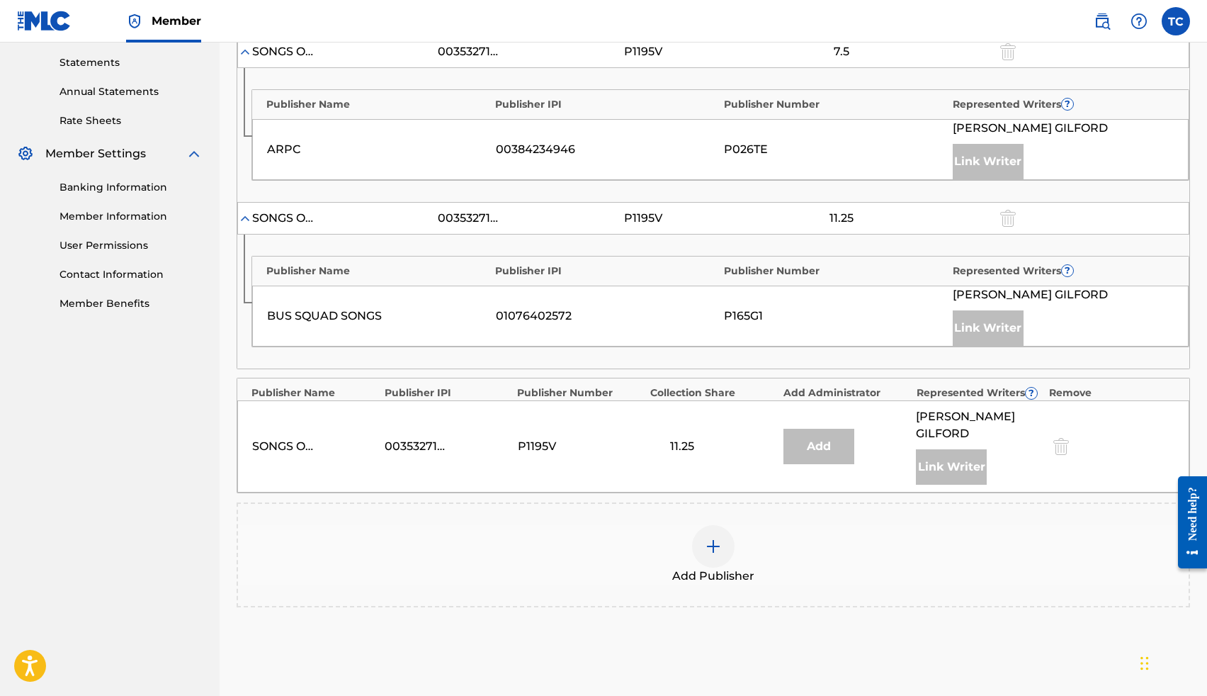
scroll to position [492, 0]
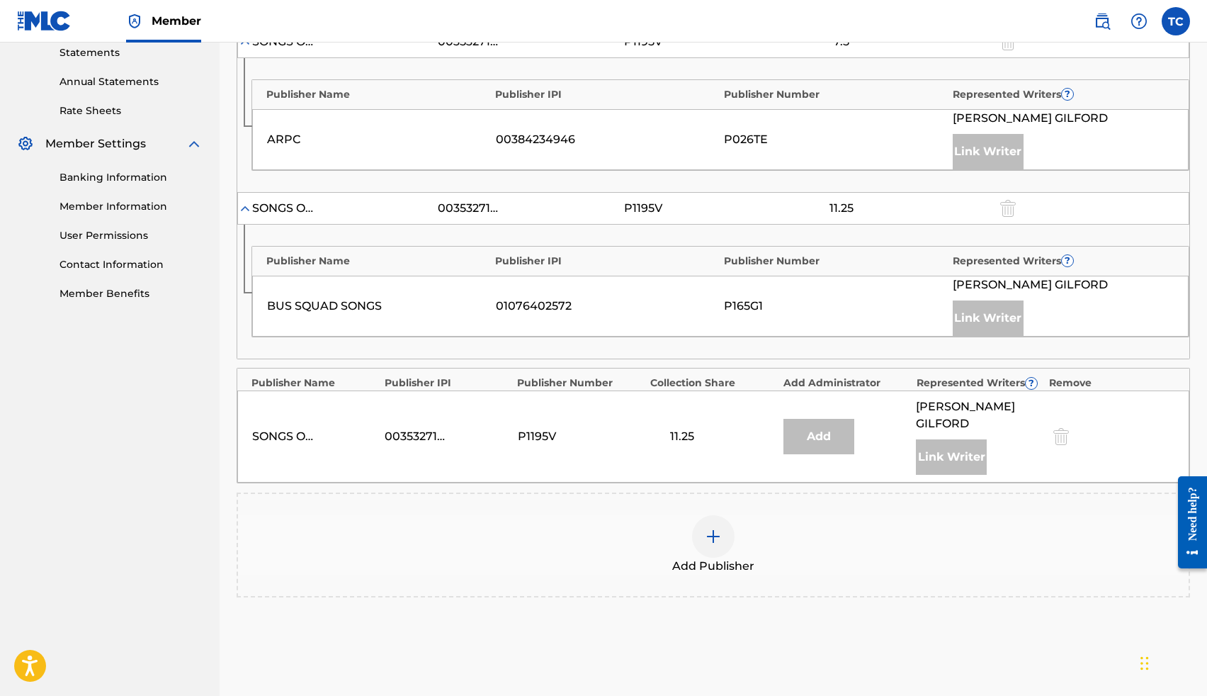
click at [706, 545] on img at bounding box center [713, 536] width 17 height 17
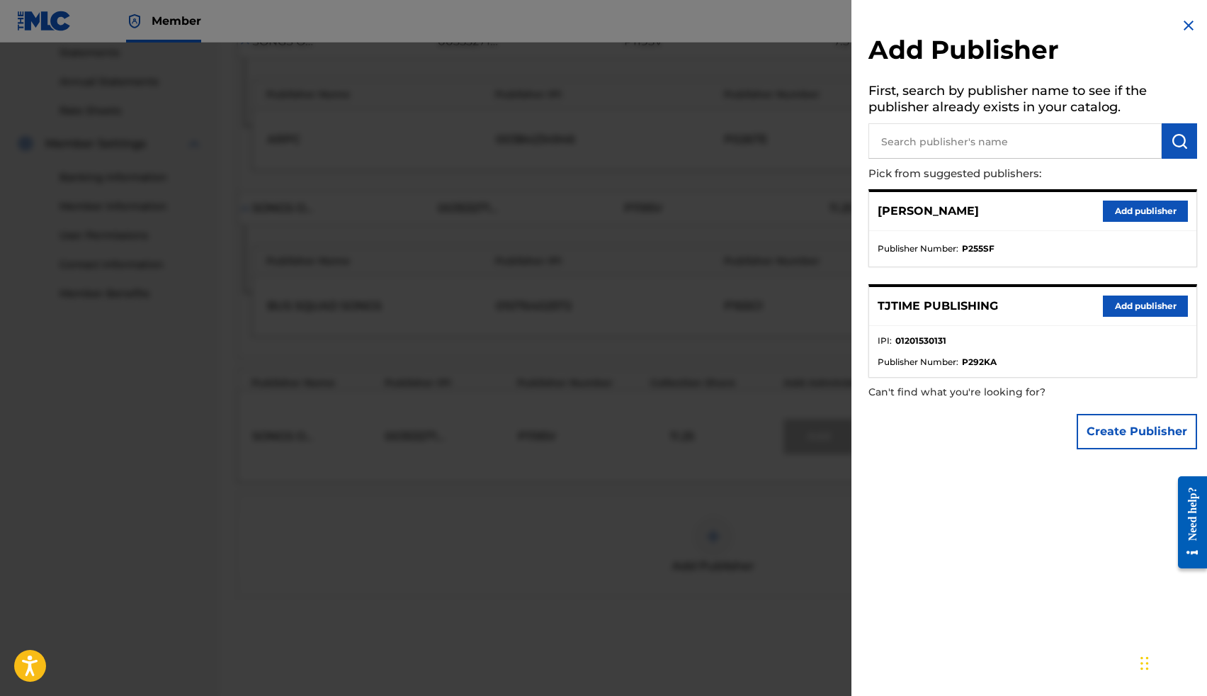
click at [1104, 311] on button "Add publisher" at bounding box center [1145, 305] width 85 height 21
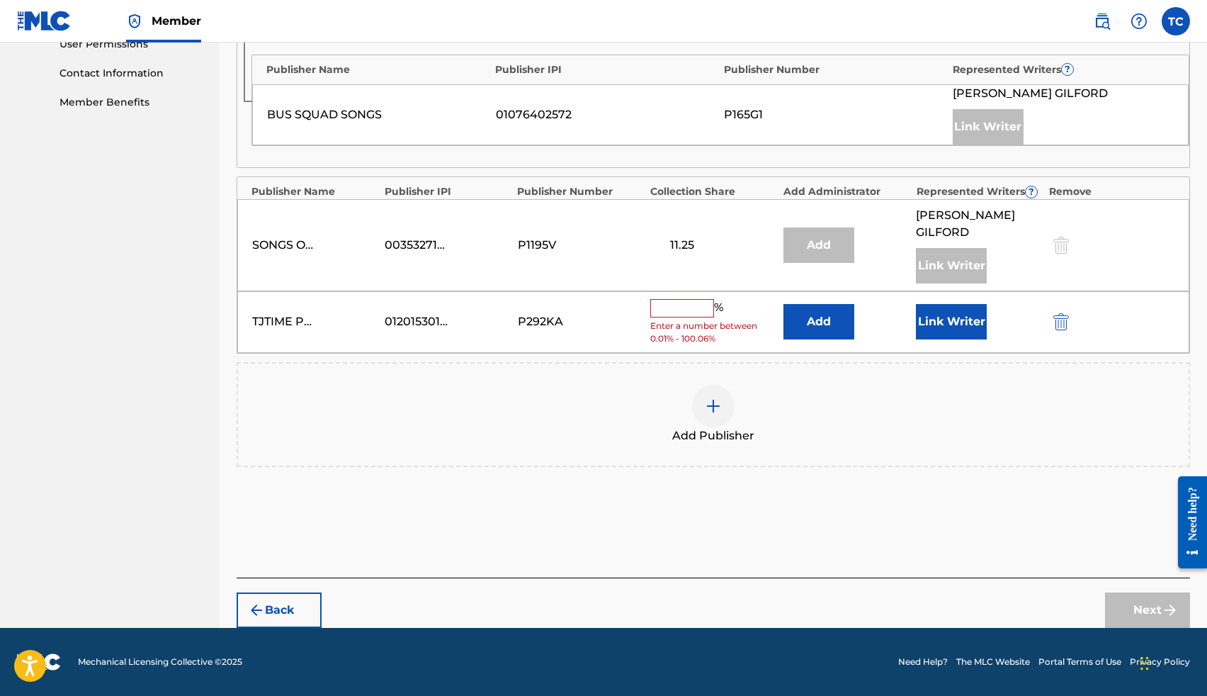
scroll to position [701, 0]
click at [930, 326] on button "Link Writer" at bounding box center [951, 321] width 71 height 35
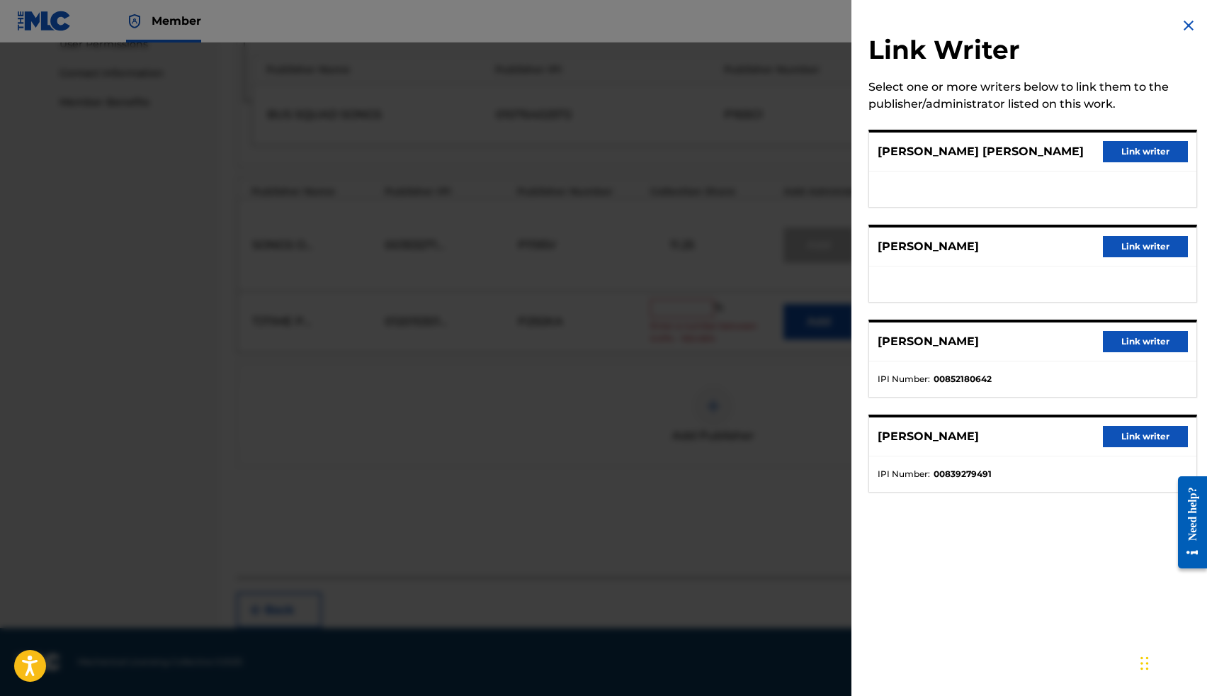
click at [1134, 152] on button "Link writer" at bounding box center [1145, 151] width 85 height 21
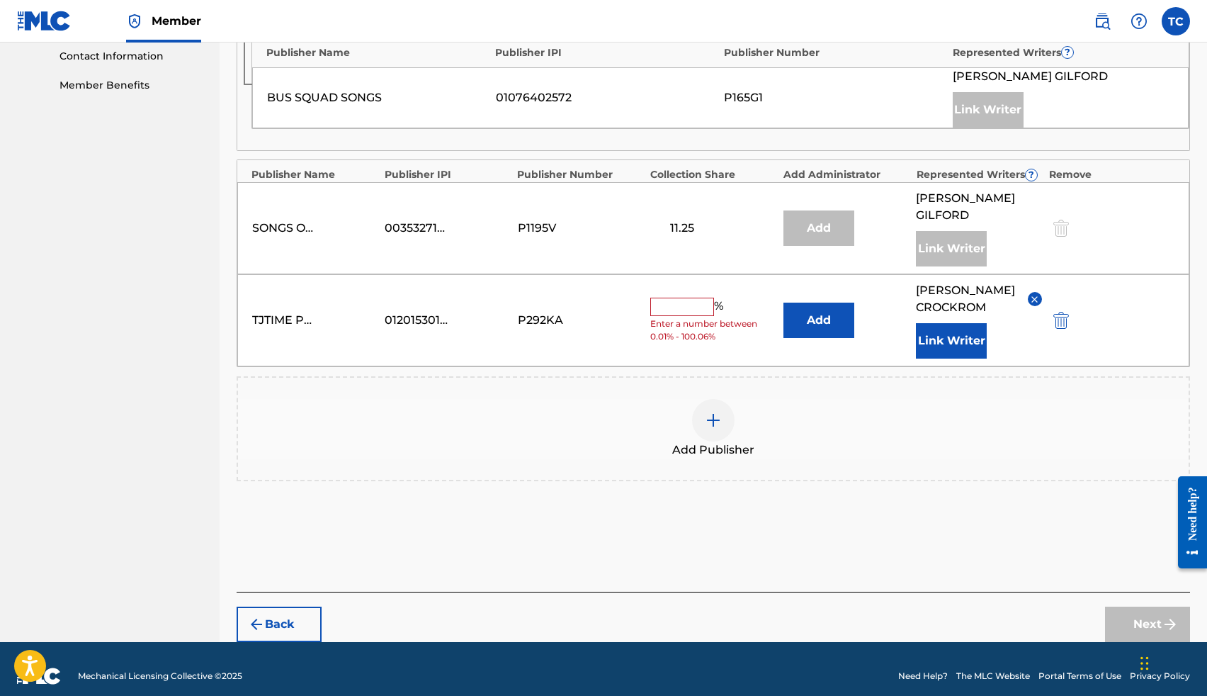
click at [666, 333] on div "% Enter a number between 0.01% - 100.06%" at bounding box center [712, 321] width 125 height 46
click at [672, 316] on input "text" at bounding box center [682, 307] width 64 height 18
type input "25"
click at [1123, 640] on button "Next" at bounding box center [1147, 623] width 85 height 35
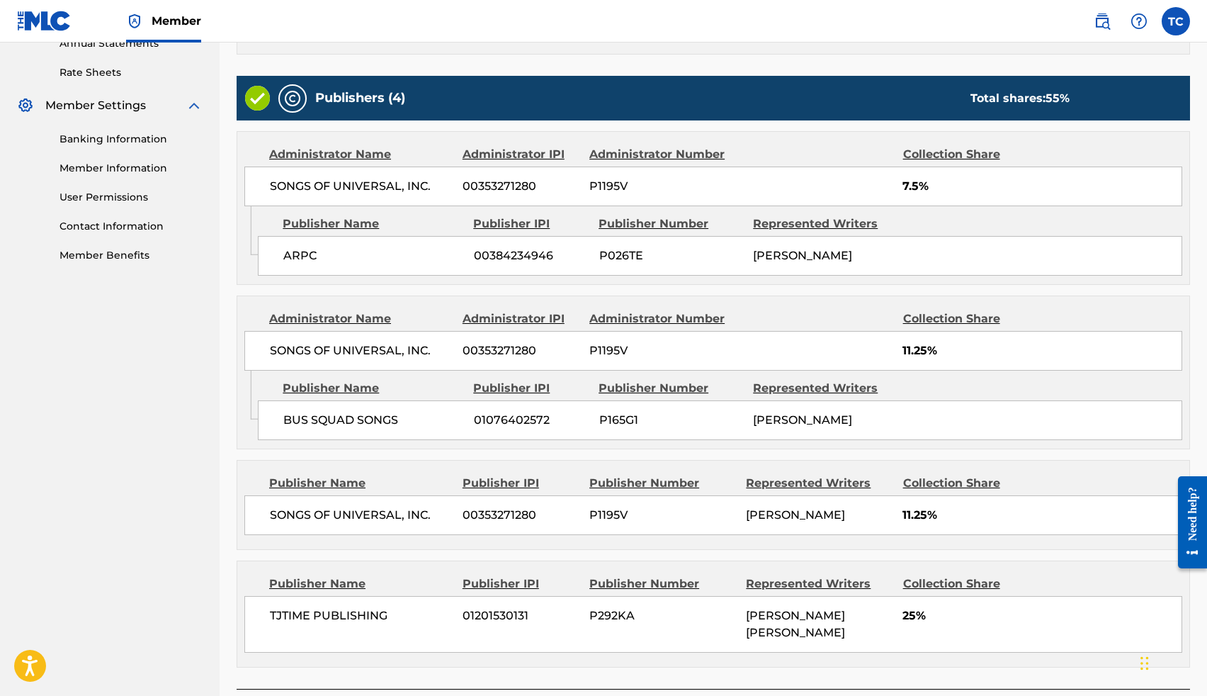
scroll to position [681, 0]
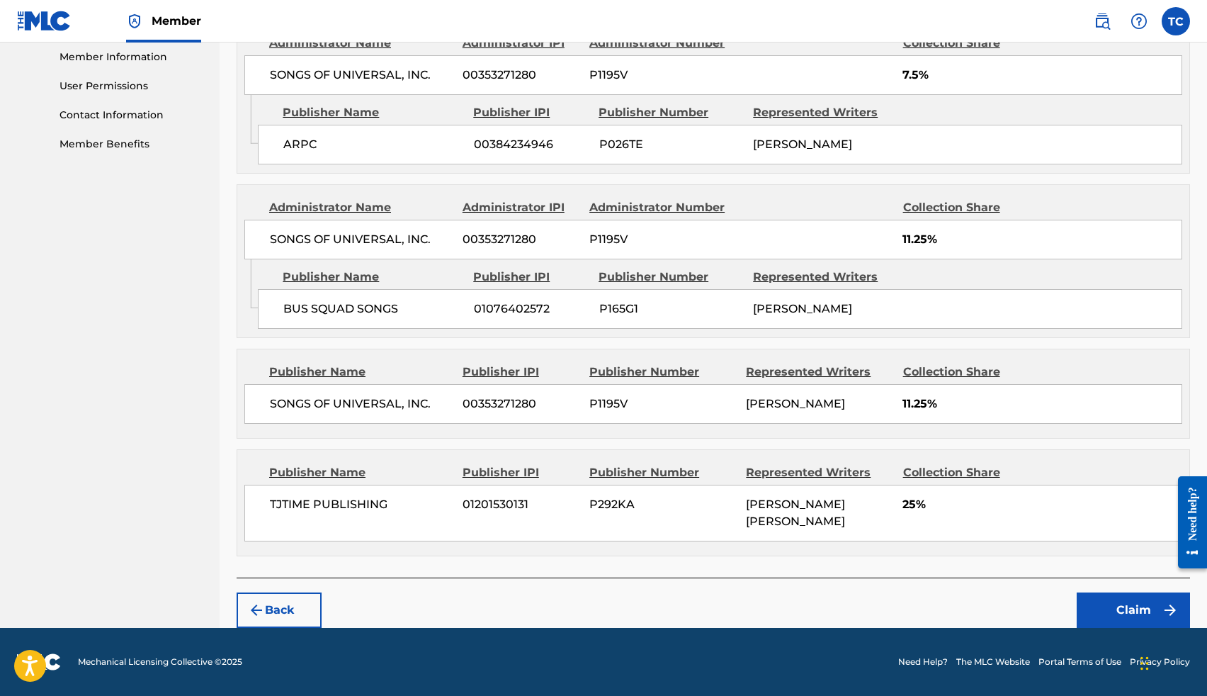
click at [1106, 603] on button "Claim" at bounding box center [1133, 609] width 113 height 35
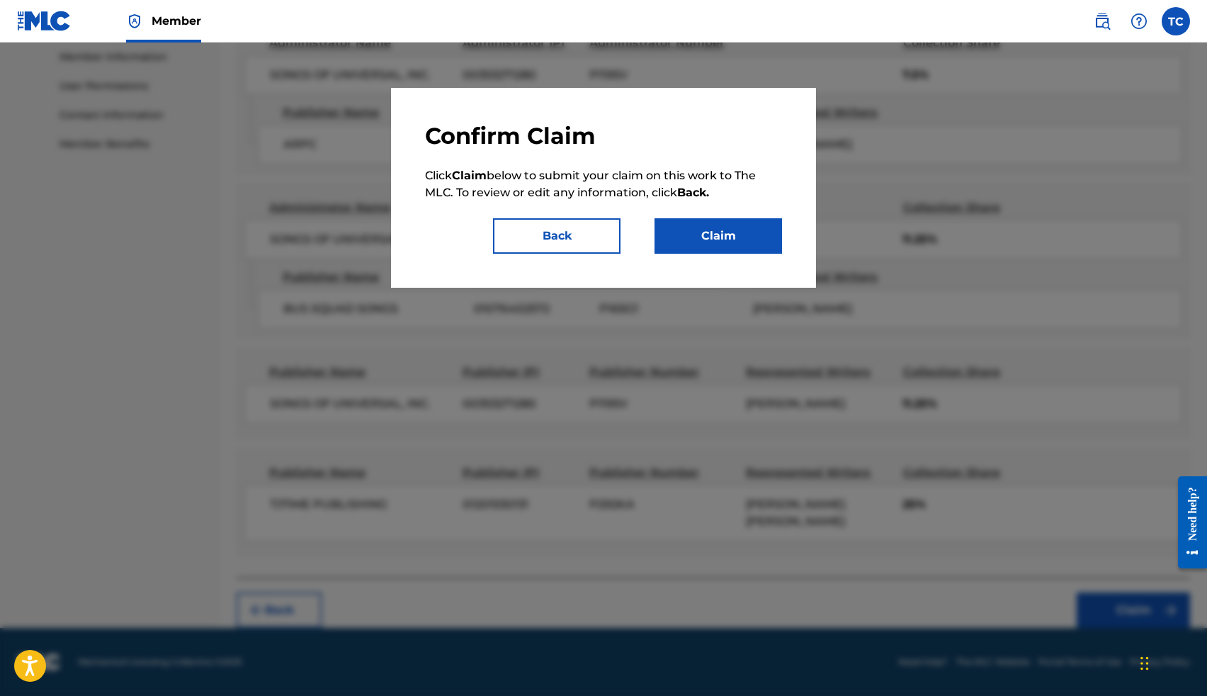
click at [768, 230] on button "Claim" at bounding box center [719, 235] width 128 height 35
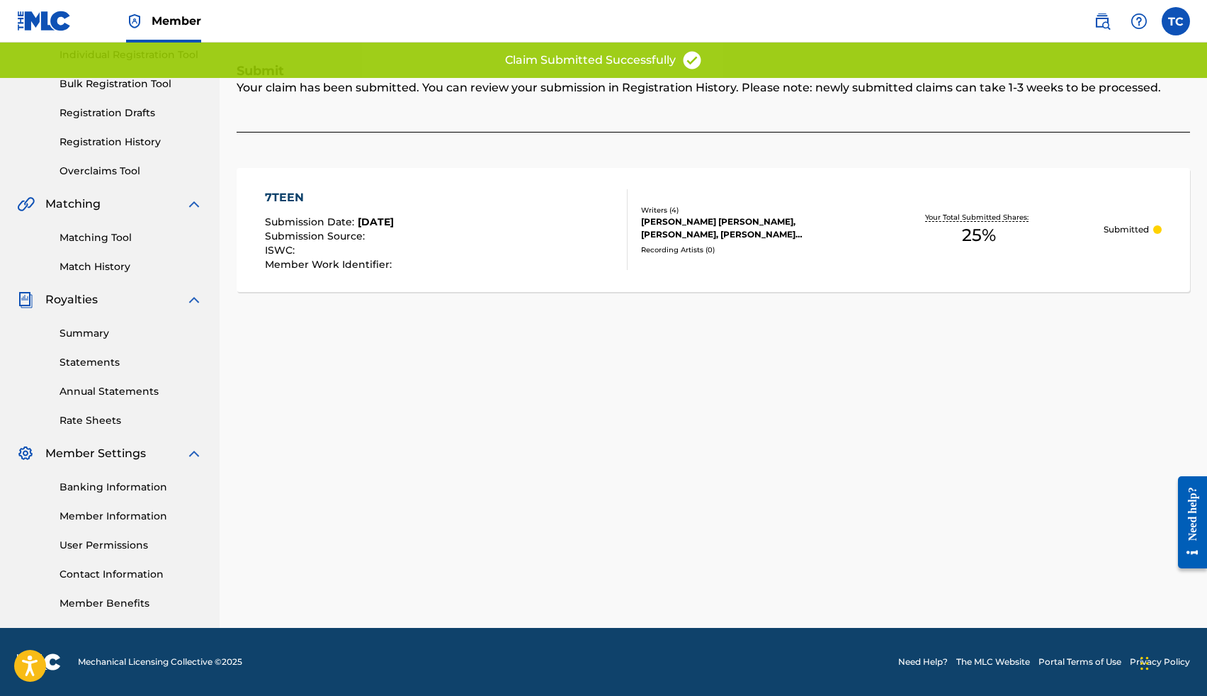
scroll to position [0, 0]
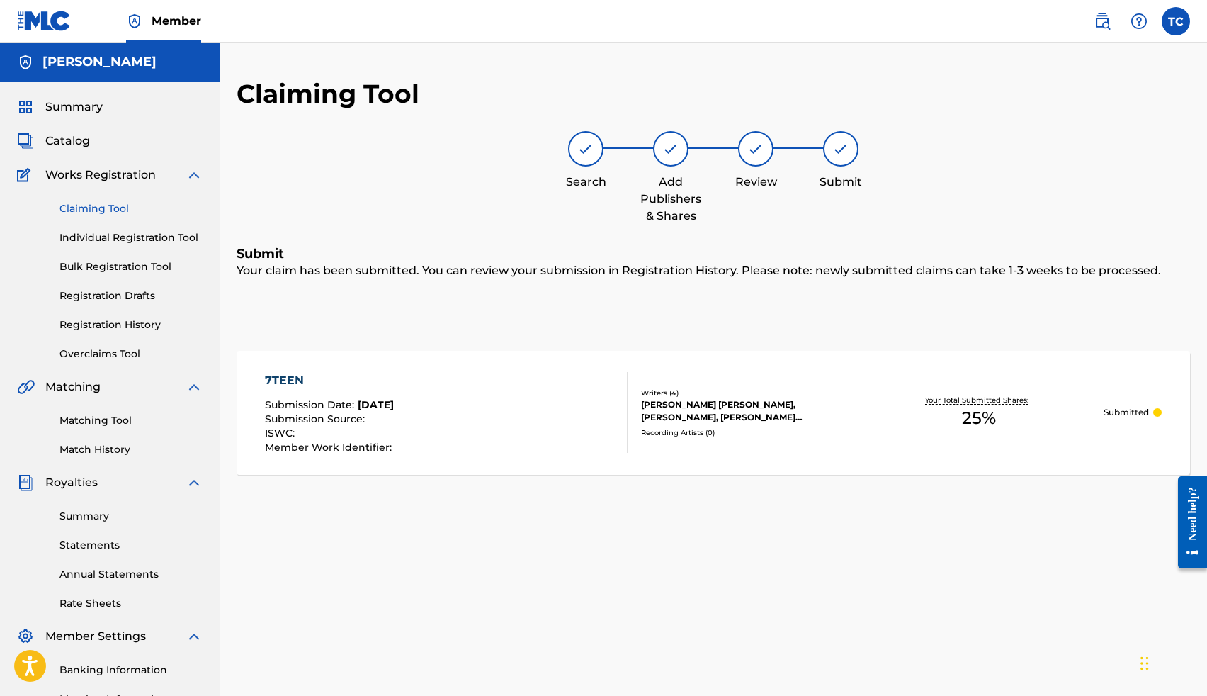
click at [95, 209] on link "Claiming Tool" at bounding box center [131, 208] width 143 height 15
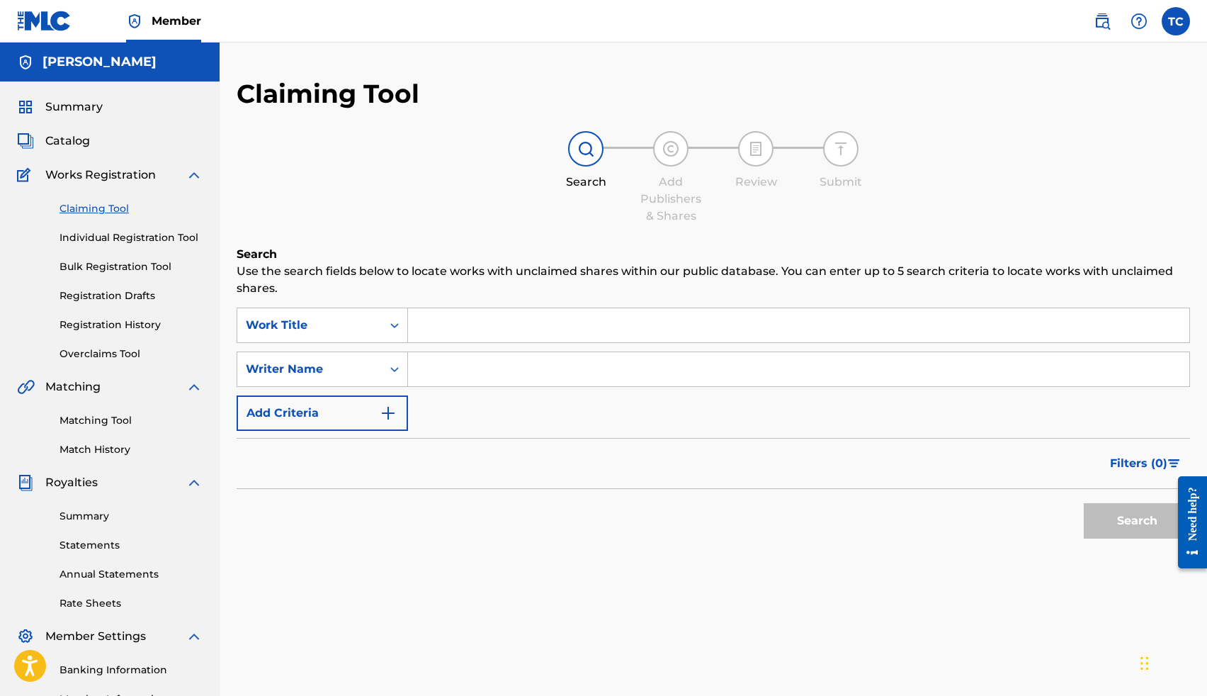
click at [461, 329] on input "Search Form" at bounding box center [798, 325] width 781 height 34
click at [467, 370] on input "Search Form" at bounding box center [798, 369] width 781 height 34
type input "t"
type input "Thomas Lee Jr. Crockrom"
click at [1084, 503] on button "Search" at bounding box center [1137, 520] width 106 height 35
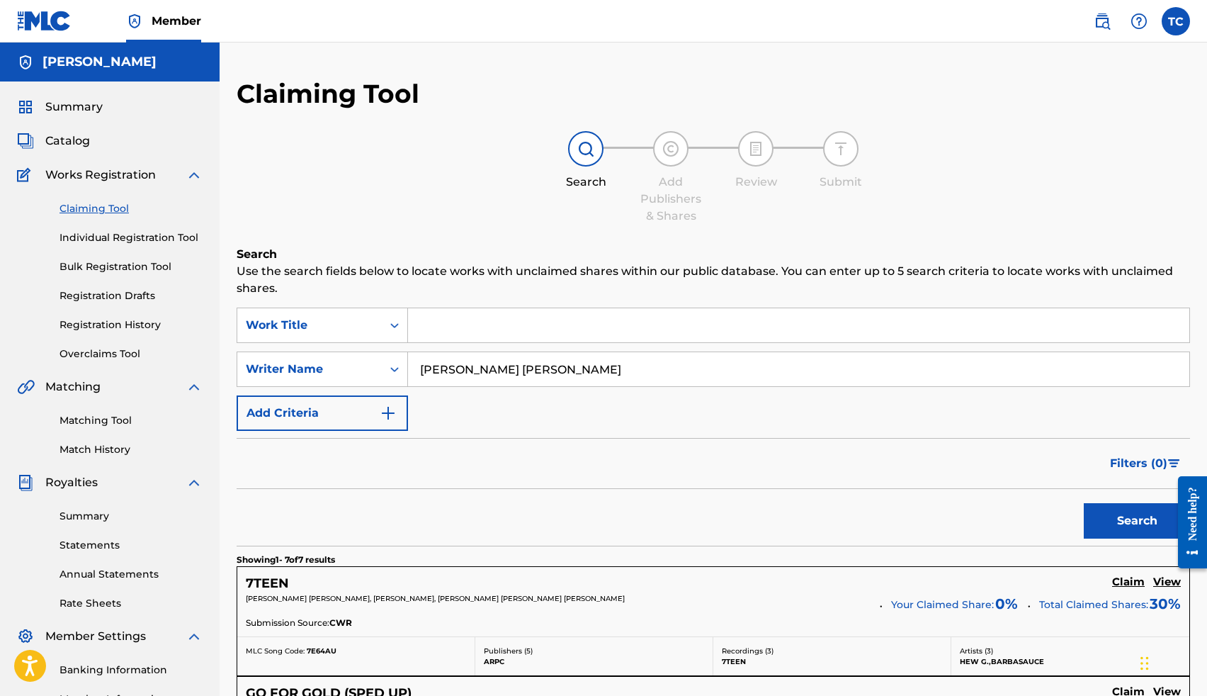
click at [122, 332] on link "Registration History" at bounding box center [131, 324] width 143 height 15
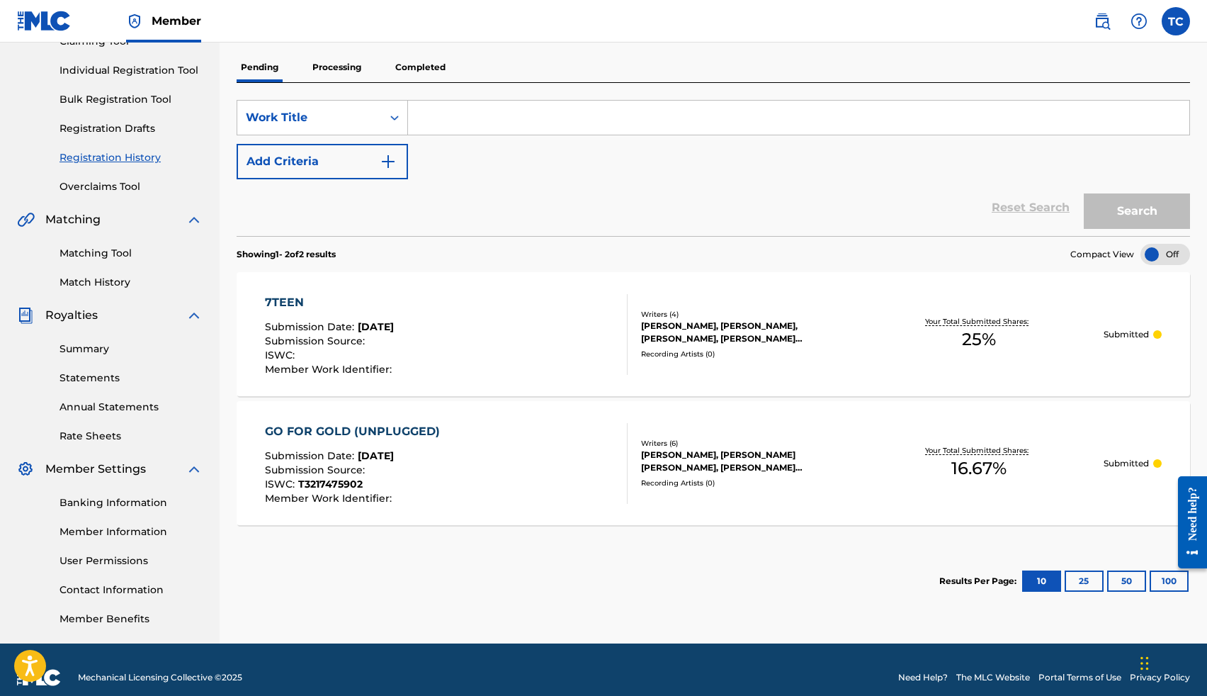
scroll to position [183, 0]
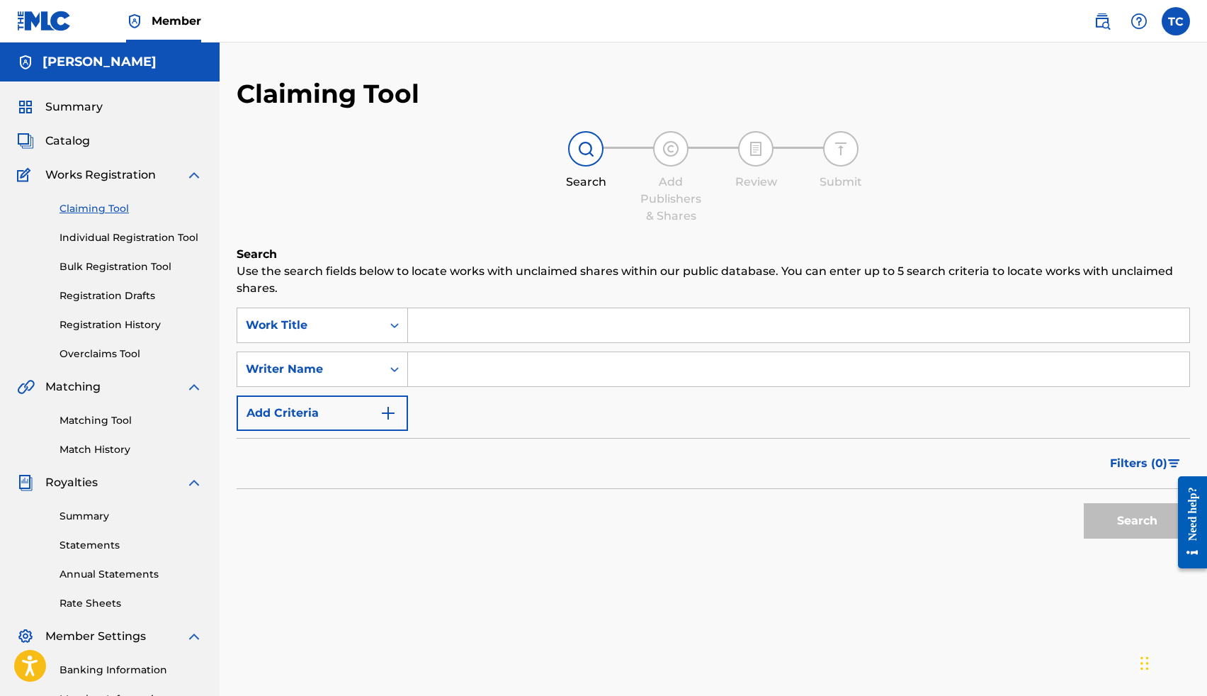
click at [491, 385] on input "Search Form" at bounding box center [798, 369] width 781 height 34
type input "Thomas Lee Crockrom Jr"
click at [1140, 527] on button "Search" at bounding box center [1137, 520] width 106 height 35
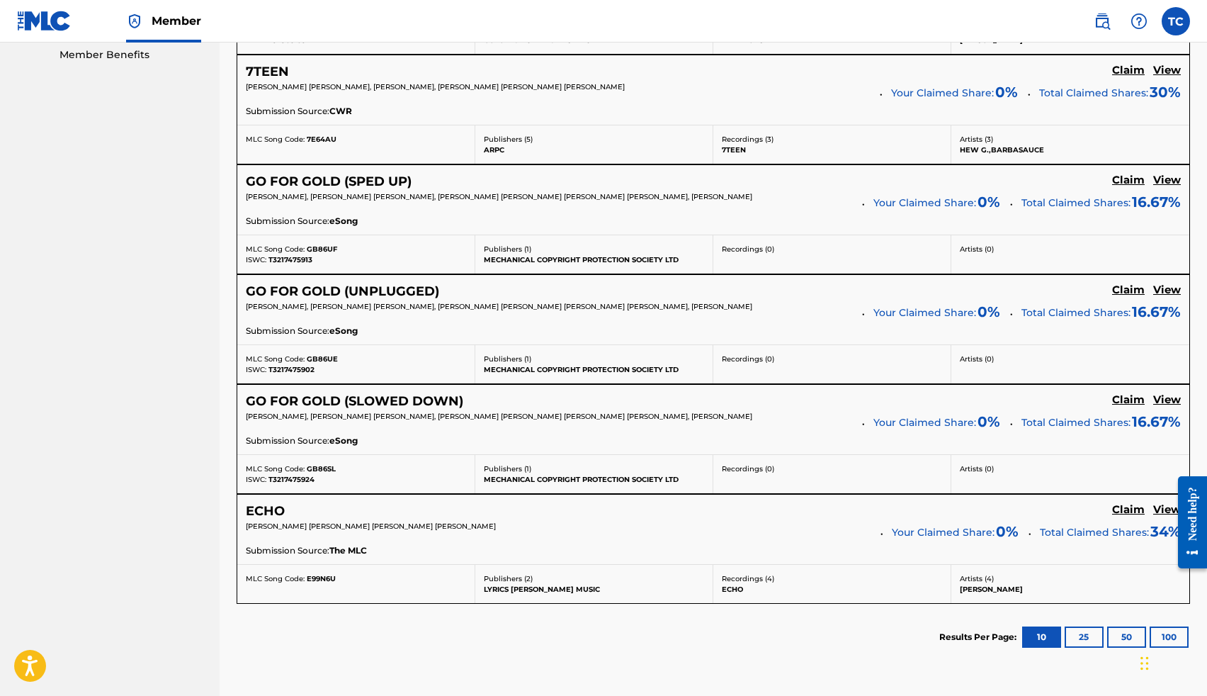
scroll to position [732, 0]
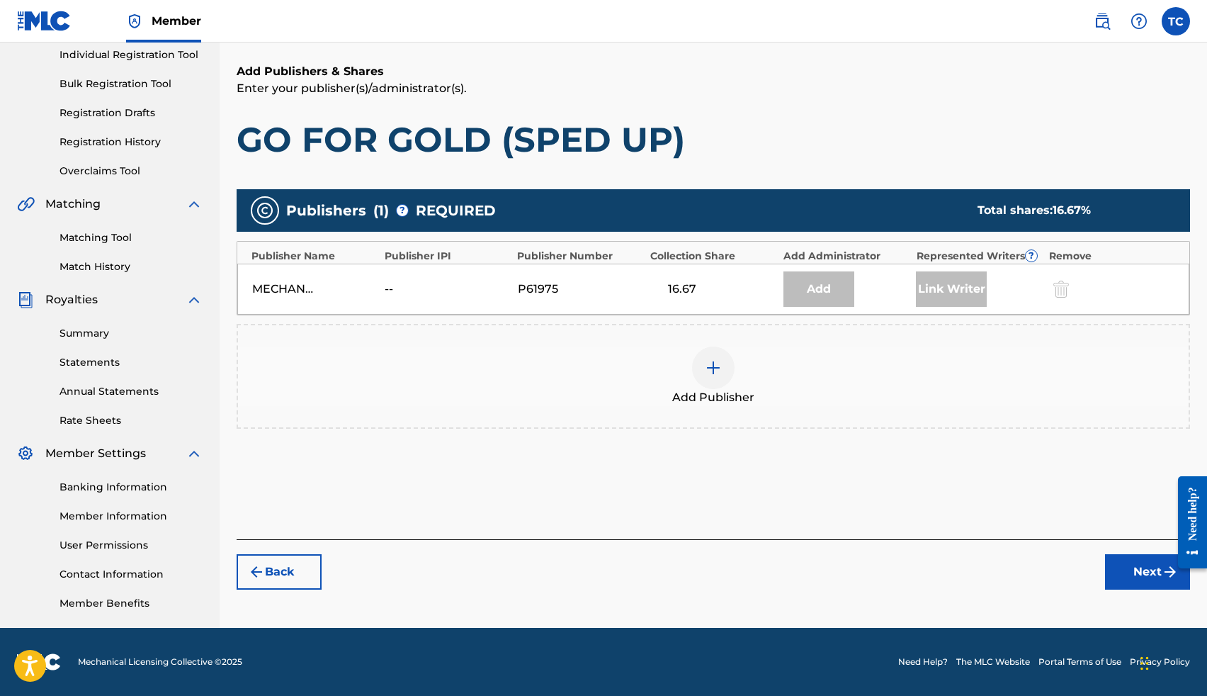
click at [715, 363] on img at bounding box center [713, 367] width 17 height 17
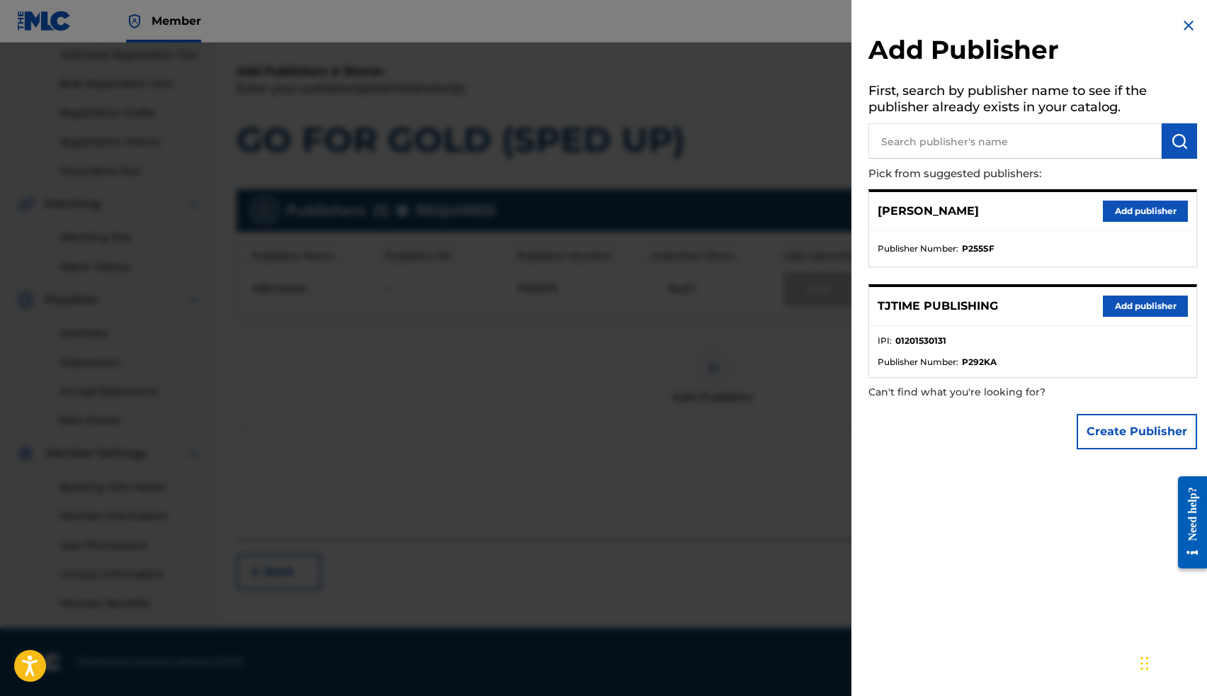
click at [1121, 305] on button "Add publisher" at bounding box center [1145, 305] width 85 height 21
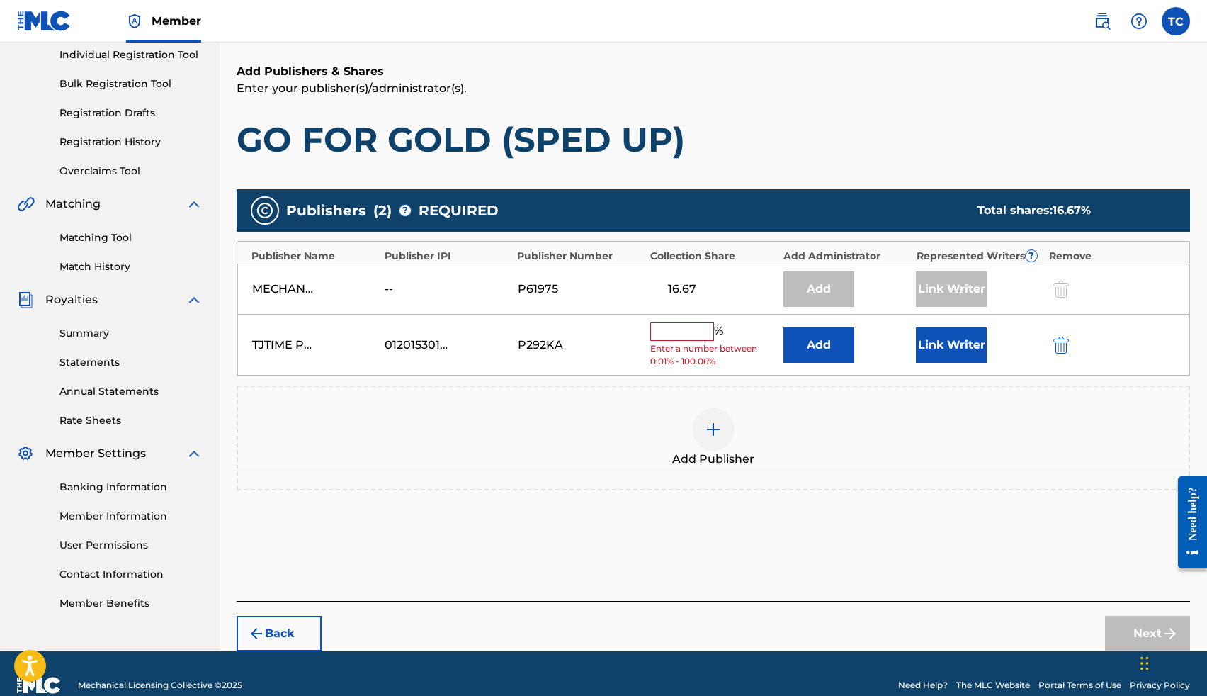
click at [694, 336] on input "text" at bounding box center [682, 331] width 64 height 18
type input "16.67"
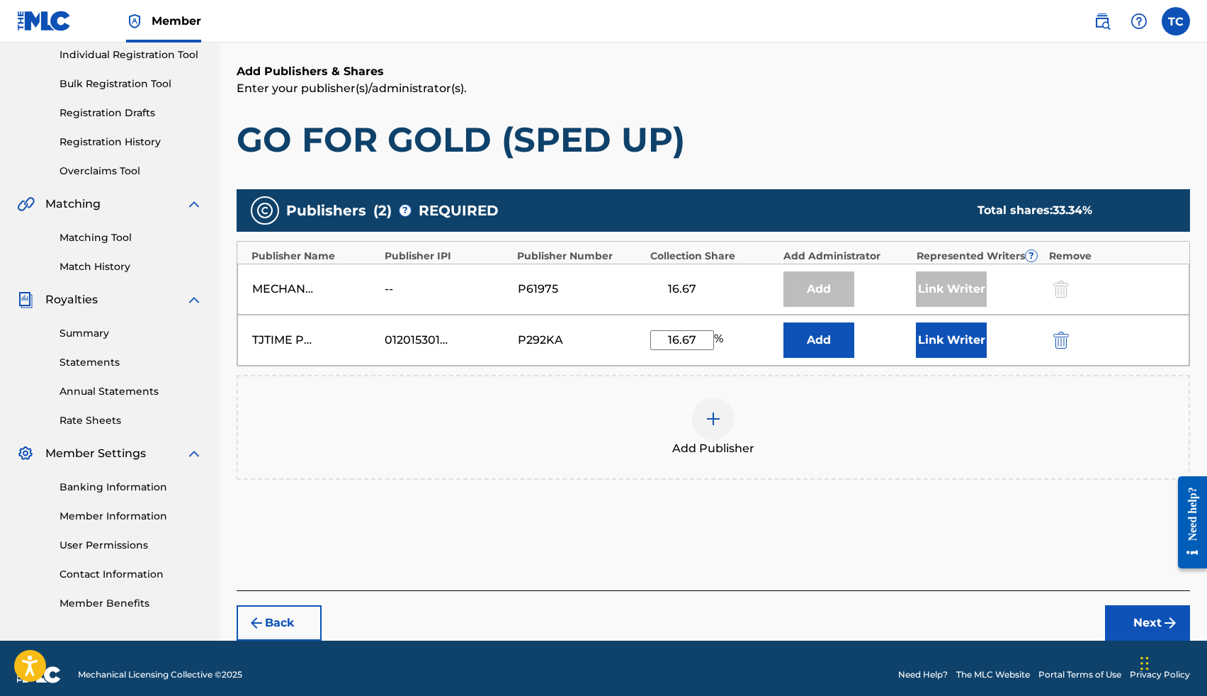
click at [951, 340] on button "Link Writer" at bounding box center [951, 339] width 71 height 35
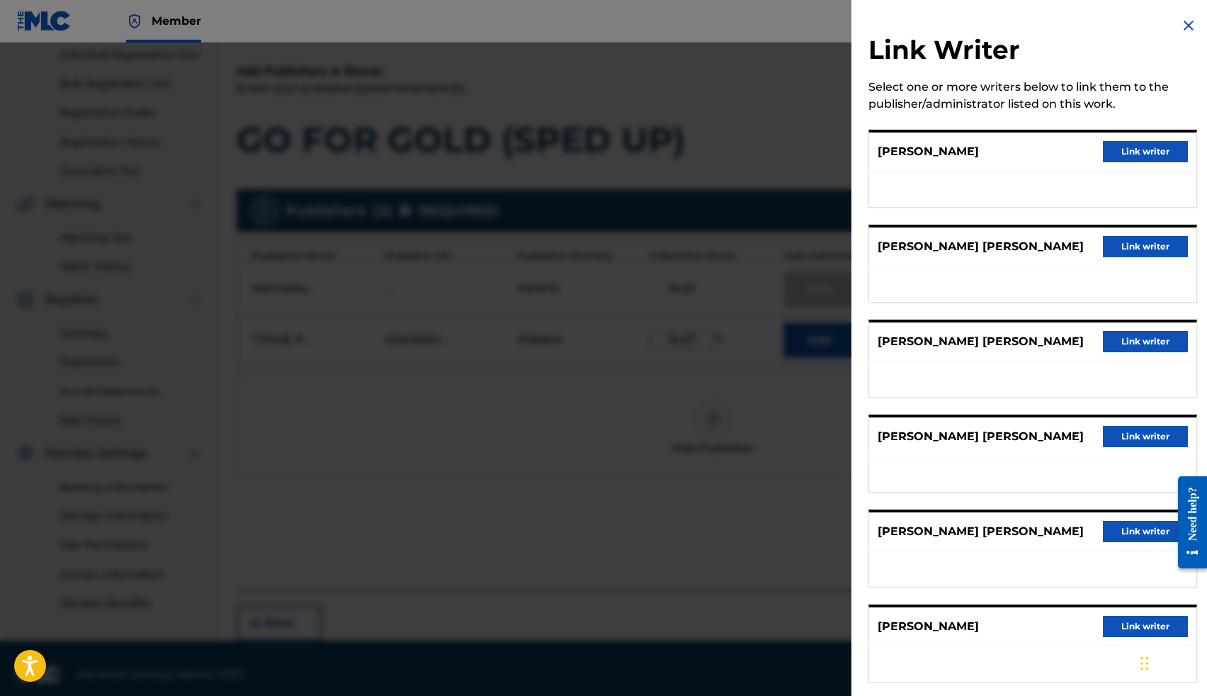
click at [1149, 339] on button "Link writer" at bounding box center [1145, 341] width 85 height 21
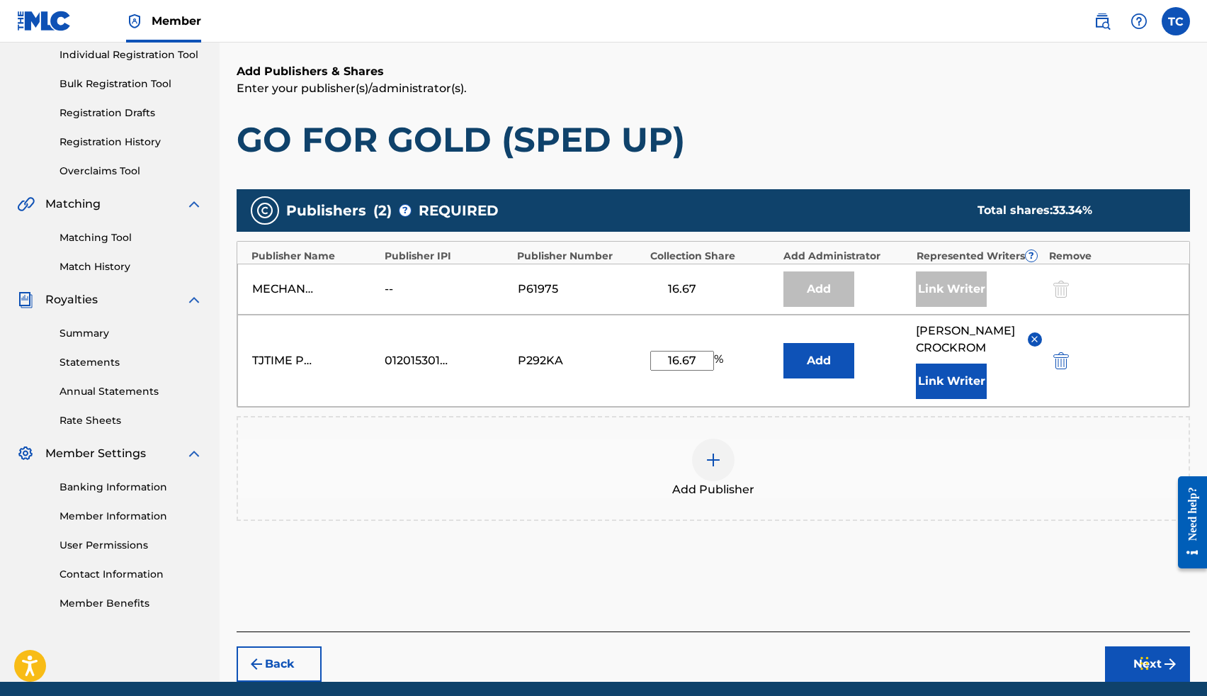
click at [1126, 655] on button "Next" at bounding box center [1147, 663] width 85 height 35
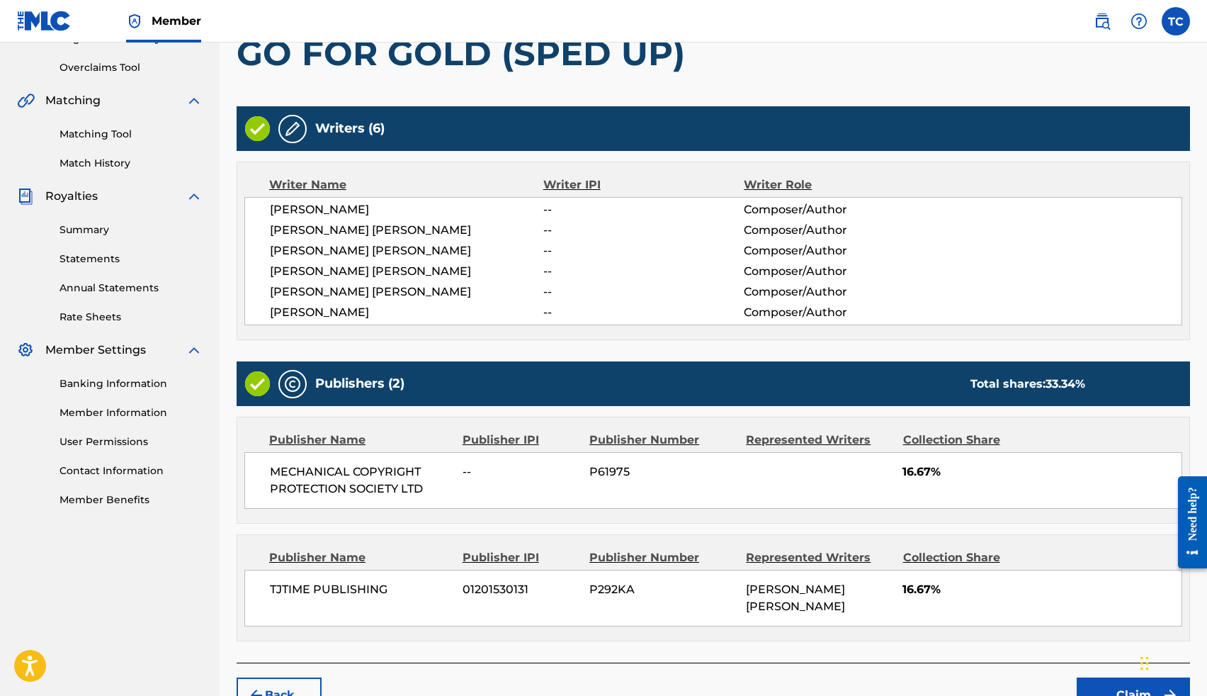
scroll to position [369, 0]
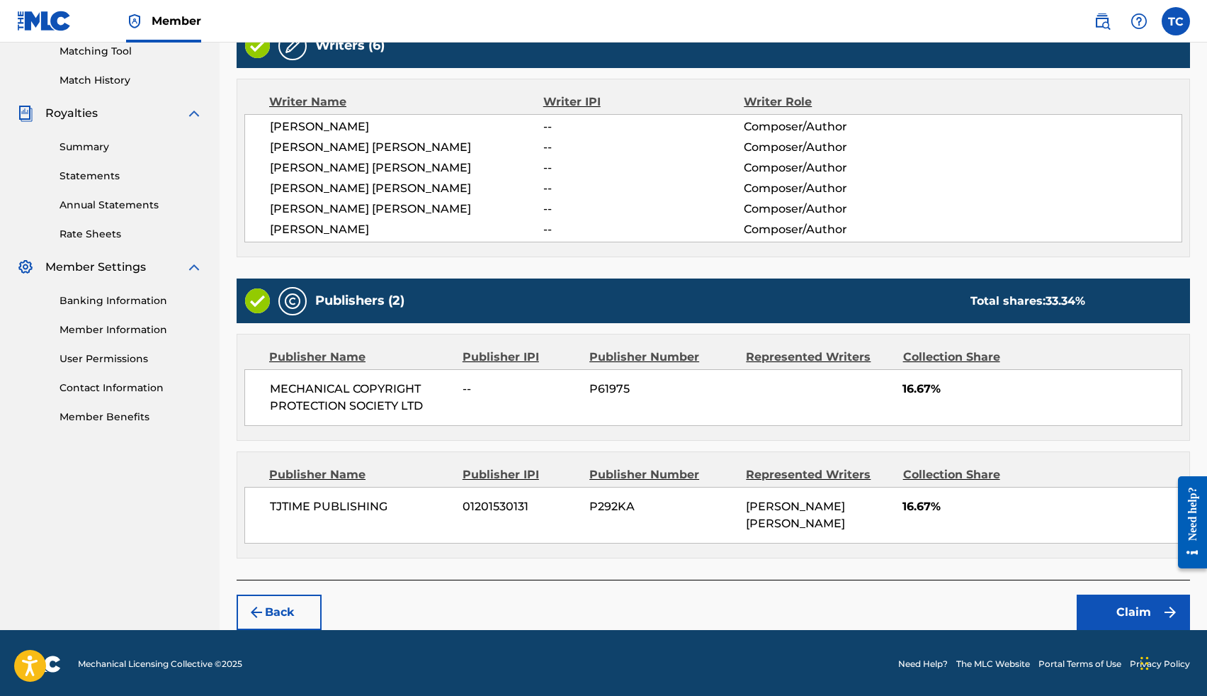
click at [1128, 610] on button "Claim" at bounding box center [1133, 611] width 113 height 35
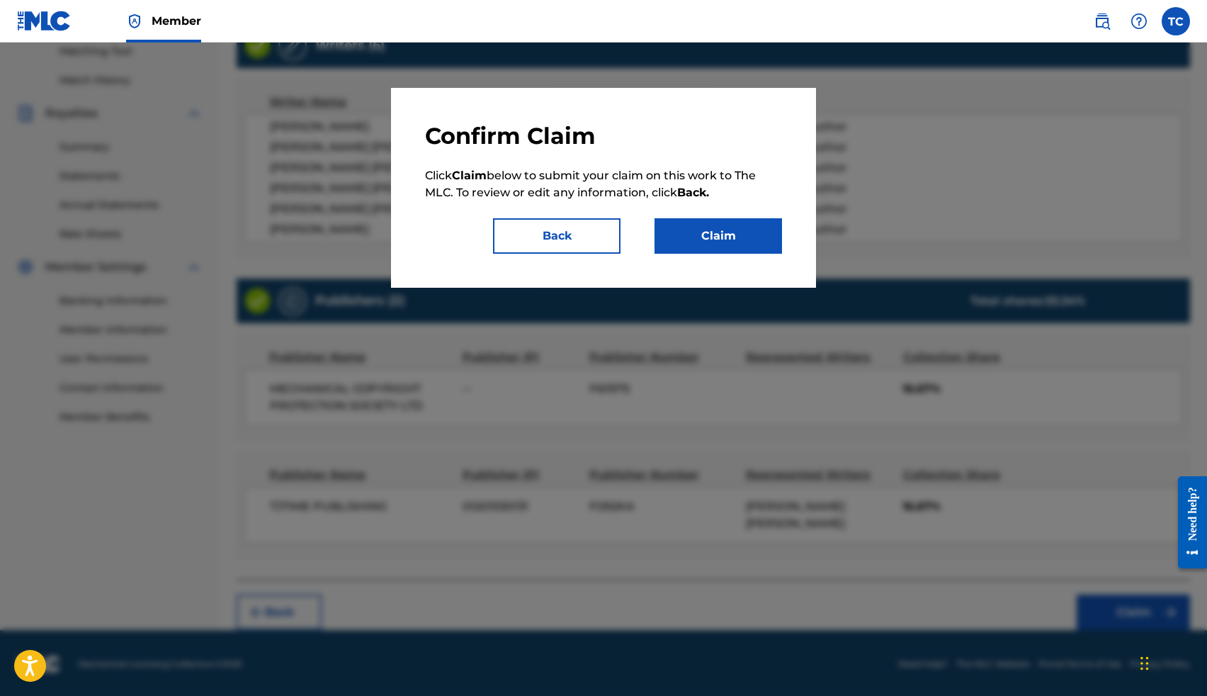
click at [708, 230] on button "Claim" at bounding box center [719, 235] width 128 height 35
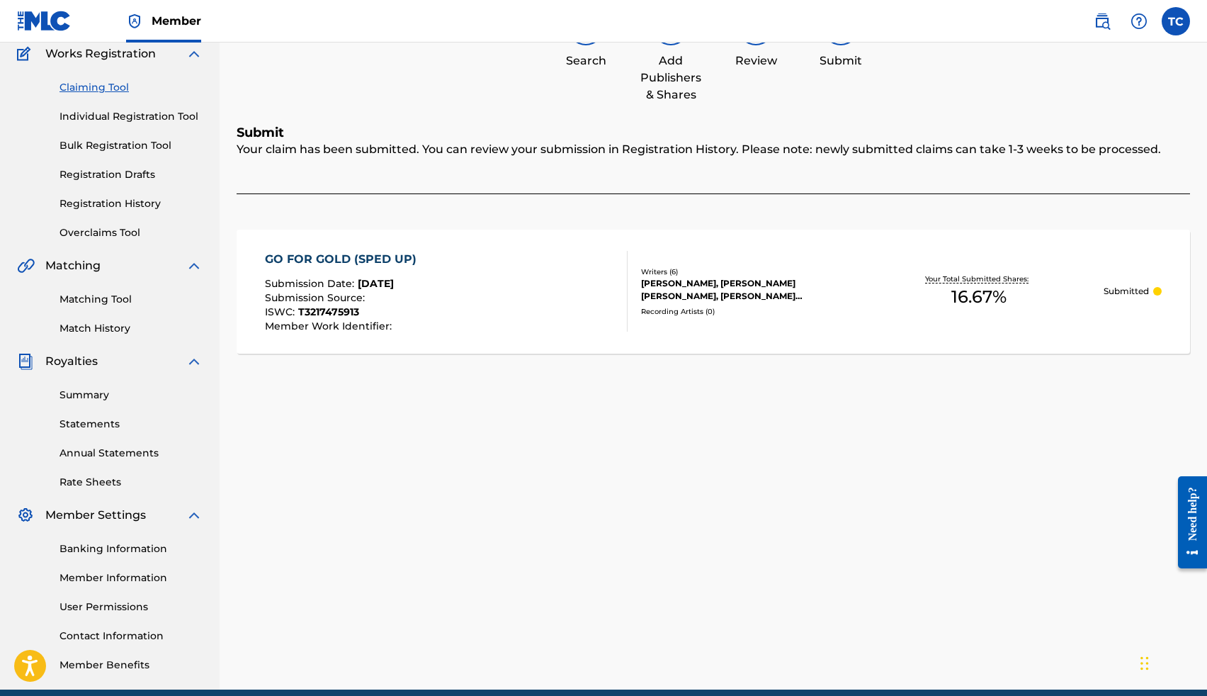
scroll to position [0, 0]
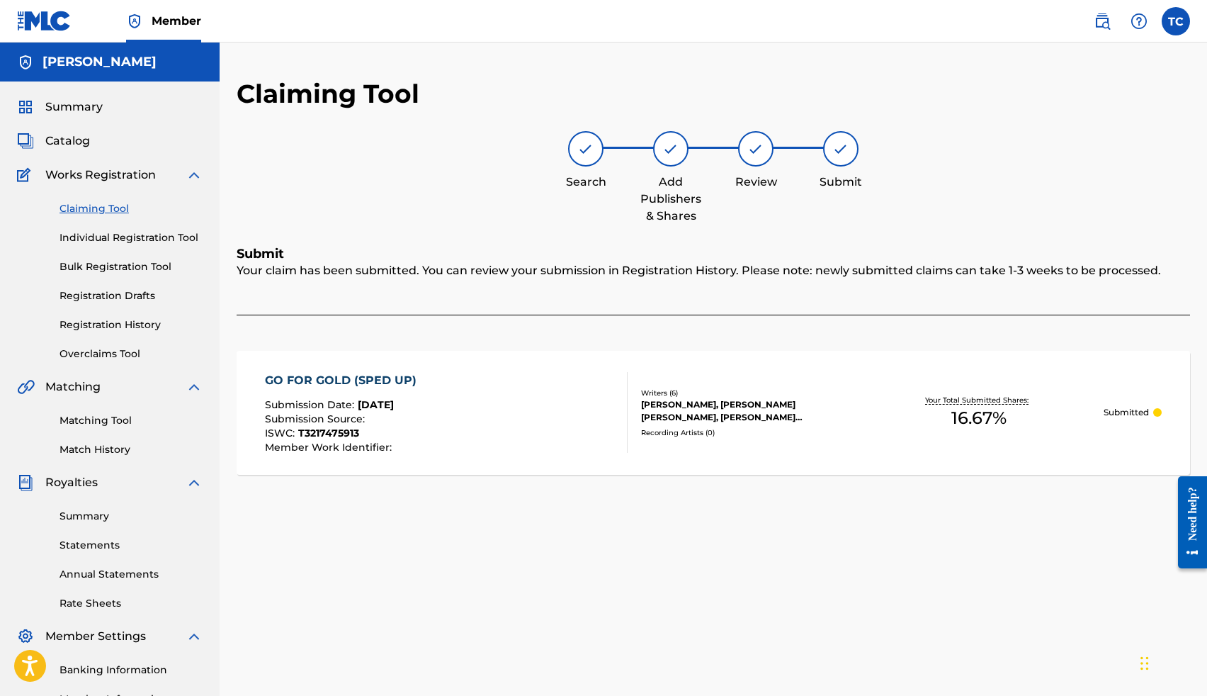
click at [118, 207] on link "Claiming Tool" at bounding box center [131, 208] width 143 height 15
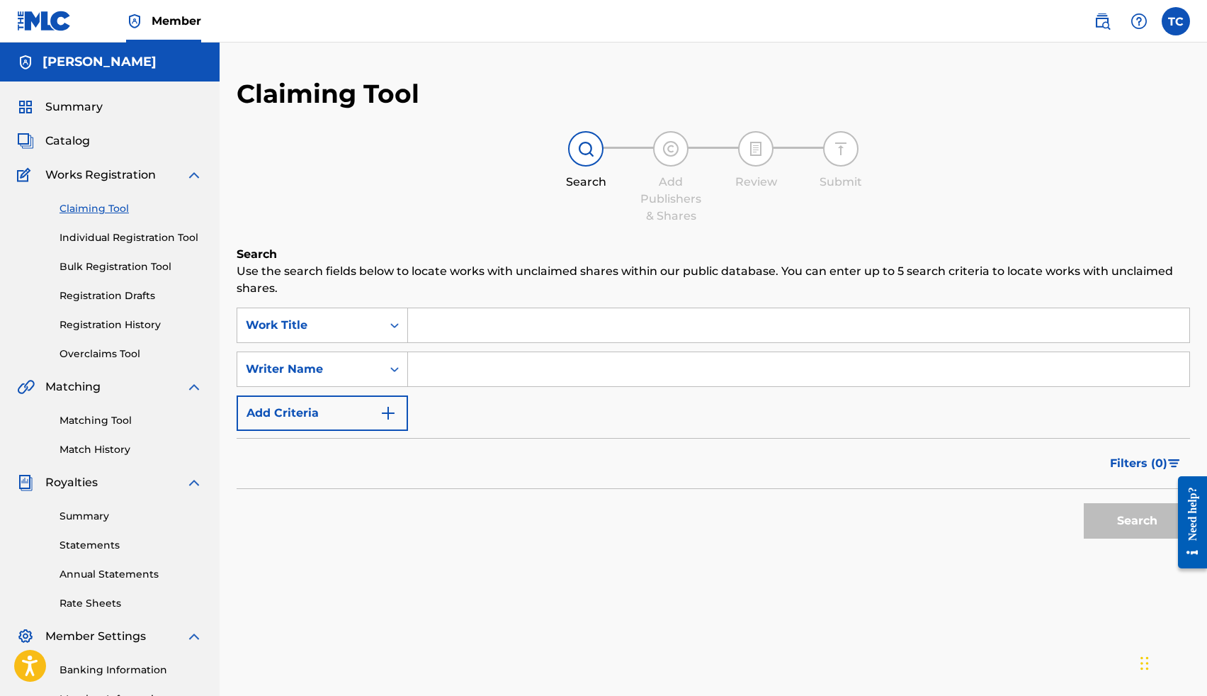
click at [480, 356] on input "Search Form" at bounding box center [798, 369] width 781 height 34
type input "Thomas Lee Crockrom Jr"
click at [1104, 507] on button "Search" at bounding box center [1137, 520] width 106 height 35
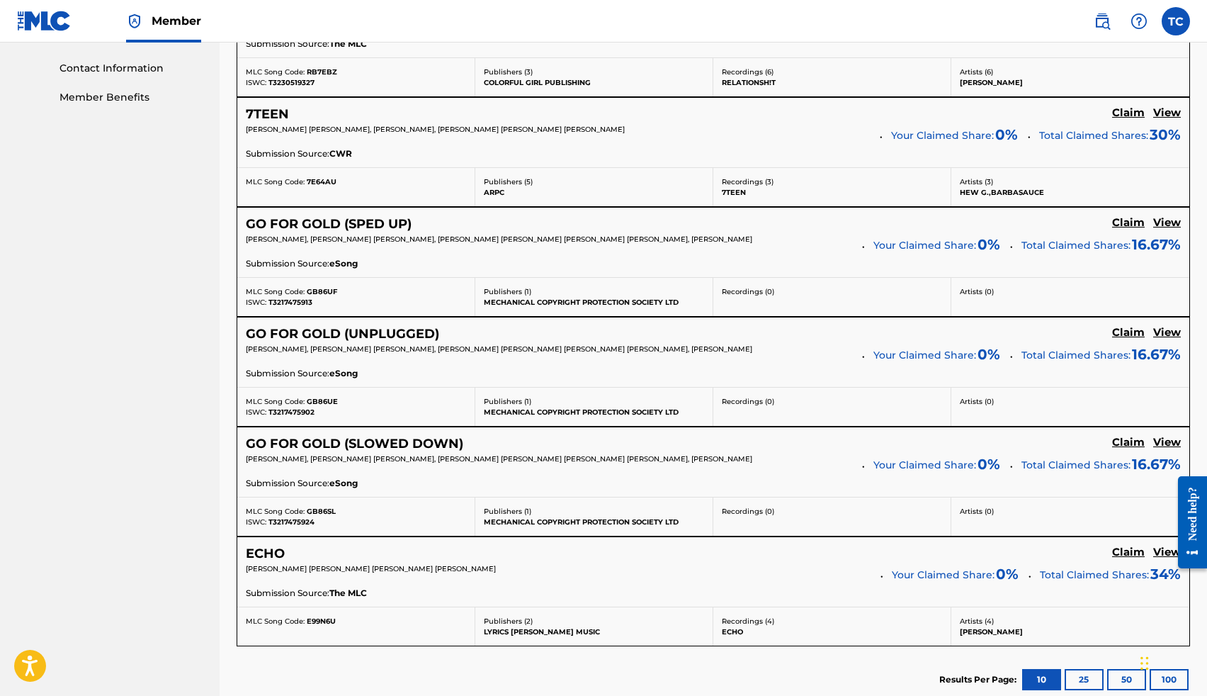
scroll to position [689, 0]
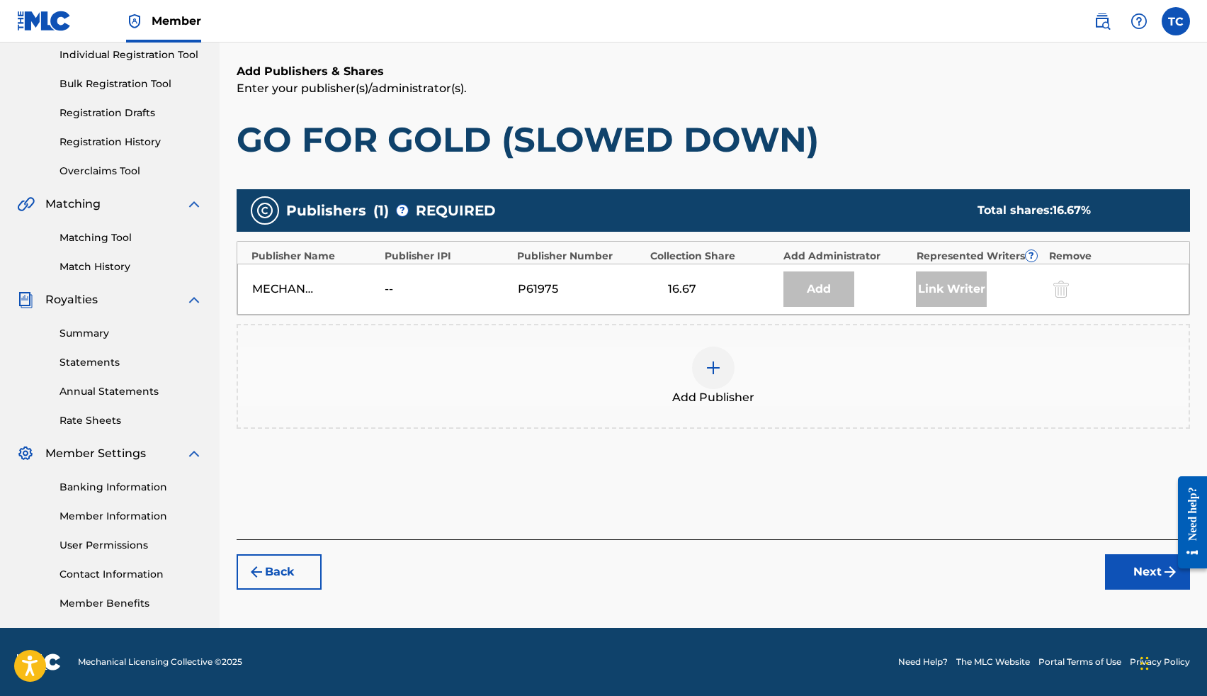
click at [710, 375] on img at bounding box center [713, 367] width 17 height 17
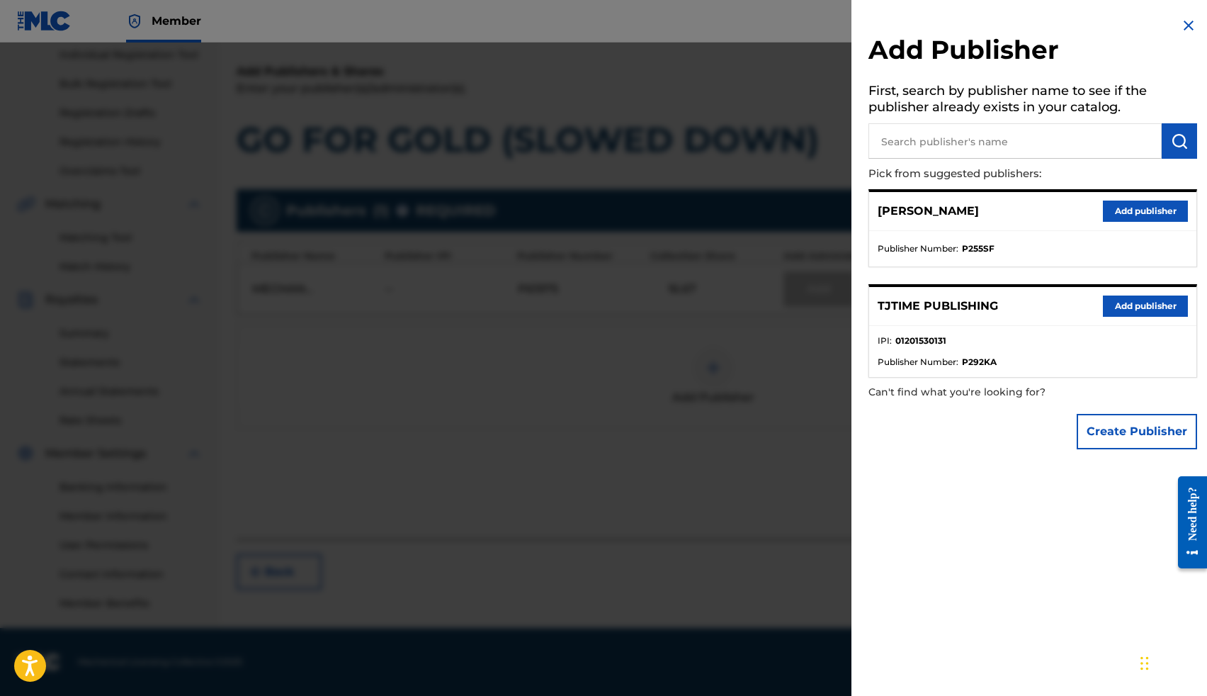
click at [1157, 307] on button "Add publisher" at bounding box center [1145, 305] width 85 height 21
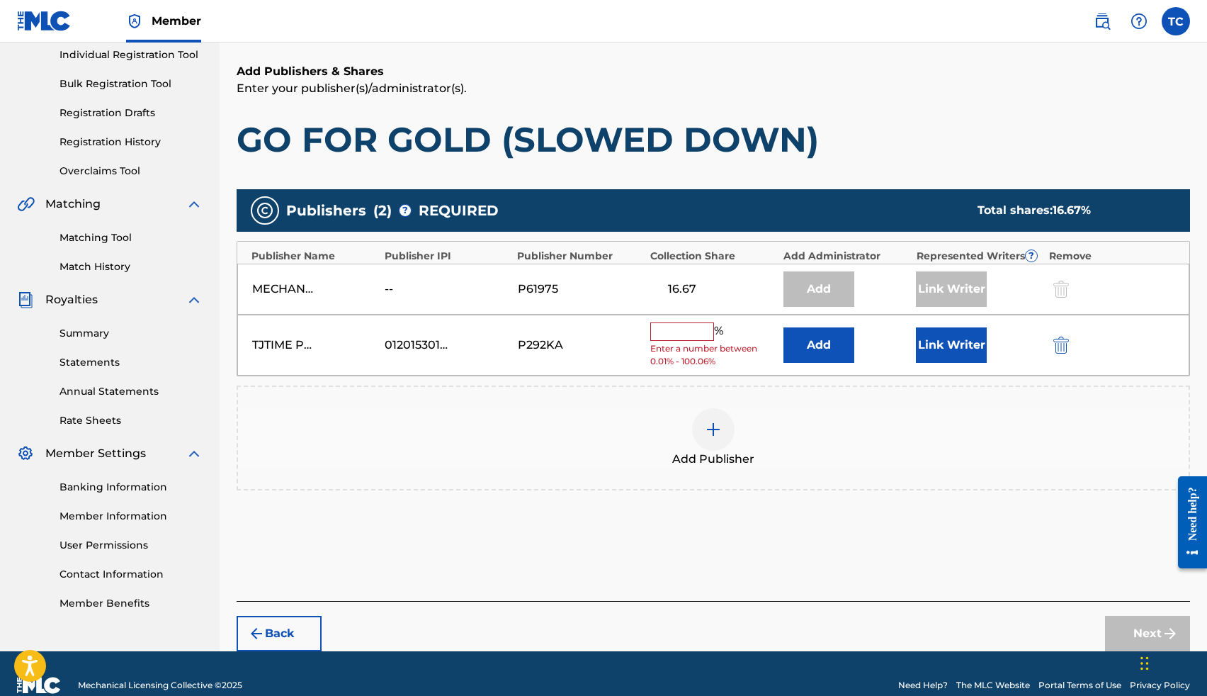
click at [960, 334] on button "Link Writer" at bounding box center [951, 344] width 71 height 35
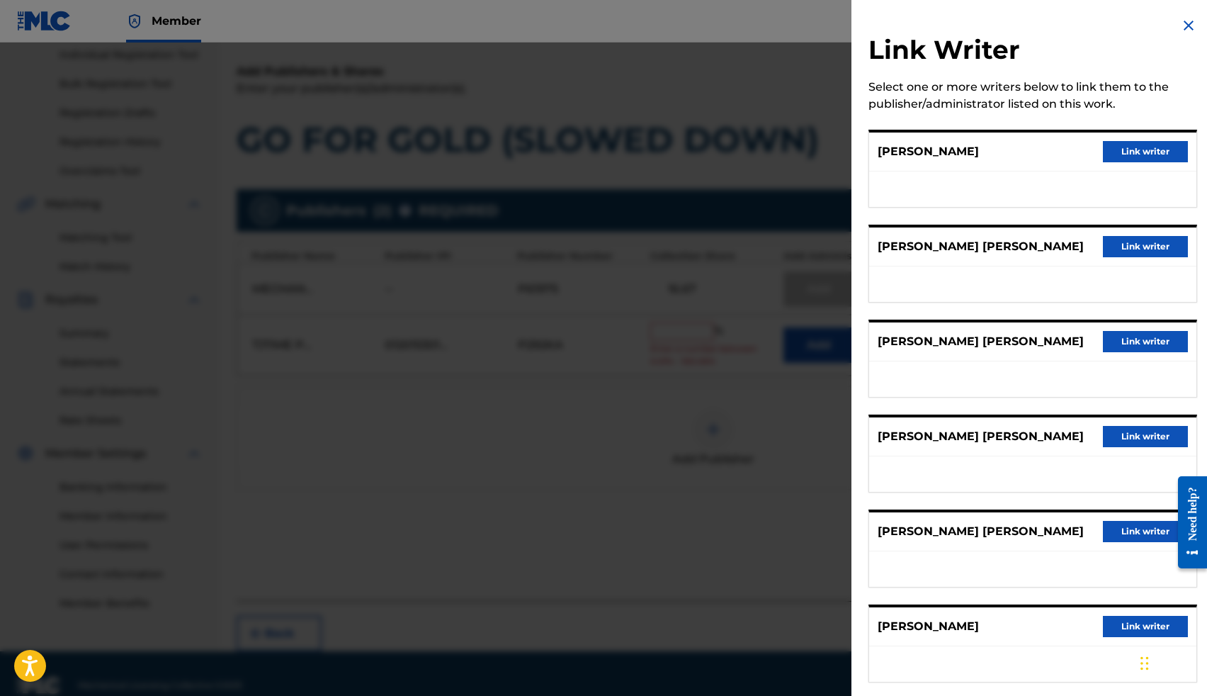
click at [1167, 344] on button "Link writer" at bounding box center [1145, 341] width 85 height 21
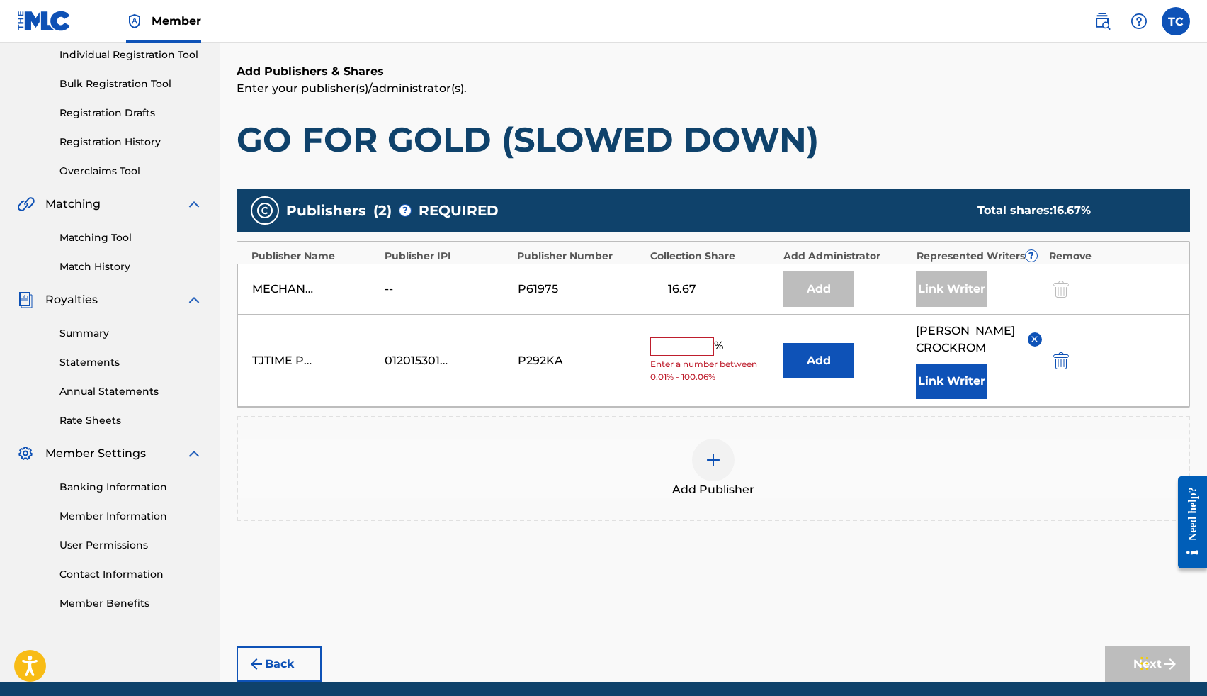
click at [679, 349] on input "text" at bounding box center [682, 346] width 64 height 18
type input "16.67"
click at [1116, 667] on button "Next" at bounding box center [1147, 663] width 85 height 35
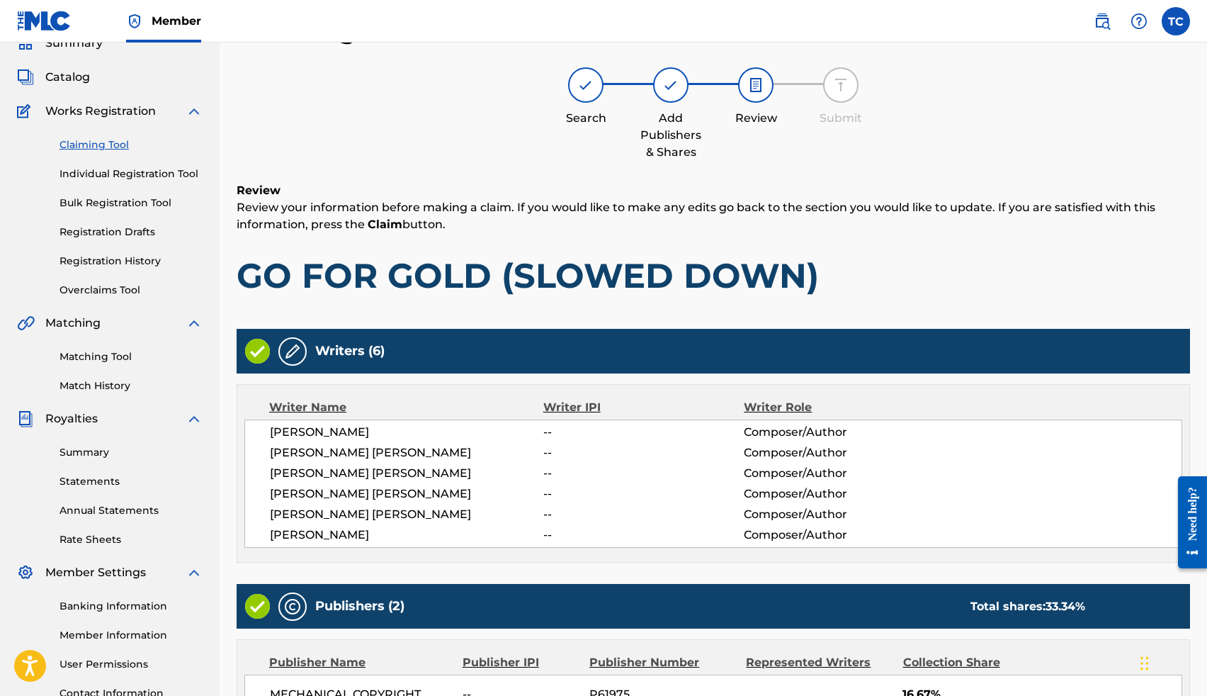
scroll to position [369, 0]
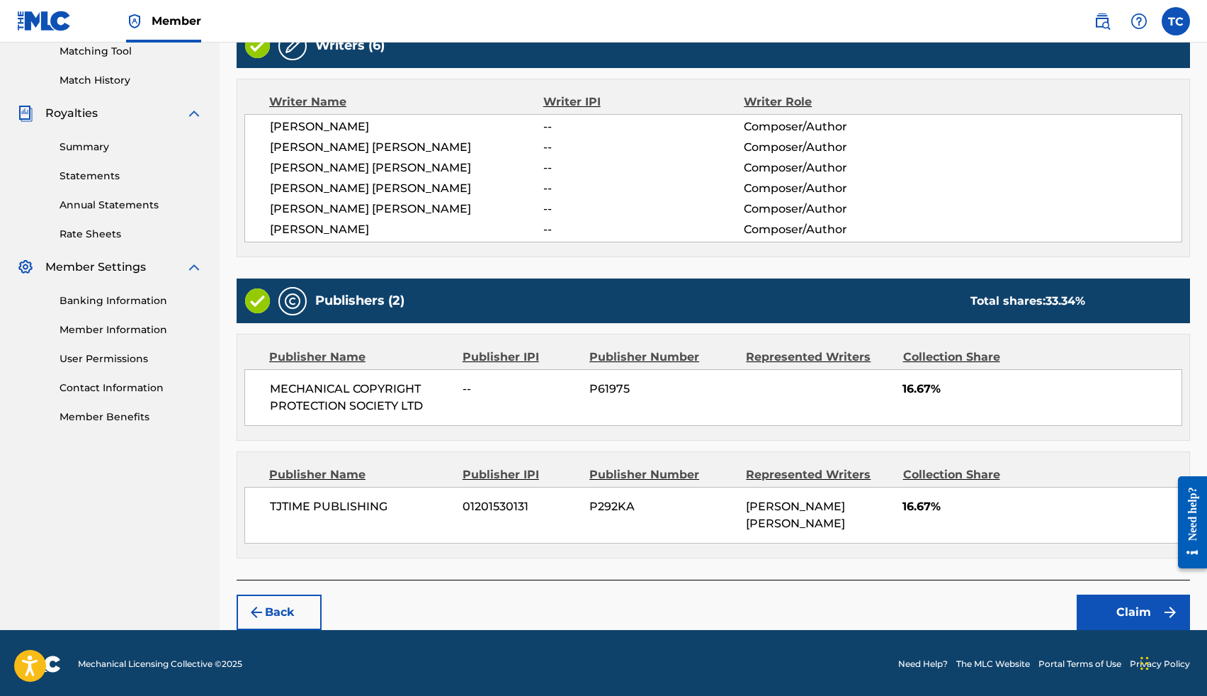
click at [1089, 597] on button "Claim" at bounding box center [1133, 611] width 113 height 35
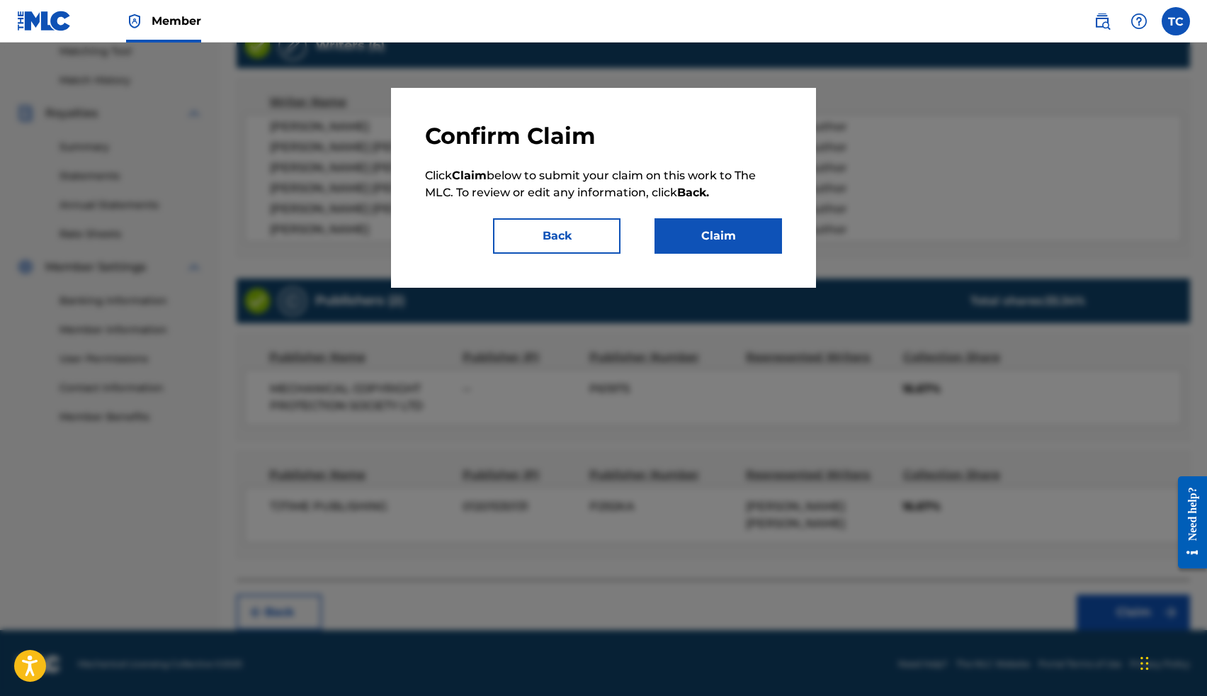
click at [769, 244] on button "Claim" at bounding box center [719, 235] width 128 height 35
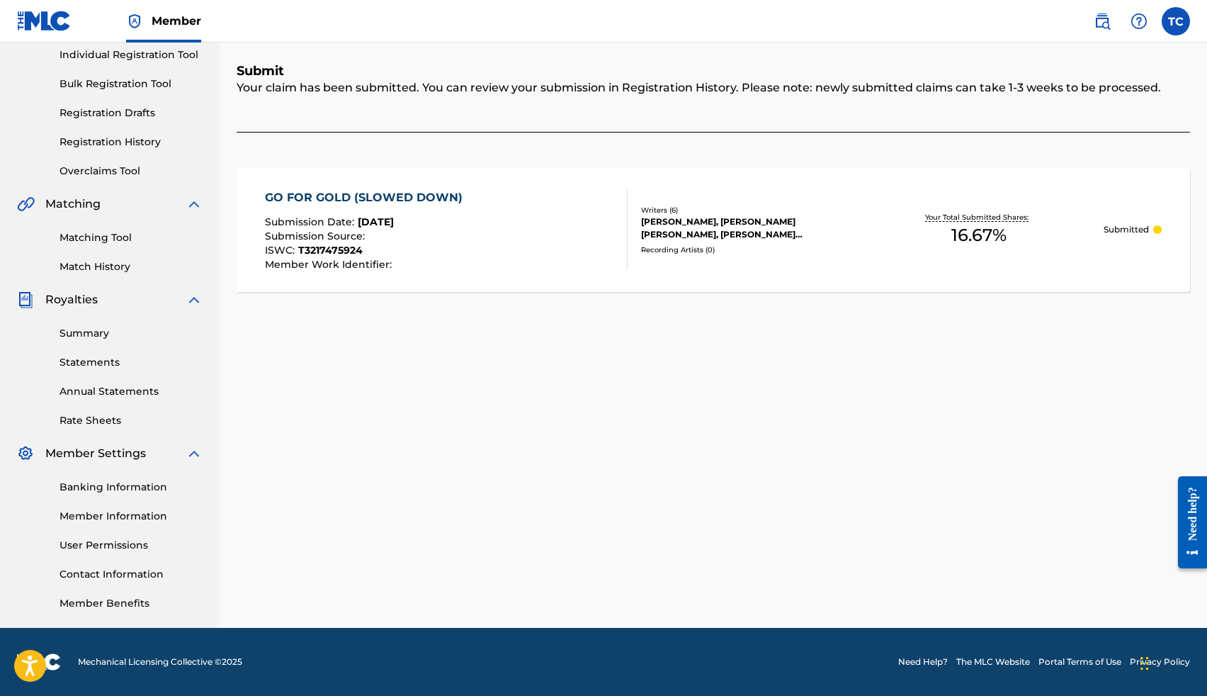
scroll to position [0, 0]
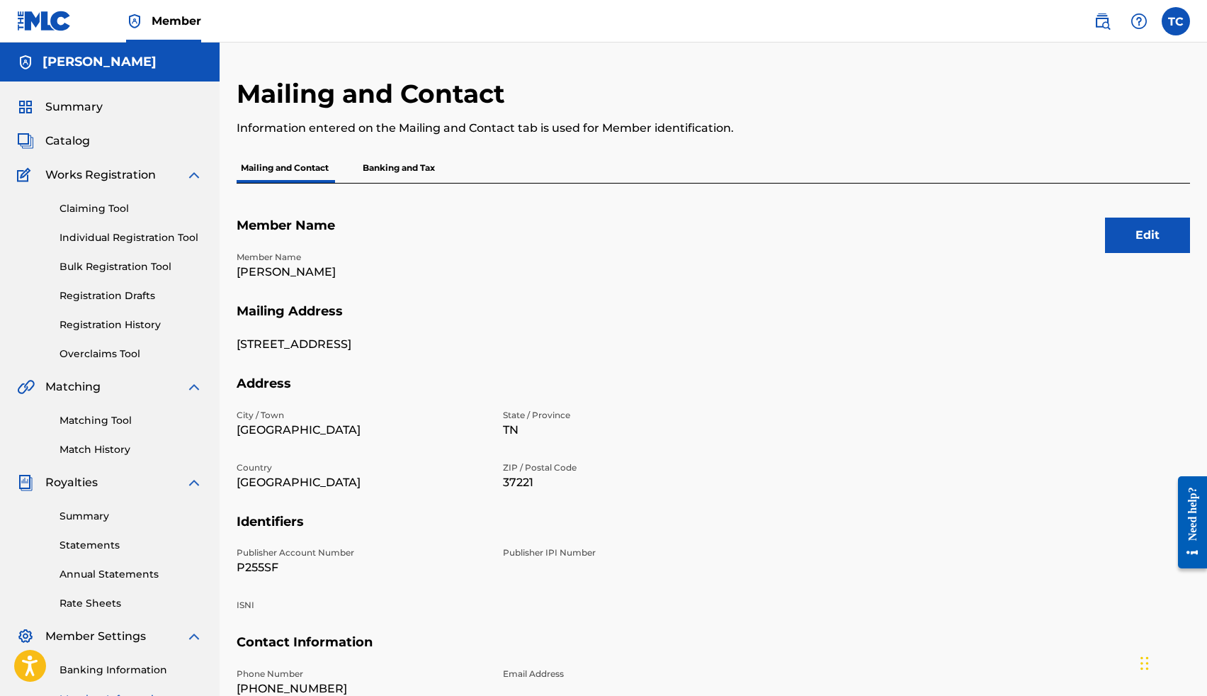
click at [132, 319] on link "Registration History" at bounding box center [131, 324] width 143 height 15
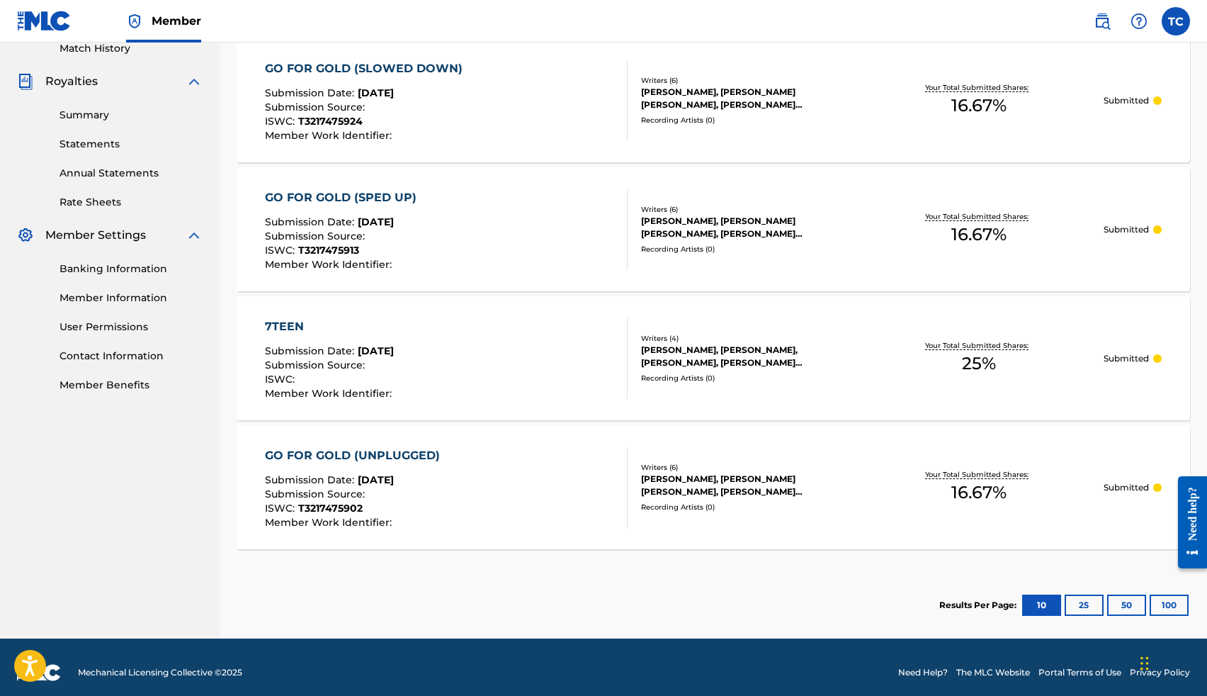
scroll to position [412, 0]
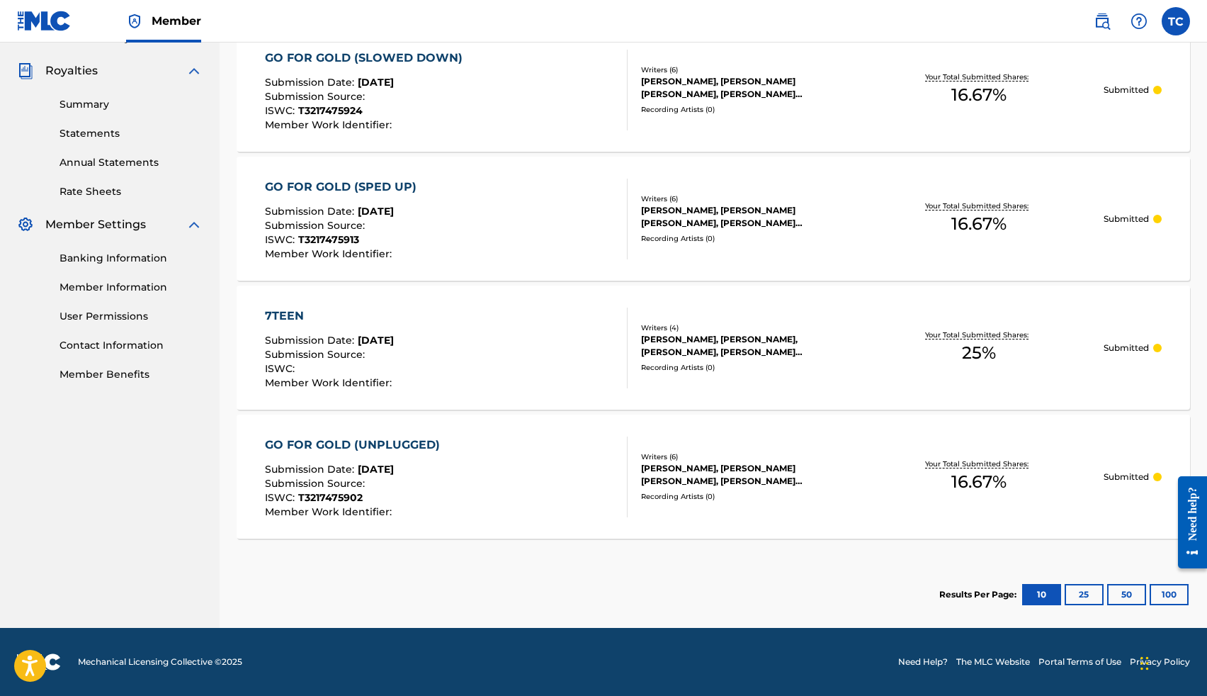
click at [1069, 591] on button "25" at bounding box center [1084, 594] width 39 height 21
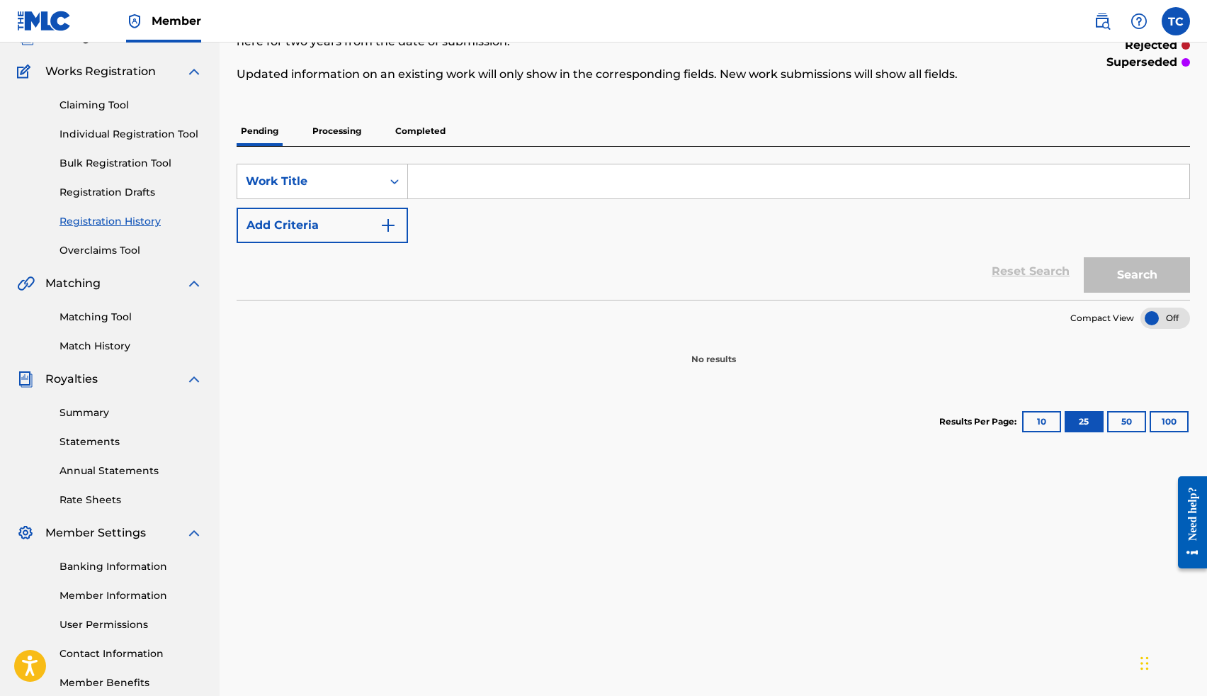
scroll to position [106, 0]
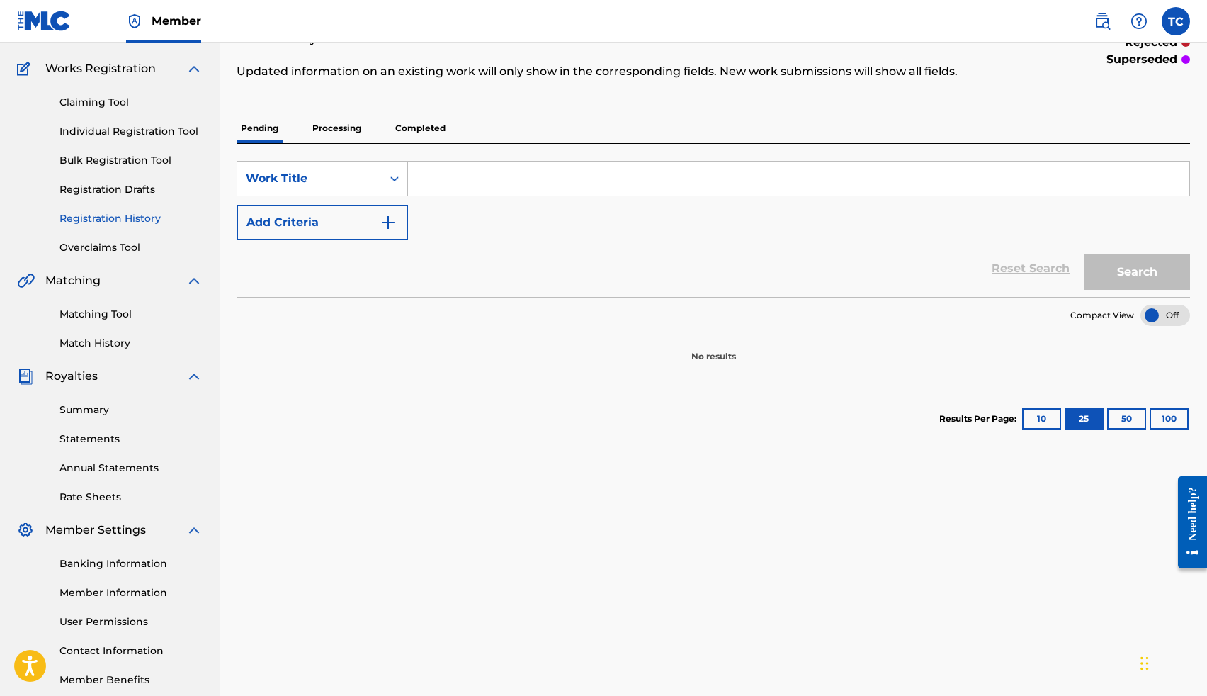
click at [141, 220] on link "Registration History" at bounding box center [131, 218] width 143 height 15
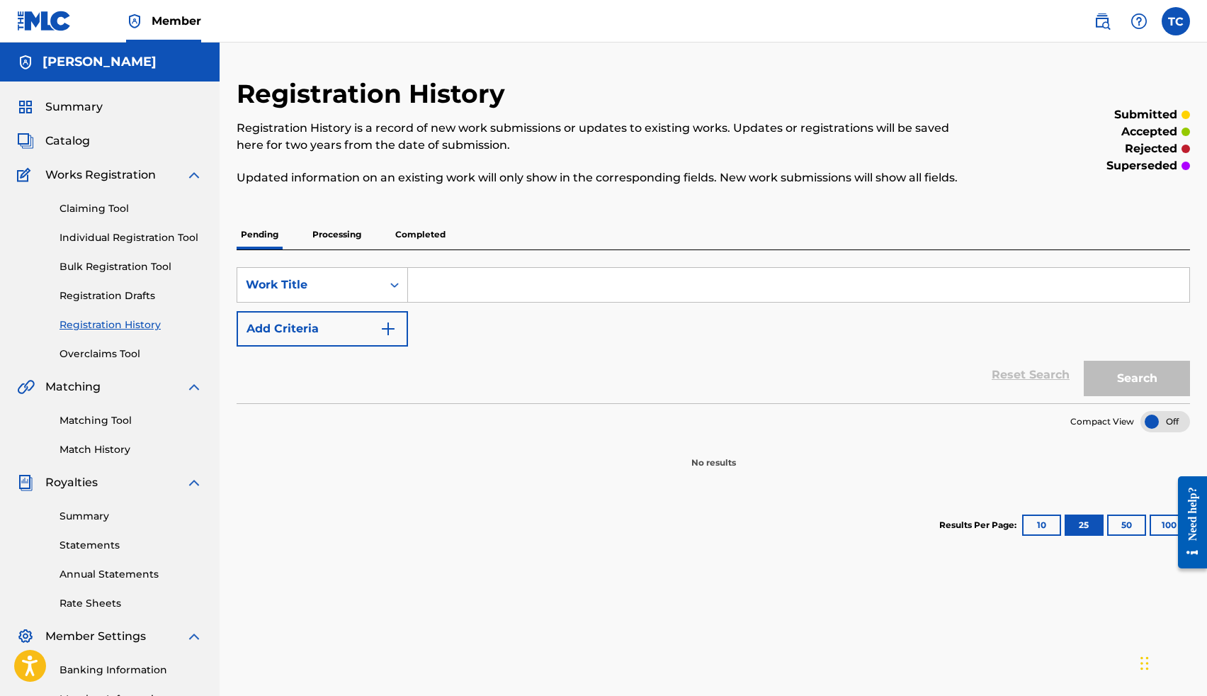
click at [347, 237] on p "Processing" at bounding box center [336, 235] width 57 height 30
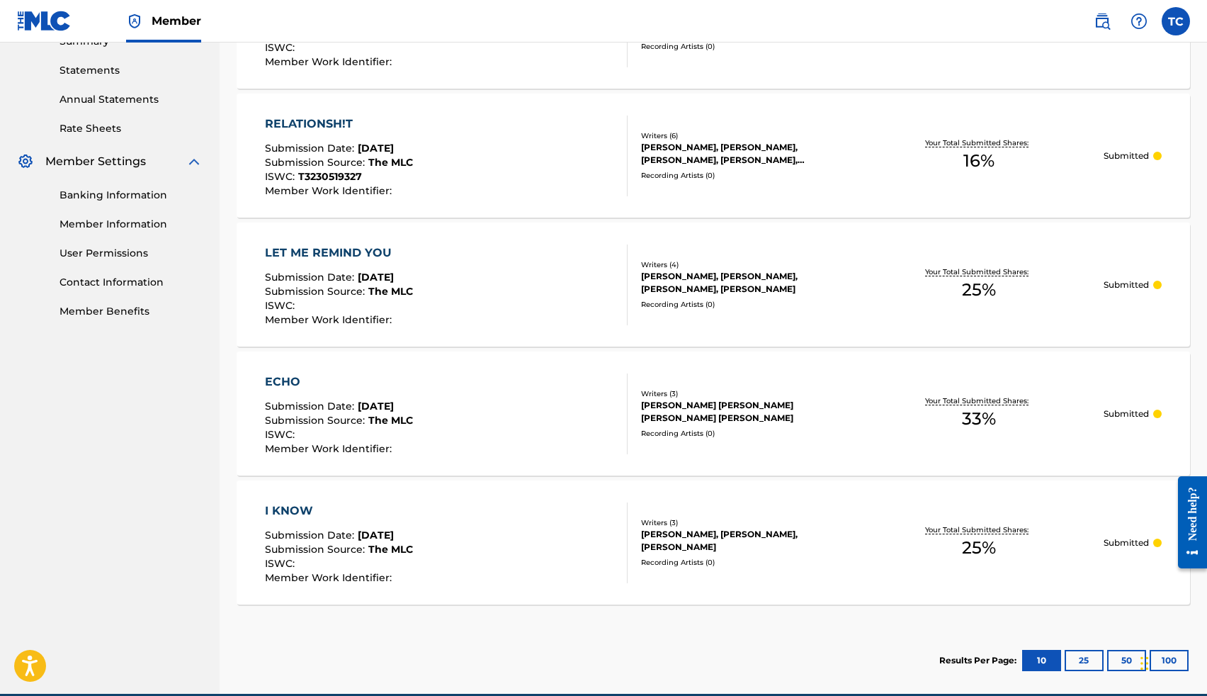
scroll to position [540, 0]
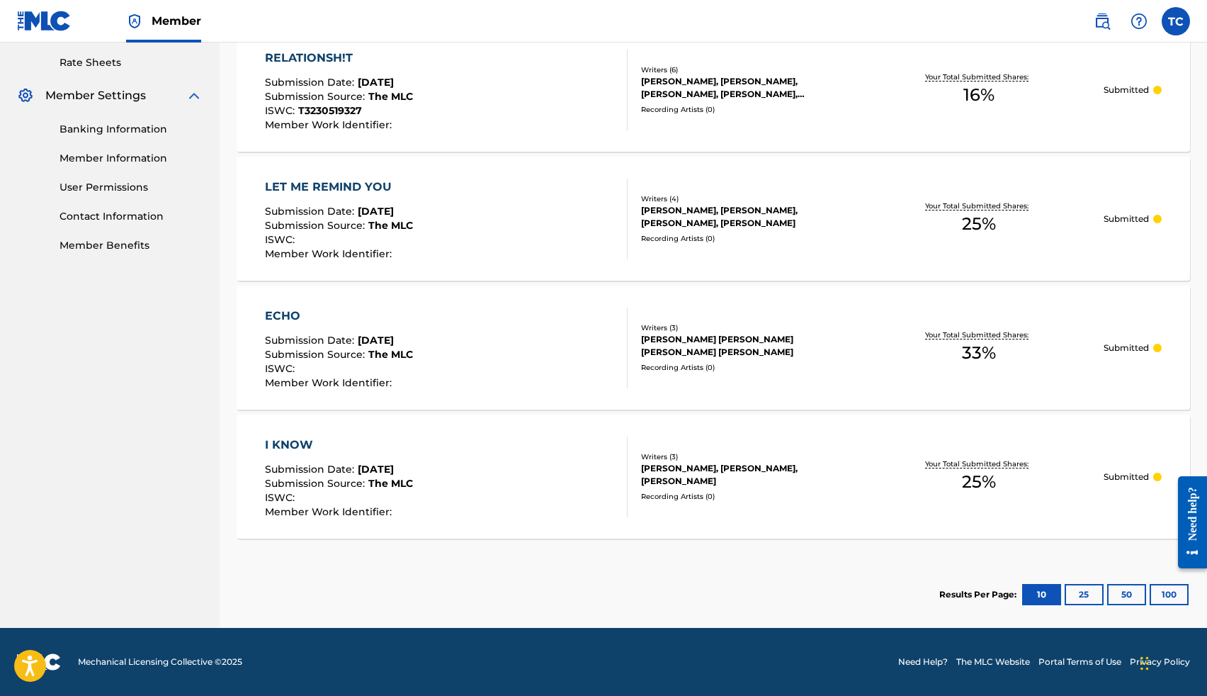
click at [1077, 594] on button "25" at bounding box center [1084, 594] width 39 height 21
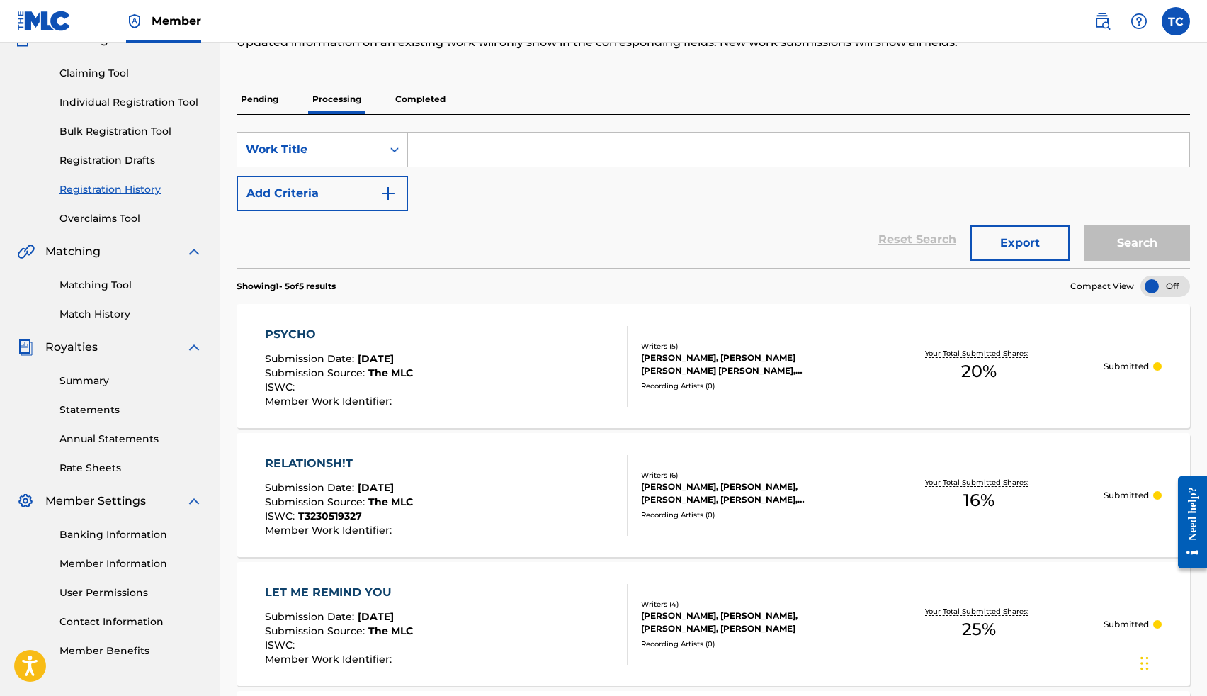
scroll to position [135, 0]
click at [417, 104] on p "Completed" at bounding box center [420, 100] width 59 height 30
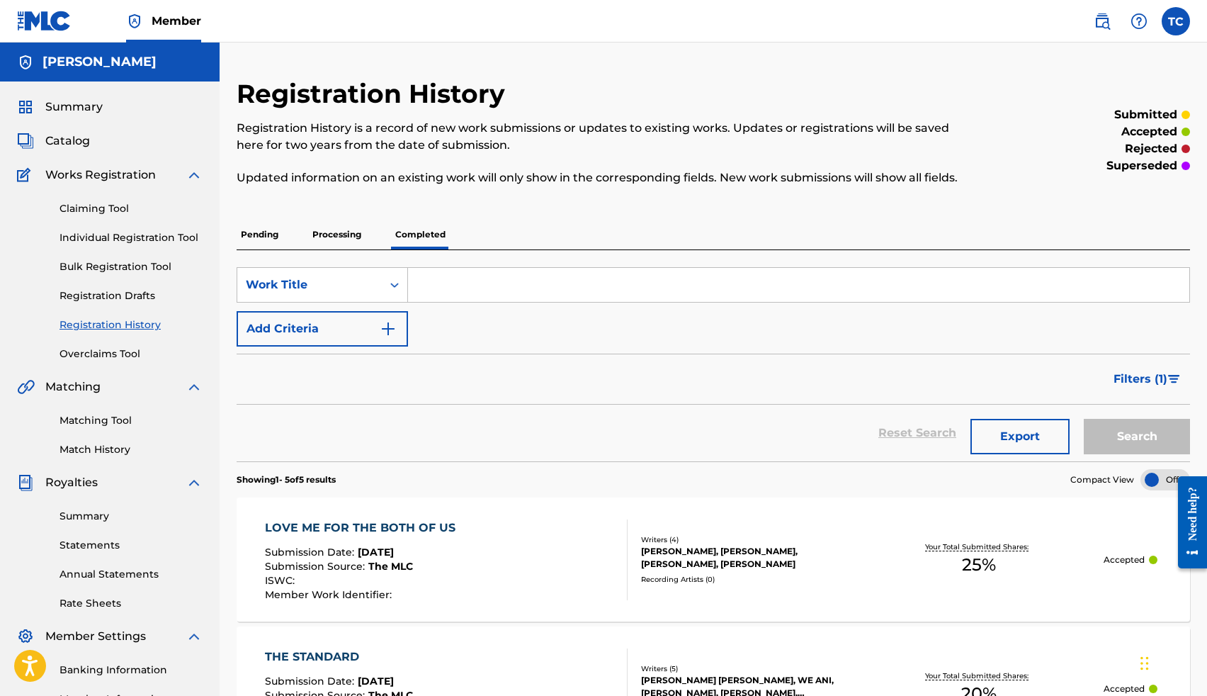
click at [111, 208] on link "Claiming Tool" at bounding box center [131, 208] width 143 height 15
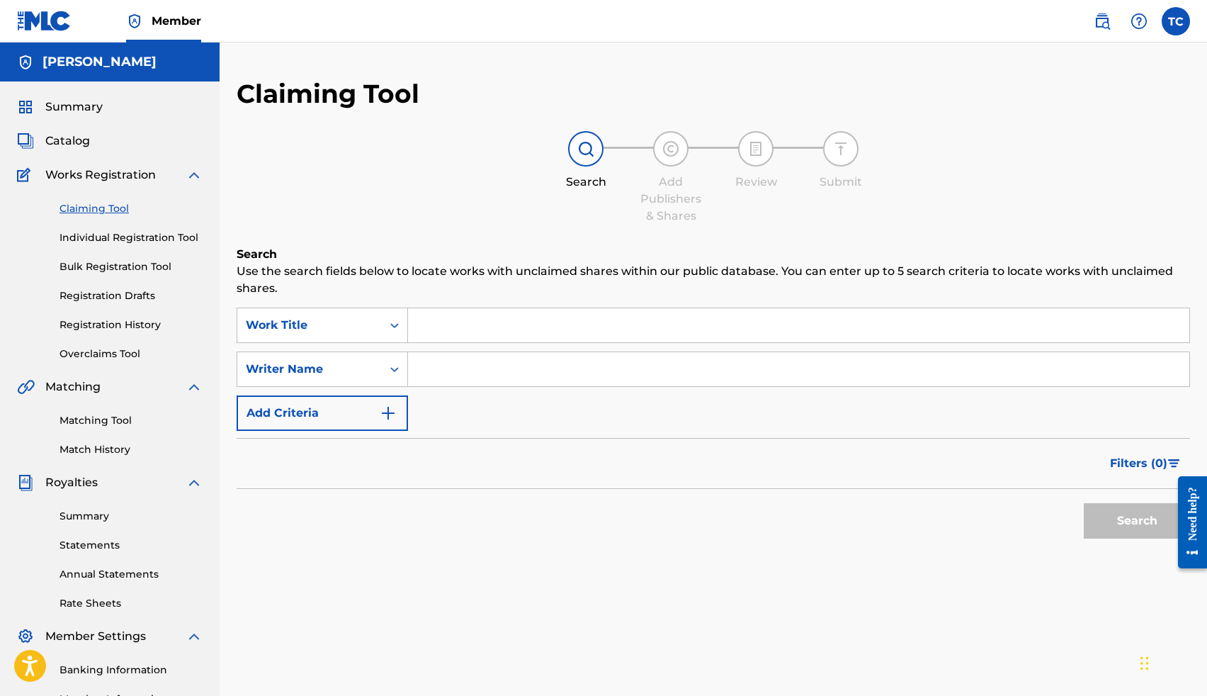
click at [113, 238] on link "Individual Registration Tool" at bounding box center [131, 237] width 143 height 15
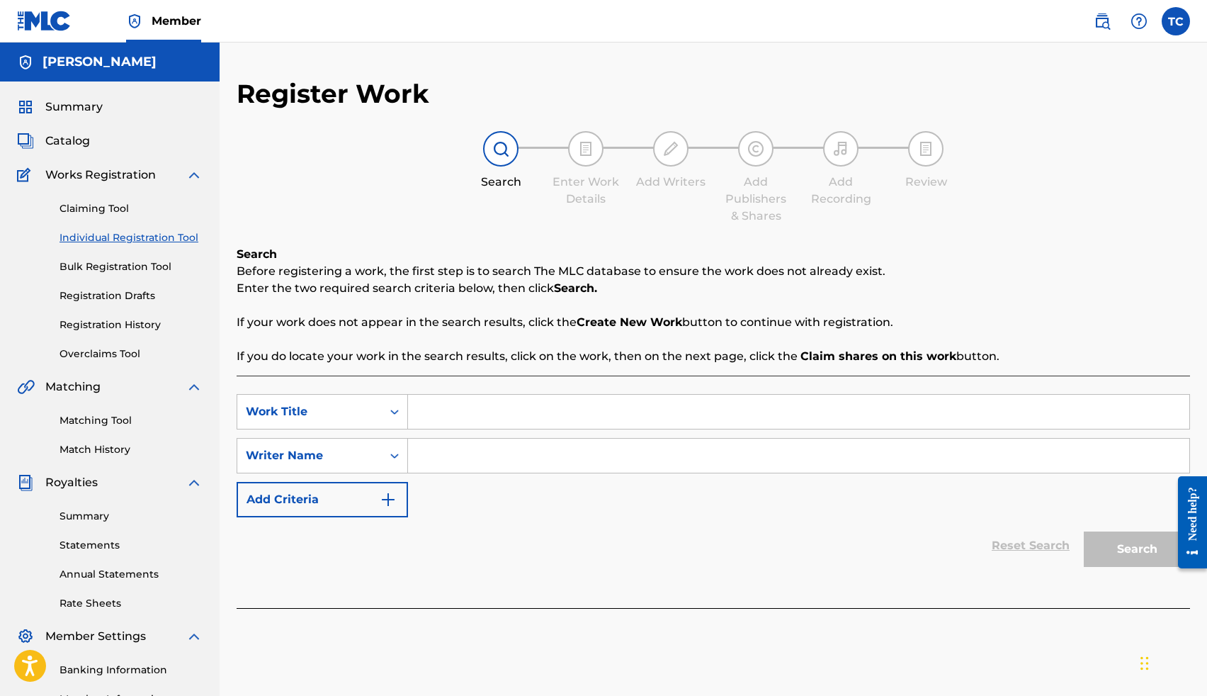
click at [444, 455] on input "Search Form" at bounding box center [798, 455] width 781 height 34
type input "thomas crockrom"
click at [551, 455] on input "thomas crockrom" at bounding box center [798, 455] width 781 height 34
click at [503, 424] on input "Search Form" at bounding box center [798, 412] width 781 height 34
type input "d"
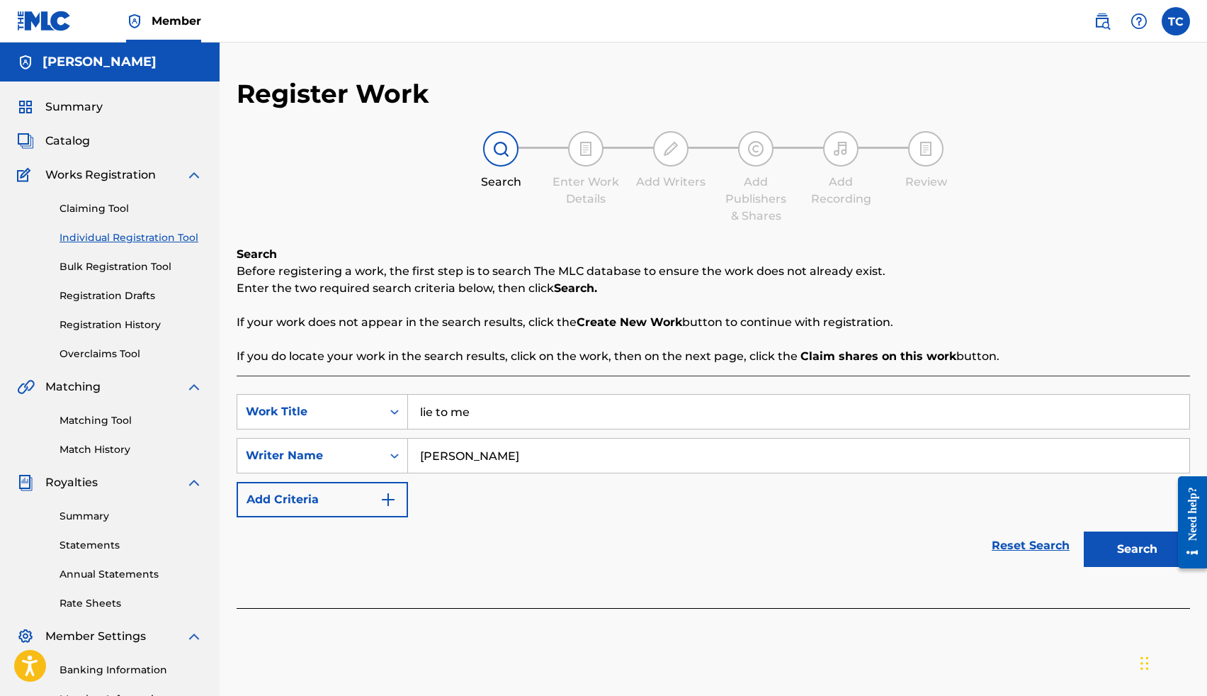
type input "lie to me"
click at [1084, 531] on button "Search" at bounding box center [1137, 548] width 106 height 35
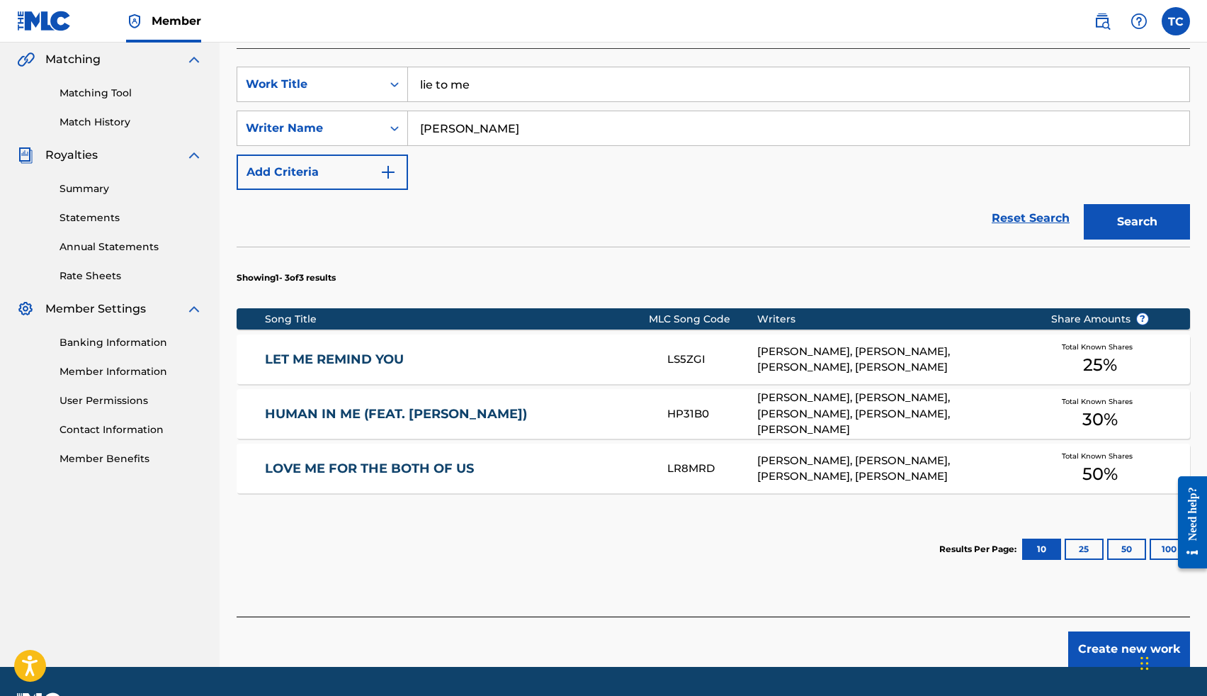
scroll to position [359, 0]
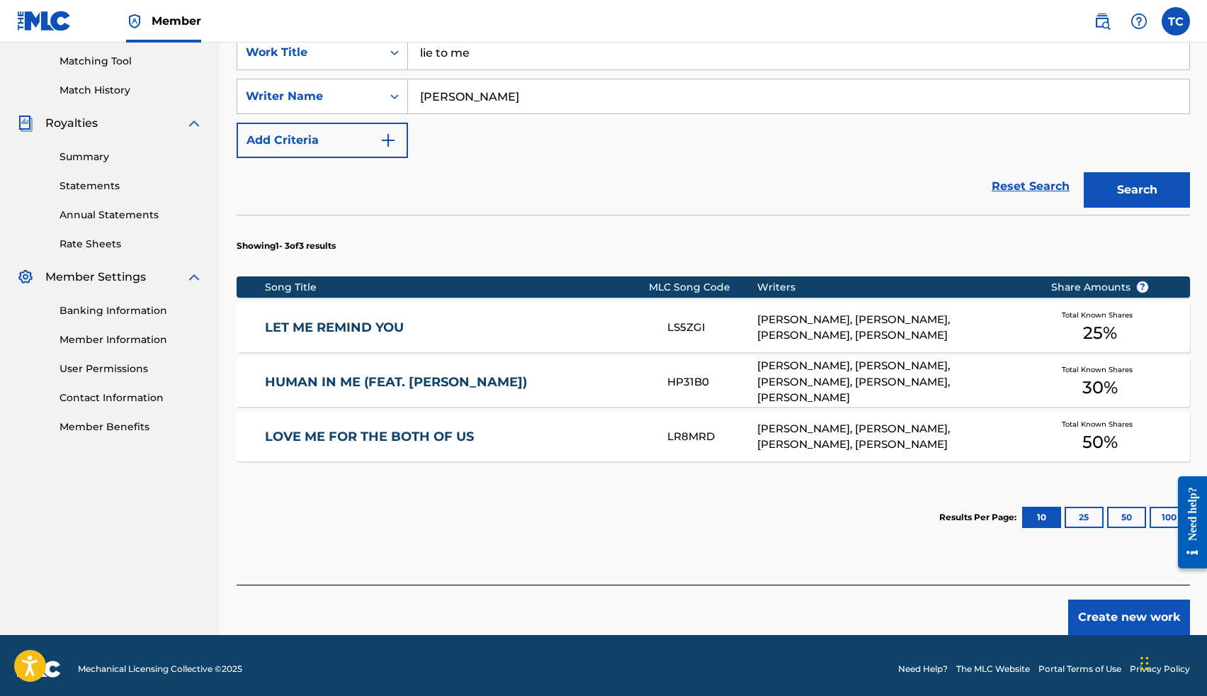
click at [643, 373] on div "HUMAN IN ME (FEAT. LIA KNAPP) HP31B0 GRACE PELLE, LIANE KNAPP, HANNAH DEMARINO,…" at bounding box center [713, 382] width 953 height 50
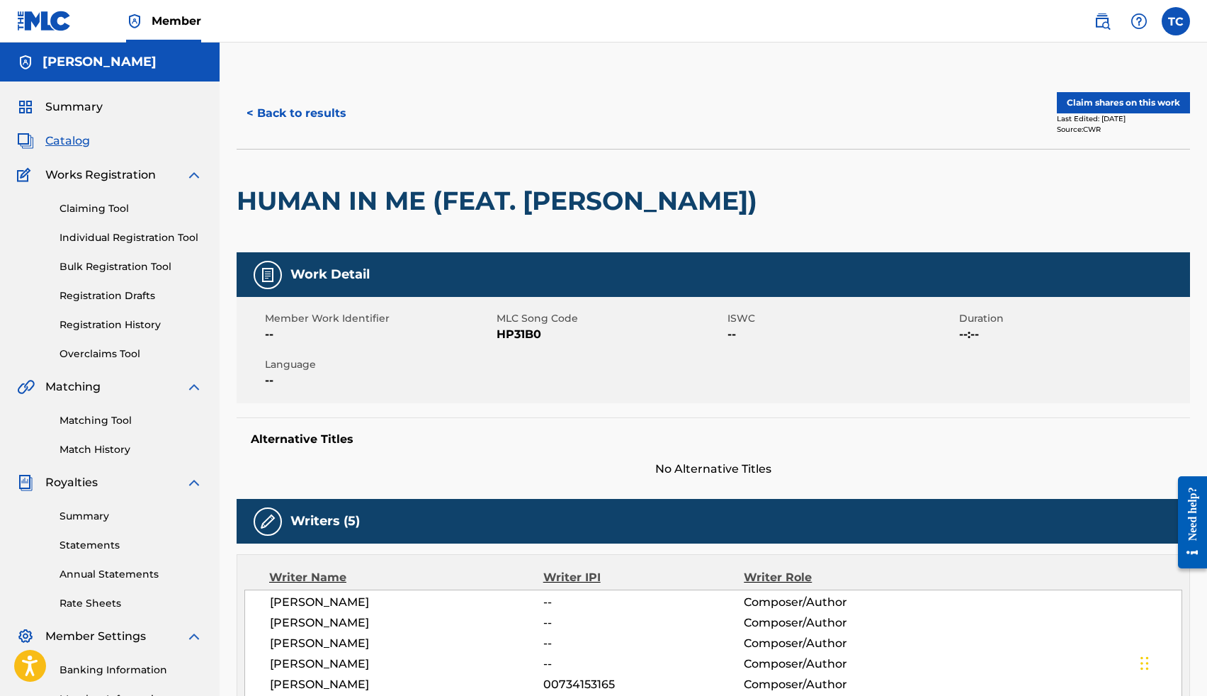
click at [1079, 98] on button "Claim shares on this work" at bounding box center [1123, 102] width 133 height 21
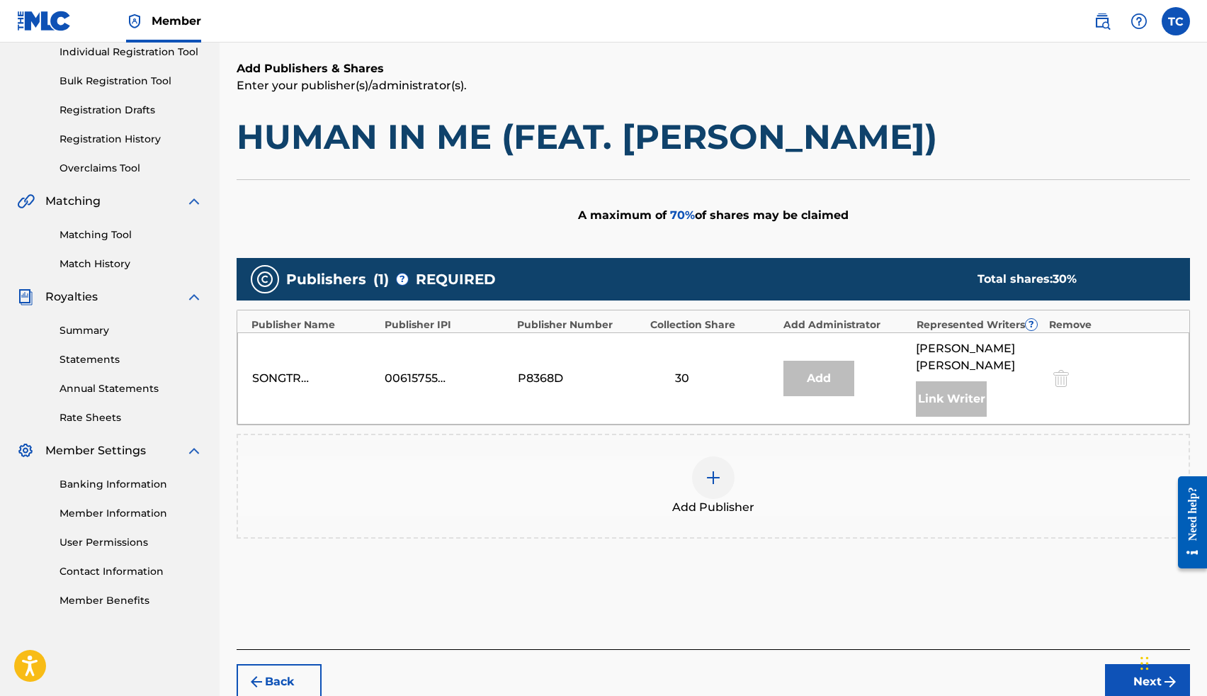
scroll to position [184, 0]
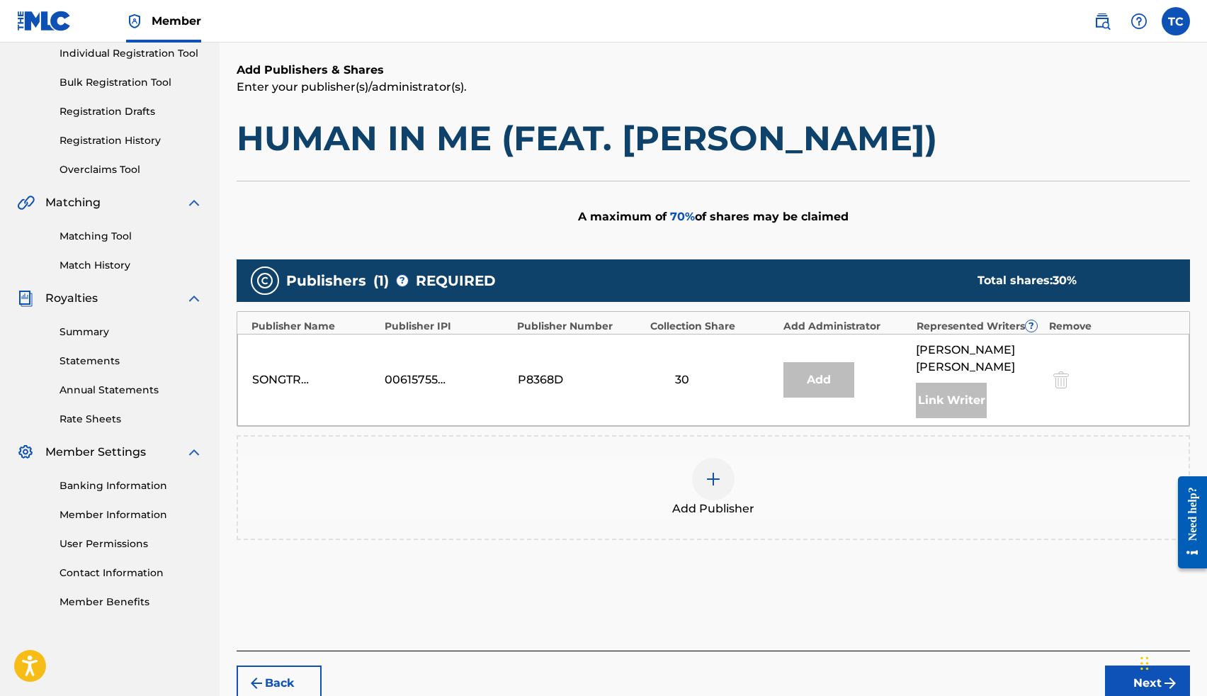
click at [714, 470] on img at bounding box center [713, 478] width 17 height 17
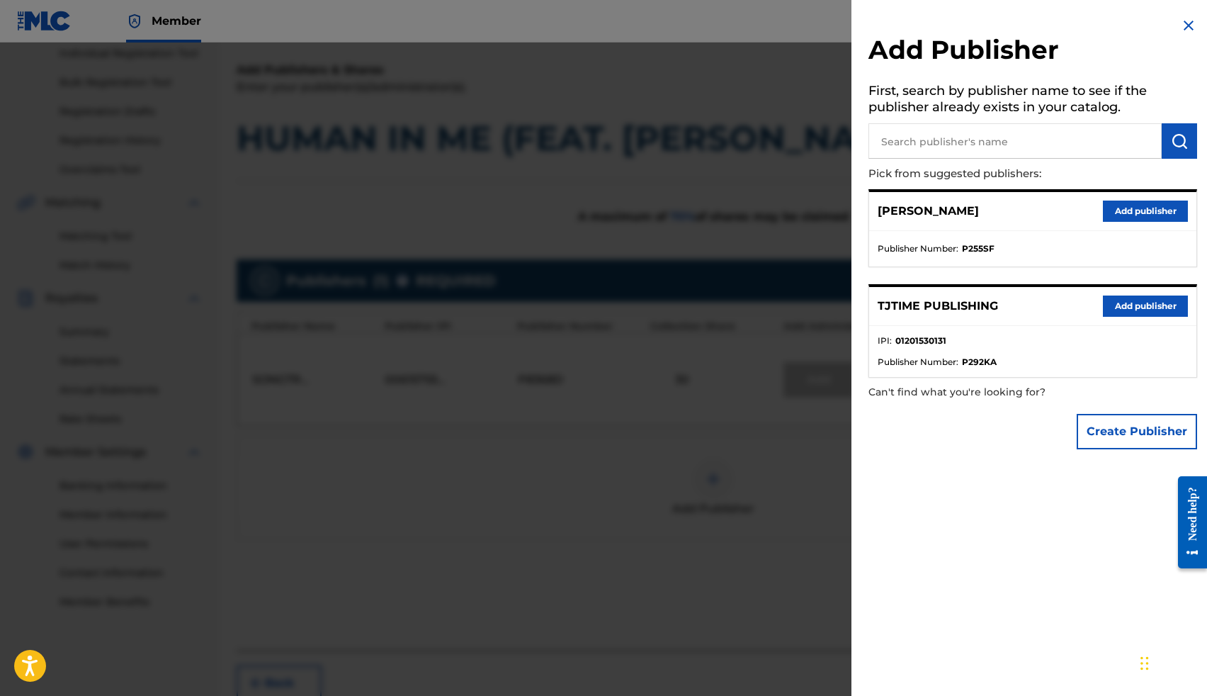
click at [1148, 308] on button "Add publisher" at bounding box center [1145, 305] width 85 height 21
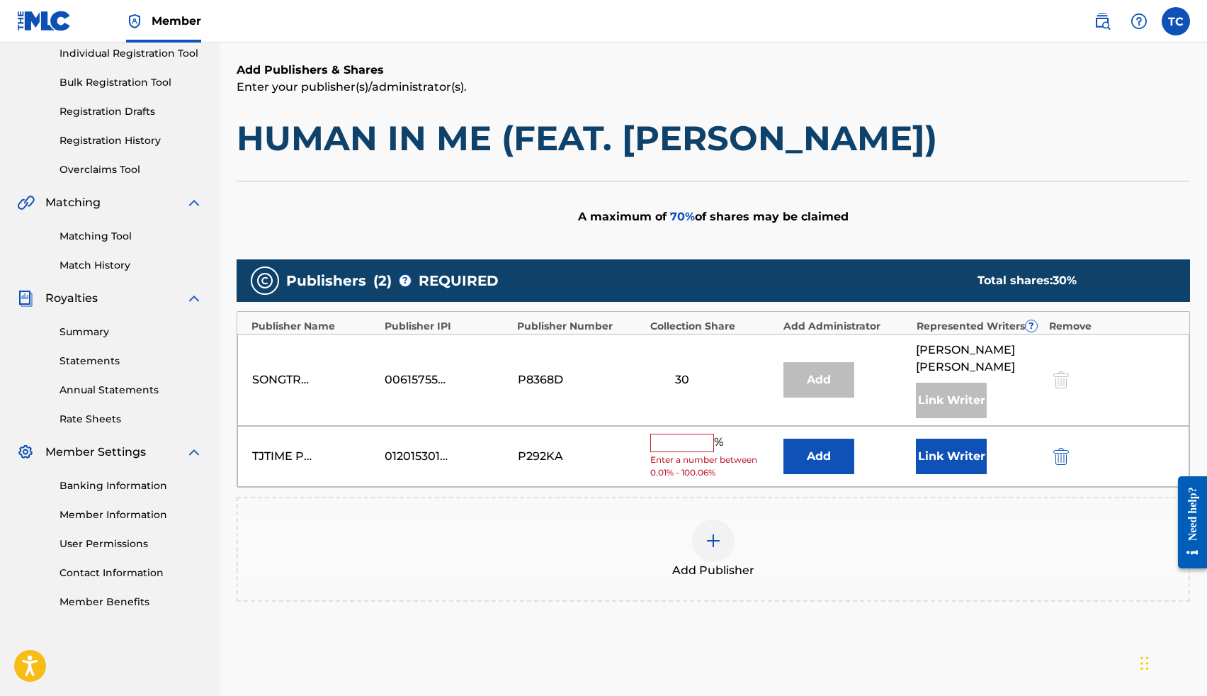
click at [968, 438] on button "Link Writer" at bounding box center [951, 455] width 71 height 35
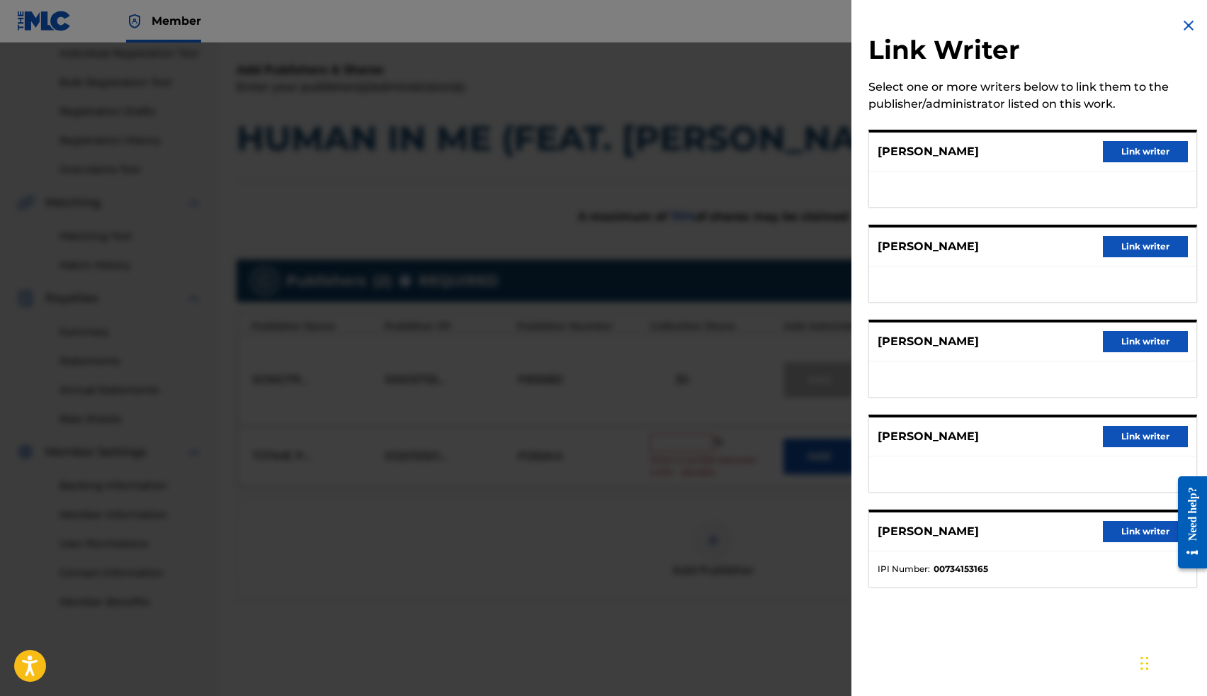
click at [1119, 429] on button "Link writer" at bounding box center [1145, 436] width 85 height 21
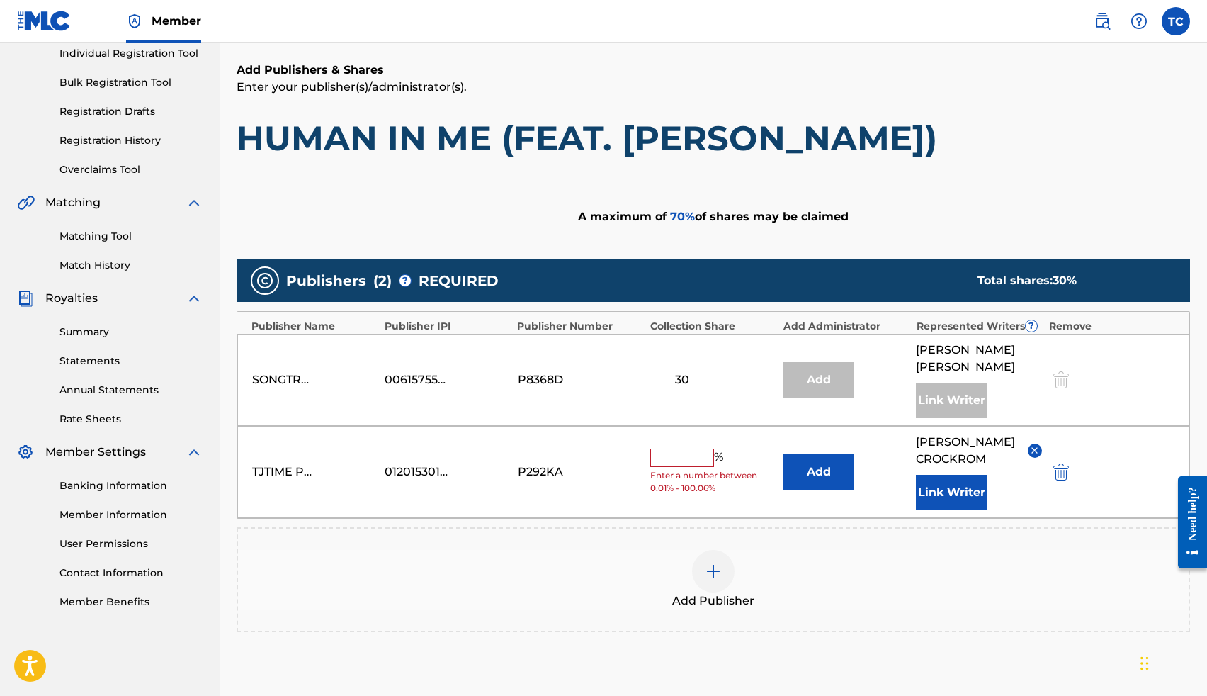
click at [697, 448] on input "text" at bounding box center [682, 457] width 64 height 18
type input "20"
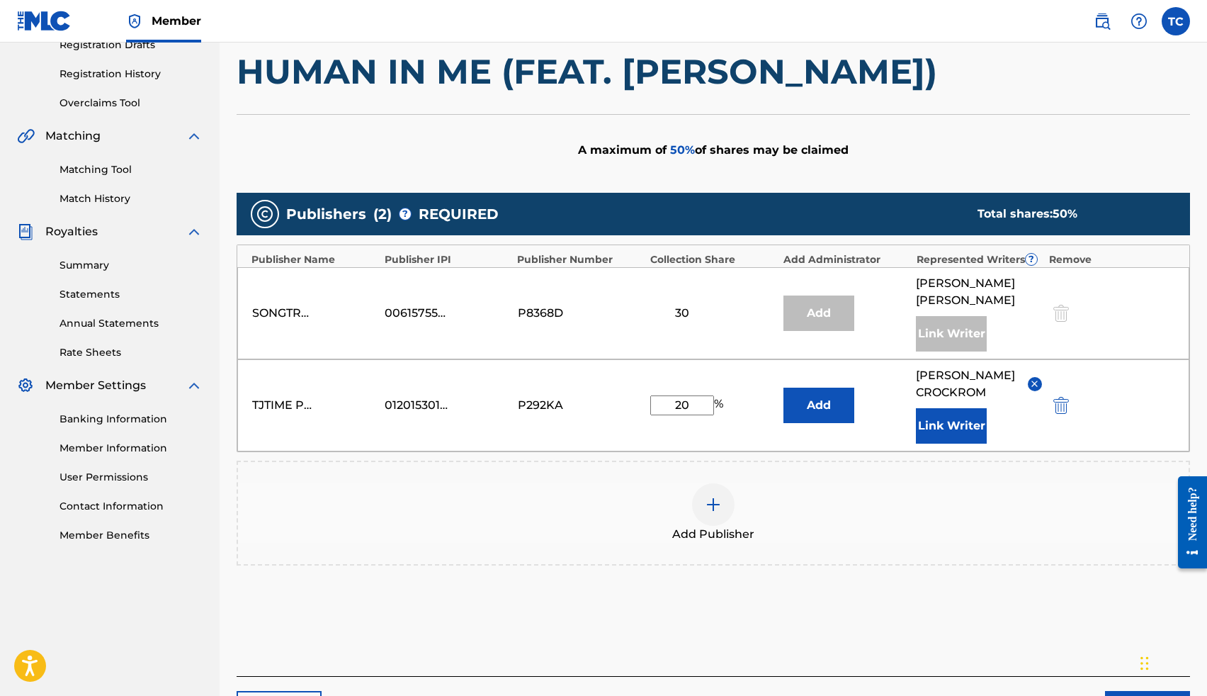
scroll to position [332, 0]
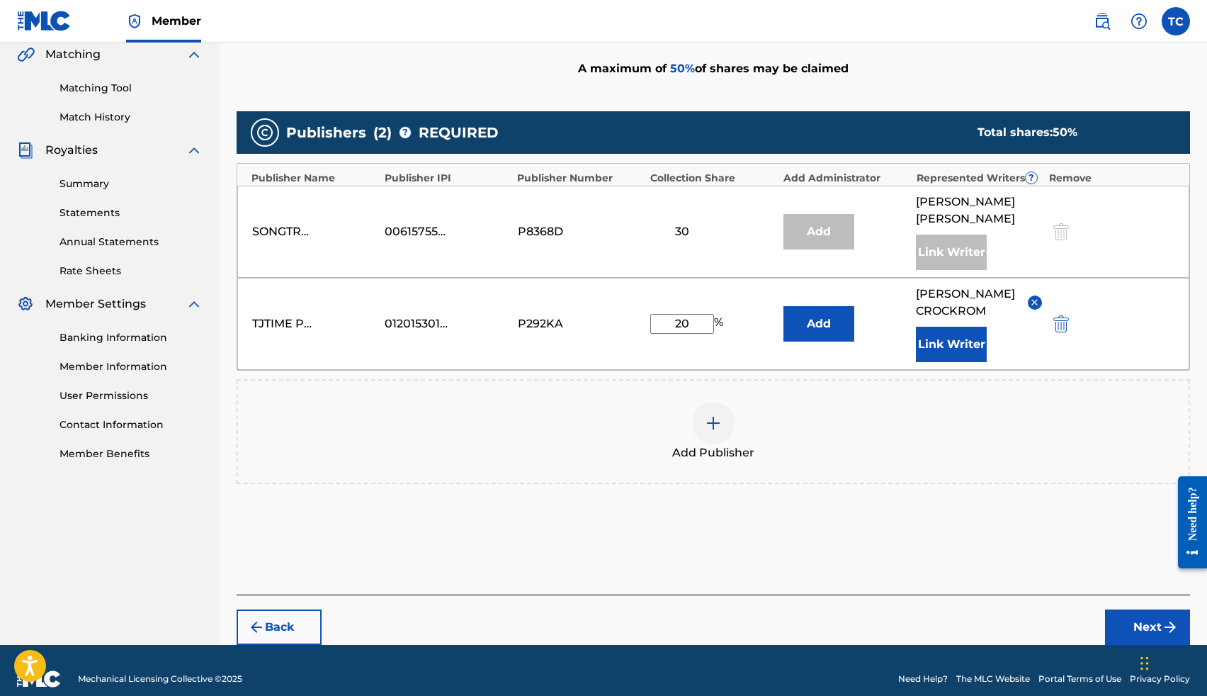
click at [1140, 613] on button "Next" at bounding box center [1147, 626] width 85 height 35
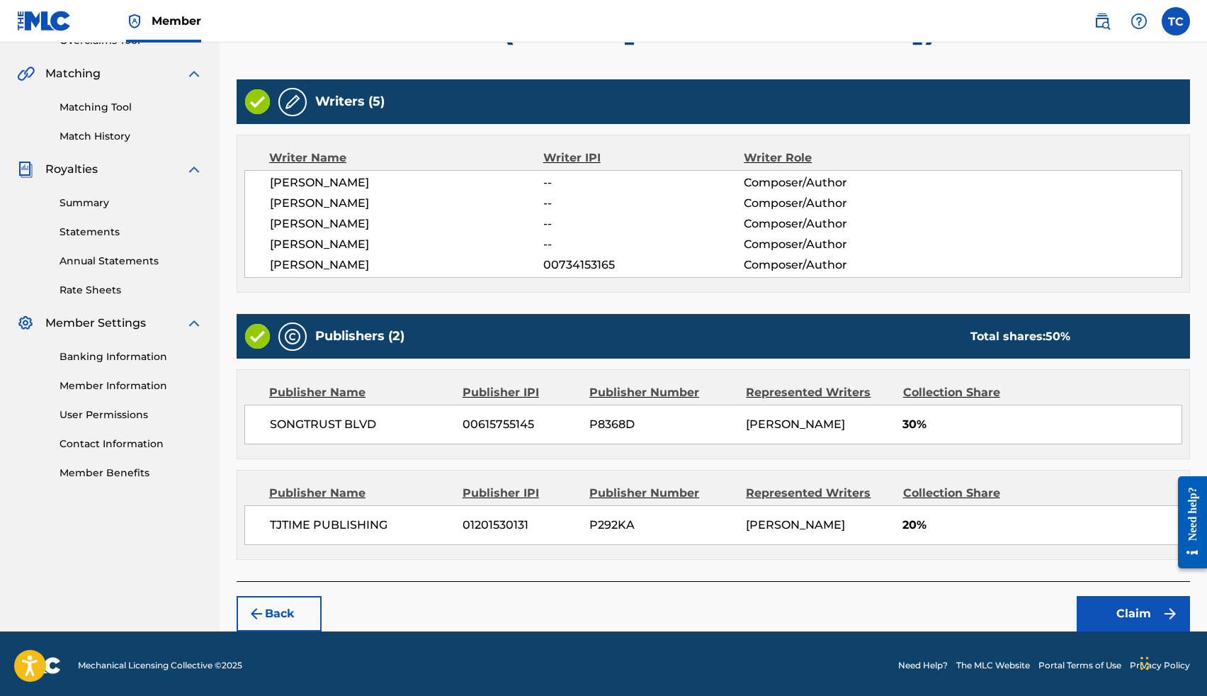
scroll to position [315, 0]
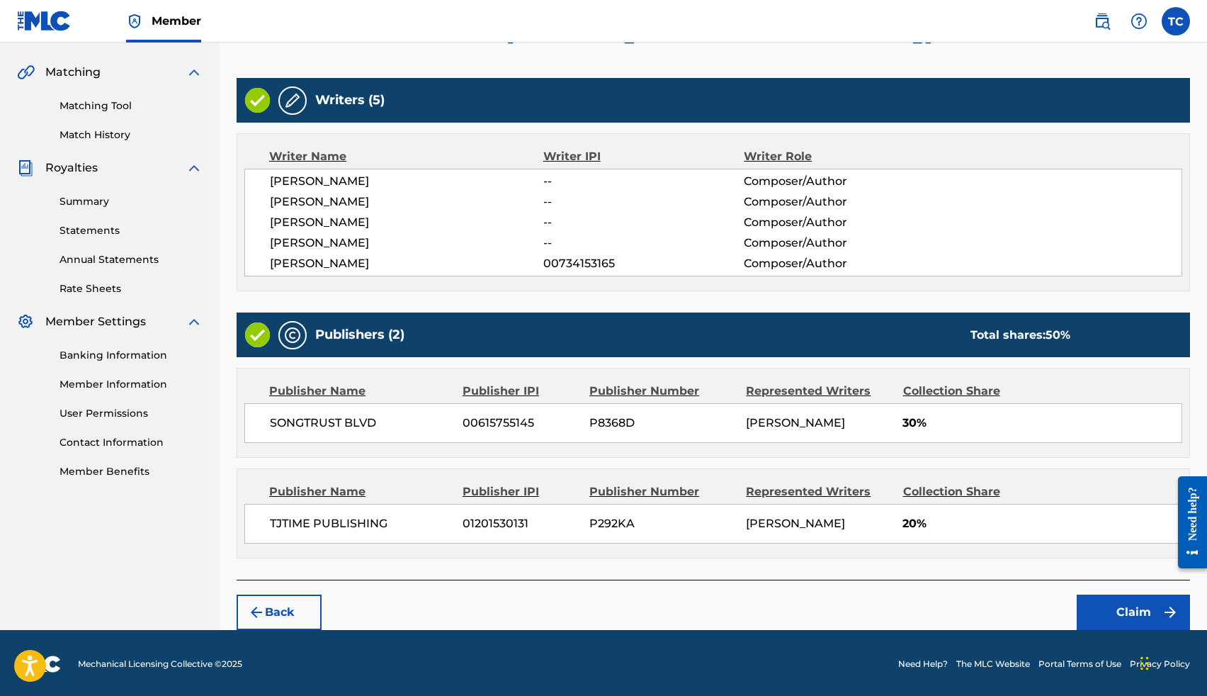
click at [1118, 611] on button "Claim" at bounding box center [1133, 611] width 113 height 35
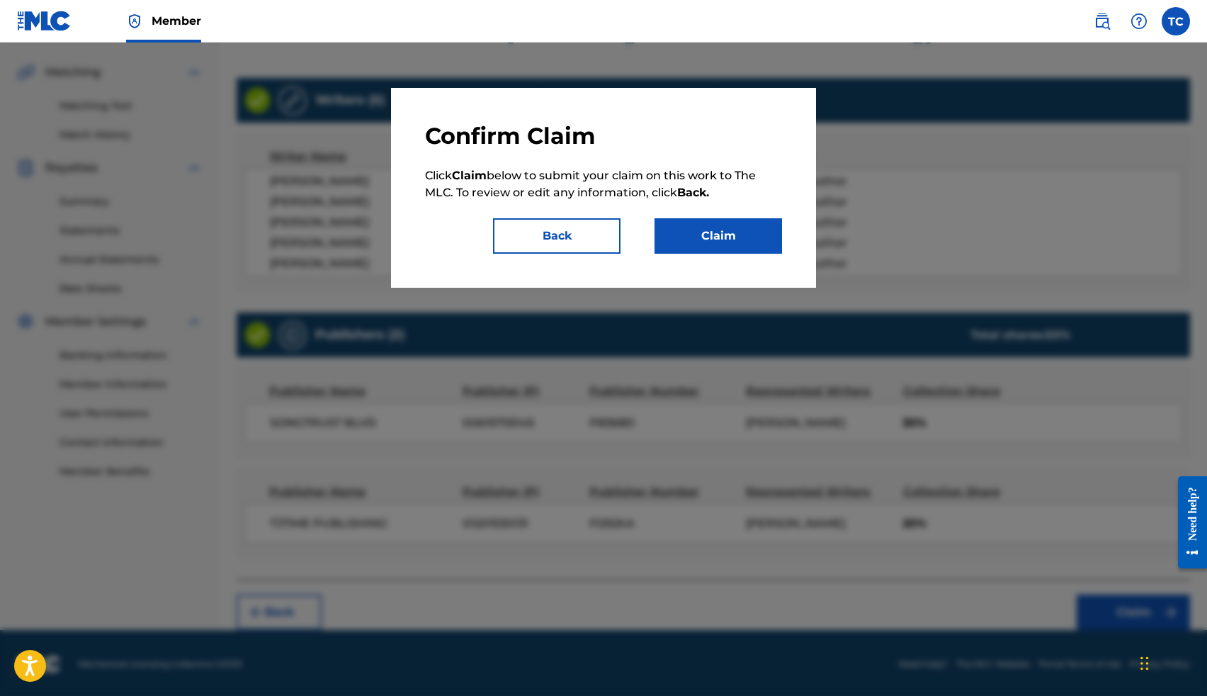
click at [708, 246] on button "Claim" at bounding box center [719, 235] width 128 height 35
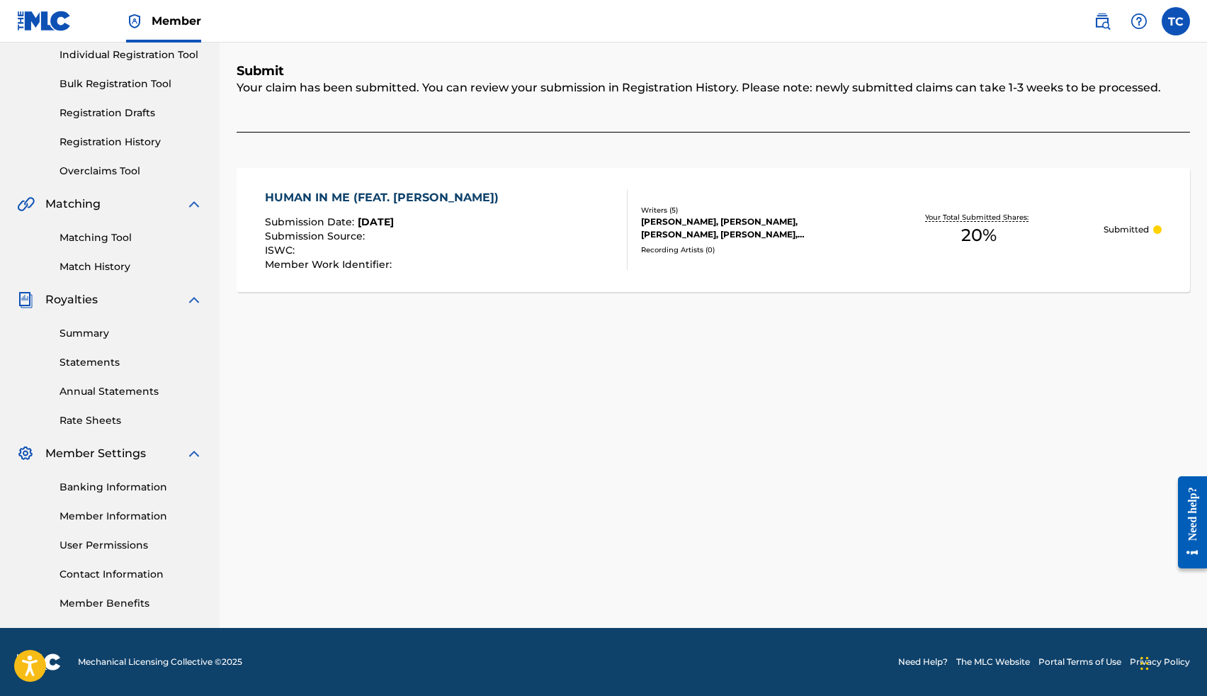
scroll to position [0, 0]
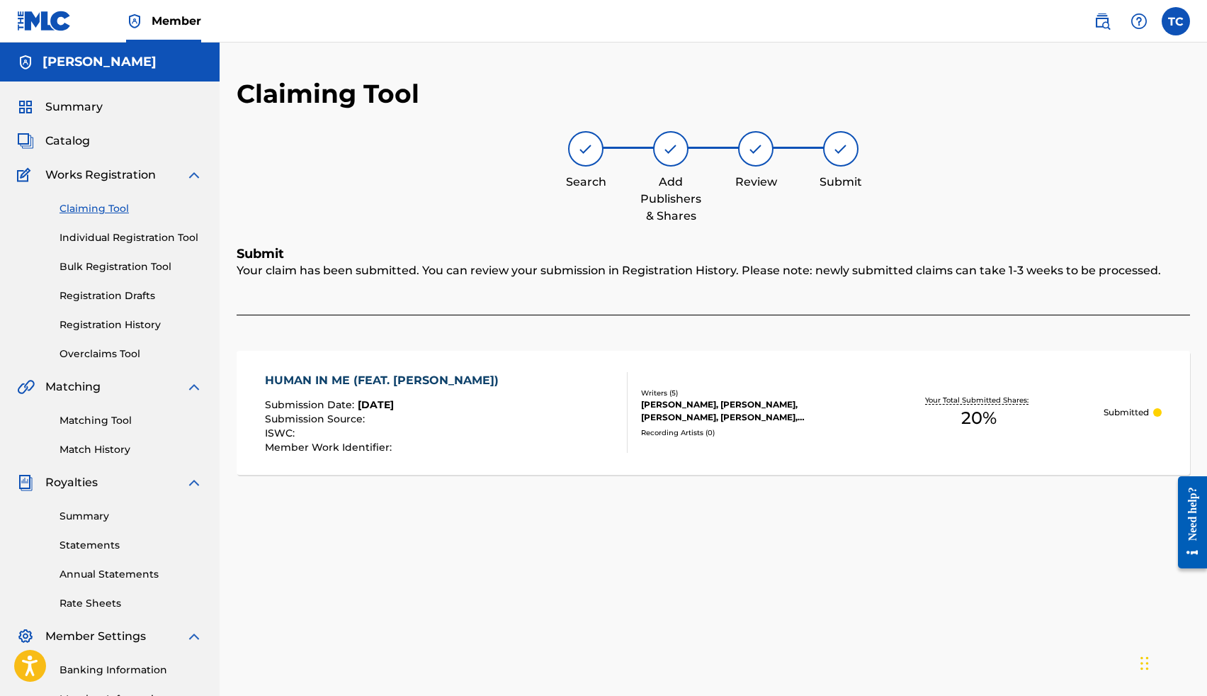
click at [121, 322] on link "Registration History" at bounding box center [131, 324] width 143 height 15
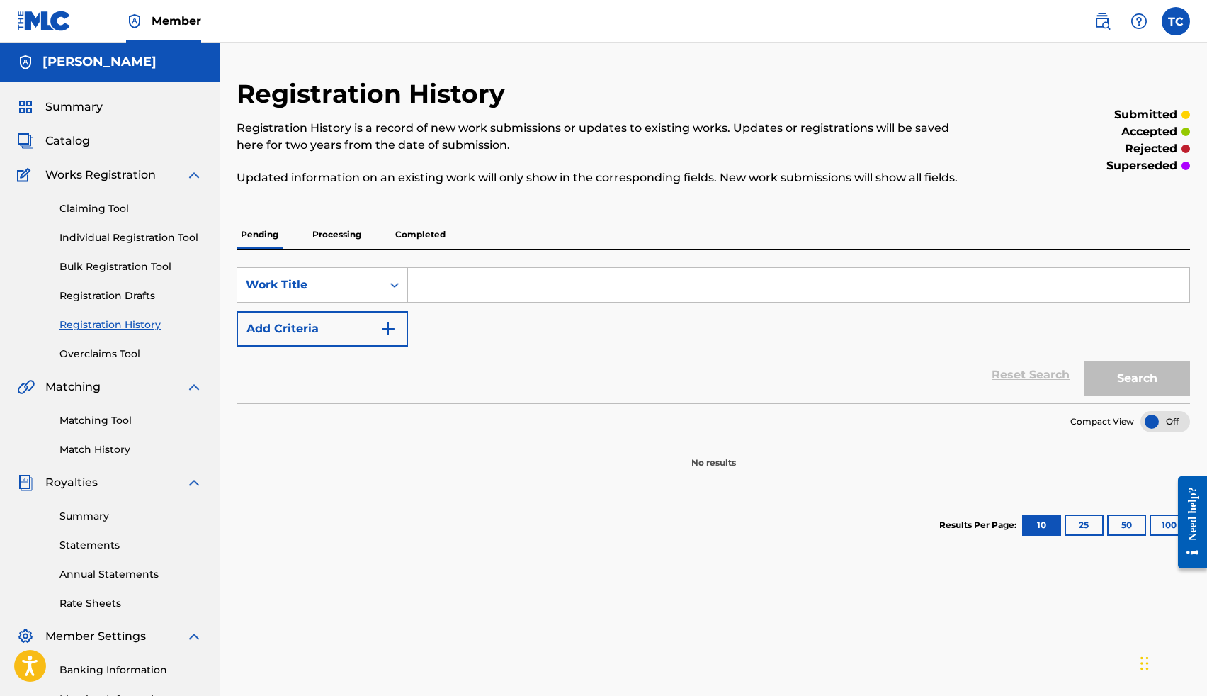
click at [335, 225] on p "Processing" at bounding box center [336, 235] width 57 height 30
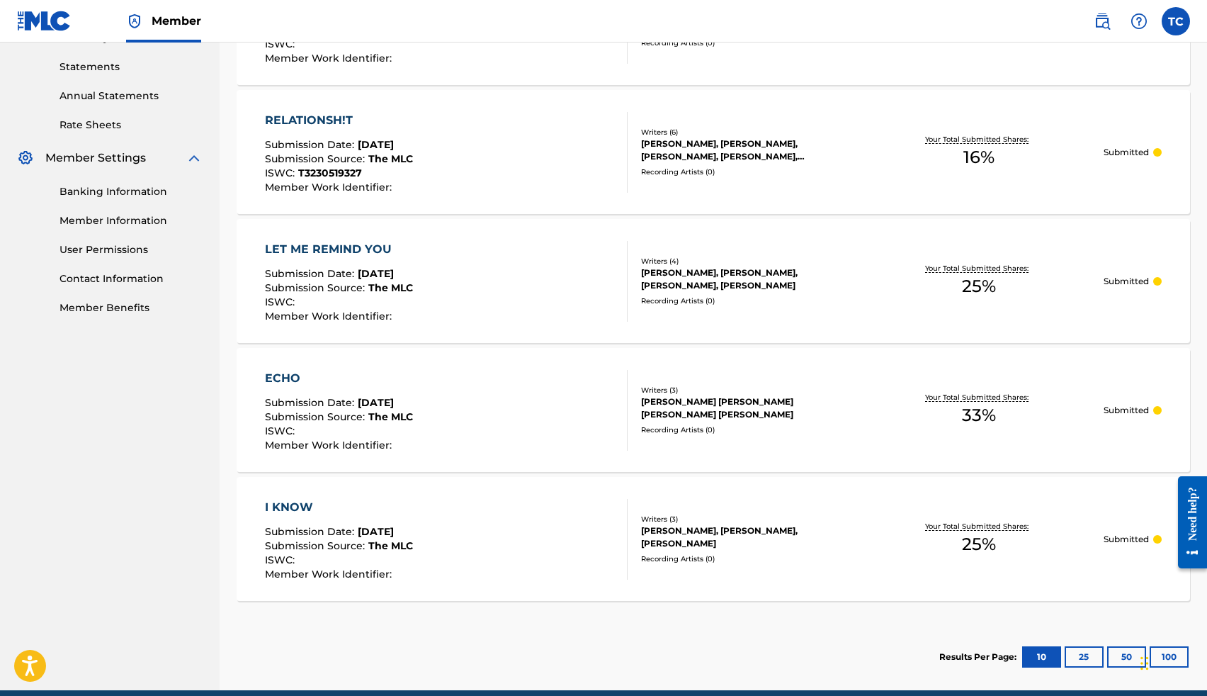
scroll to position [476, 0]
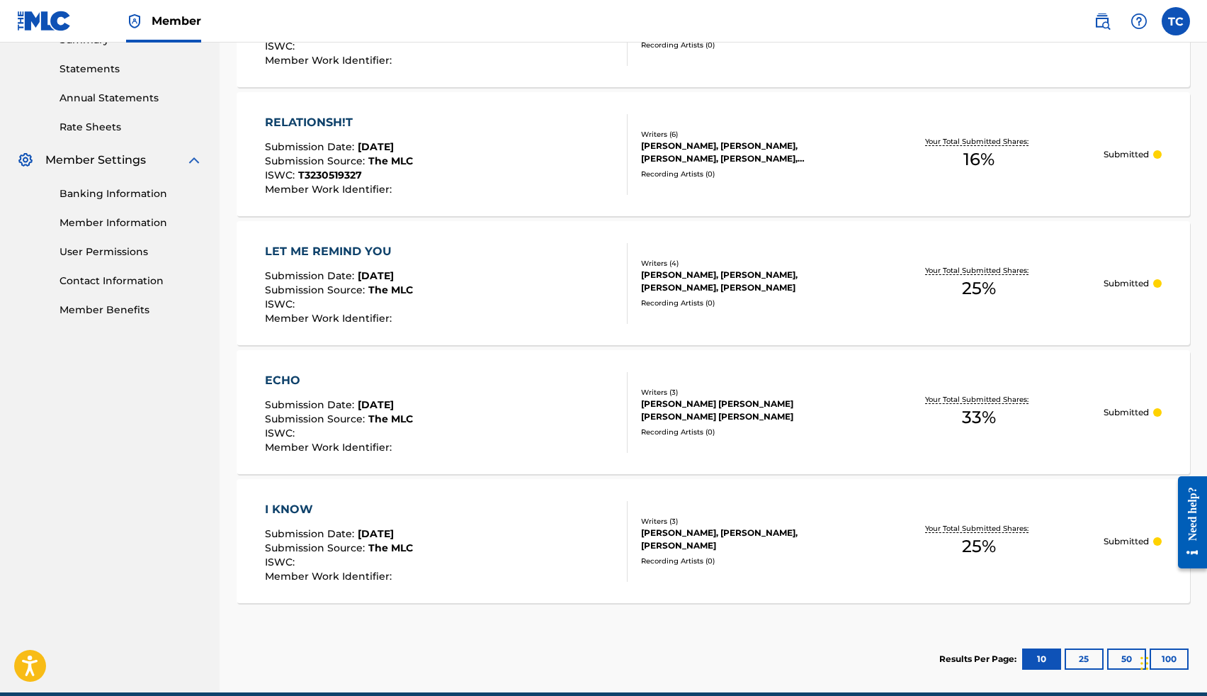
click at [1075, 659] on button "25" at bounding box center [1084, 658] width 39 height 21
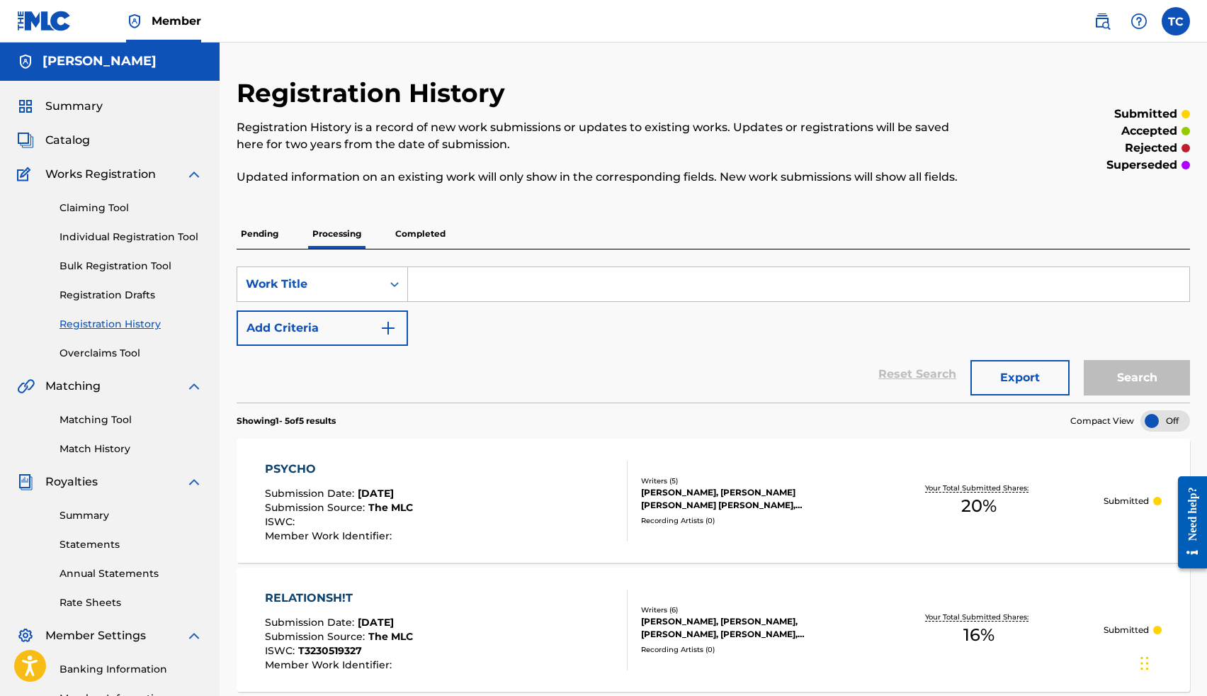
scroll to position [0, 0]
click at [418, 244] on p "Completed" at bounding box center [420, 235] width 59 height 30
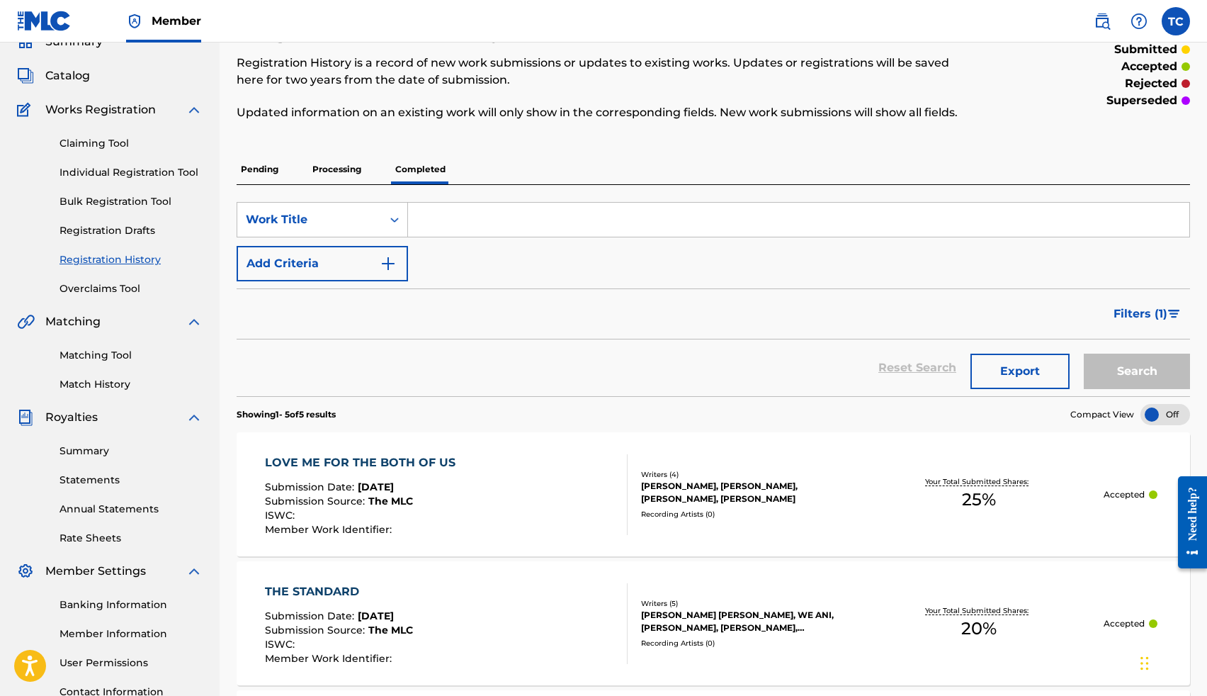
scroll to position [45, 0]
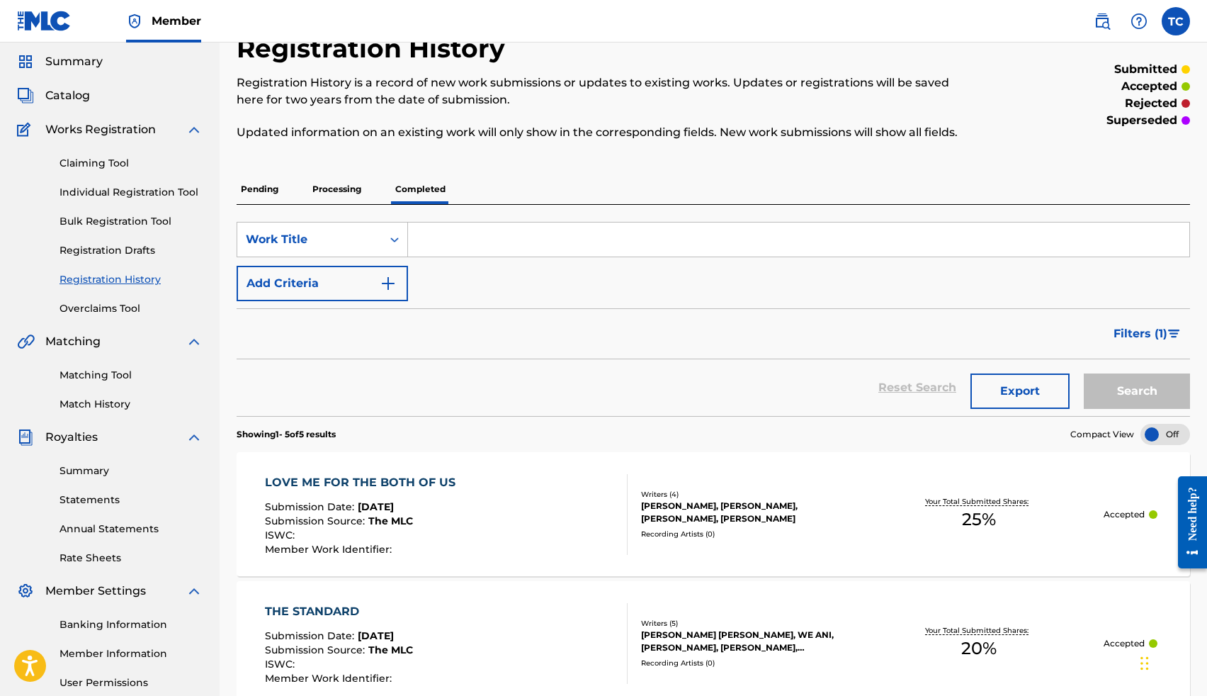
click at [266, 194] on p "Pending" at bounding box center [260, 189] width 46 height 30
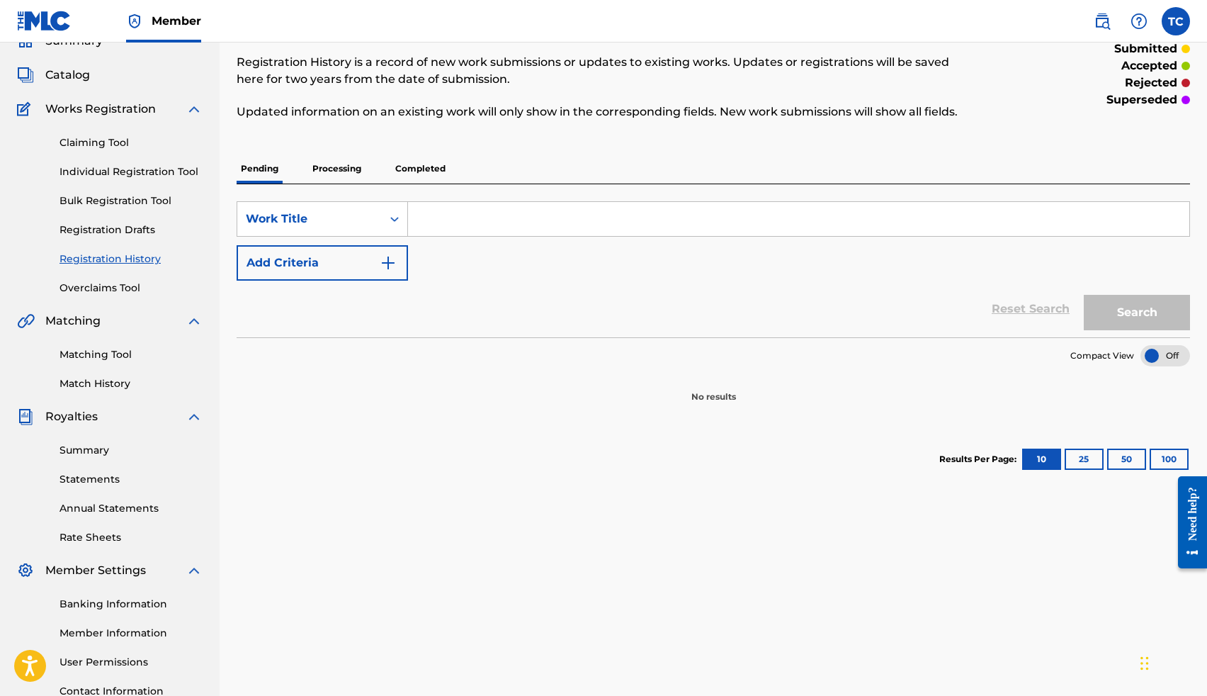
scroll to position [53, 0]
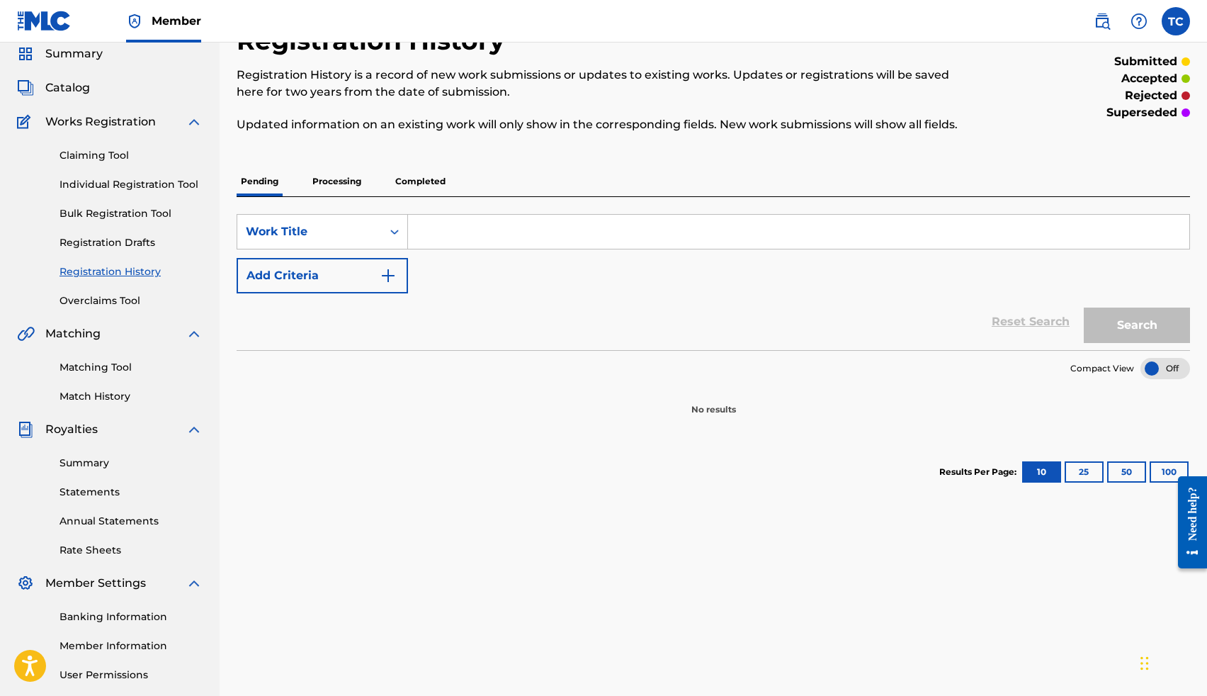
click at [343, 181] on p "Processing" at bounding box center [336, 181] width 57 height 30
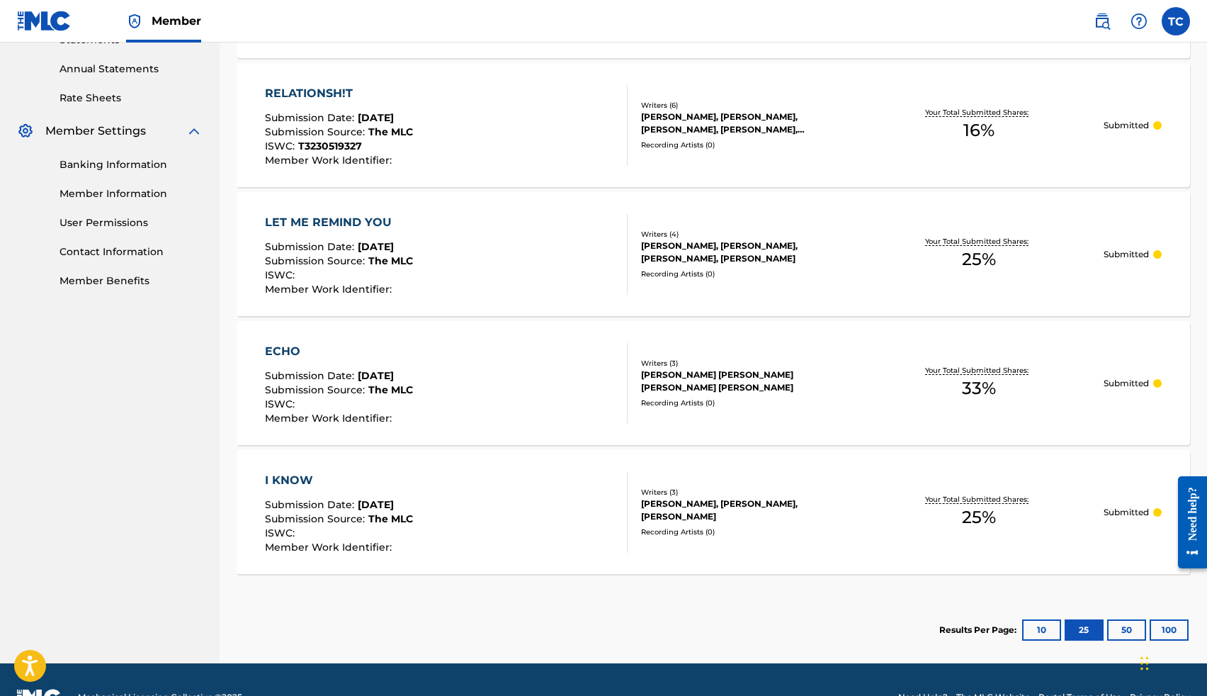
scroll to position [540, 0]
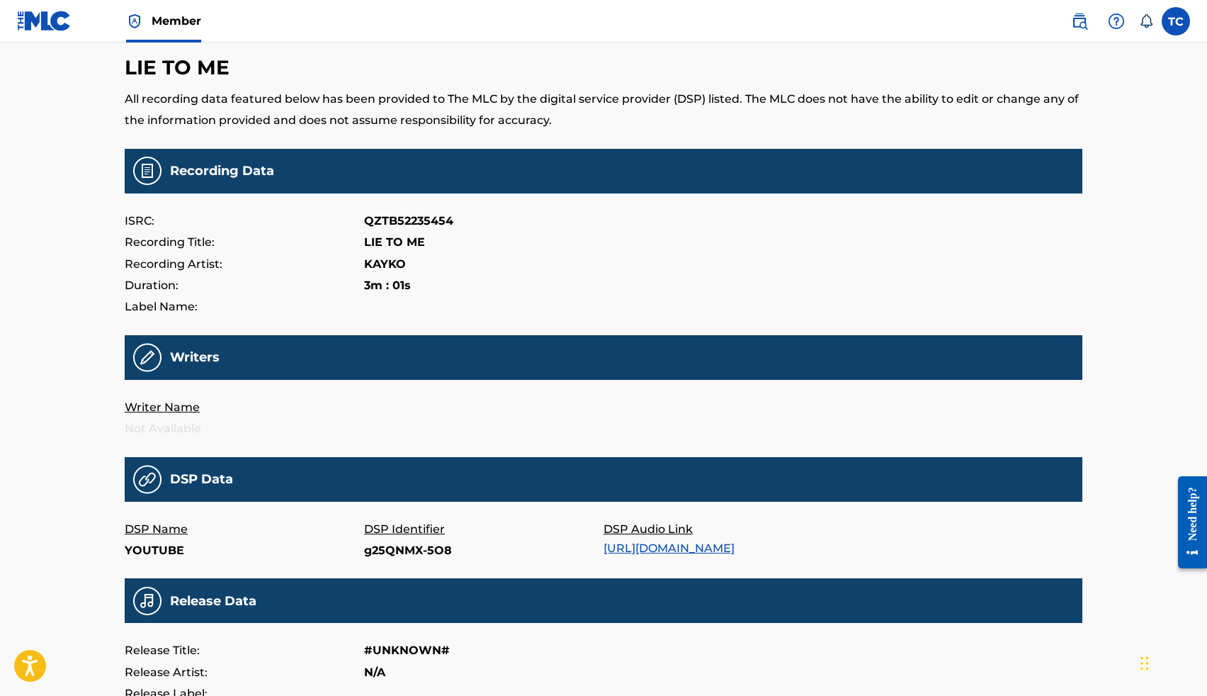
scroll to position [40, 0]
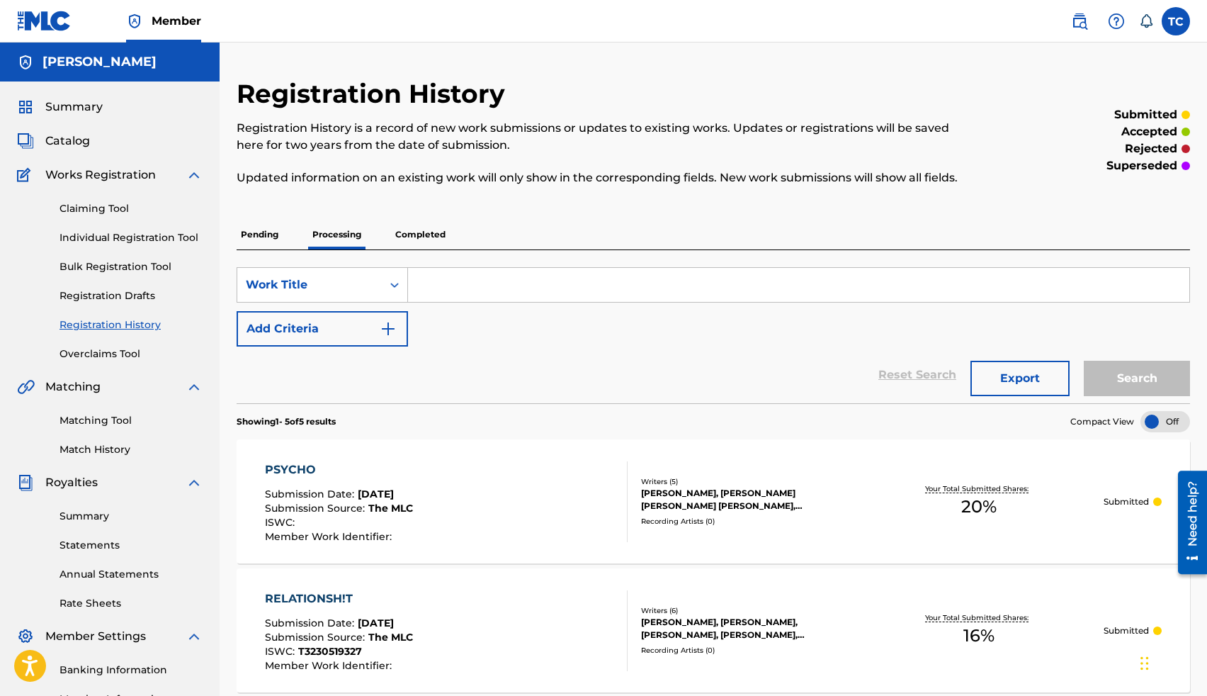
click at [124, 179] on span "Works Registration" at bounding box center [100, 174] width 111 height 17
click at [194, 175] on img at bounding box center [194, 174] width 17 height 17
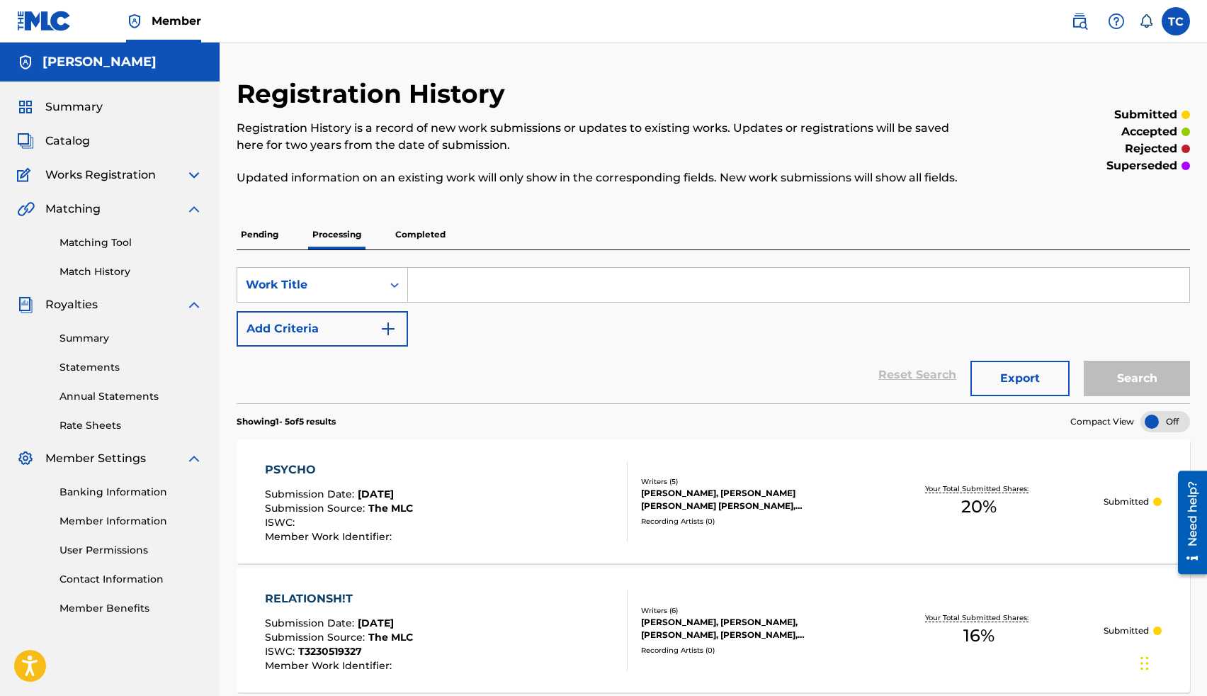
click at [191, 305] on img at bounding box center [194, 304] width 17 height 17
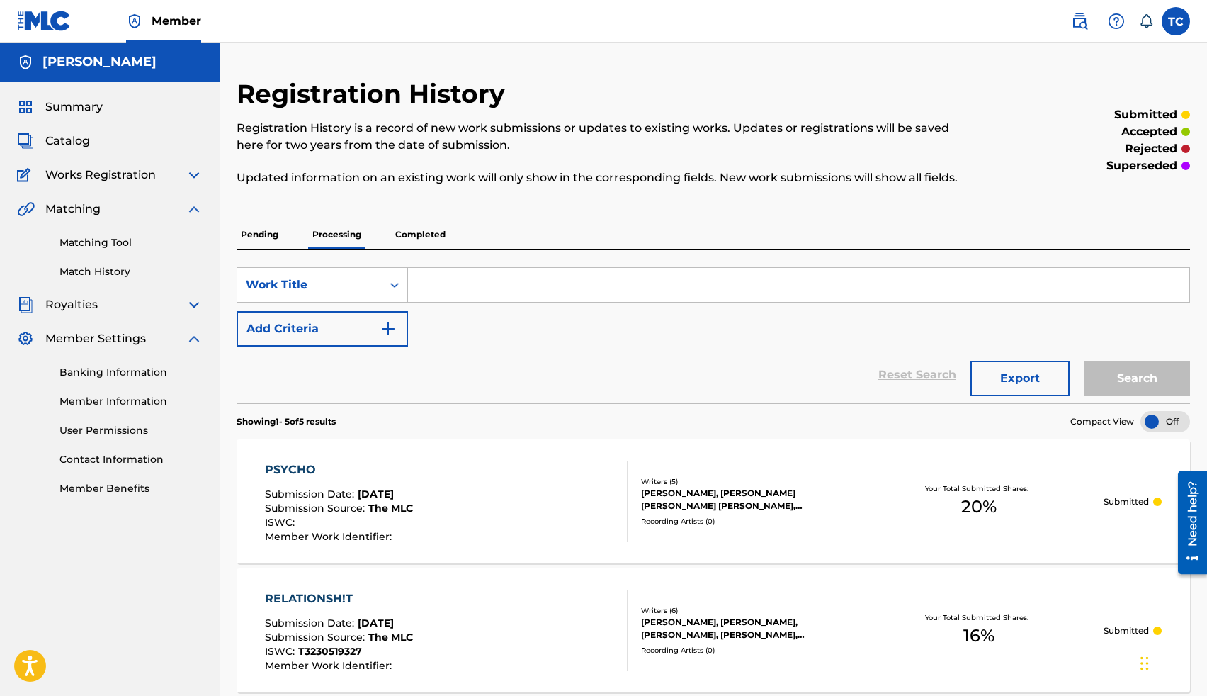
click at [192, 177] on img at bounding box center [194, 174] width 17 height 17
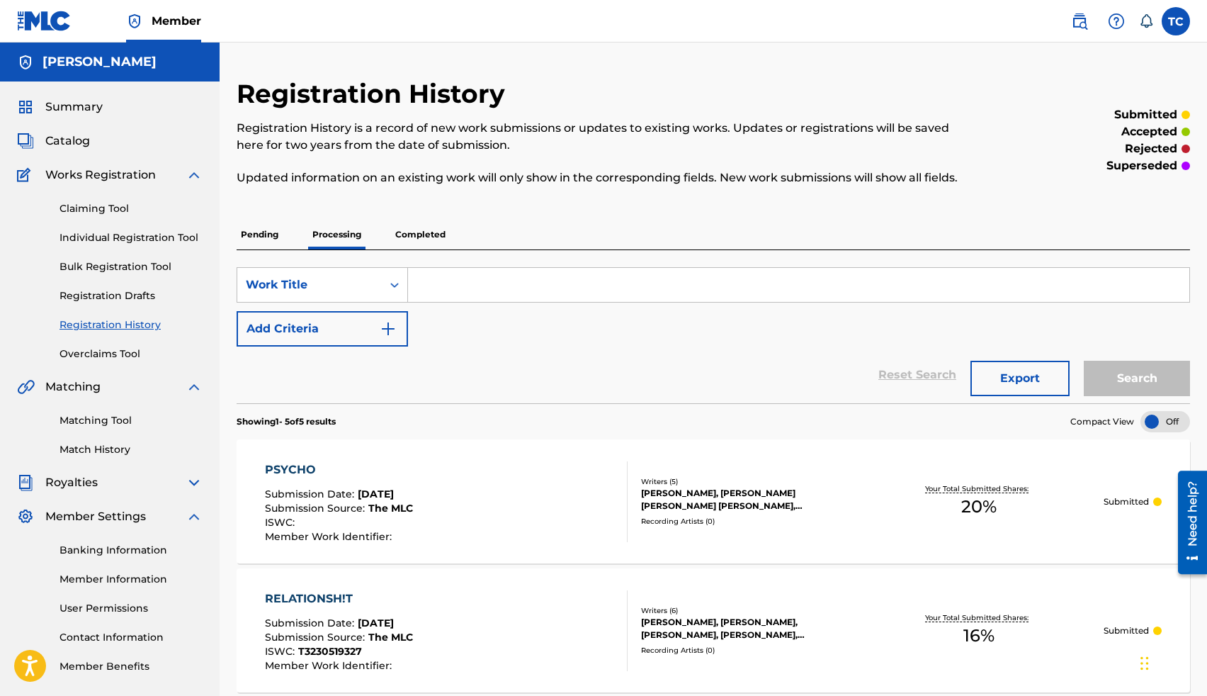
click at [124, 300] on link "Registration Drafts" at bounding box center [131, 295] width 143 height 15
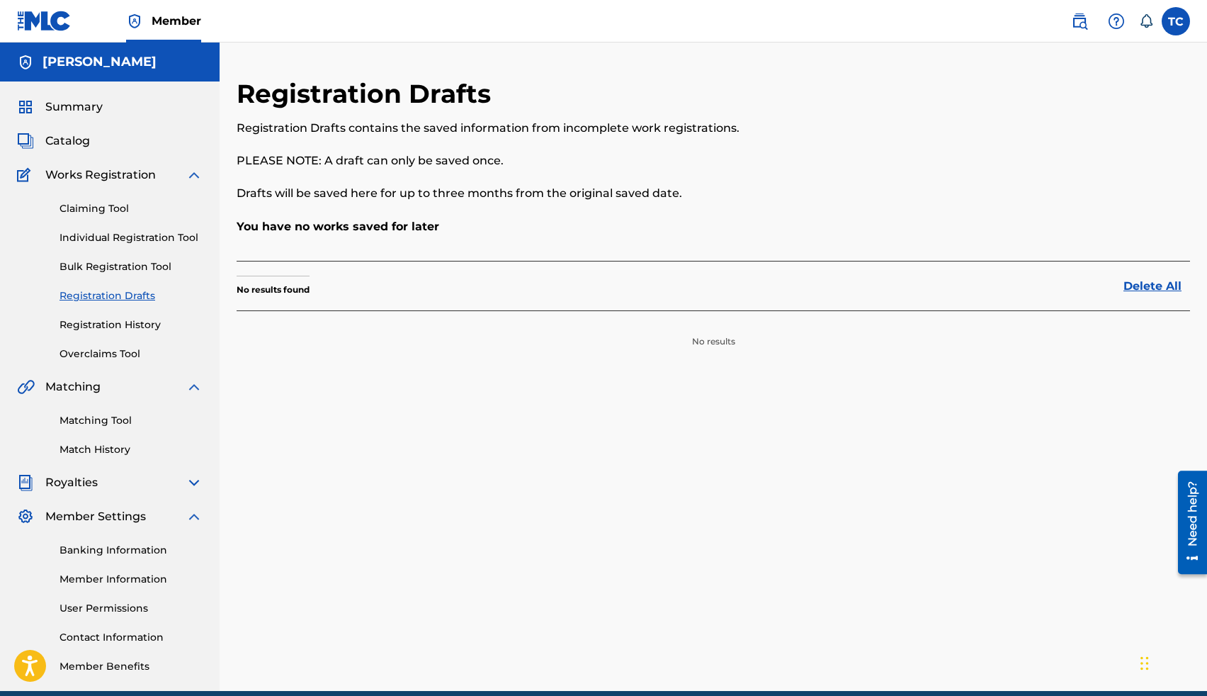
click at [156, 302] on link "Registration Drafts" at bounding box center [131, 295] width 143 height 15
click at [153, 321] on link "Registration History" at bounding box center [131, 324] width 143 height 15
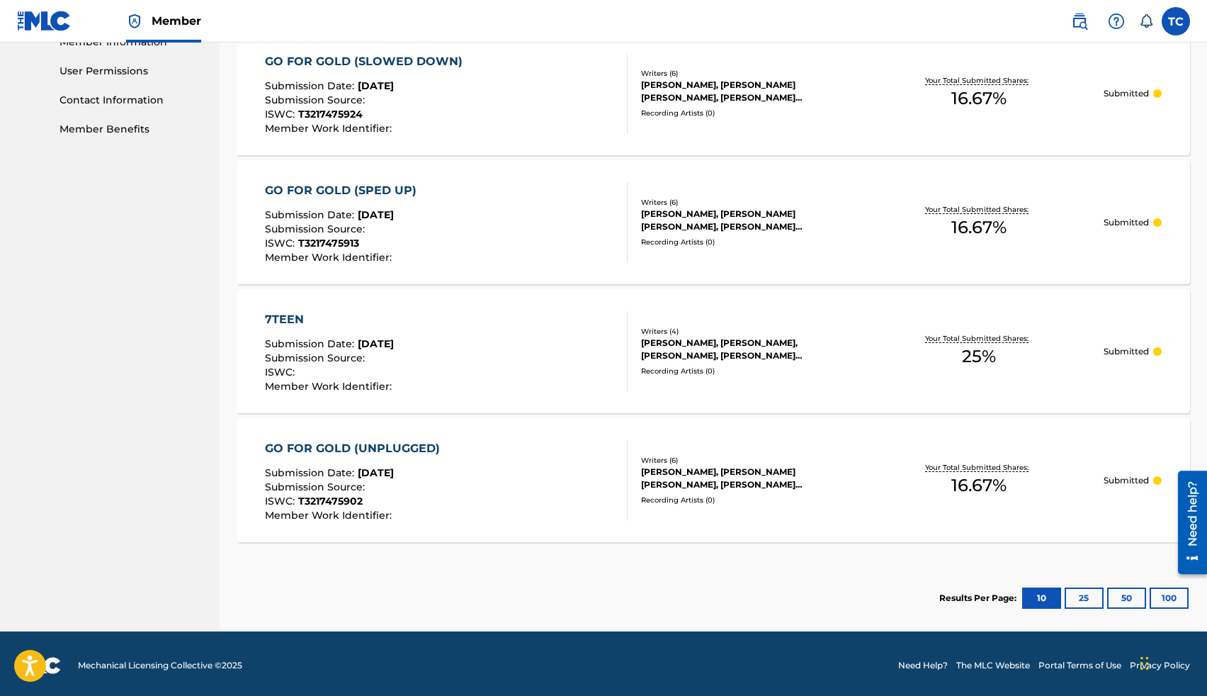
scroll to position [540, 0]
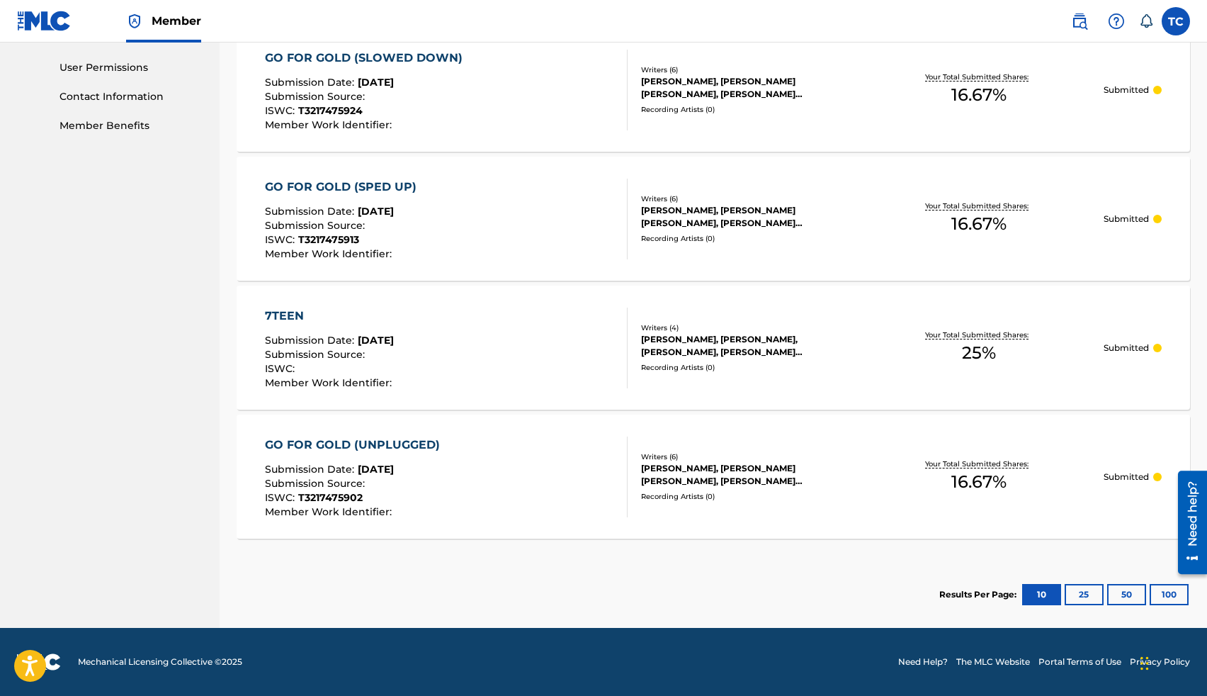
click at [1079, 594] on button "25" at bounding box center [1084, 594] width 39 height 21
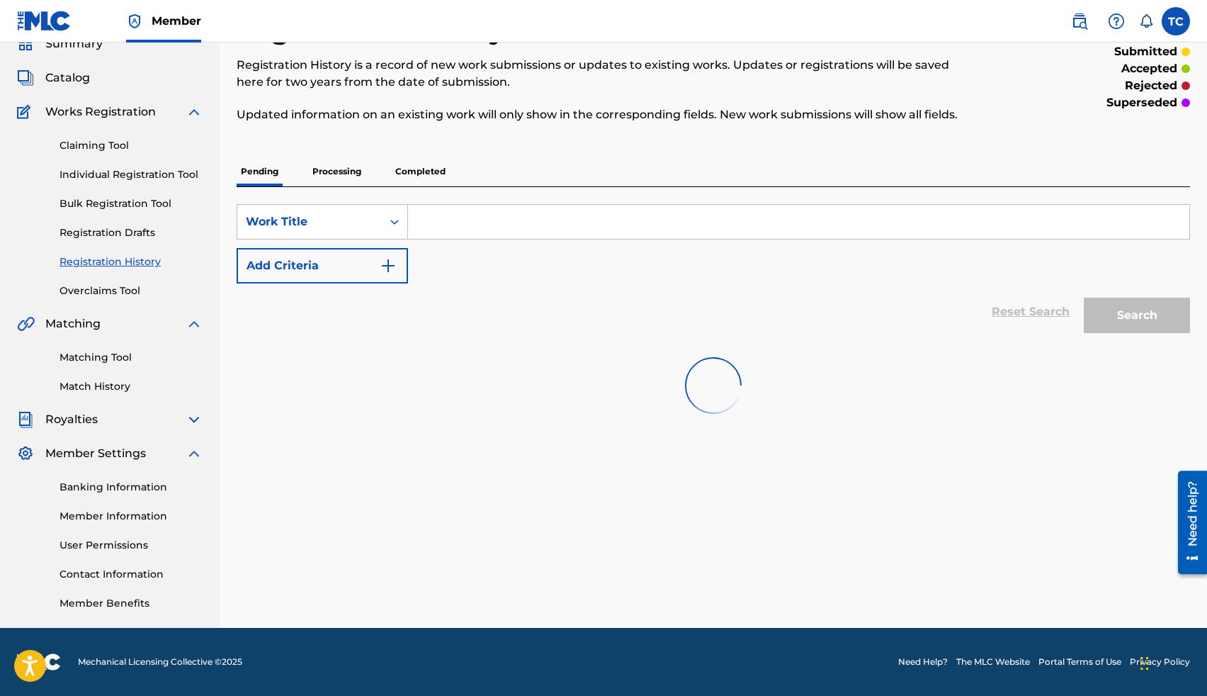
scroll to position [63, 0]
click at [1029, 469] on button "10" at bounding box center [1041, 461] width 39 height 21
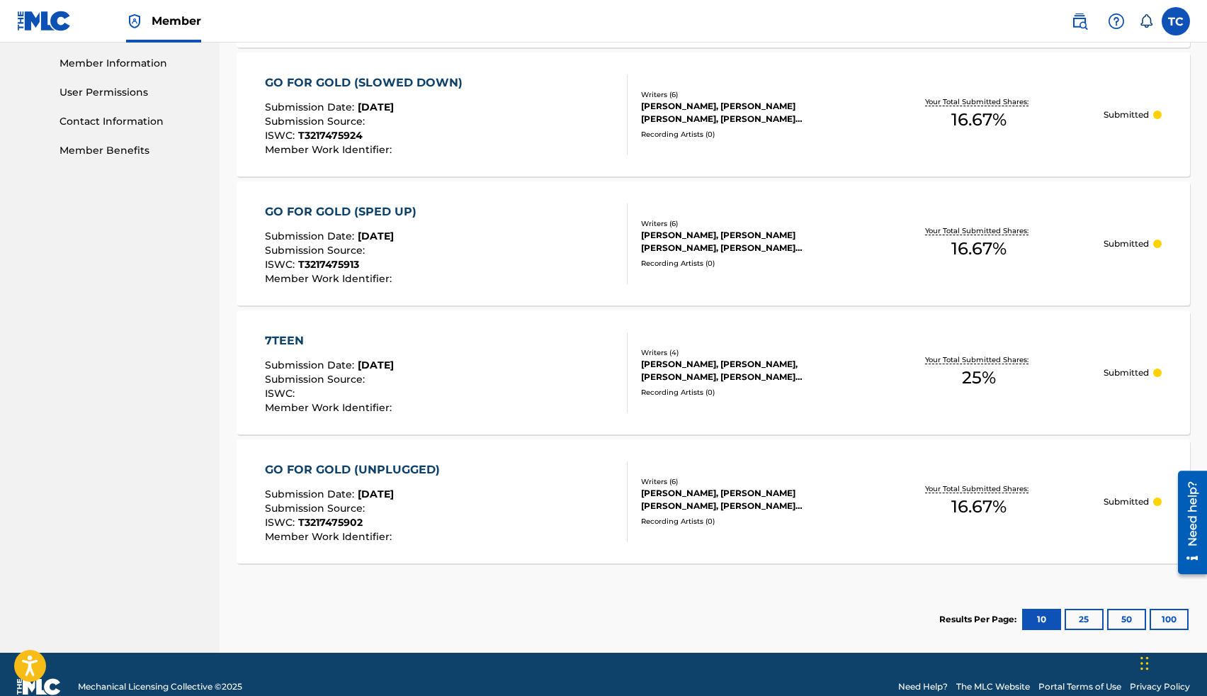
scroll to position [540, 0]
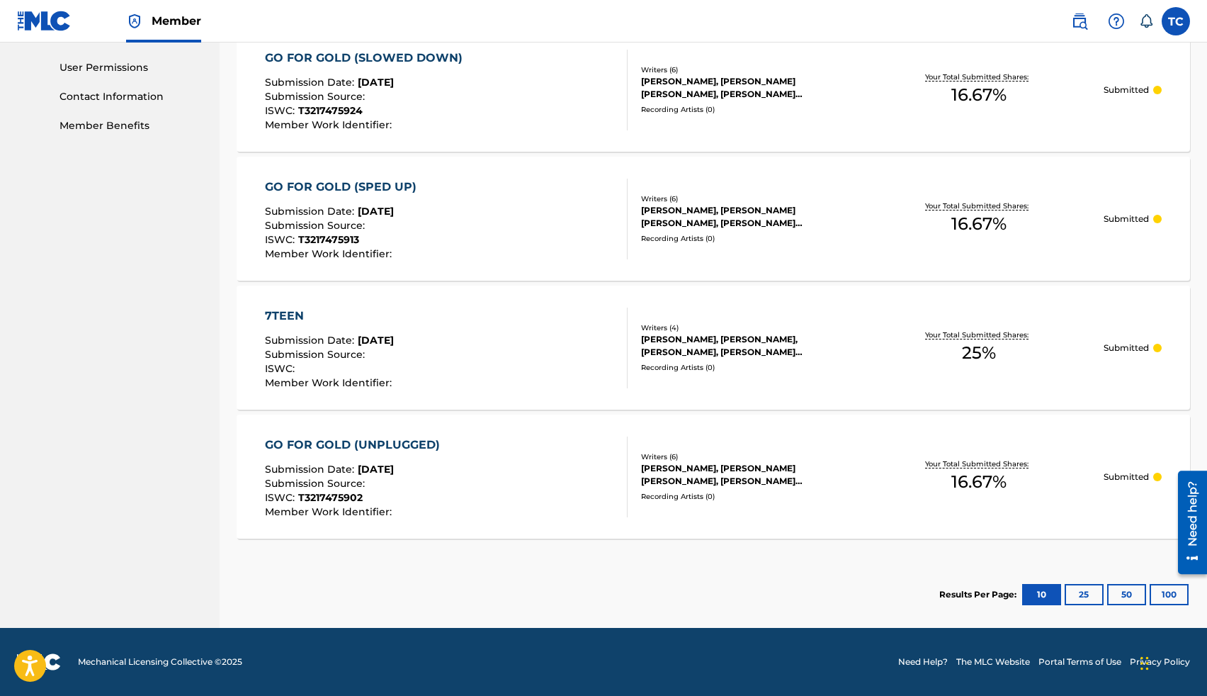
click at [1082, 598] on button "25" at bounding box center [1084, 594] width 39 height 21
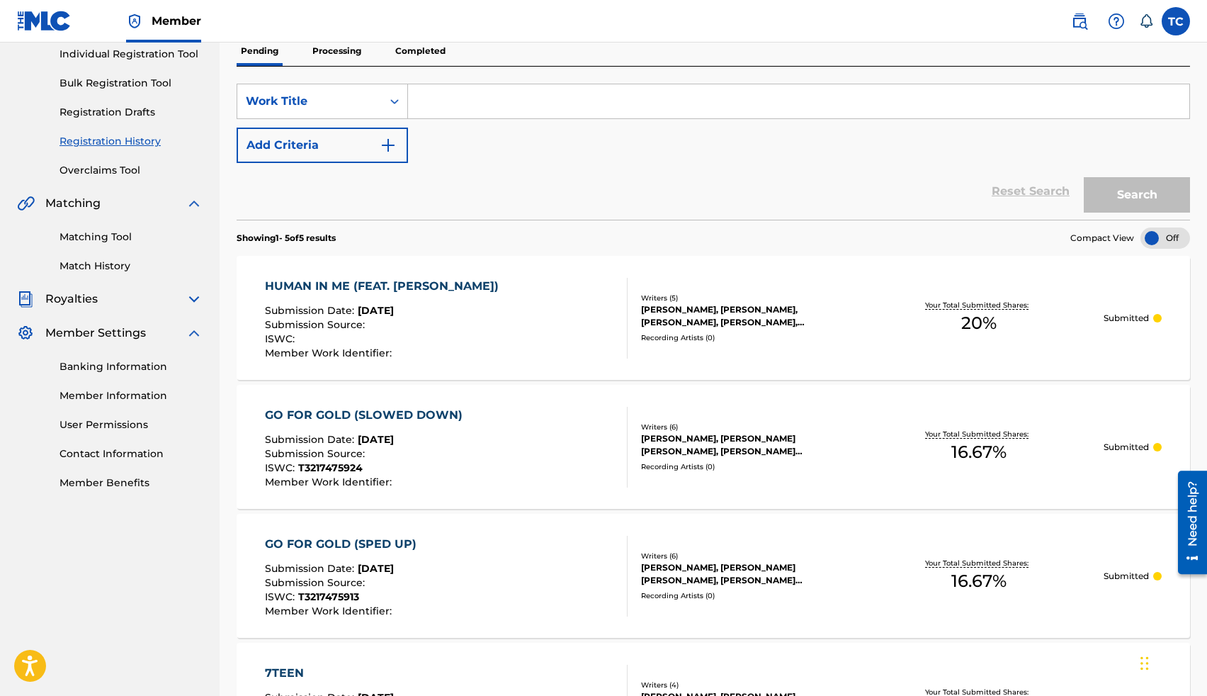
scroll to position [135, 0]
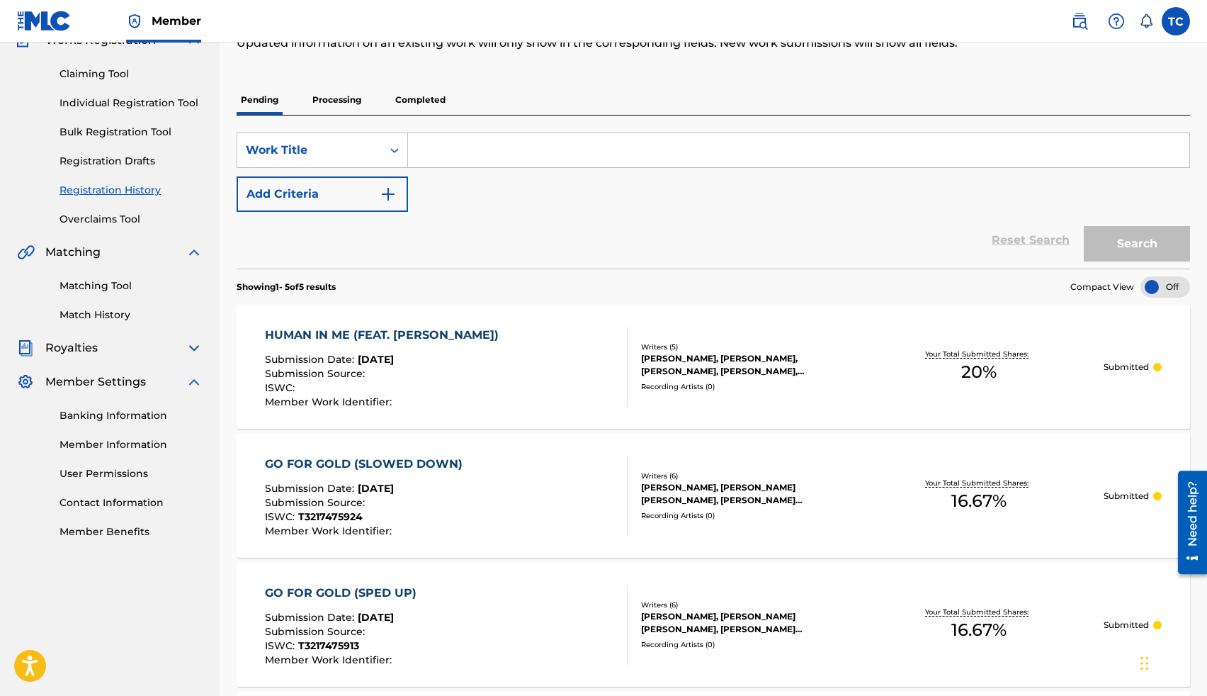
click at [341, 101] on p "Processing" at bounding box center [336, 100] width 57 height 30
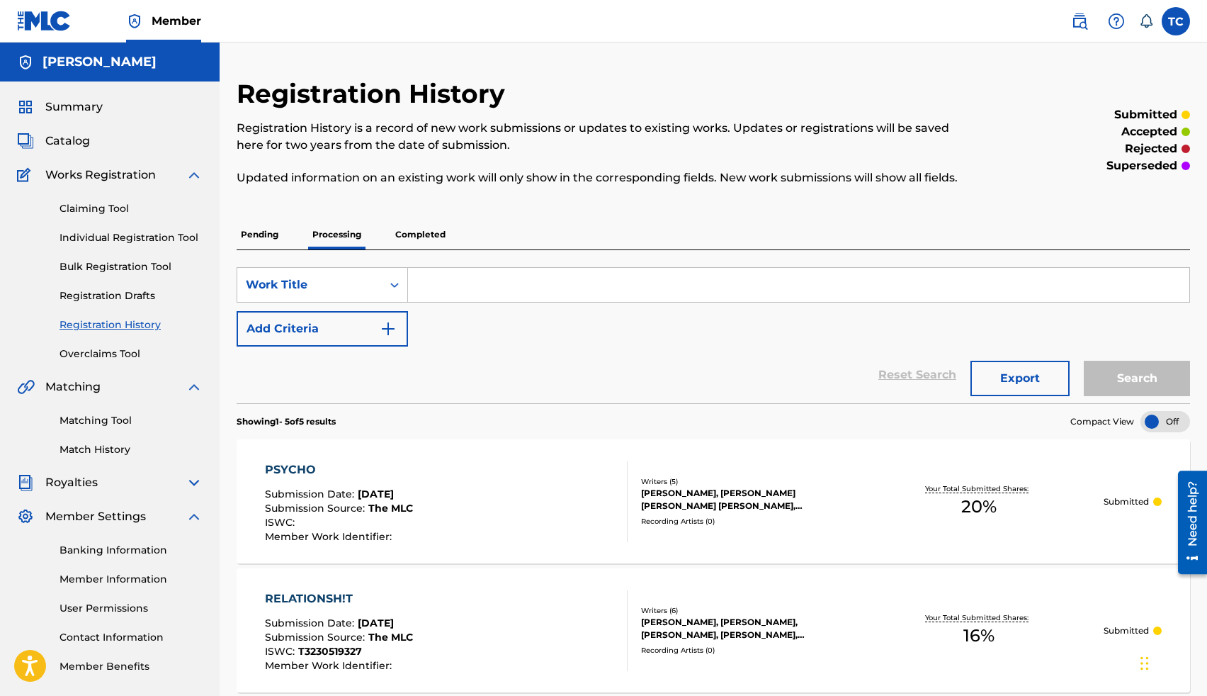
click at [420, 232] on p "Completed" at bounding box center [420, 235] width 59 height 30
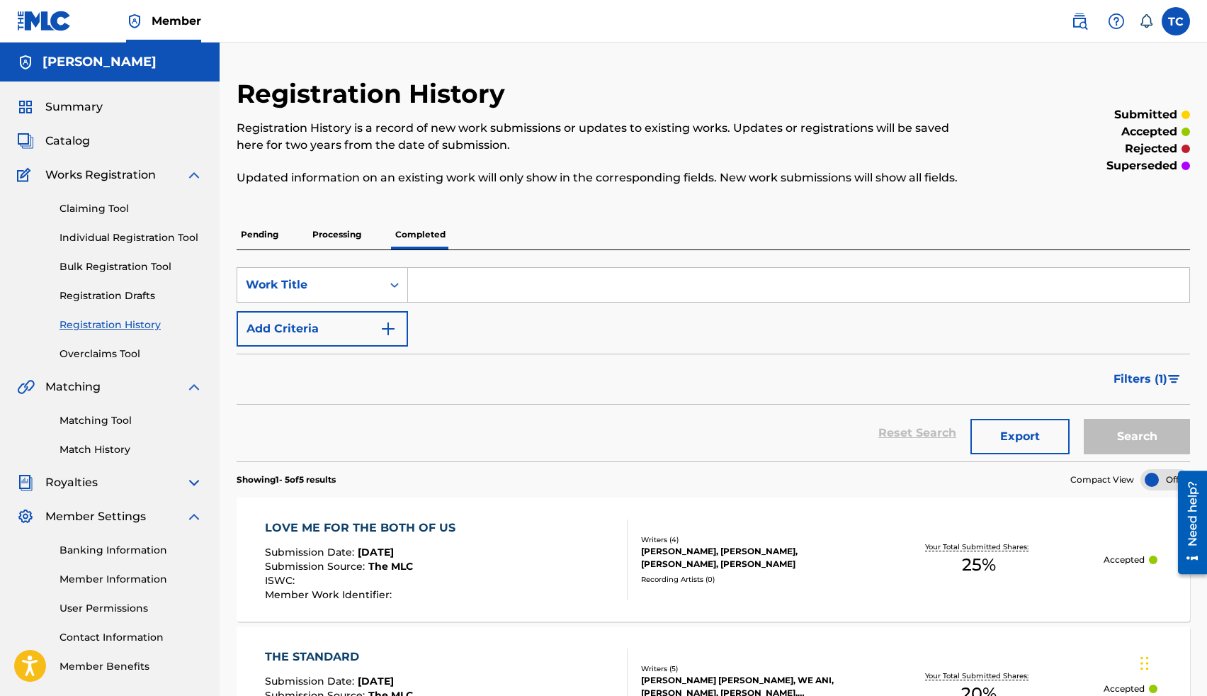
click at [356, 235] on p "Processing" at bounding box center [336, 235] width 57 height 30
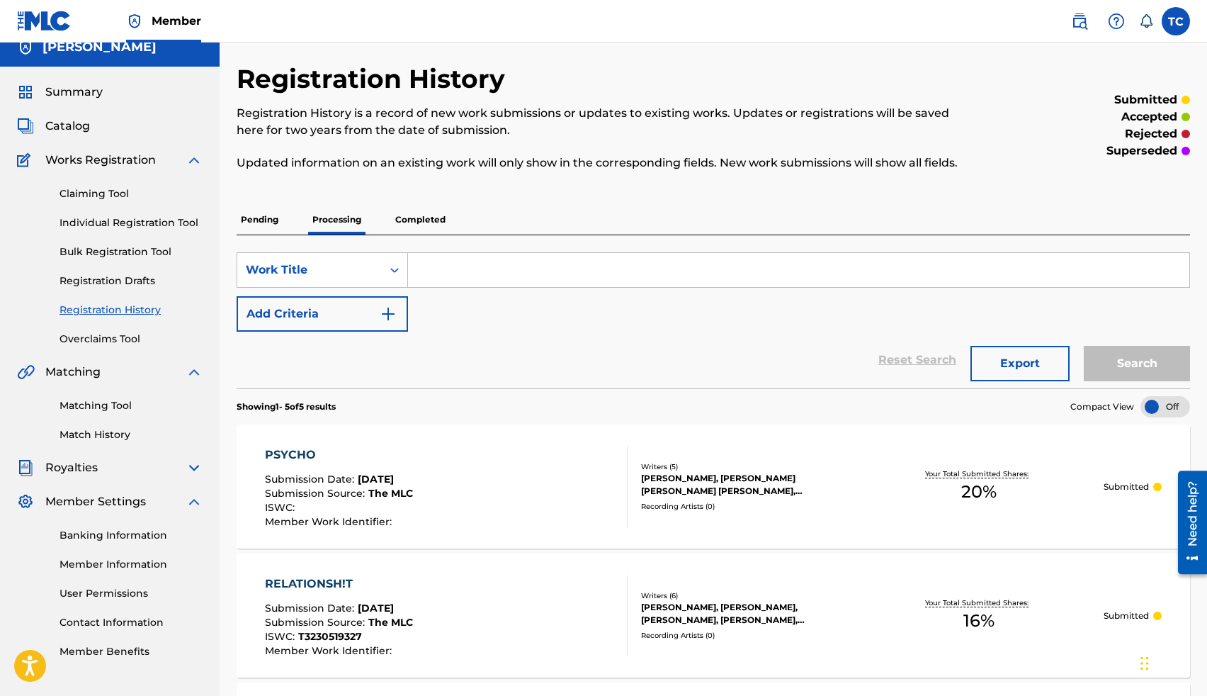
scroll to position [4, 0]
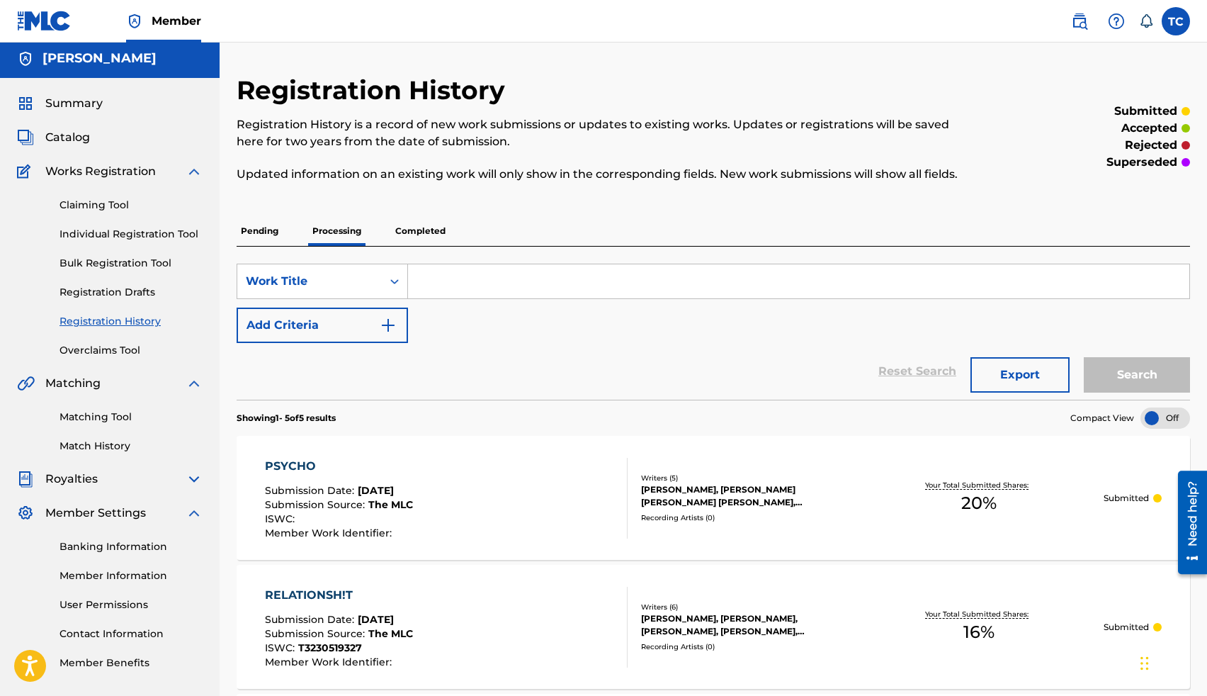
click at [263, 232] on p "Pending" at bounding box center [260, 231] width 46 height 30
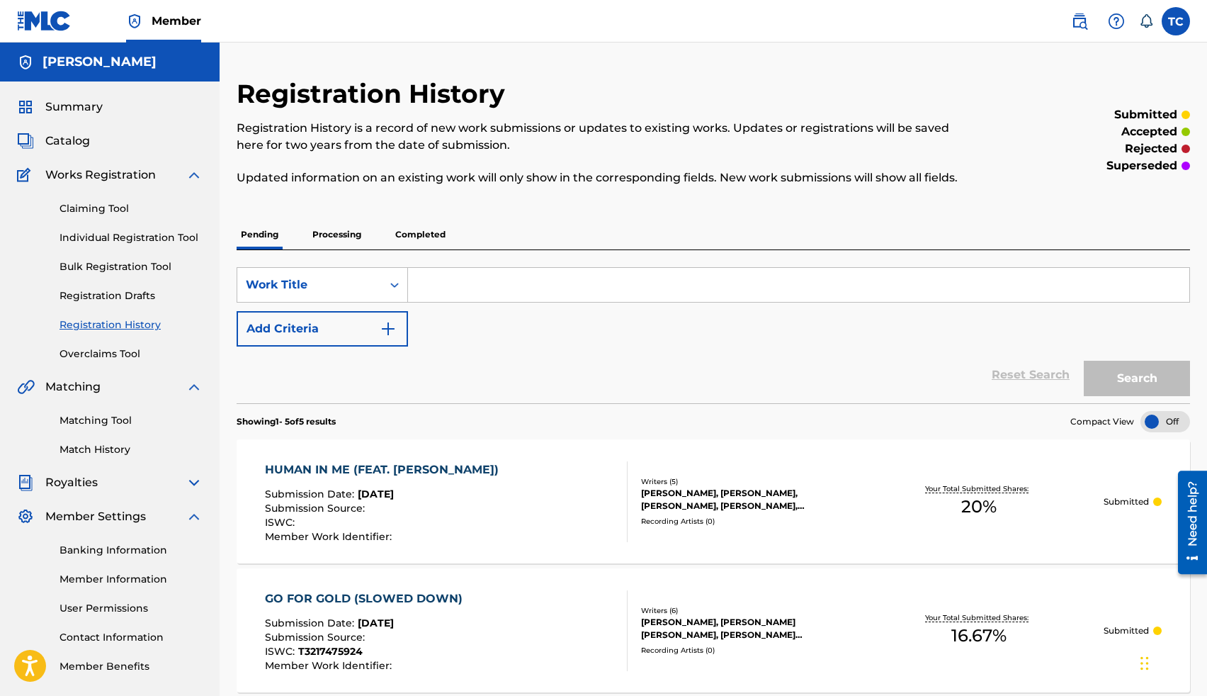
click at [101, 207] on link "Claiming Tool" at bounding box center [131, 208] width 143 height 15
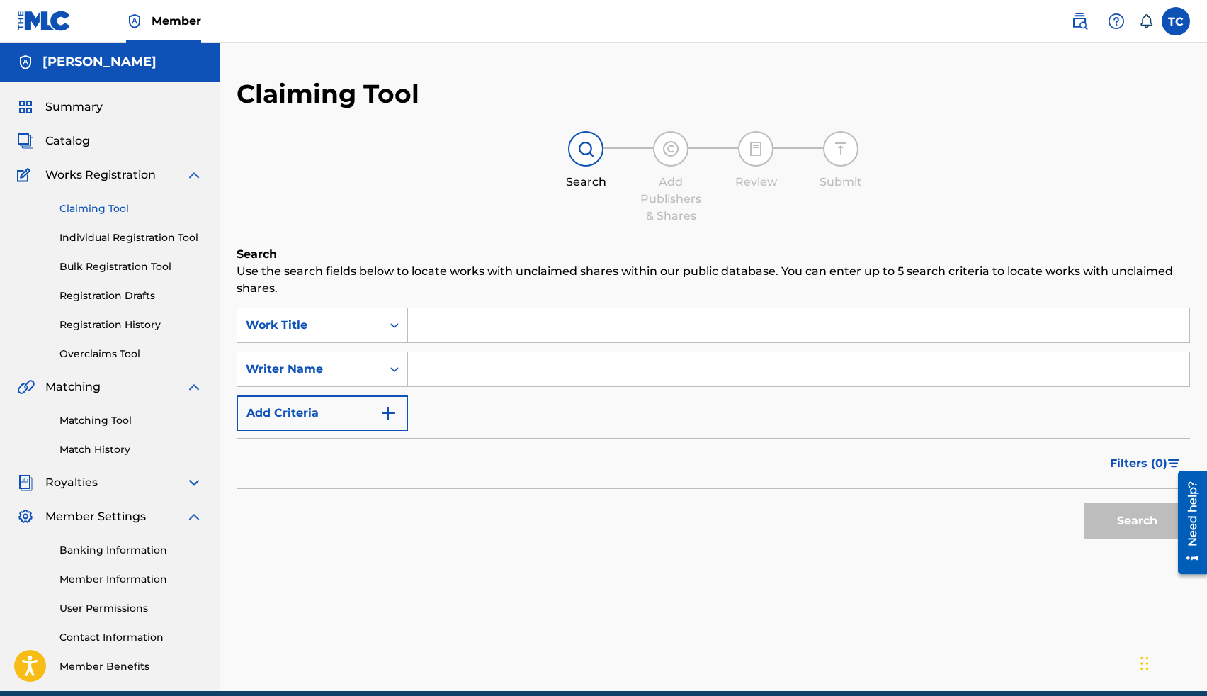
click at [128, 241] on link "Individual Registration Tool" at bounding box center [131, 237] width 143 height 15
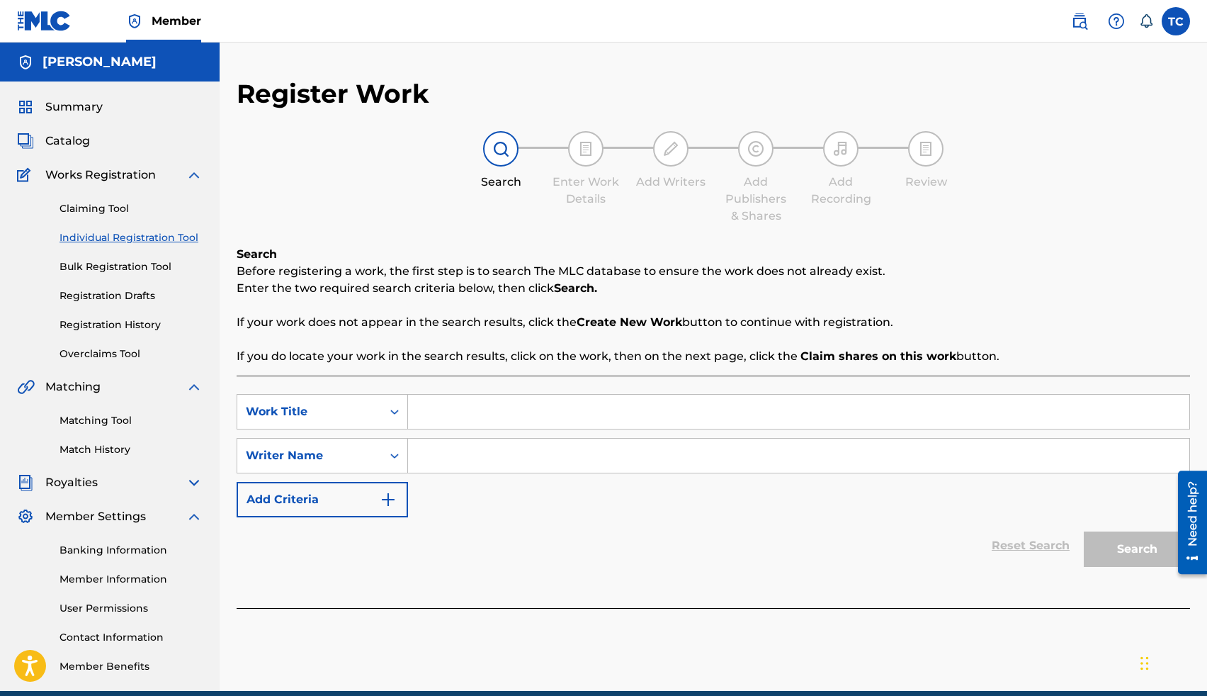
click at [422, 394] on div "Search Form" at bounding box center [799, 411] width 782 height 35
click at [431, 406] on input "Search Form" at bounding box center [798, 412] width 781 height 34
type input "Strangers"
click at [446, 459] on input "Search Form" at bounding box center [798, 455] width 781 height 34
click at [1084, 531] on button "Search" at bounding box center [1137, 548] width 106 height 35
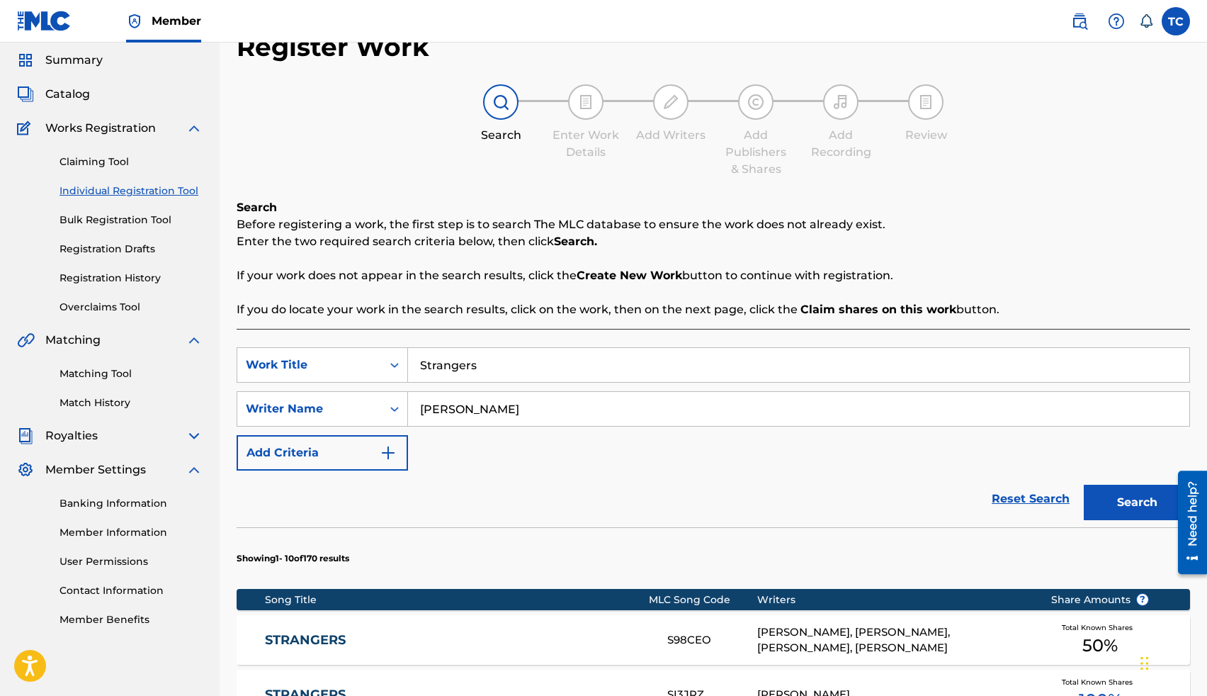
scroll to position [18, 0]
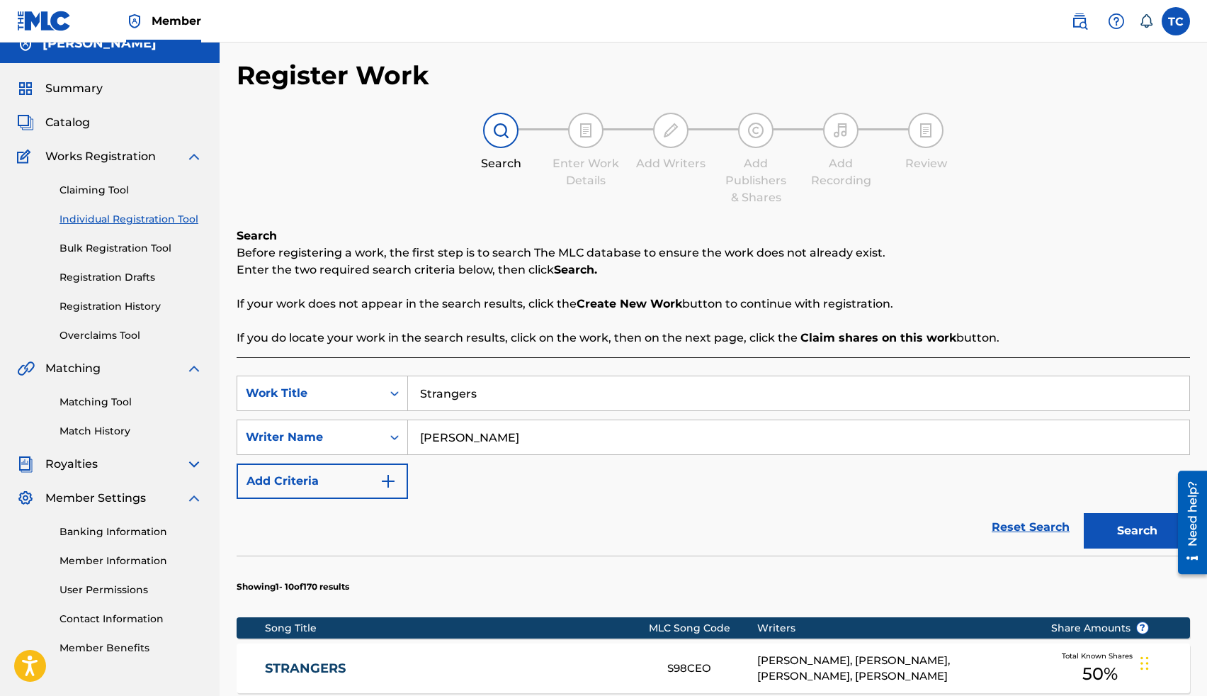
click at [458, 435] on input "thomas" at bounding box center [798, 437] width 781 height 34
click at [1084, 513] on button "Search" at bounding box center [1137, 530] width 106 height 35
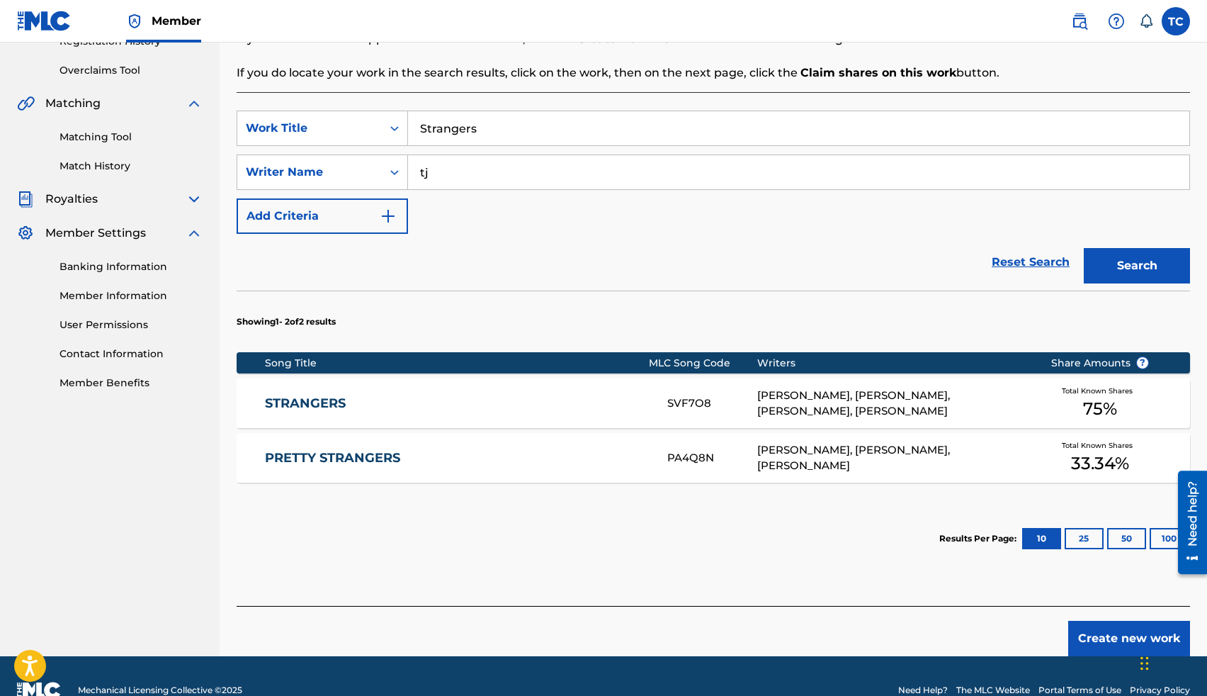
scroll to position [312, 0]
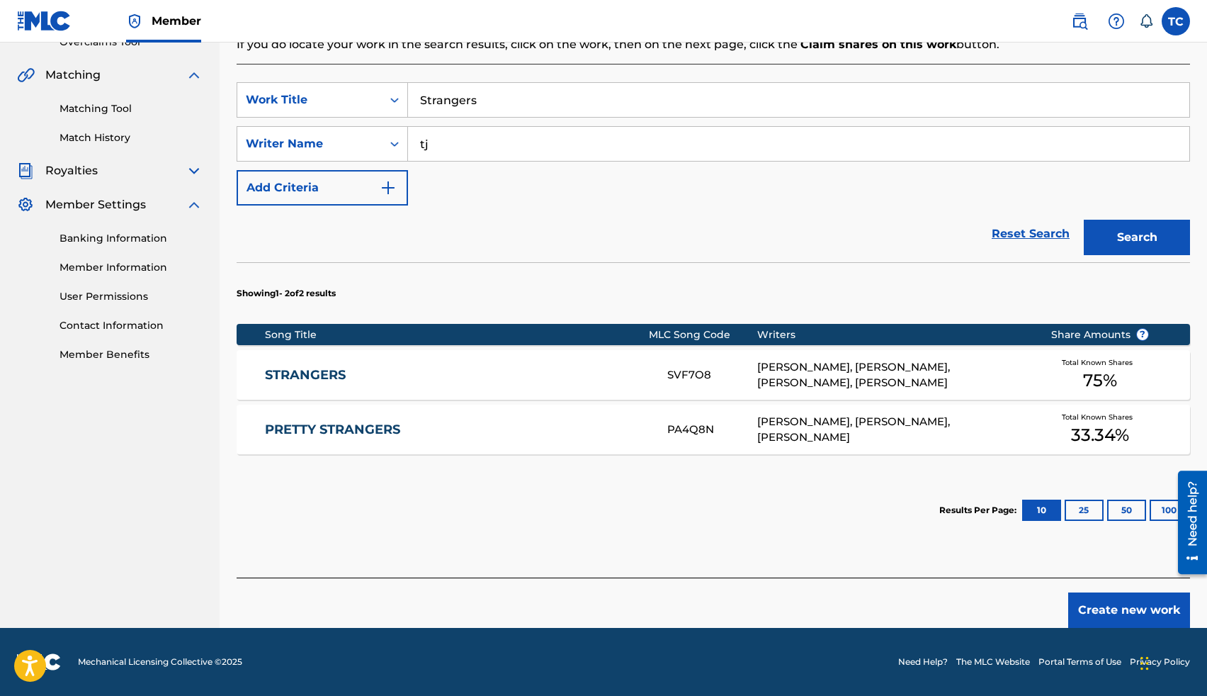
click at [480, 145] on input "tj" at bounding box center [798, 144] width 781 height 34
type input "t"
click at [1084, 220] on button "Search" at bounding box center [1137, 237] width 106 height 35
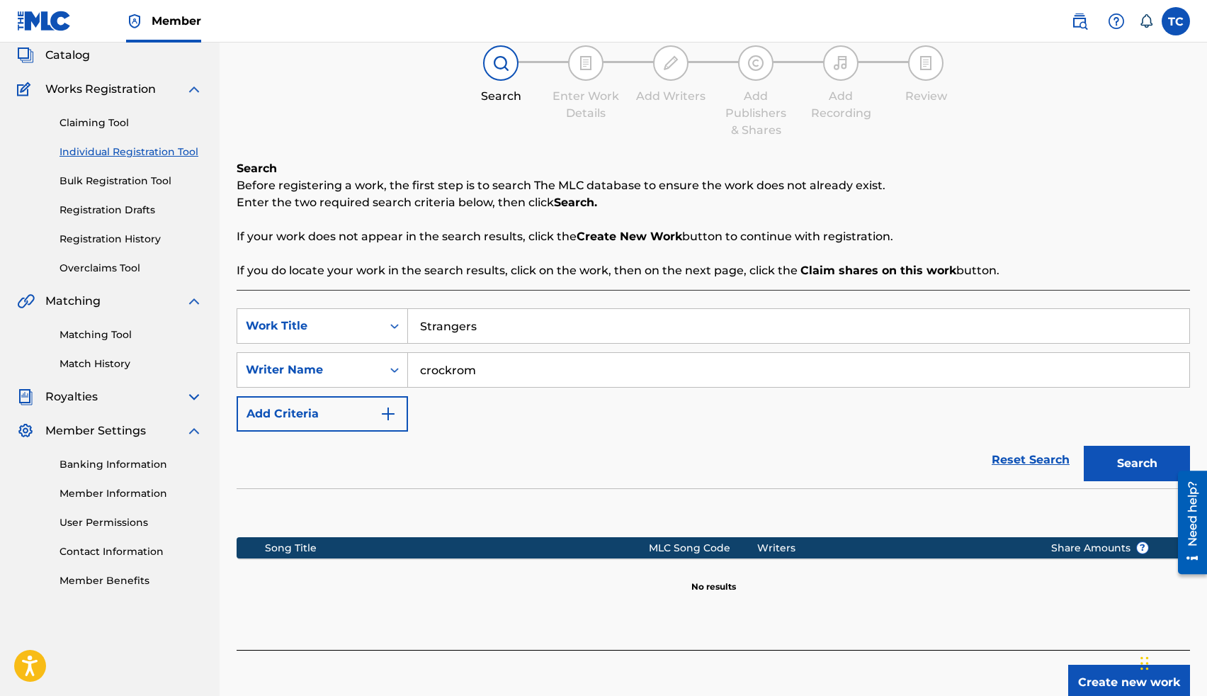
scroll to position [158, 0]
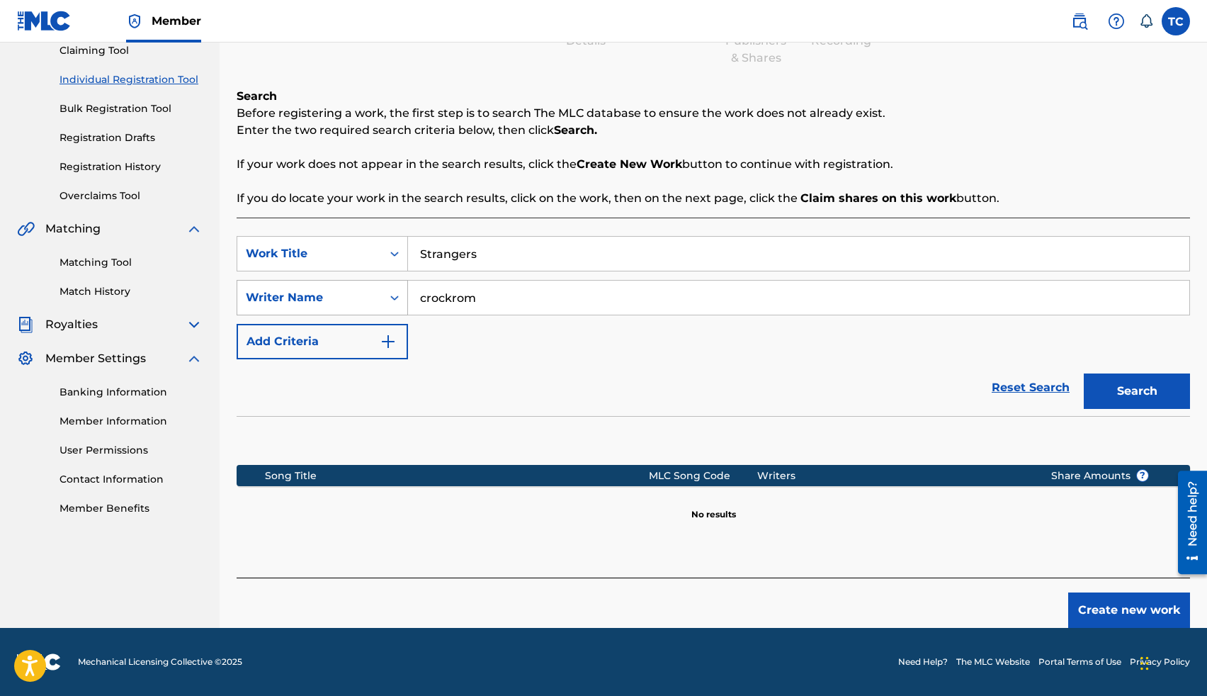
drag, startPoint x: 478, startPoint y: 297, endPoint x: 403, endPoint y: 297, distance: 75.1
click at [403, 297] on div "SearchWithCriteriad47a1b78-47ff-4ce8-af1d-cedc0790d6dd Writer Name crockrom" at bounding box center [713, 297] width 953 height 35
type input "thomas crockrom"
click at [1084, 373] on button "Search" at bounding box center [1137, 390] width 106 height 35
click at [534, 302] on input "thomas crockrom" at bounding box center [798, 298] width 781 height 34
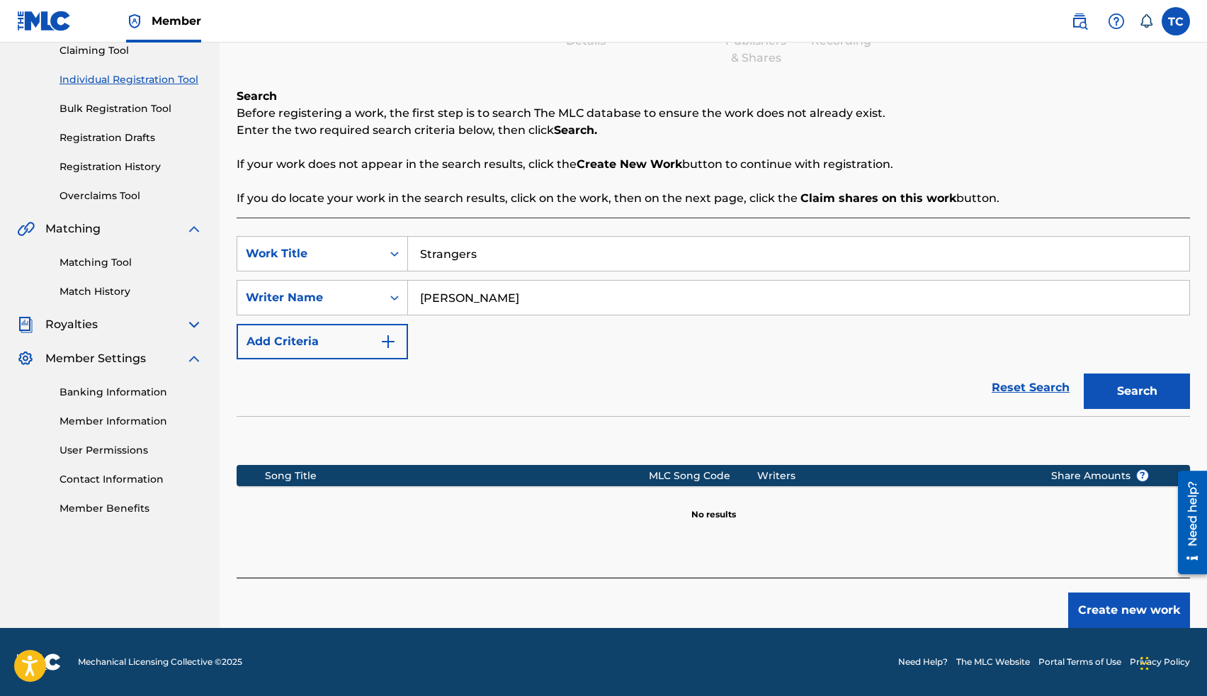
click at [534, 302] on input "thomas crockrom" at bounding box center [798, 298] width 781 height 34
click at [519, 250] on input "Strangers" at bounding box center [798, 254] width 781 height 34
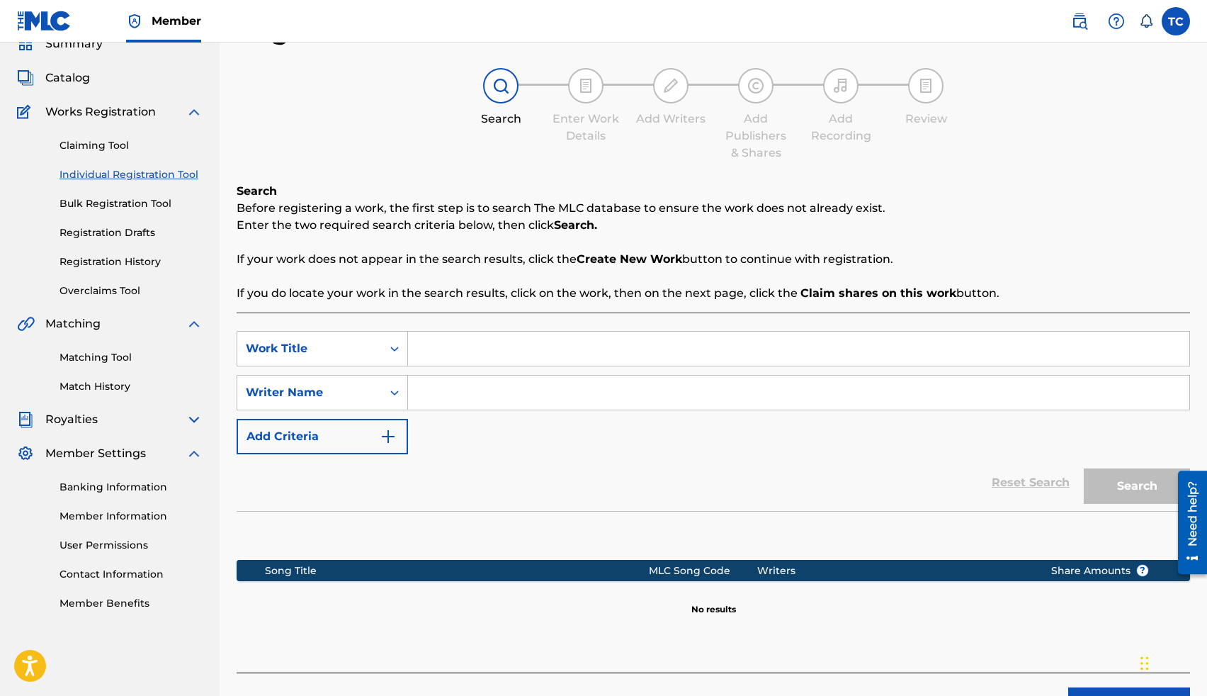
scroll to position [0, 0]
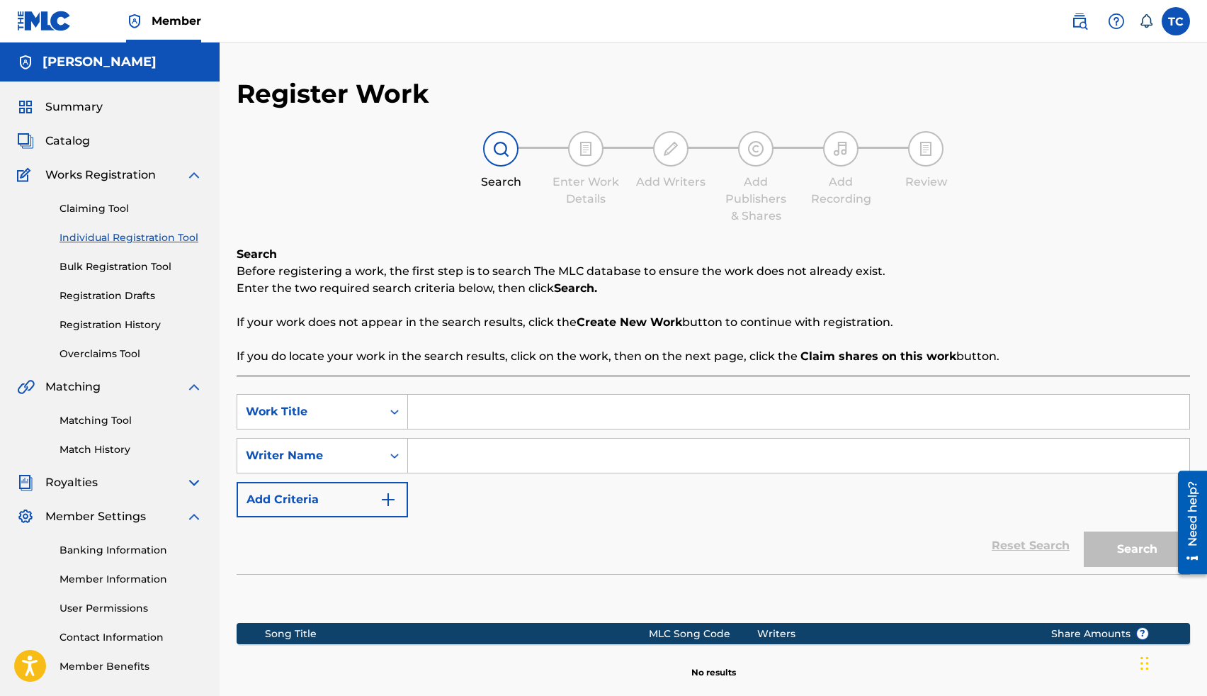
click at [125, 208] on link "Claiming Tool" at bounding box center [131, 208] width 143 height 15
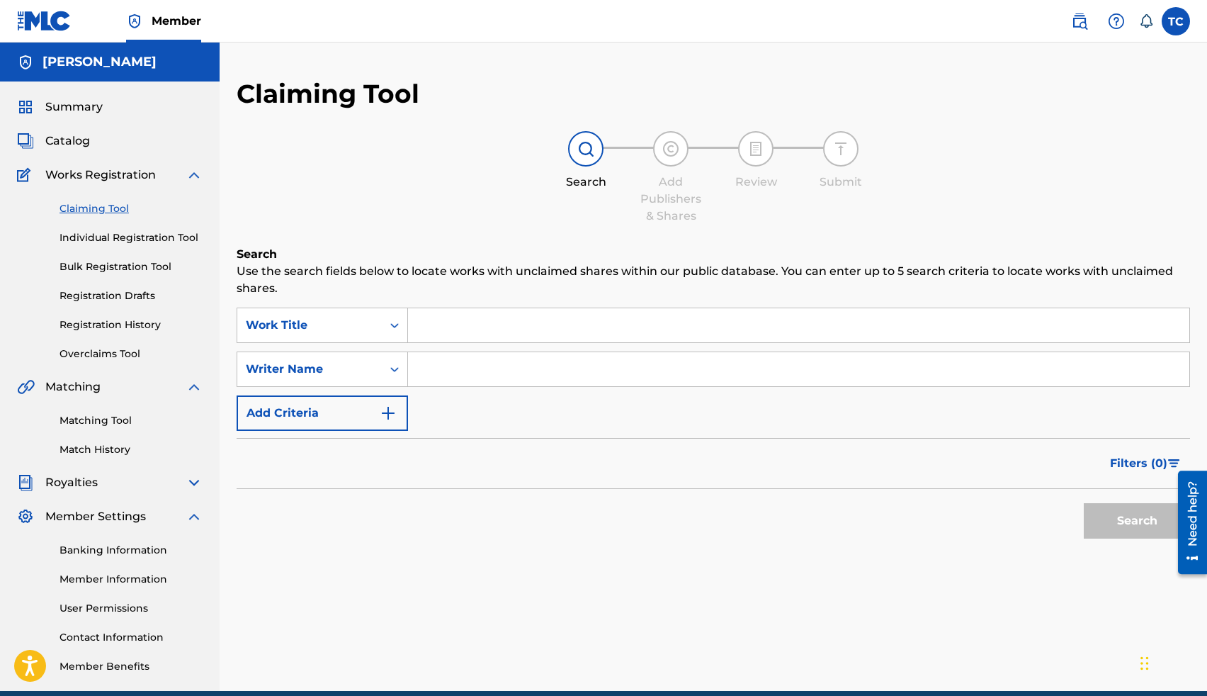
click at [111, 271] on link "Bulk Registration Tool" at bounding box center [131, 266] width 143 height 15
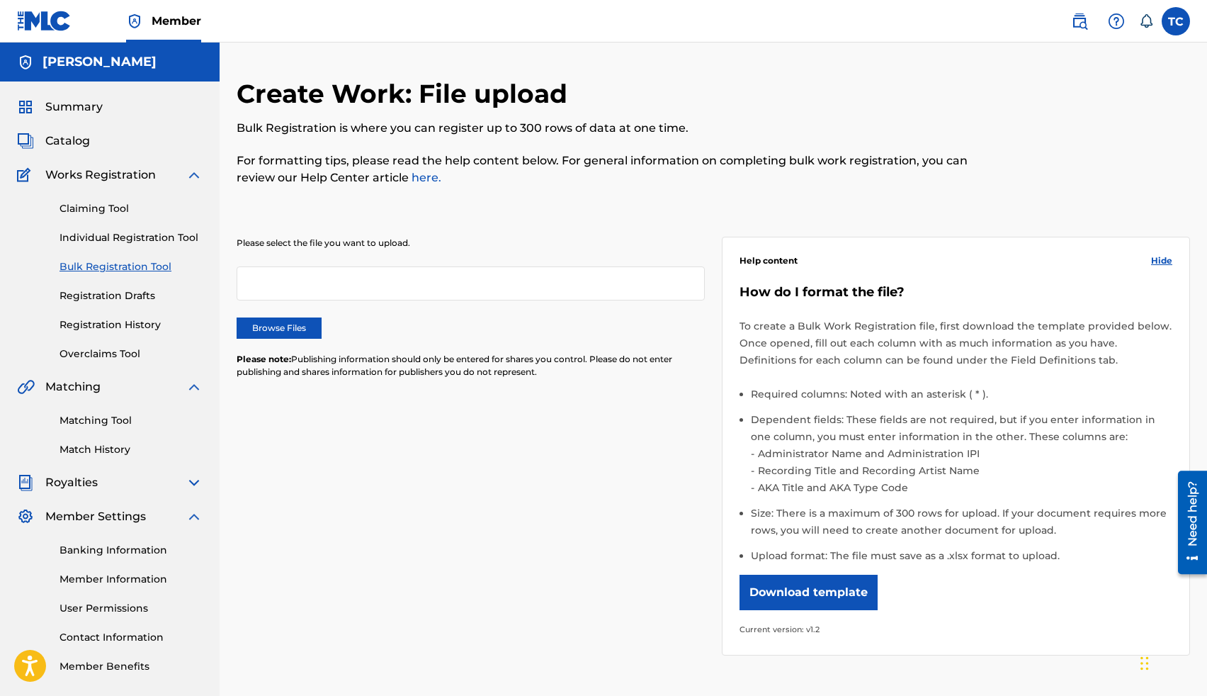
click at [139, 297] on link "Registration Drafts" at bounding box center [131, 295] width 143 height 15
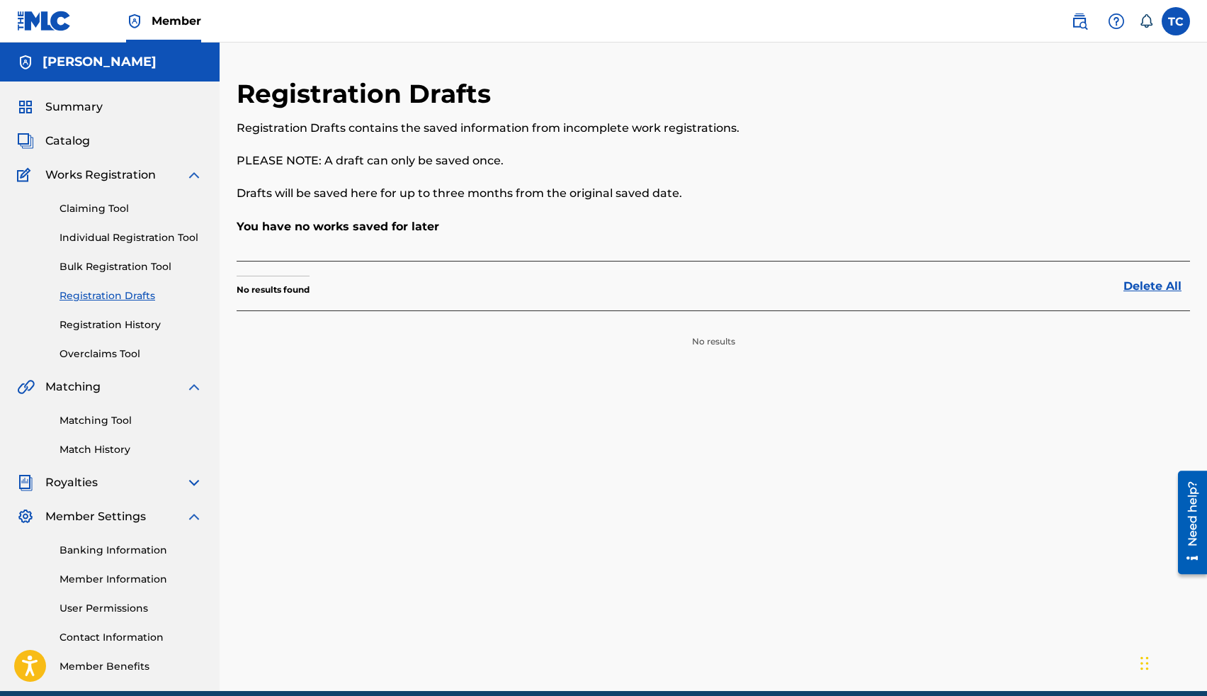
click at [134, 328] on link "Registration History" at bounding box center [131, 324] width 143 height 15
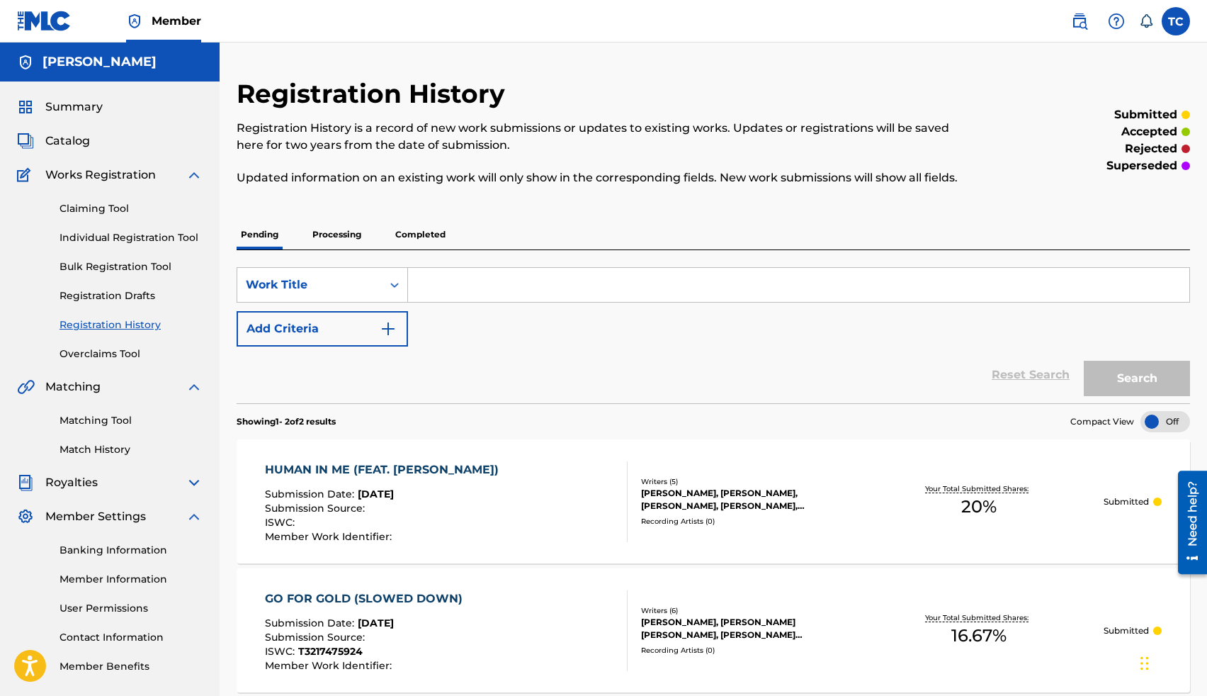
click at [123, 203] on link "Claiming Tool" at bounding box center [131, 208] width 143 height 15
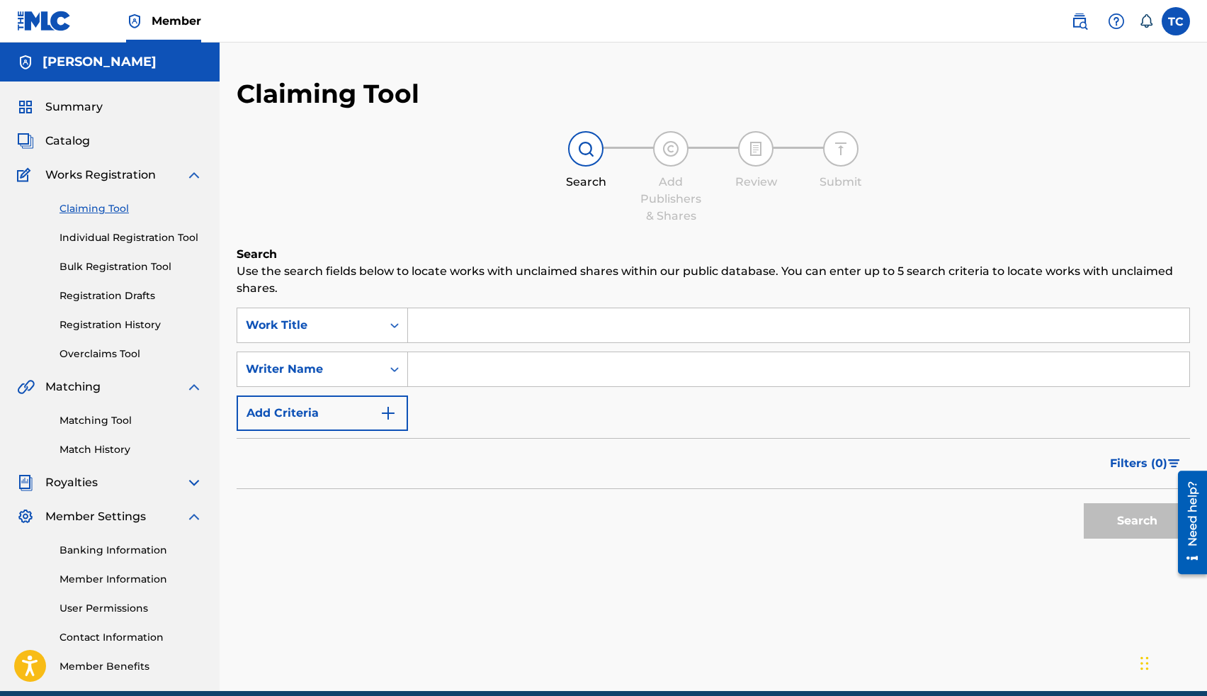
click at [437, 326] on input "Search Form" at bounding box center [798, 325] width 781 height 34
click at [450, 376] on input "Search Form" at bounding box center [798, 369] width 781 height 34
click at [1084, 503] on button "Search" at bounding box center [1137, 520] width 106 height 35
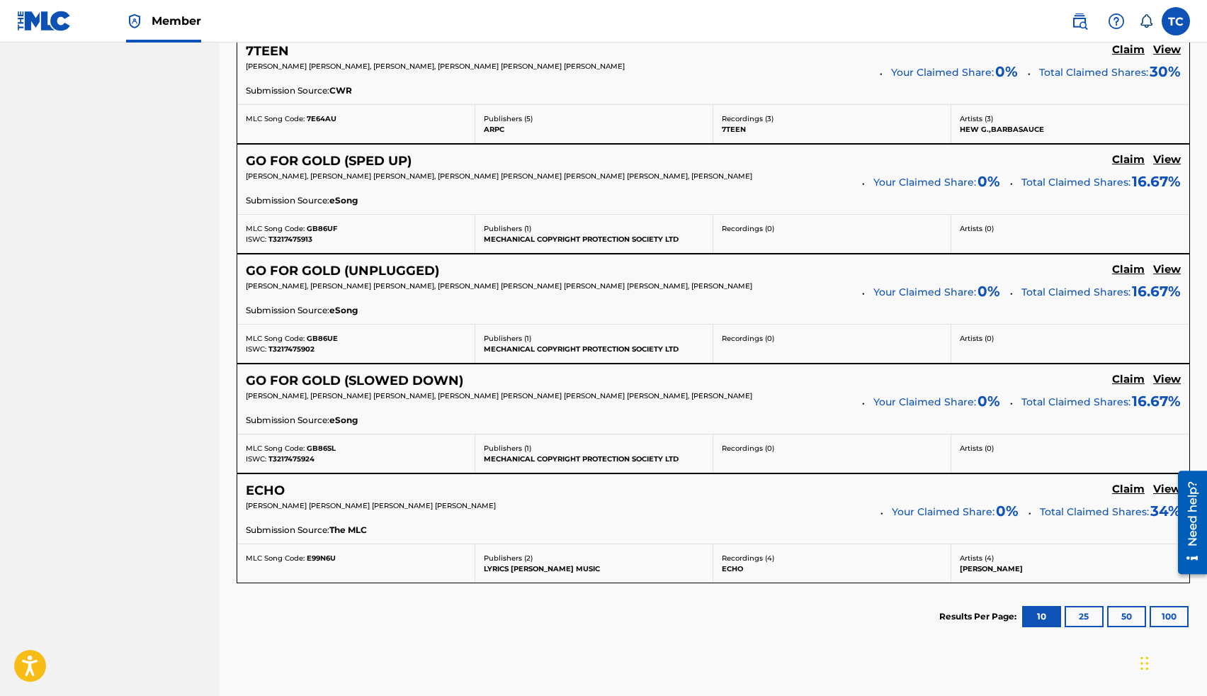
scroll to position [844, 0]
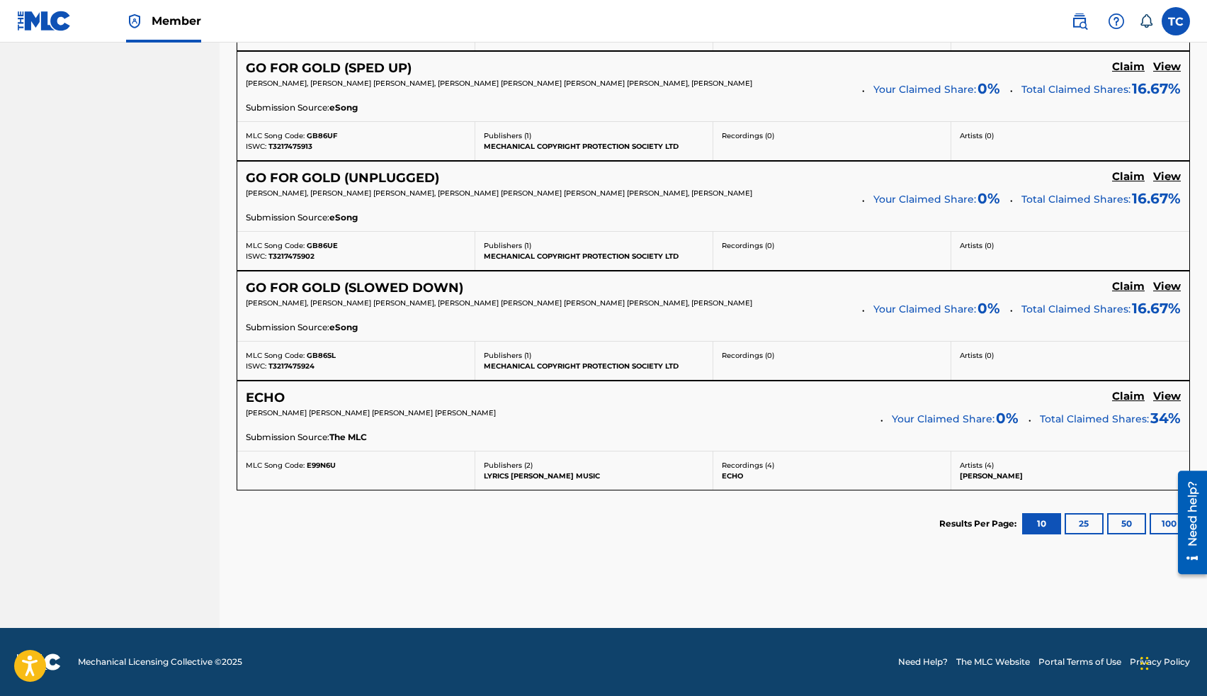
click at [1077, 526] on button "25" at bounding box center [1084, 523] width 39 height 21
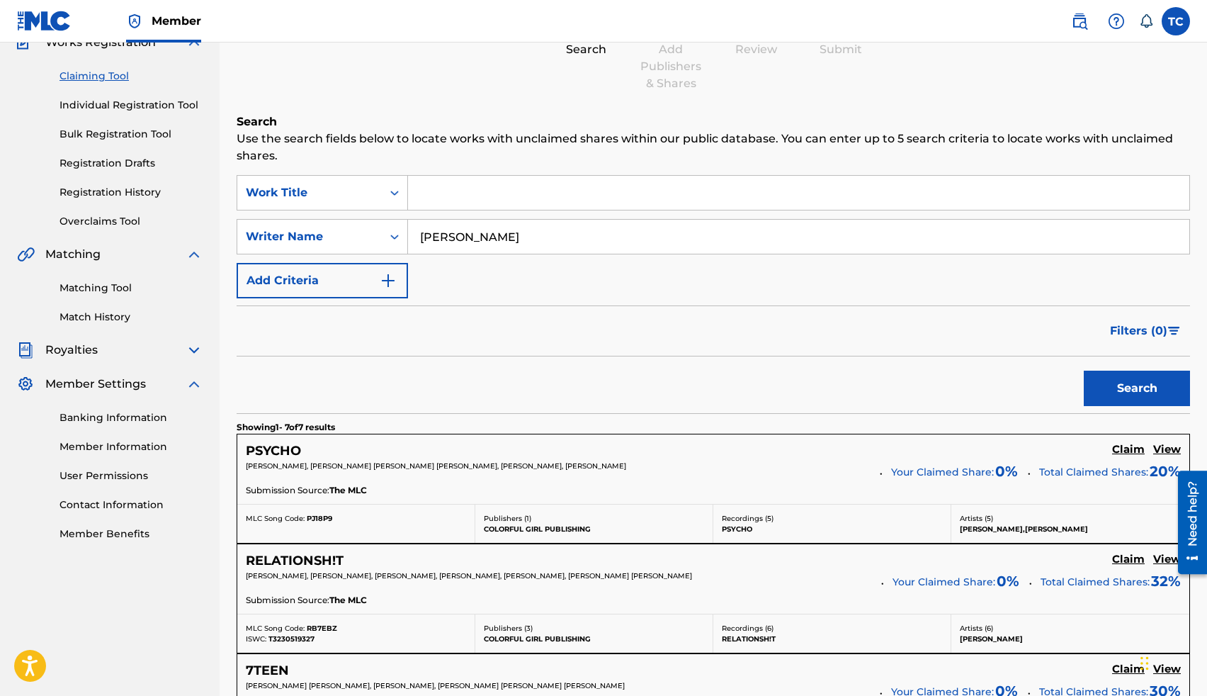
scroll to position [0, 0]
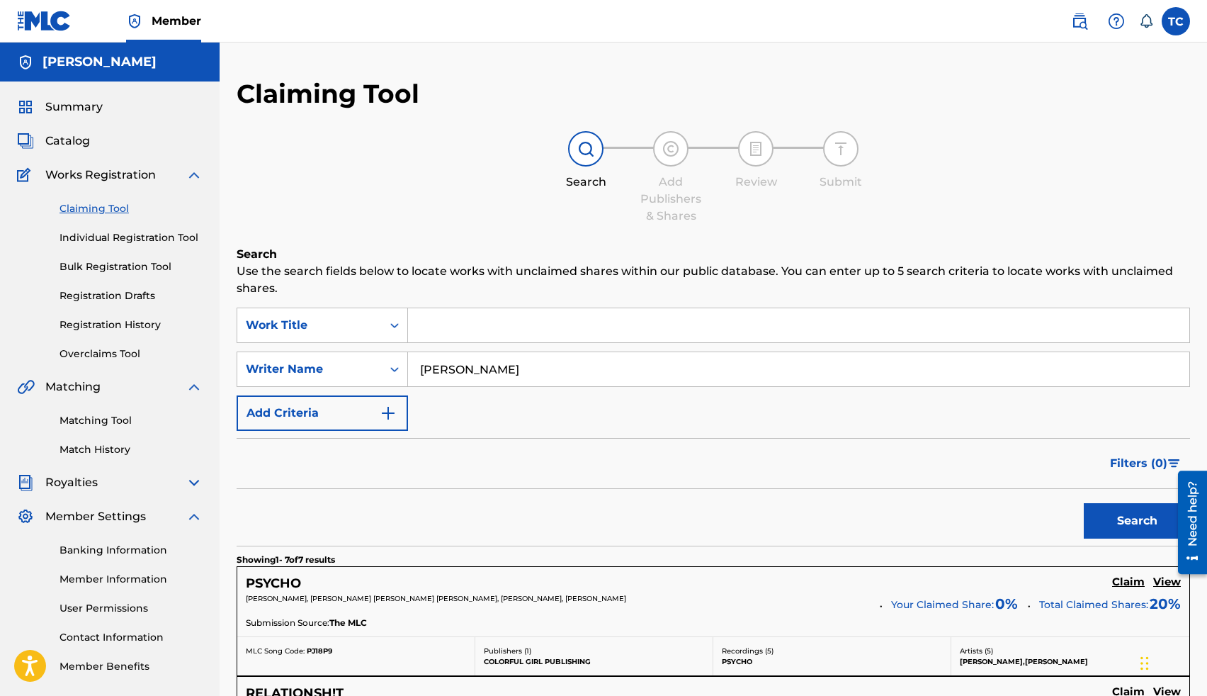
drag, startPoint x: 551, startPoint y: 370, endPoint x: 562, endPoint y: 375, distance: 12.1
click at [562, 375] on input "Thomas Lee Crockrom Jr" at bounding box center [798, 369] width 781 height 34
drag, startPoint x: 572, startPoint y: 372, endPoint x: 468, endPoint y: 366, distance: 105.0
click at [468, 366] on input "Thomas Lee Crockrom Jr" at bounding box center [798, 369] width 781 height 34
type input "Thomas Crockrom"
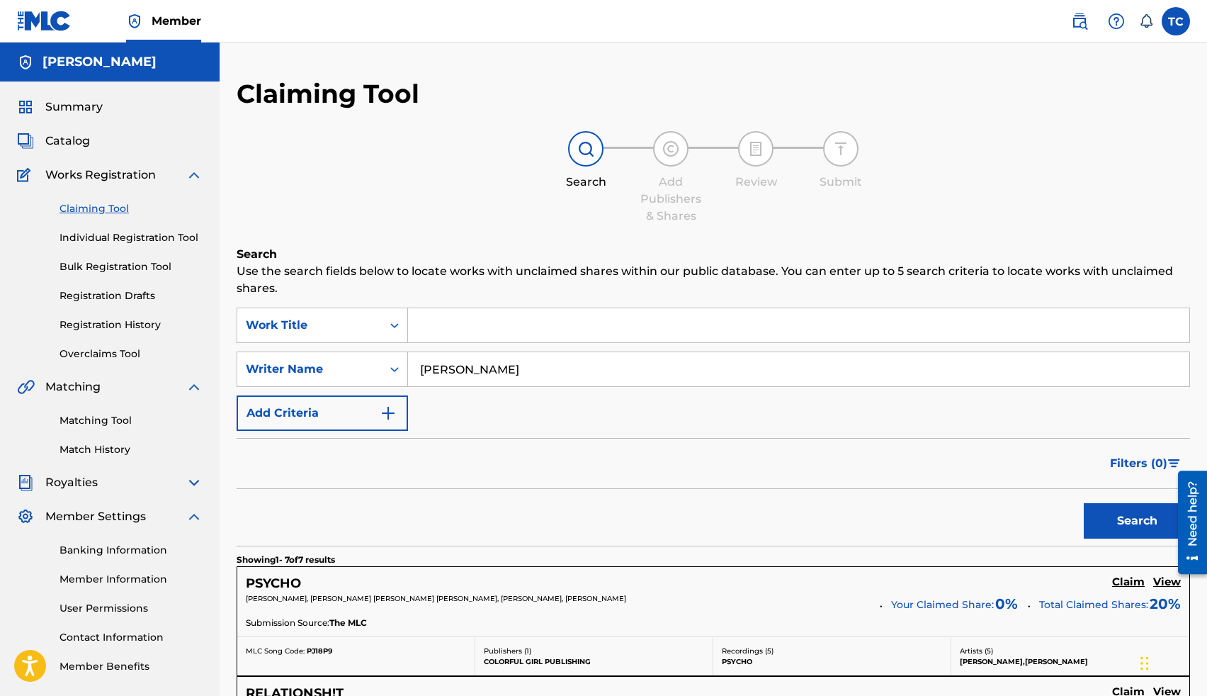
click at [1109, 505] on button "Search" at bounding box center [1137, 520] width 106 height 35
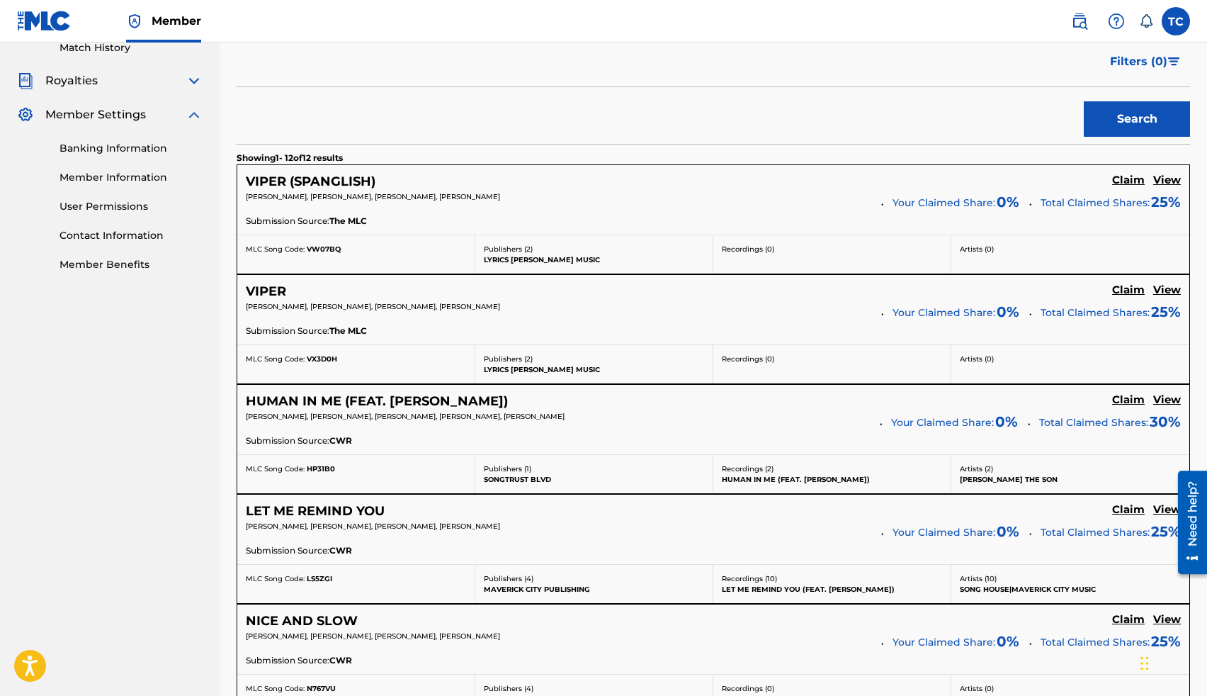
scroll to position [396, 0]
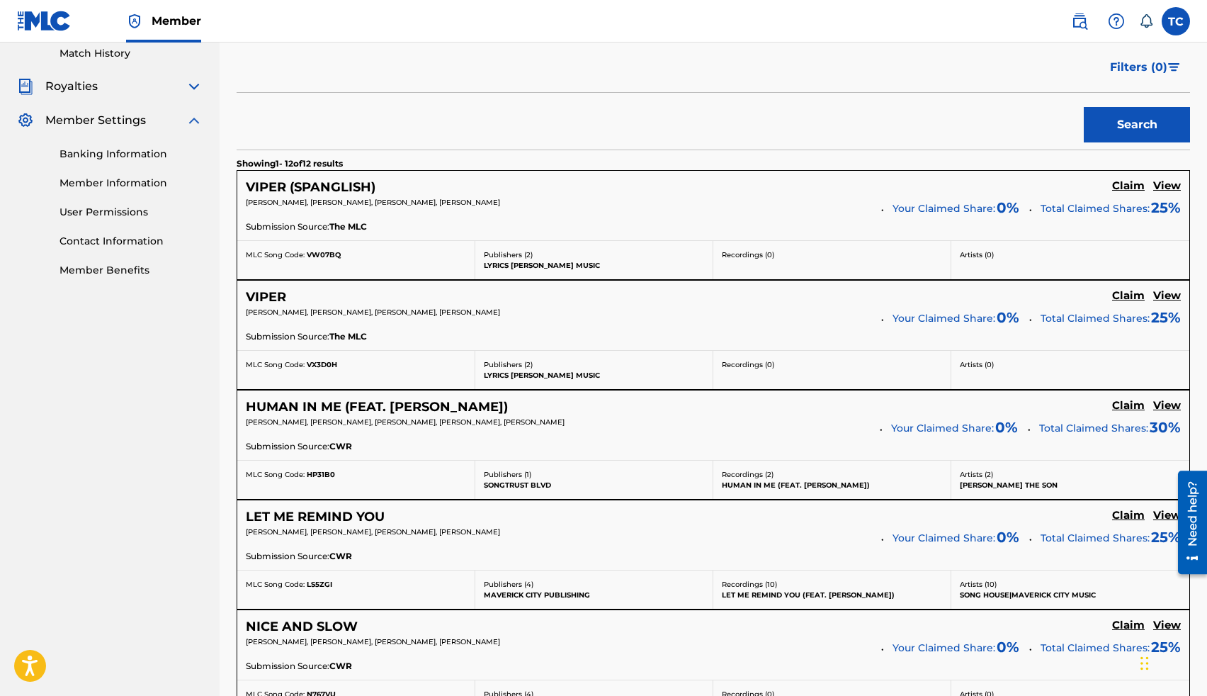
click at [1126, 193] on h5 "Claim" at bounding box center [1128, 185] width 33 height 13
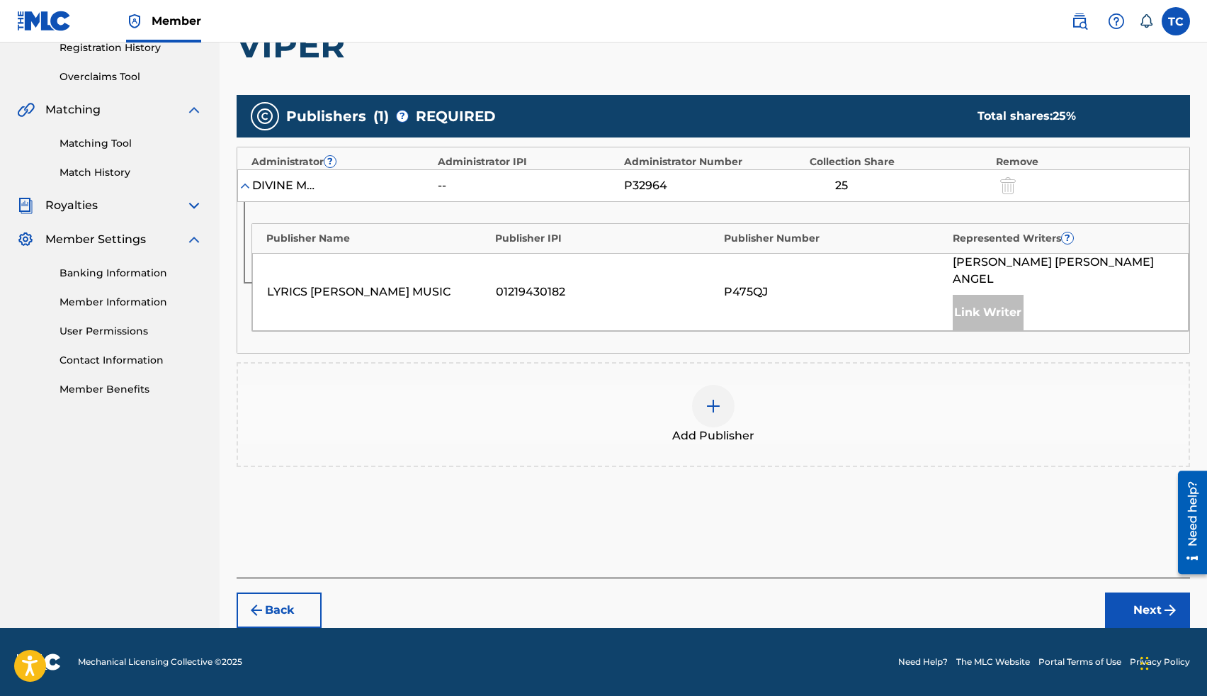
scroll to position [260, 0]
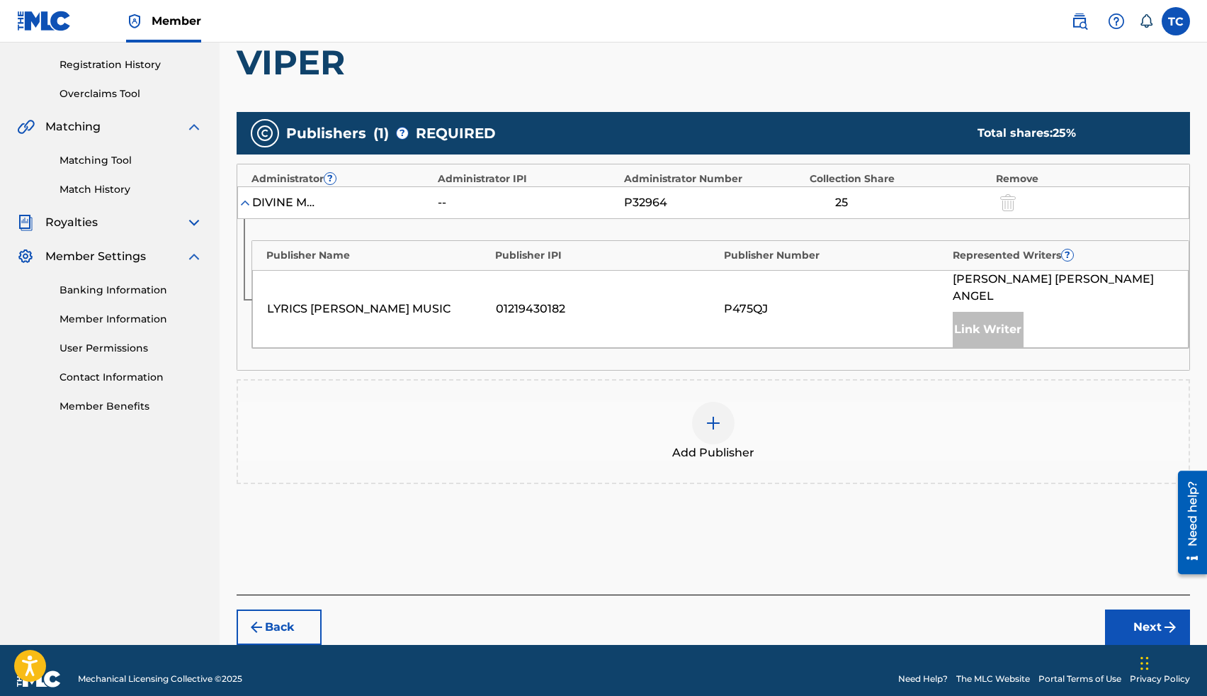
click at [714, 420] on div at bounding box center [713, 423] width 43 height 43
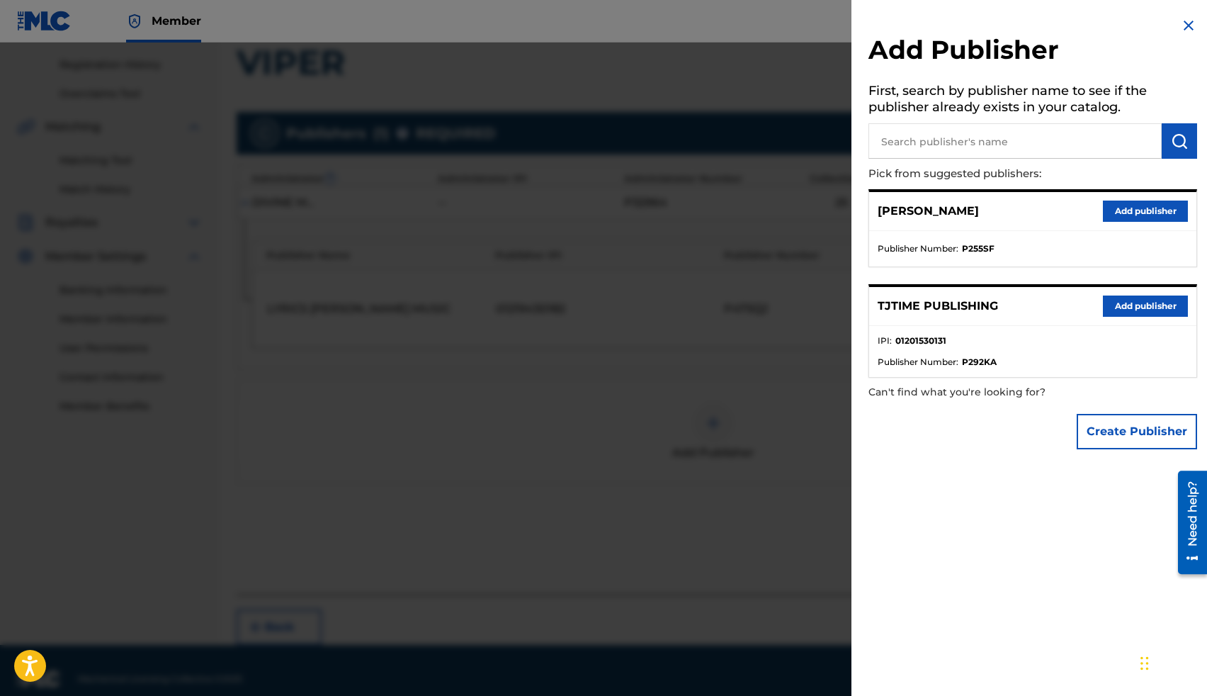
click at [1118, 303] on button "Add publisher" at bounding box center [1145, 305] width 85 height 21
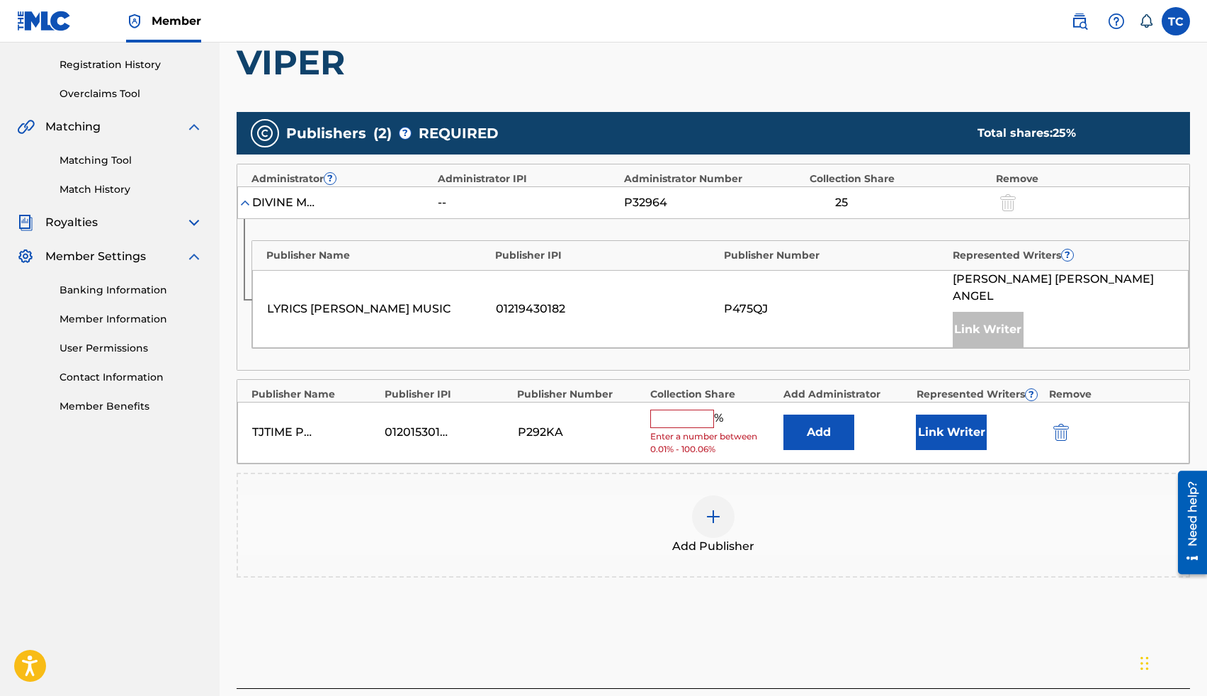
click at [681, 409] on input "text" at bounding box center [682, 418] width 64 height 18
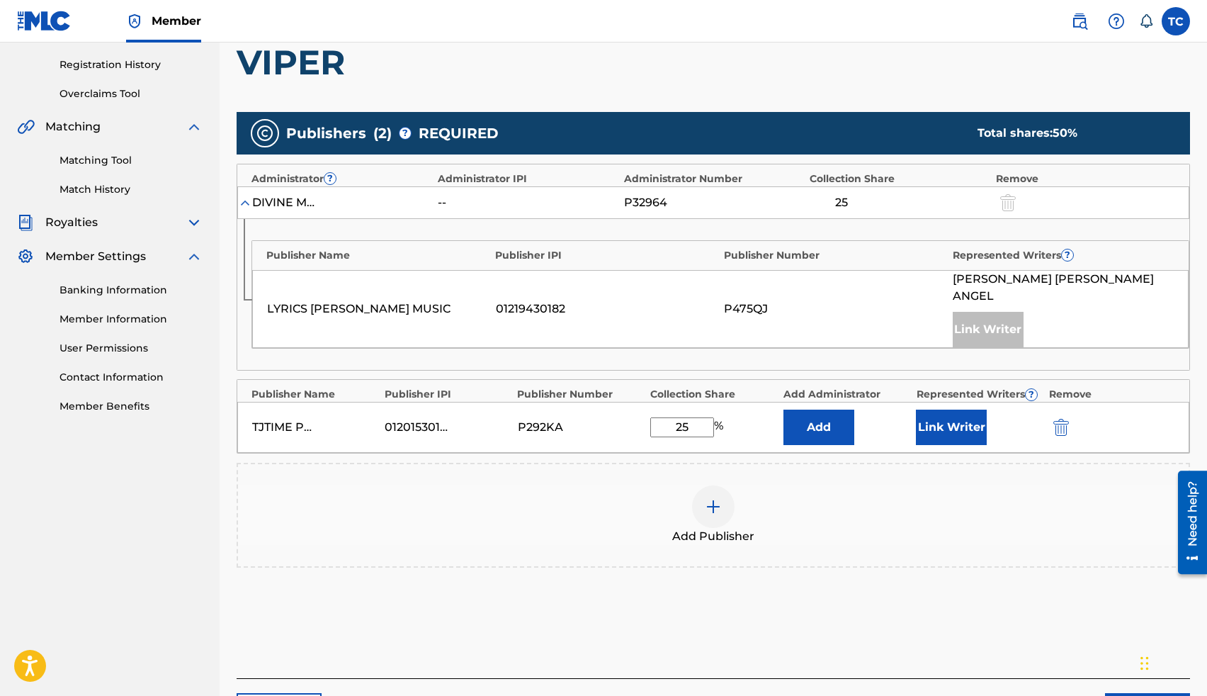
type input "25"
click at [951, 419] on button "Link Writer" at bounding box center [951, 426] width 71 height 35
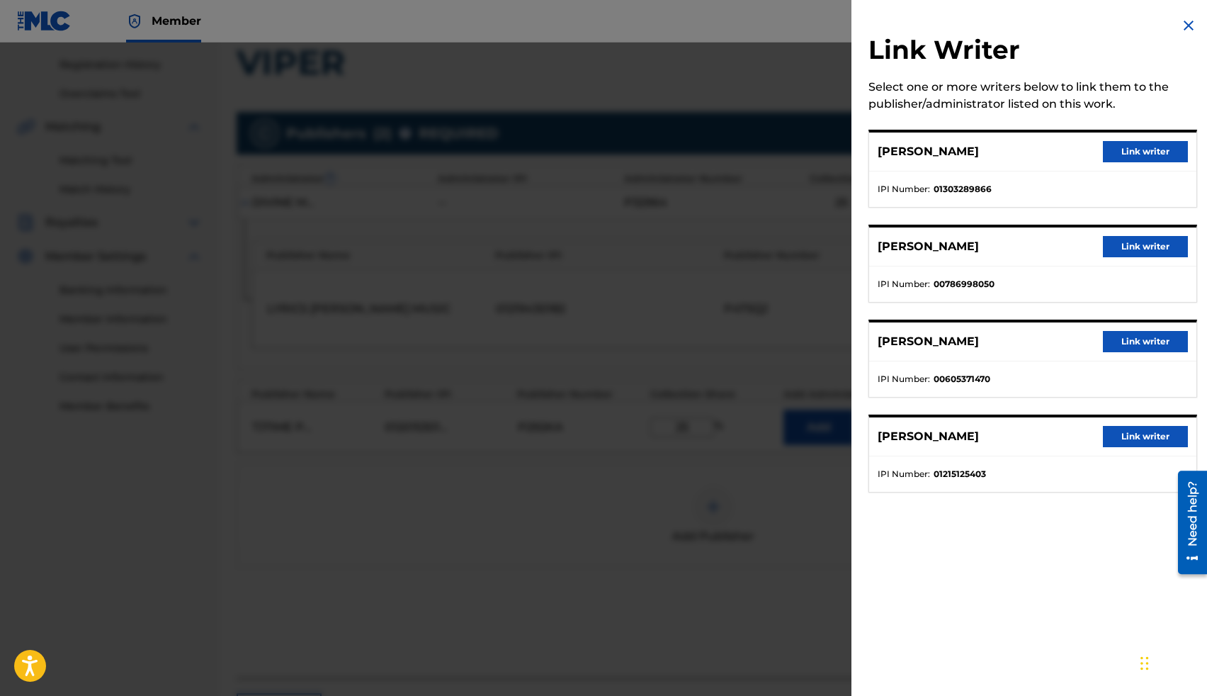
click at [1115, 249] on button "Link writer" at bounding box center [1145, 246] width 85 height 21
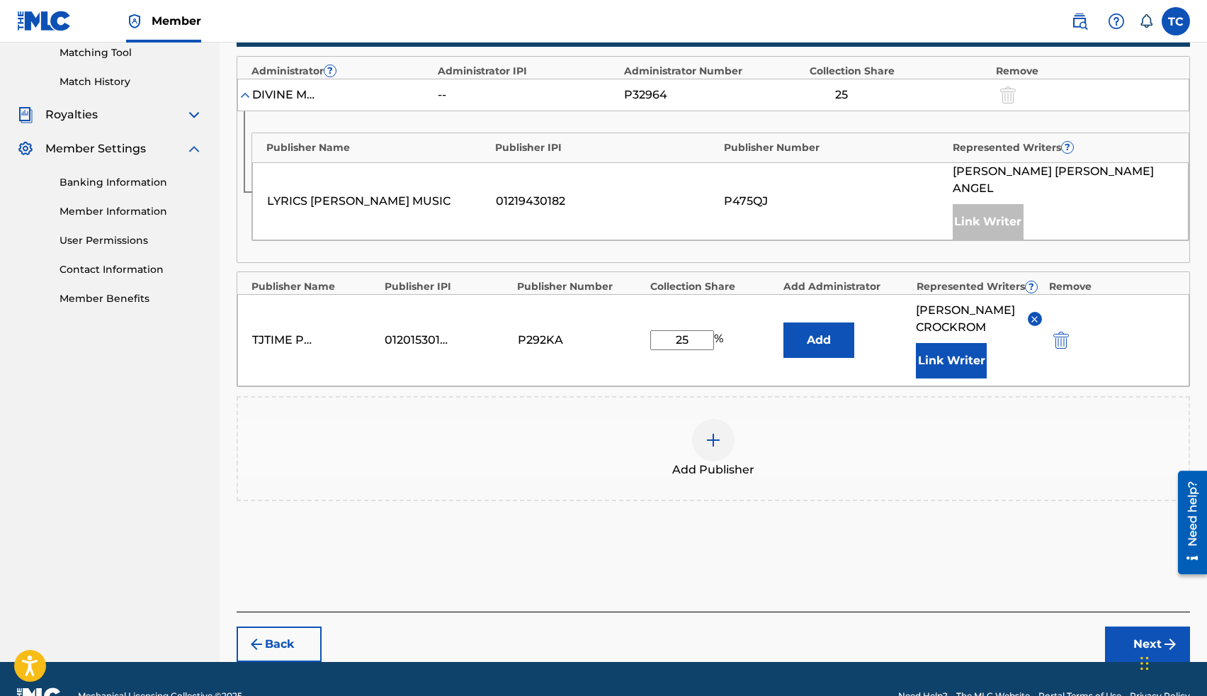
scroll to position [380, 0]
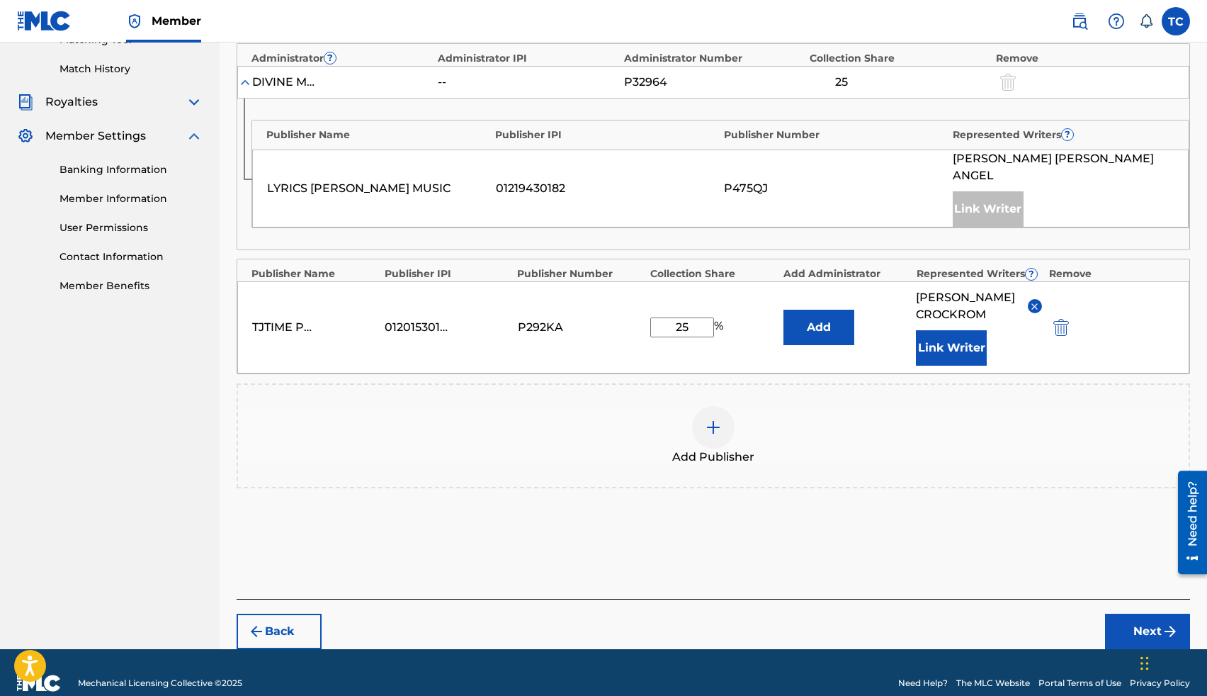
click at [1149, 615] on button "Next" at bounding box center [1147, 630] width 85 height 35
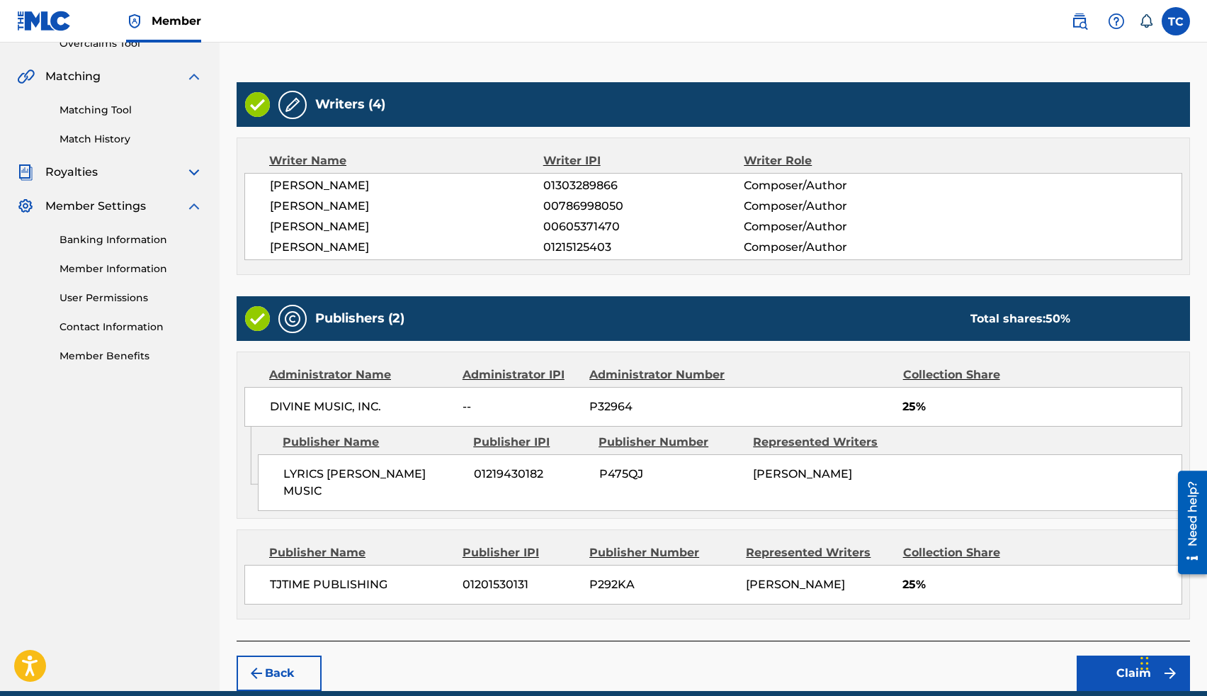
scroll to position [358, 0]
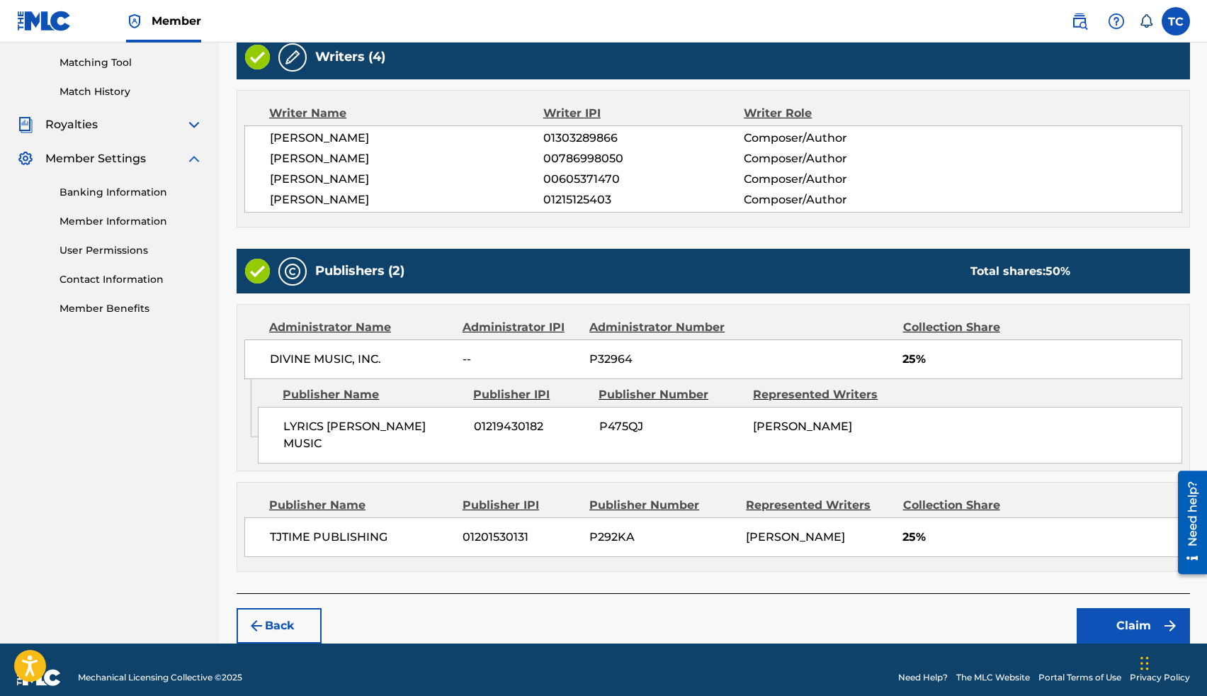
click at [1125, 608] on button "Claim" at bounding box center [1133, 625] width 113 height 35
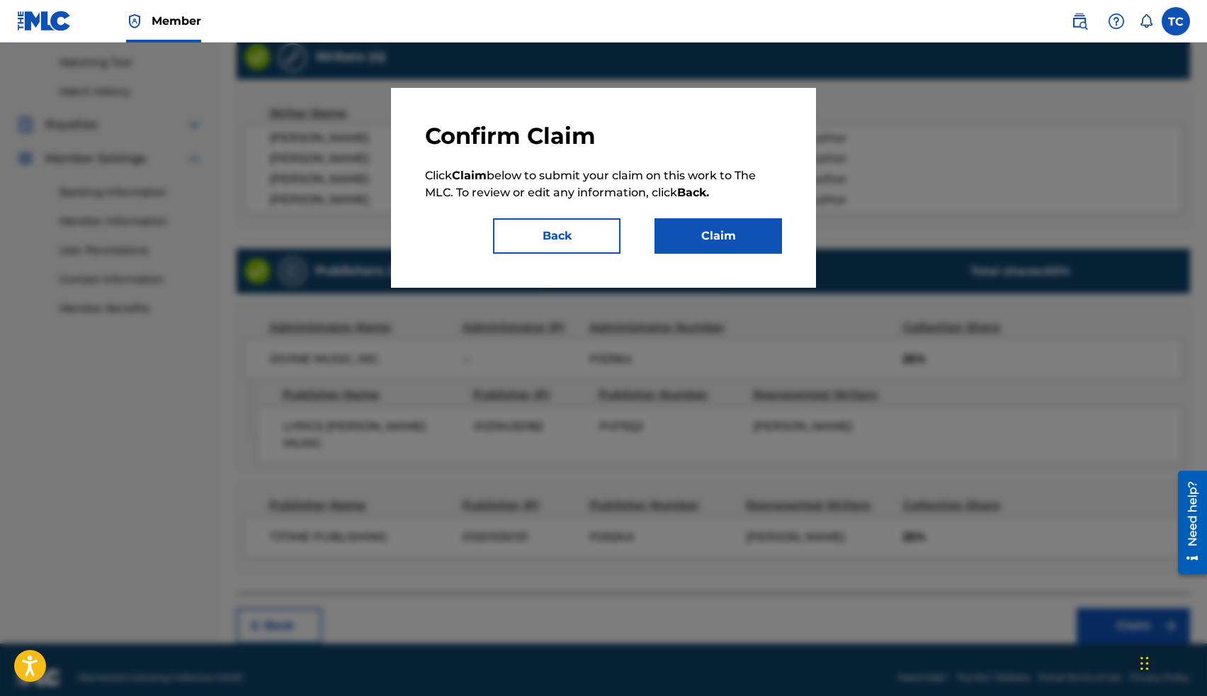
click at [730, 244] on button "Claim" at bounding box center [719, 235] width 128 height 35
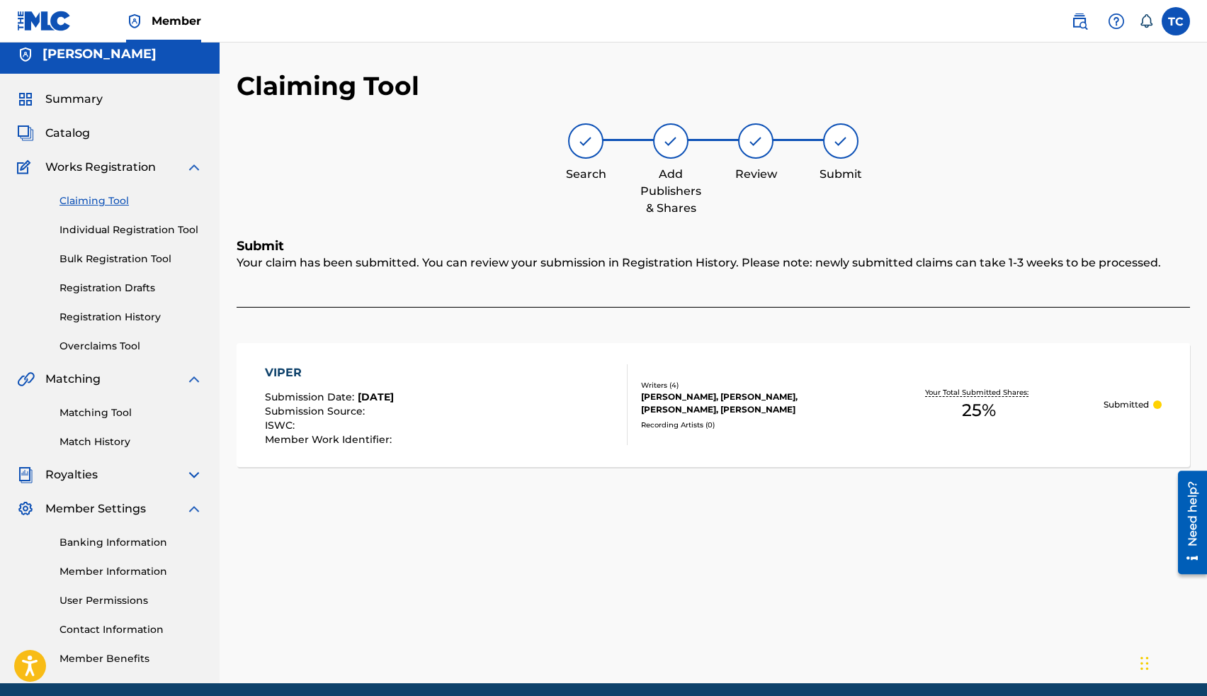
scroll to position [7, 0]
click at [101, 200] on link "Claiming Tool" at bounding box center [131, 201] width 143 height 15
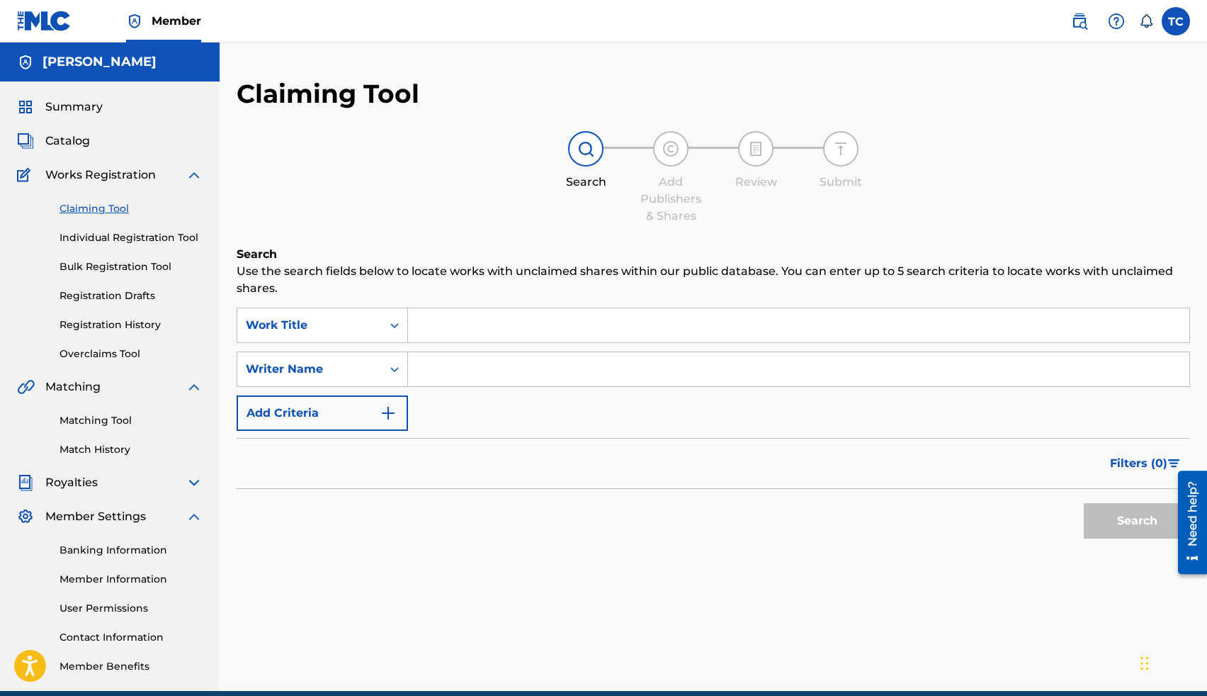
click at [460, 327] on input "Search Form" at bounding box center [798, 325] width 781 height 34
click at [480, 370] on input "Search Form" at bounding box center [798, 369] width 781 height 34
type input "Thomas Crockrom"
click at [1138, 531] on button "Search" at bounding box center [1137, 520] width 106 height 35
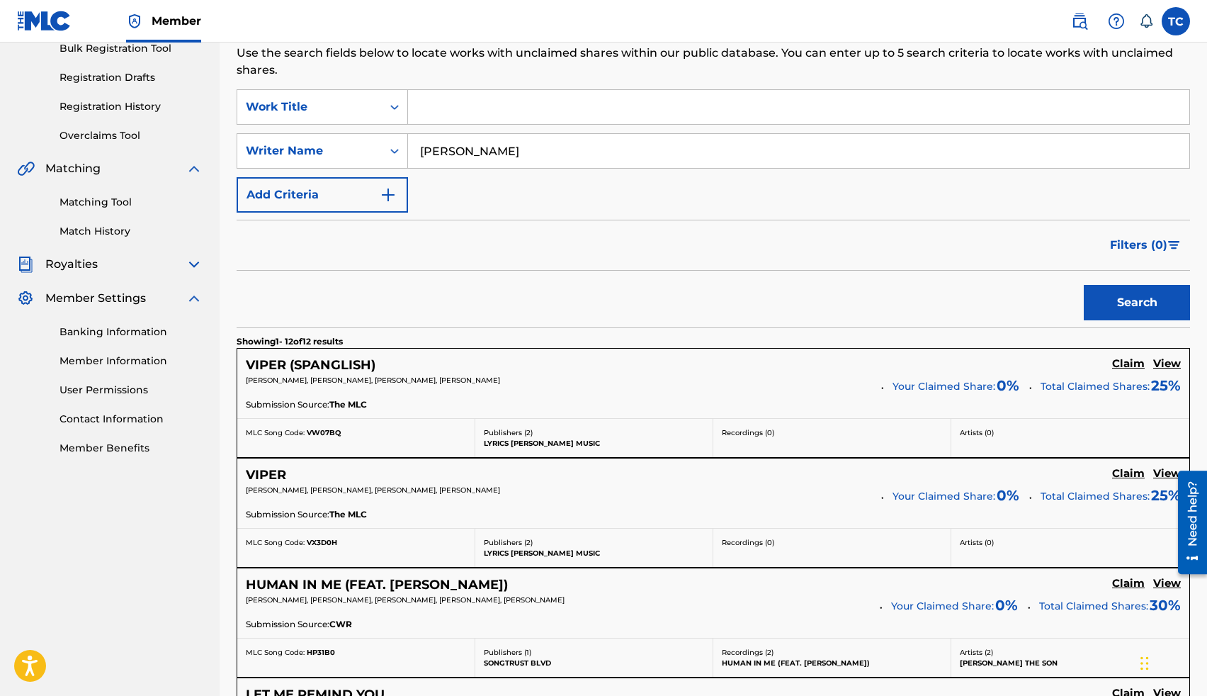
scroll to position [230, 0]
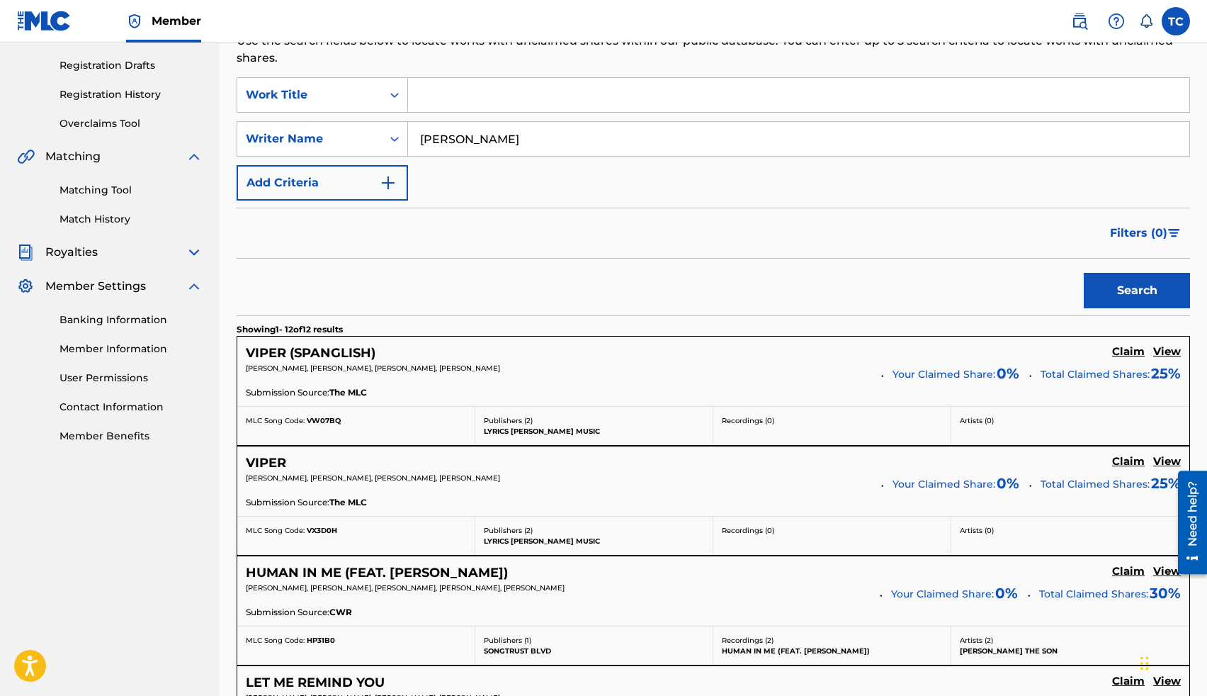
click at [1131, 353] on h5 "Claim" at bounding box center [1128, 351] width 33 height 13
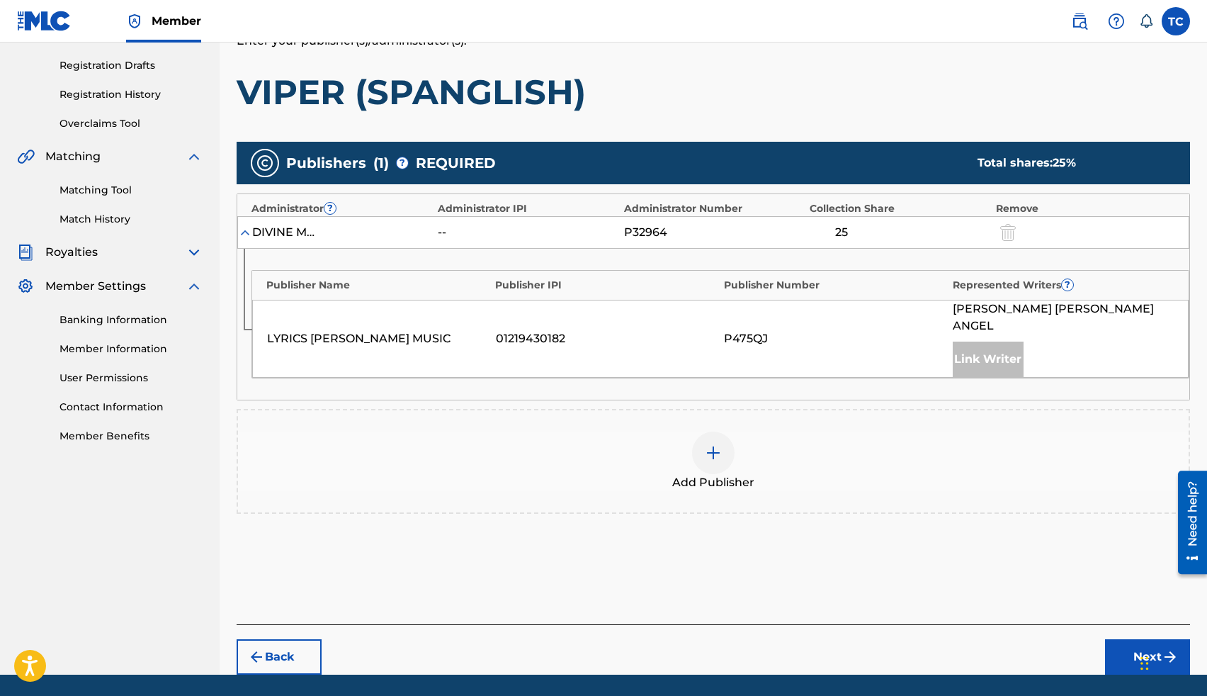
click at [706, 431] on div at bounding box center [713, 452] width 43 height 43
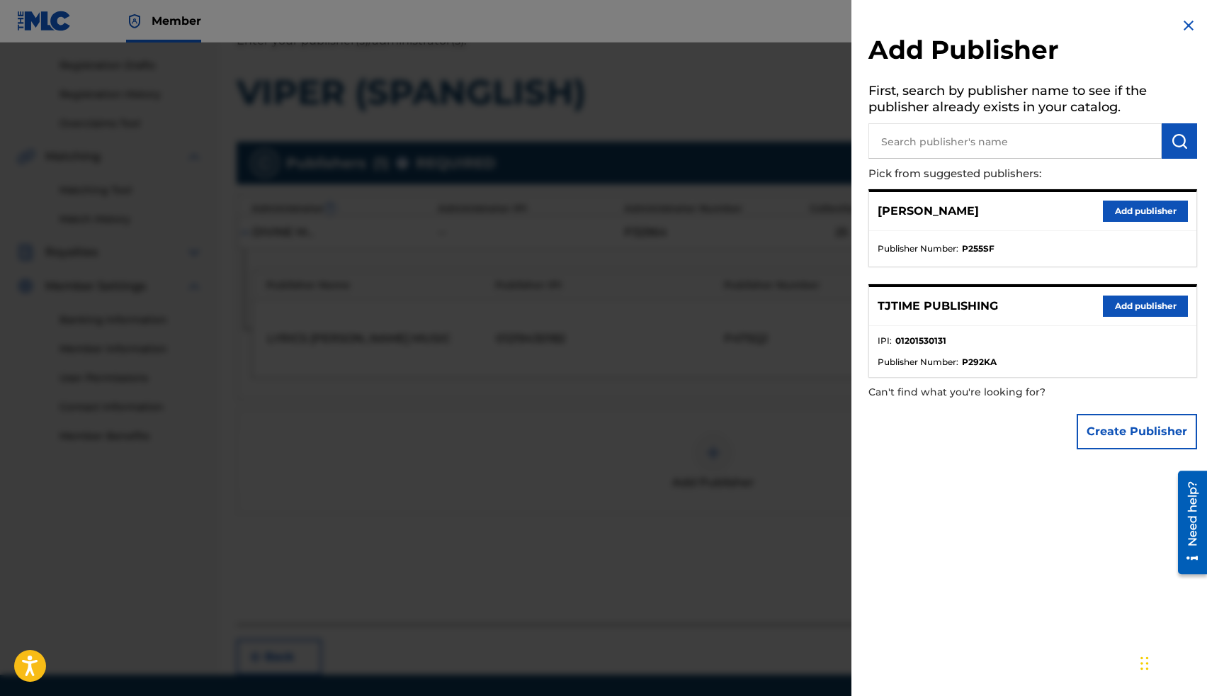
click at [1139, 302] on button "Add publisher" at bounding box center [1145, 305] width 85 height 21
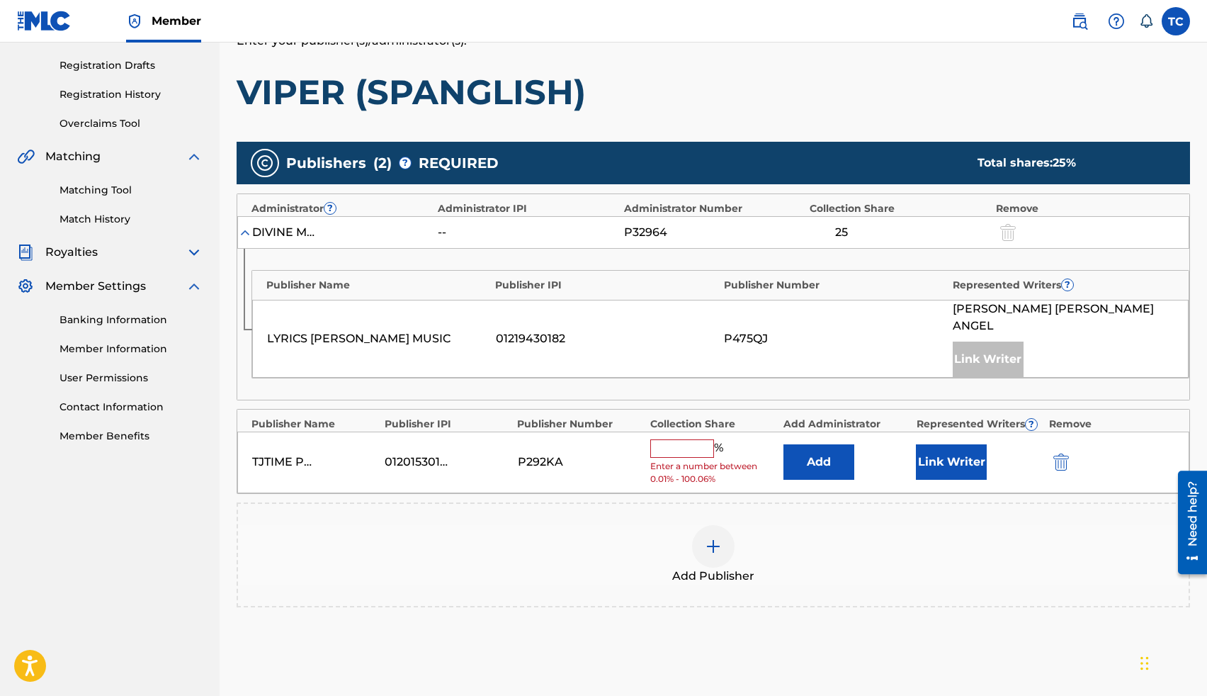
click at [708, 439] on input "text" at bounding box center [682, 448] width 64 height 18
type input "25"
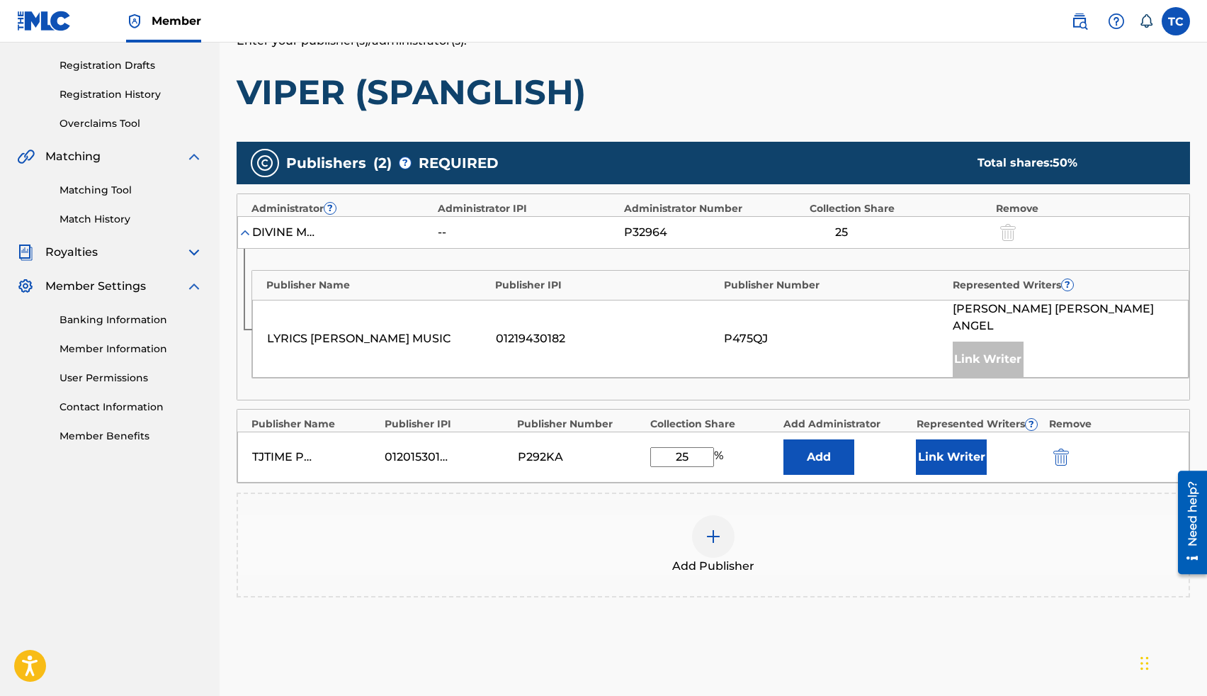
click at [970, 445] on button "Link Writer" at bounding box center [951, 456] width 71 height 35
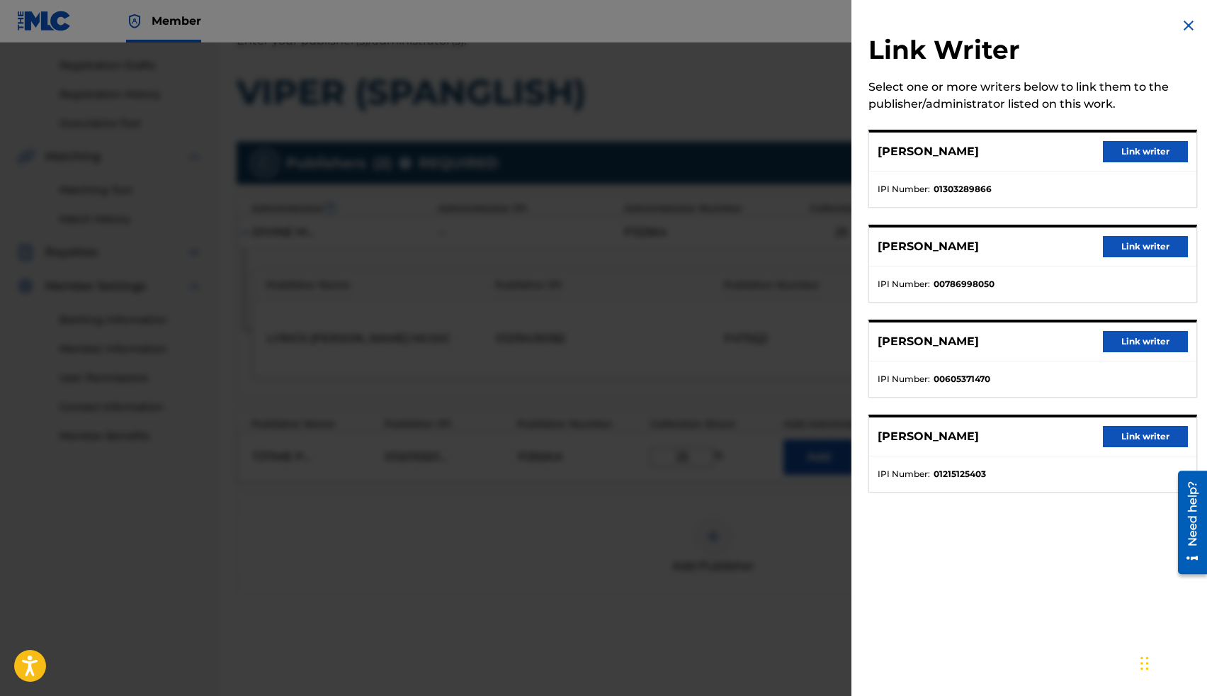
click at [1137, 246] on button "Link writer" at bounding box center [1145, 246] width 85 height 21
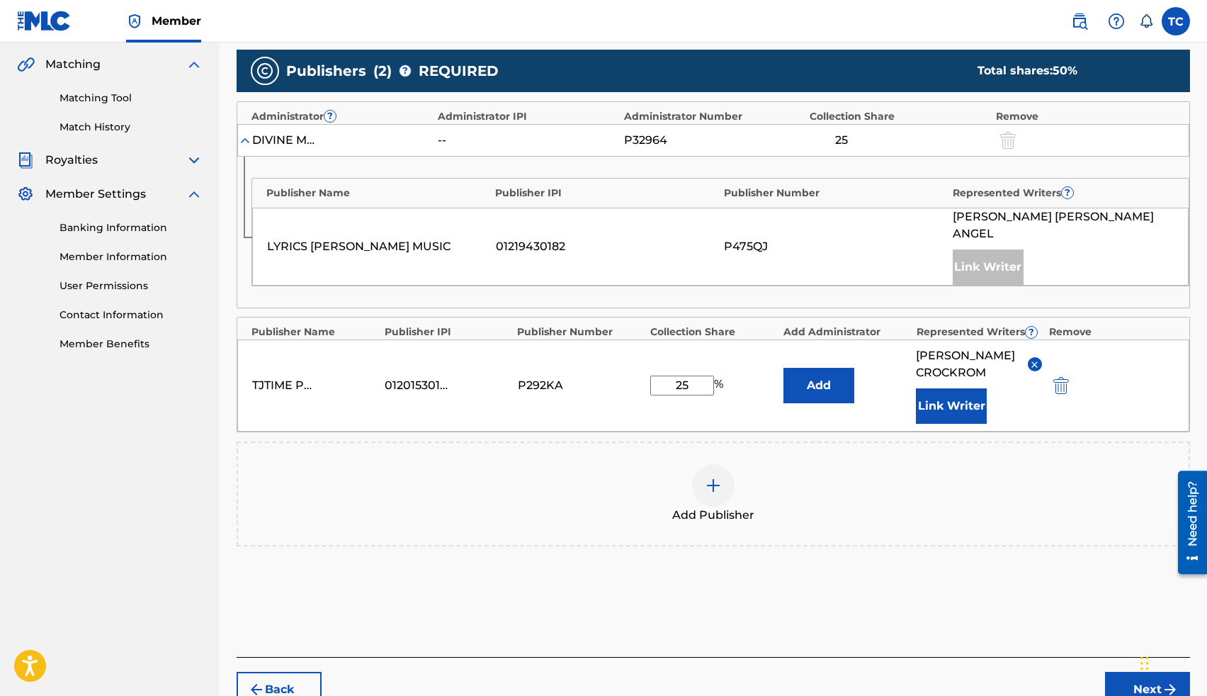
scroll to position [384, 0]
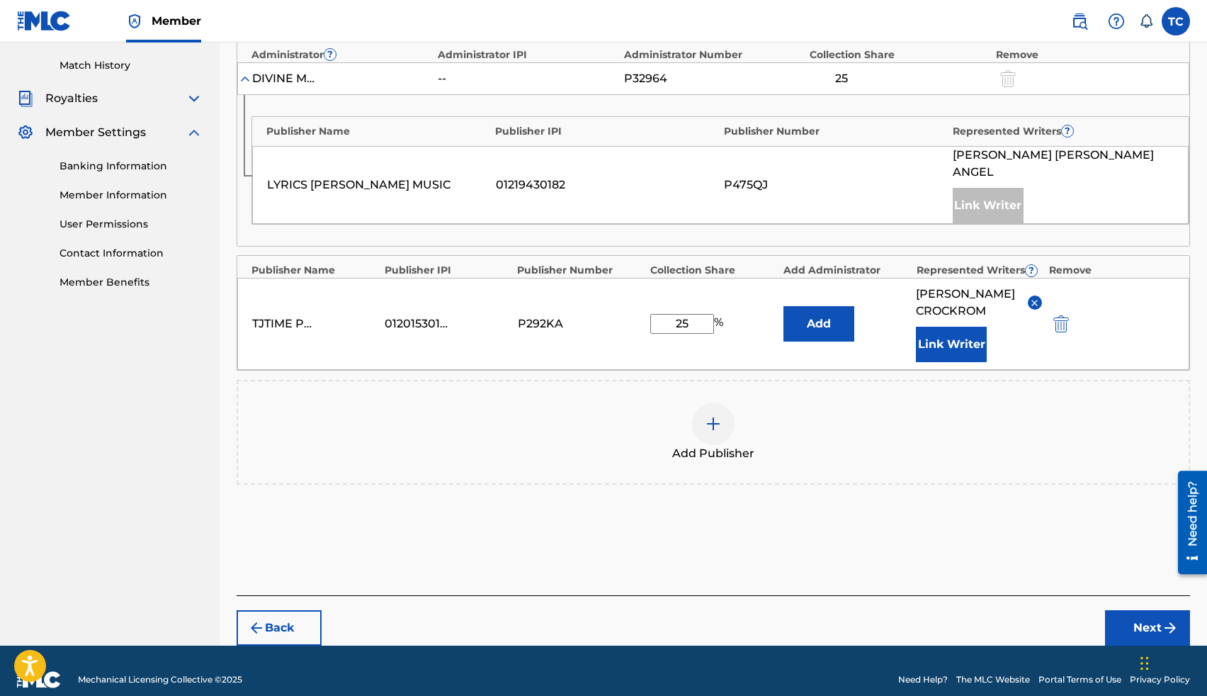
click at [1132, 610] on button "Next" at bounding box center [1147, 627] width 85 height 35
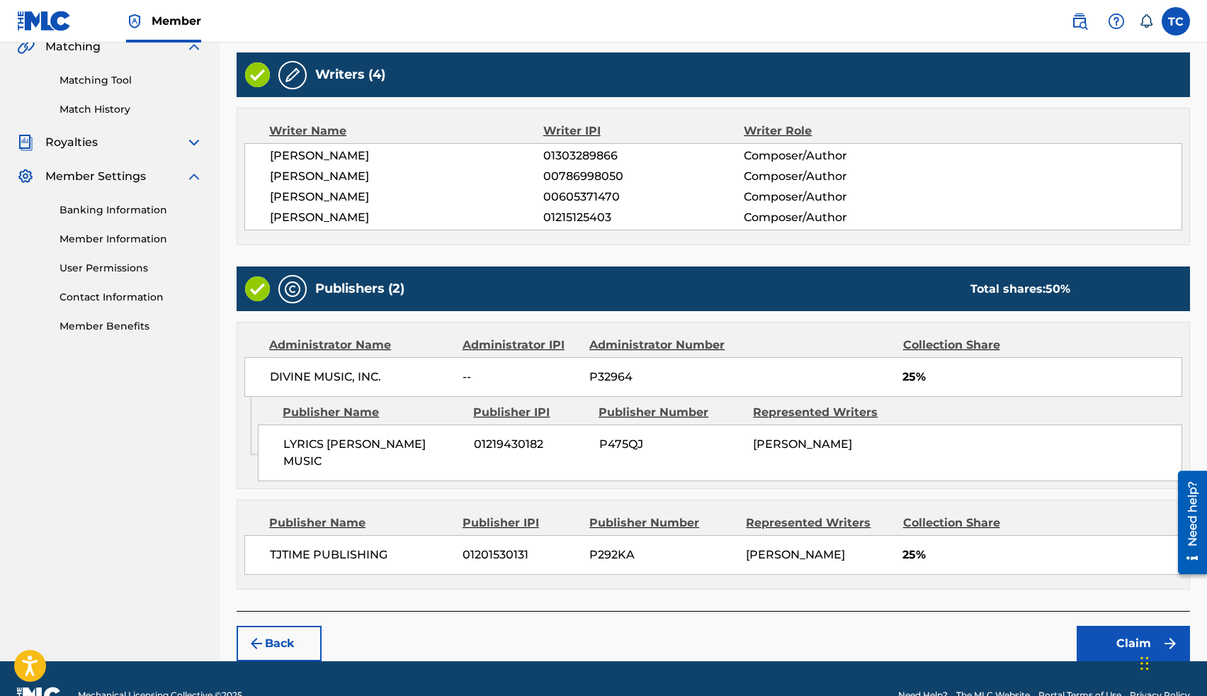
scroll to position [358, 0]
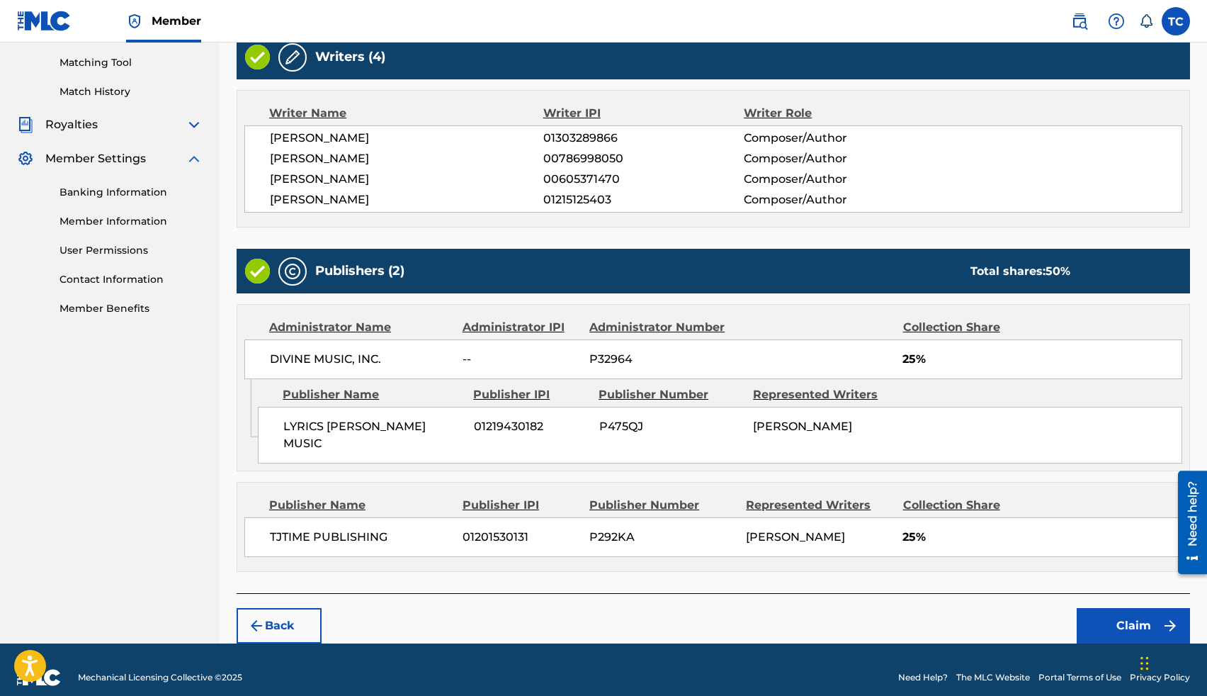
click at [1108, 608] on button "Claim" at bounding box center [1133, 625] width 113 height 35
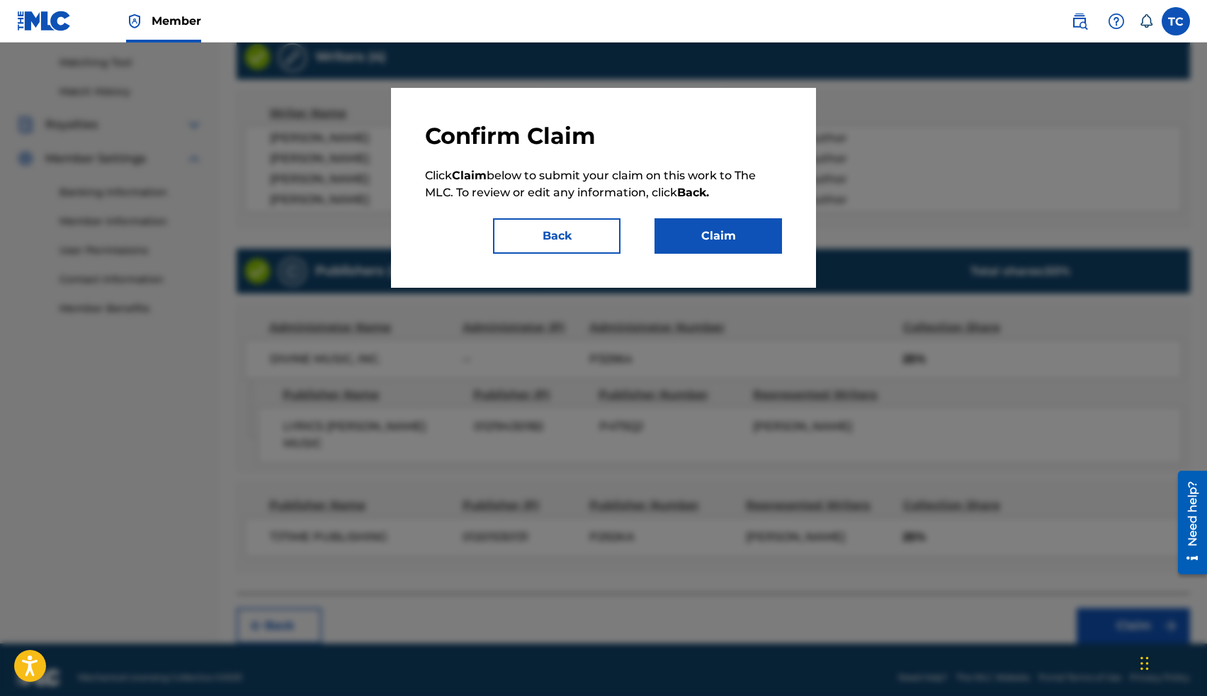
click at [742, 234] on button "Claim" at bounding box center [719, 235] width 128 height 35
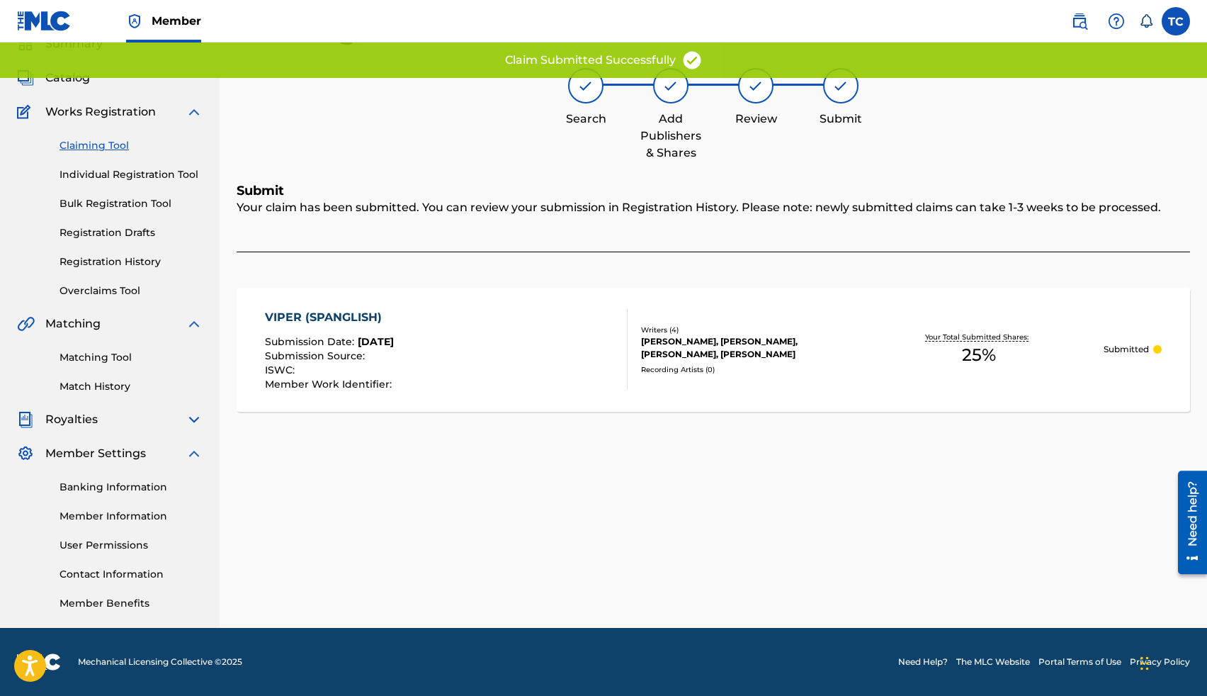
scroll to position [0, 0]
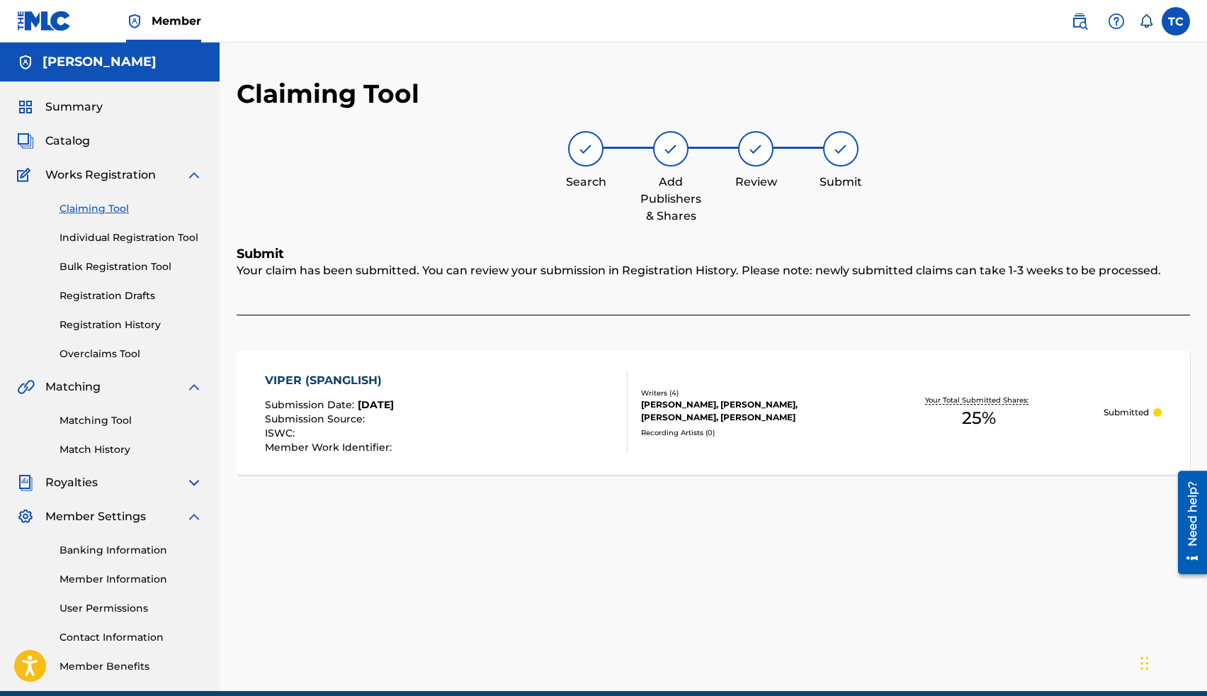
click at [105, 208] on link "Claiming Tool" at bounding box center [131, 208] width 143 height 15
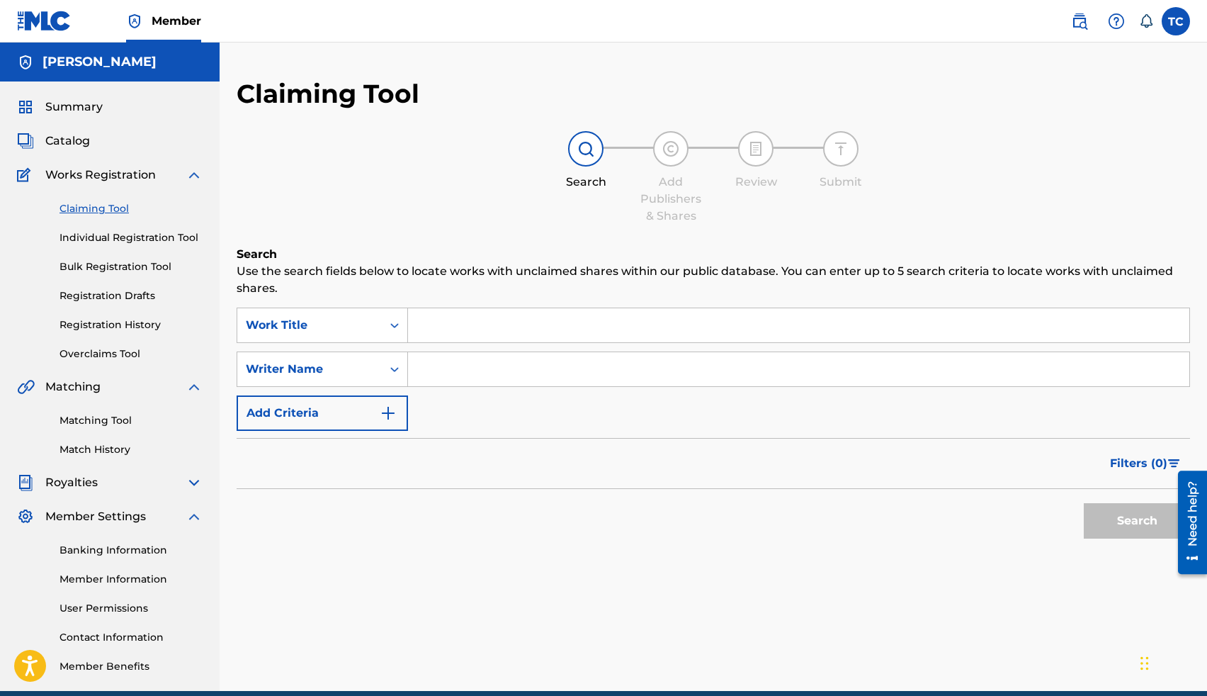
click at [497, 363] on input "Search Form" at bounding box center [798, 369] width 781 height 34
type input "Tj Crockrom"
click at [1084, 503] on button "Search" at bounding box center [1137, 520] width 106 height 35
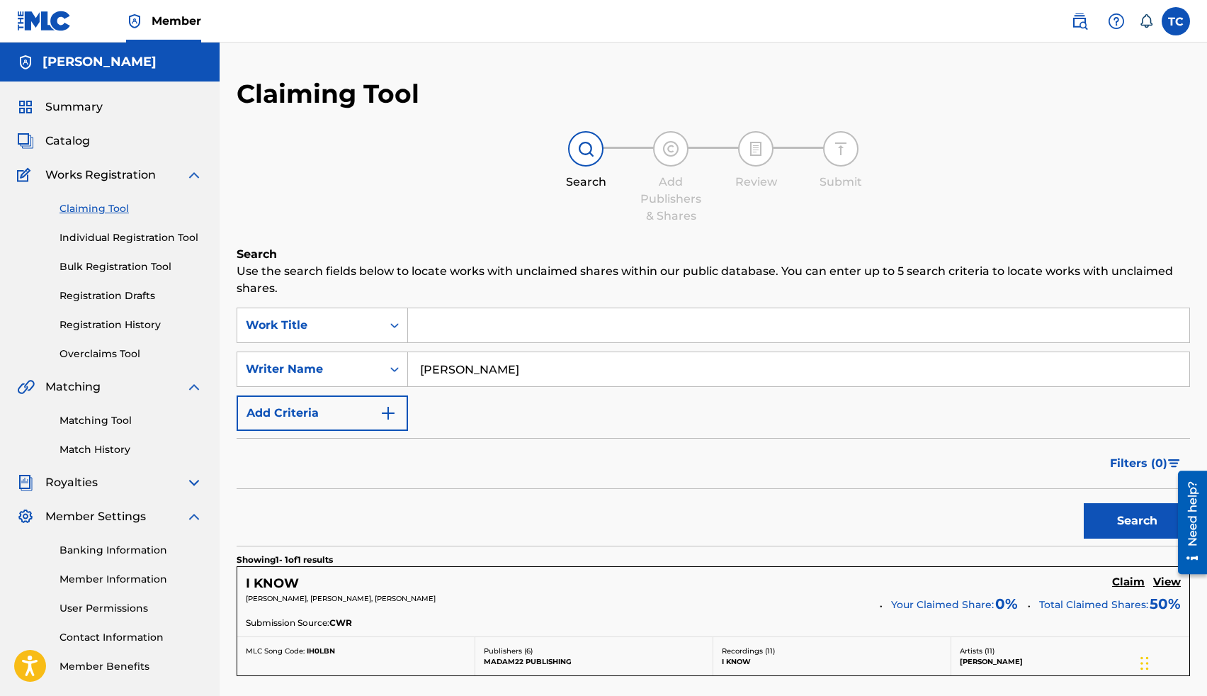
click at [495, 373] on input "Tj Crockrom" at bounding box center [798, 369] width 781 height 34
type input "thomas lee crockrom"
click at [733, 461] on div "Filters ( 0 )" at bounding box center [713, 463] width 953 height 51
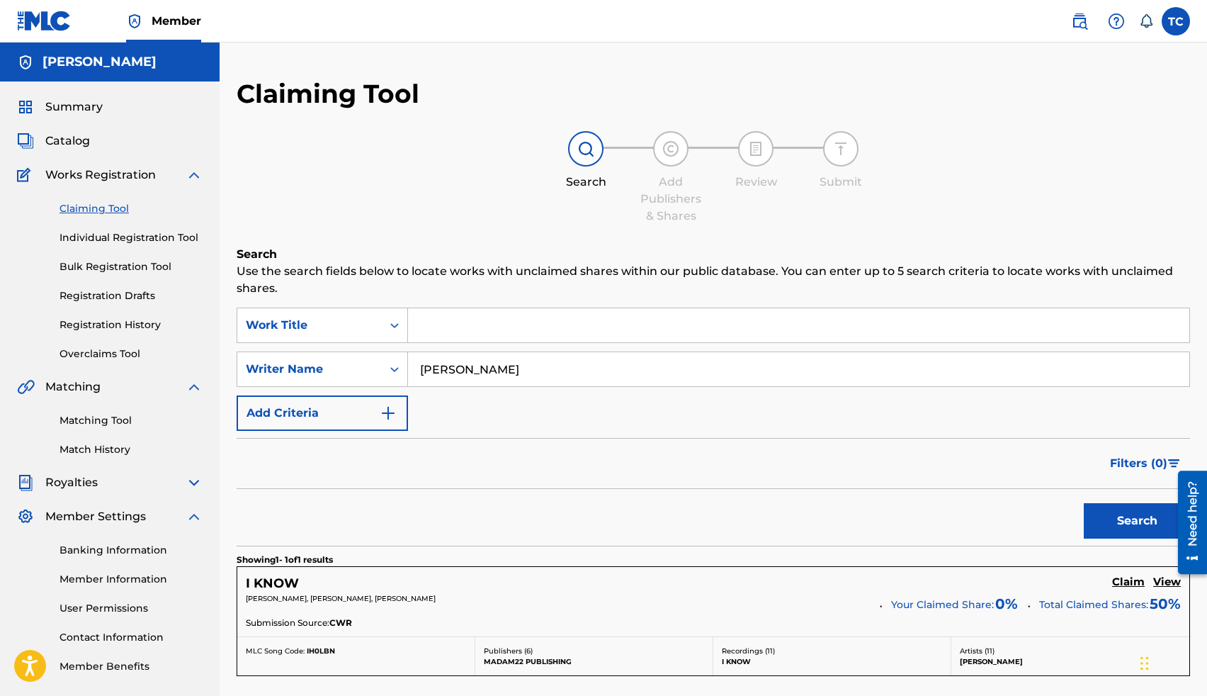
click at [1105, 506] on button "Search" at bounding box center [1137, 520] width 106 height 35
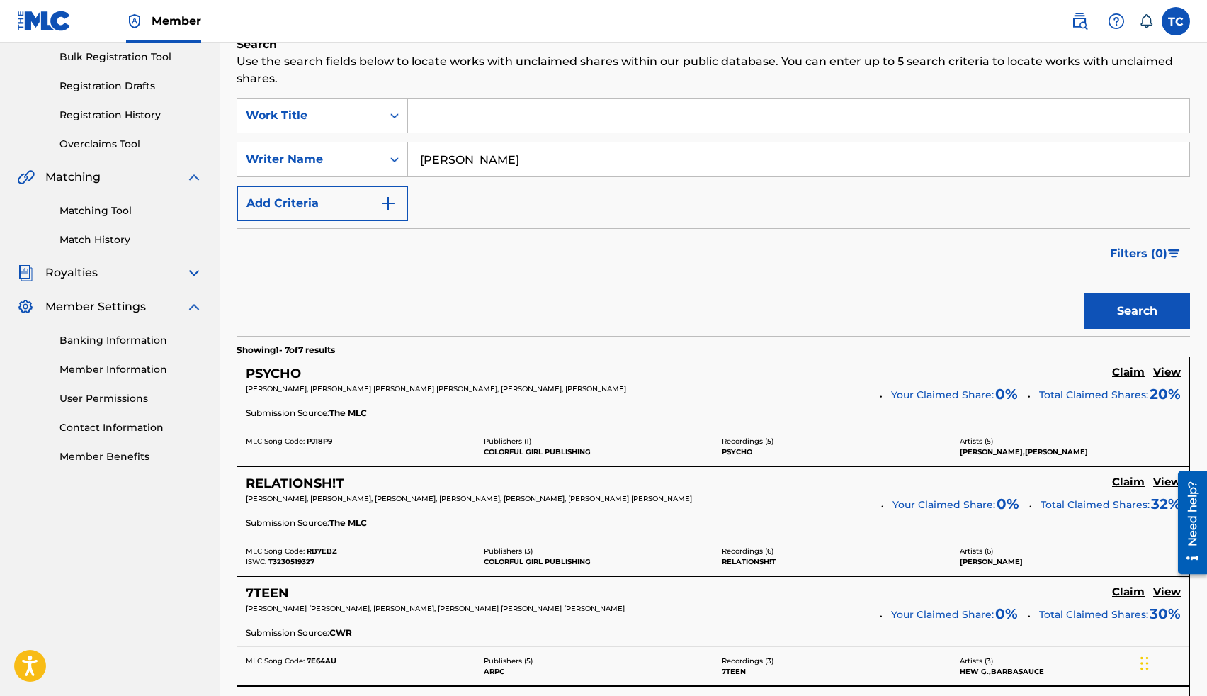
scroll to position [209, 0]
click at [139, 106] on div "Claiming Tool Individual Registration Tool Bulk Registration Tool Registration …" at bounding box center [110, 63] width 186 height 178
click at [139, 120] on link "Registration History" at bounding box center [131, 115] width 143 height 15
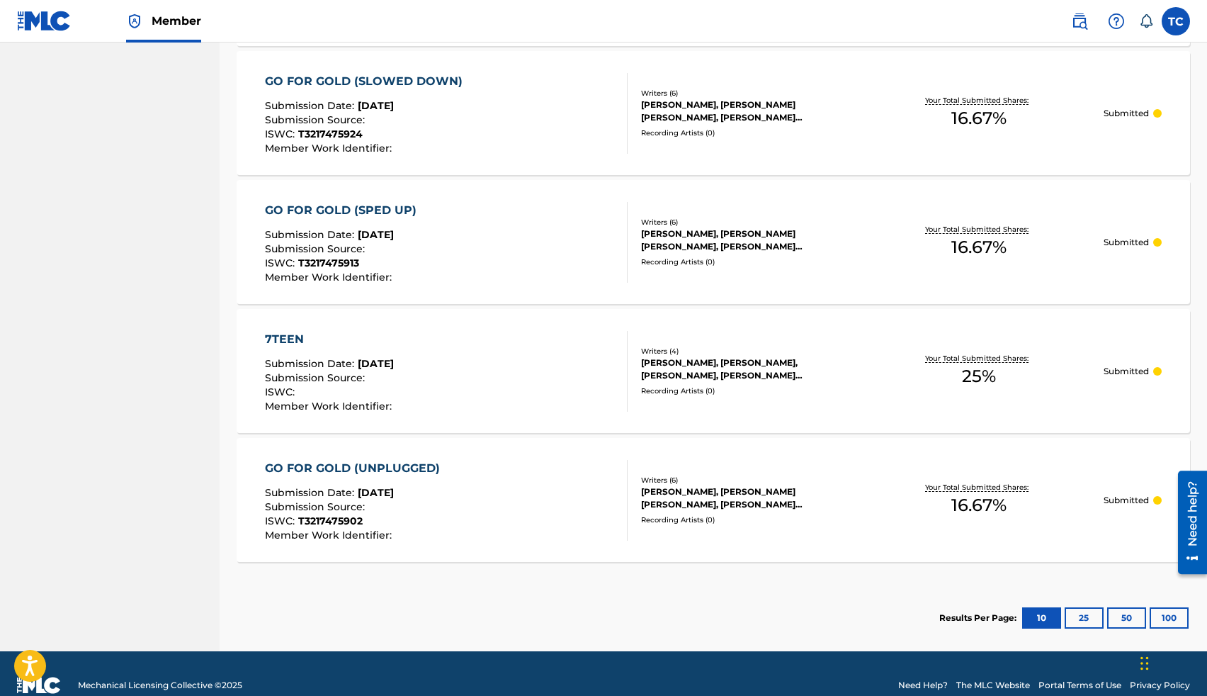
scroll to position [798, 0]
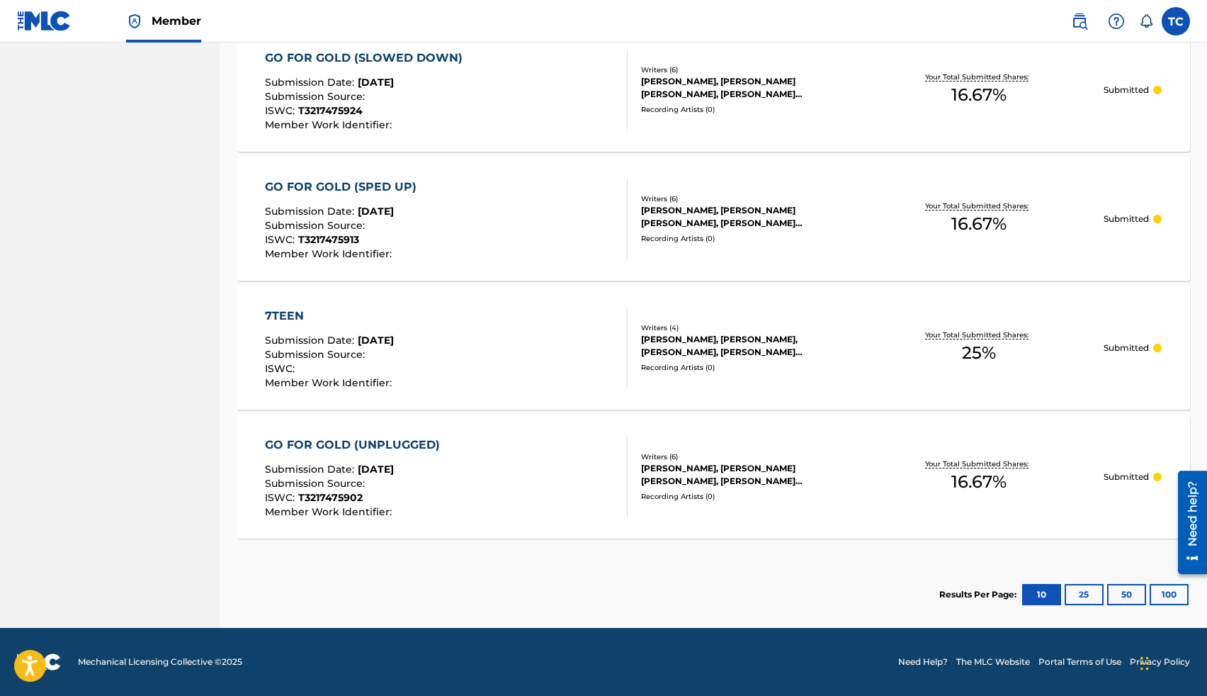
click at [1075, 587] on button "25" at bounding box center [1084, 594] width 39 height 21
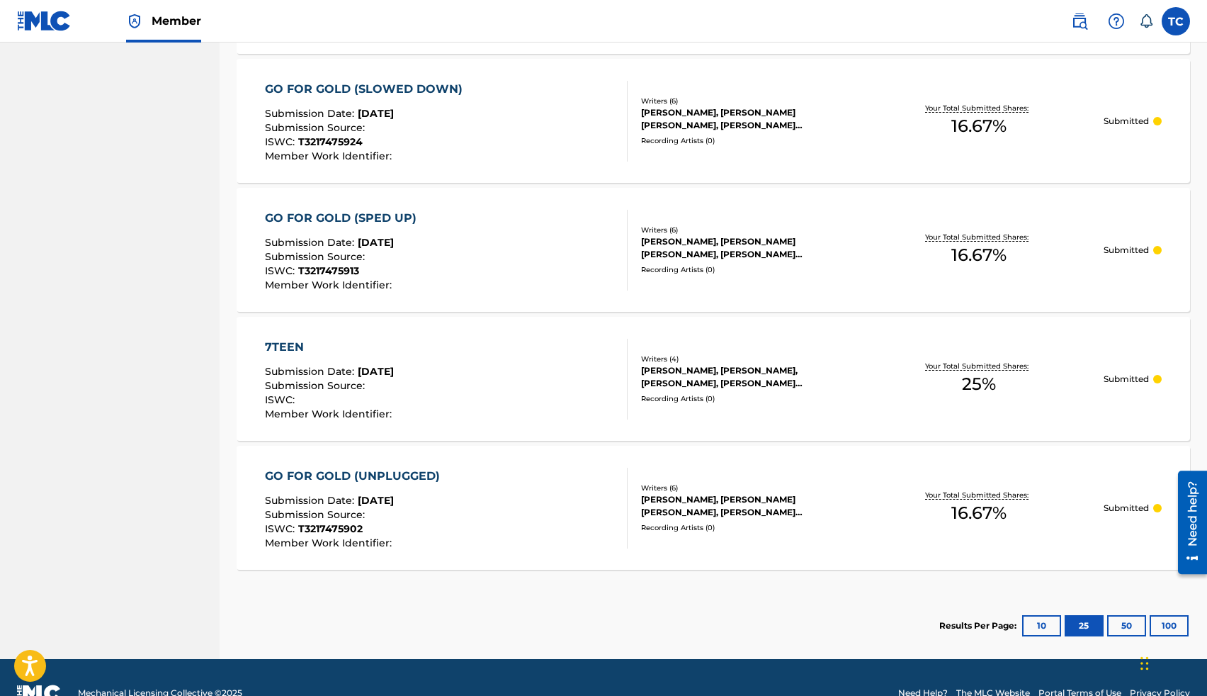
scroll to position [63, 0]
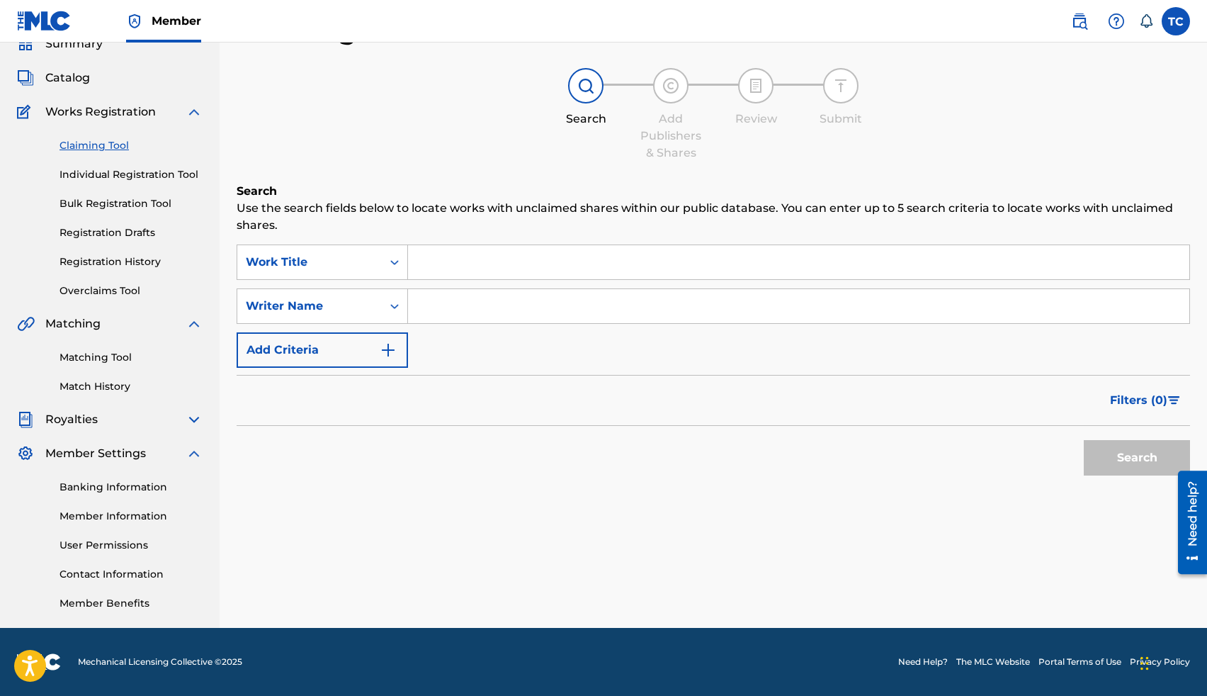
click at [118, 260] on link "Registration History" at bounding box center [131, 261] width 143 height 15
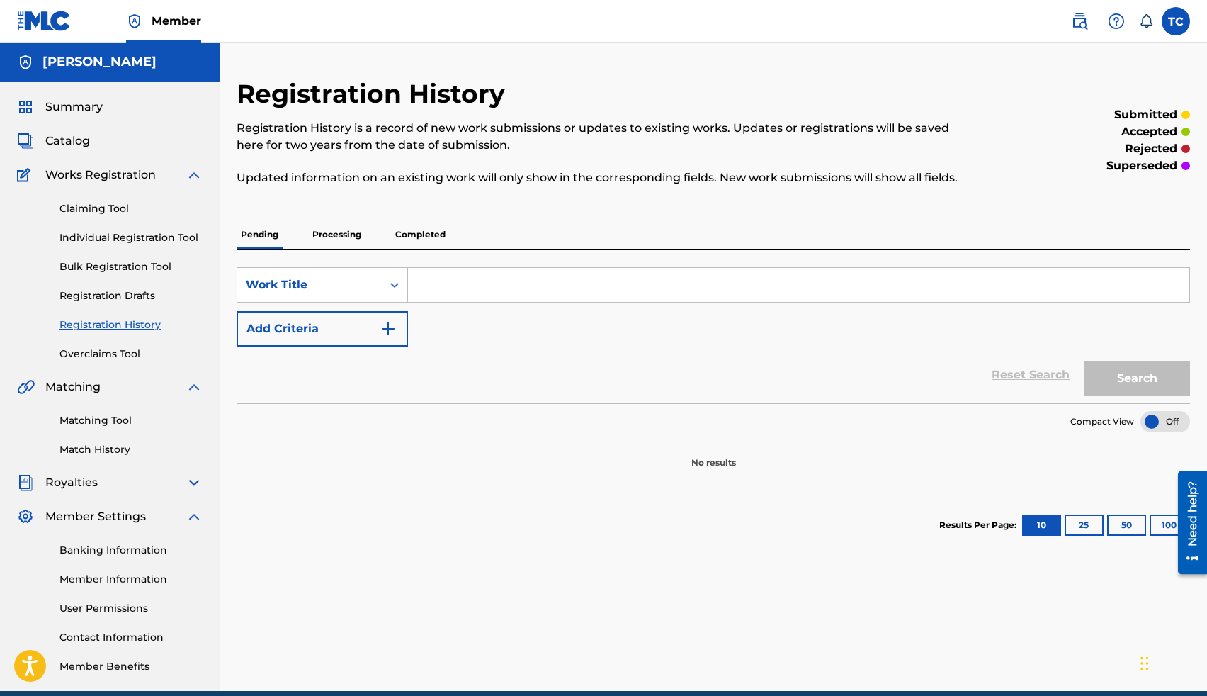
click at [419, 232] on p "Completed" at bounding box center [420, 235] width 59 height 30
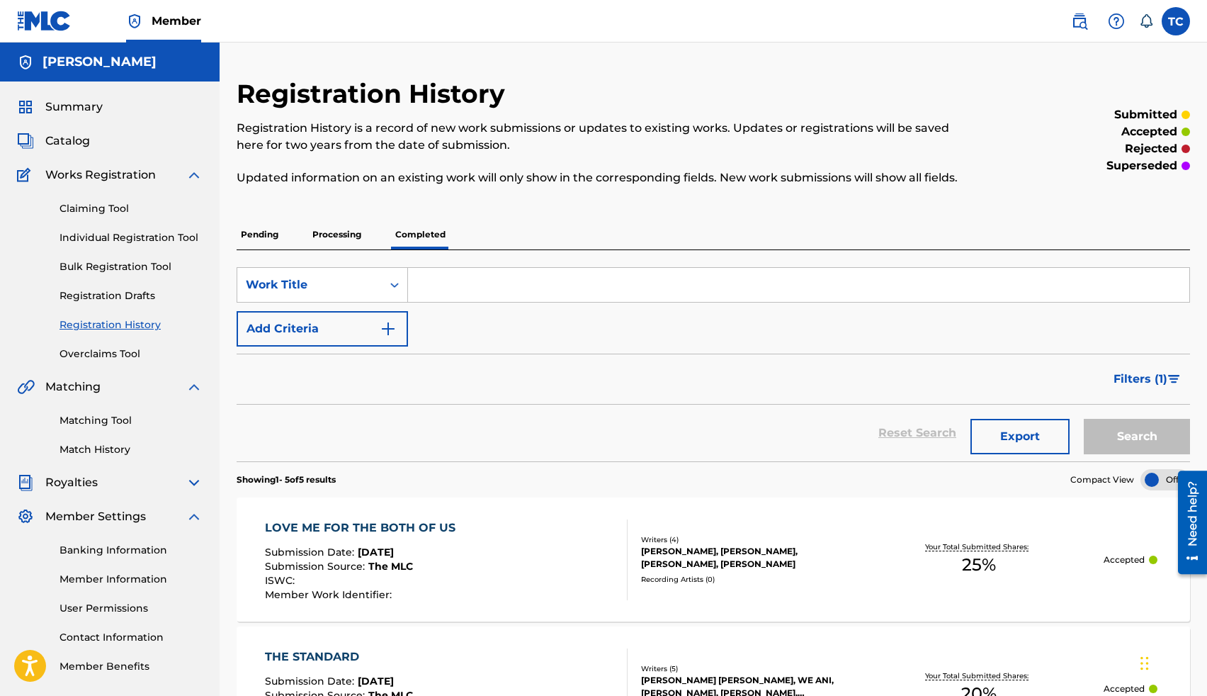
click at [334, 237] on p "Processing" at bounding box center [336, 235] width 57 height 30
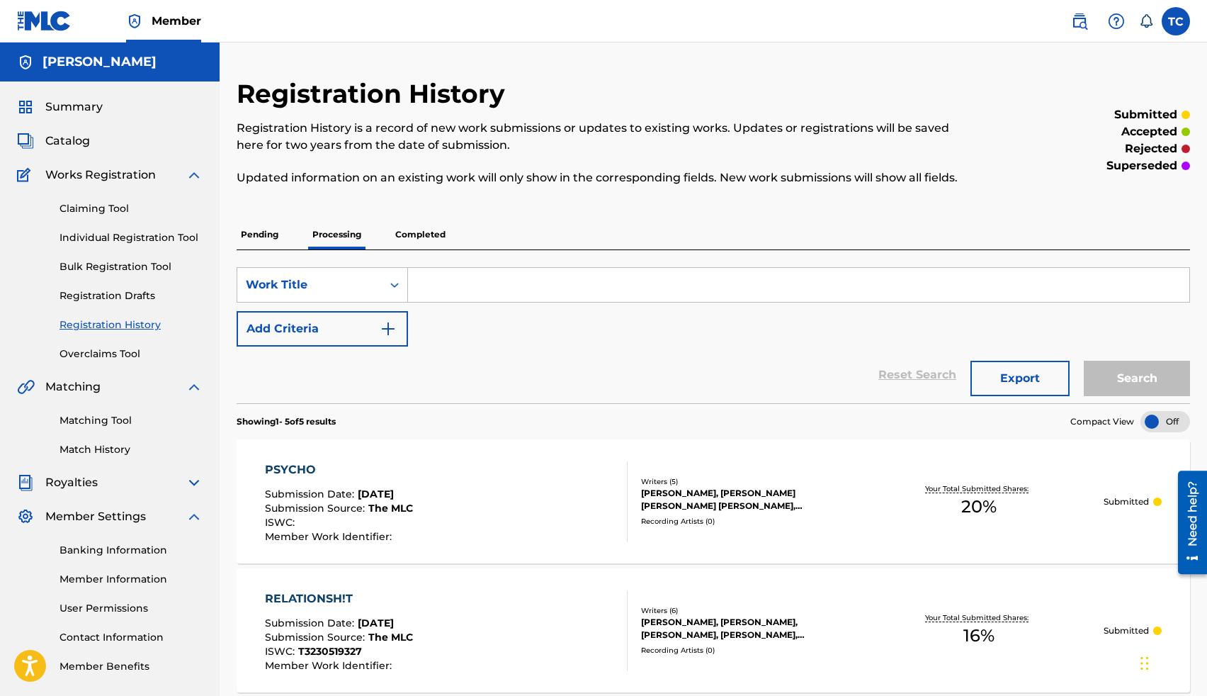
click at [249, 236] on p "Pending" at bounding box center [260, 235] width 46 height 30
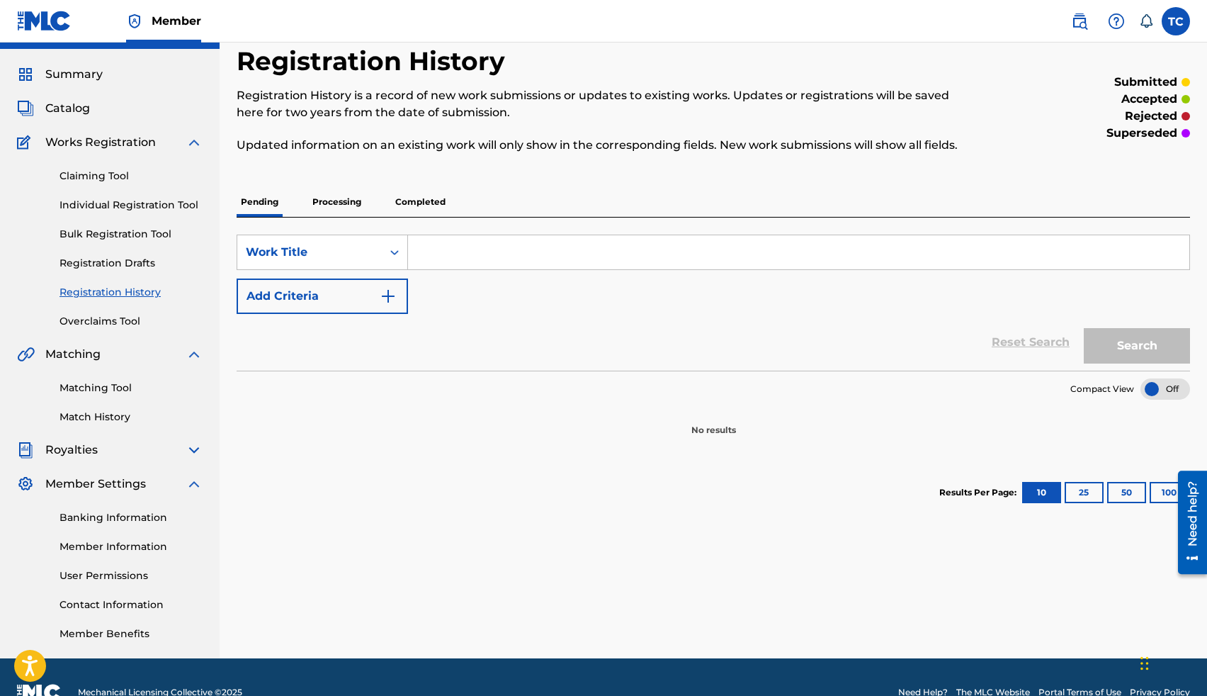
scroll to position [63, 0]
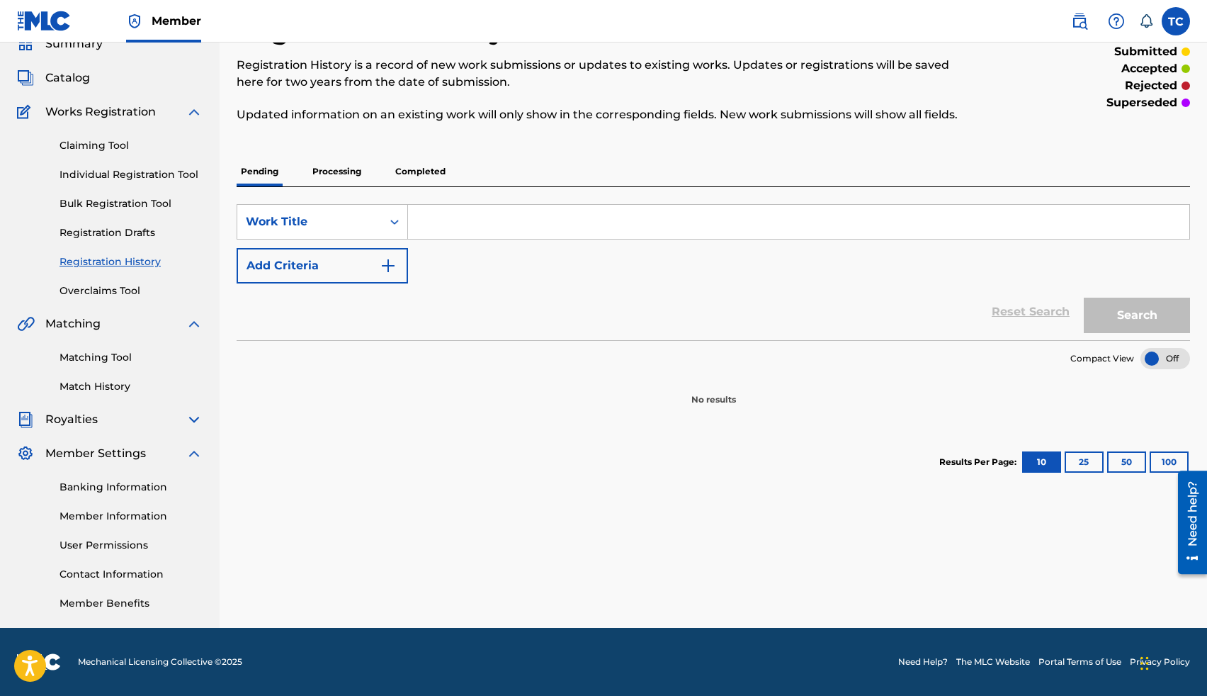
click at [265, 179] on p "Pending" at bounding box center [260, 172] width 46 height 30
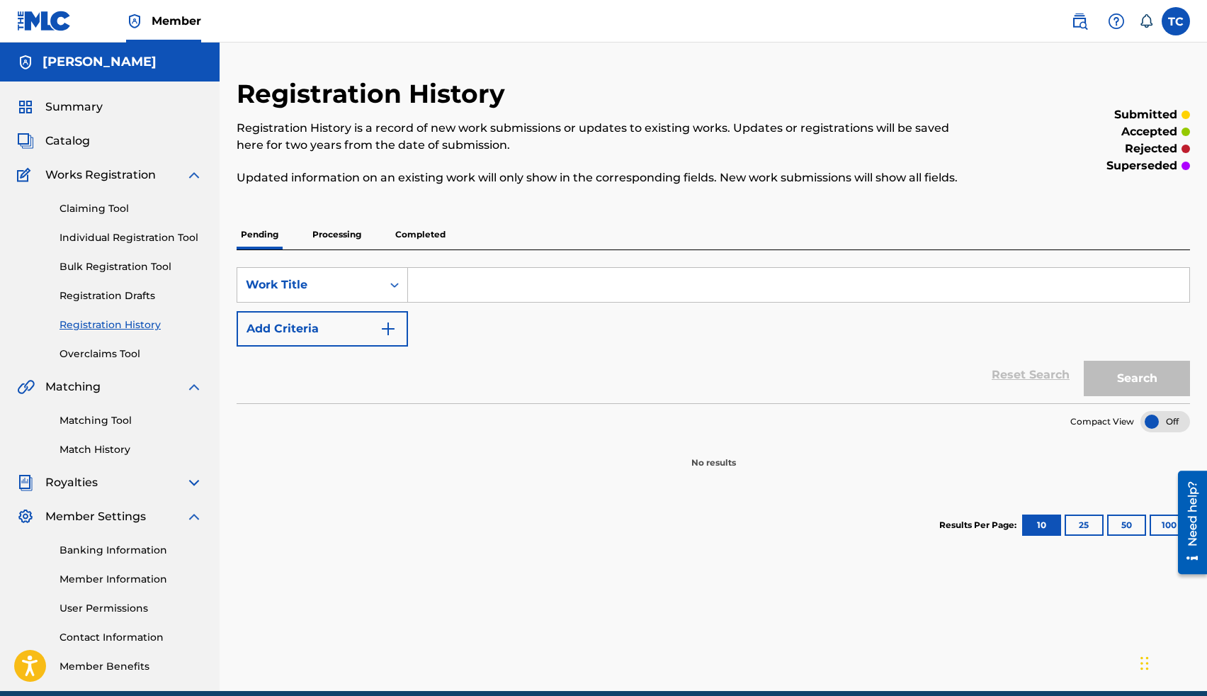
click at [271, 234] on p "Pending" at bounding box center [260, 235] width 46 height 30
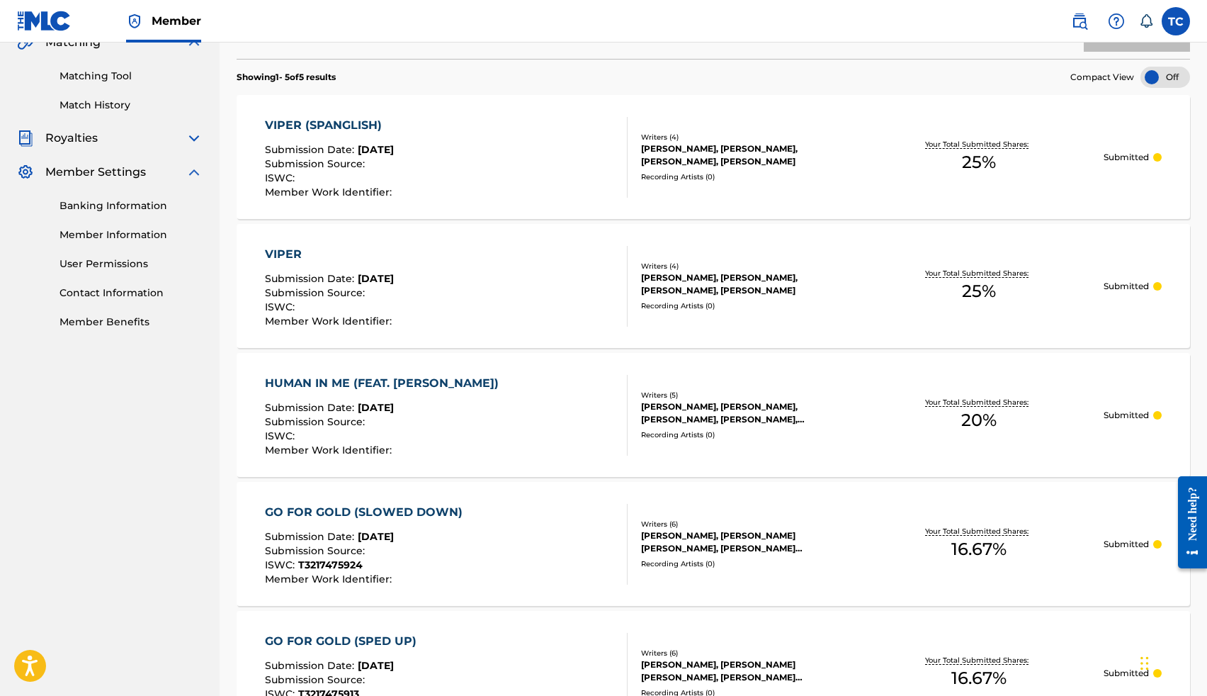
scroll to position [322, 0]
